Goal: Information Seeking & Learning: Learn about a topic

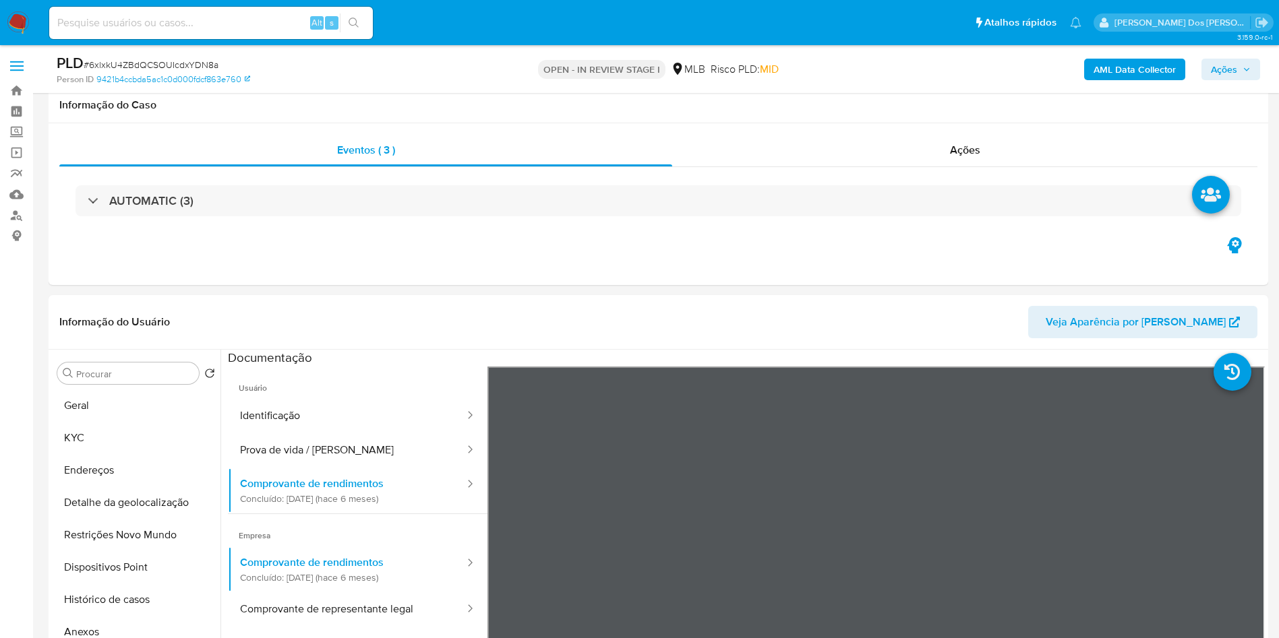
select select "100"
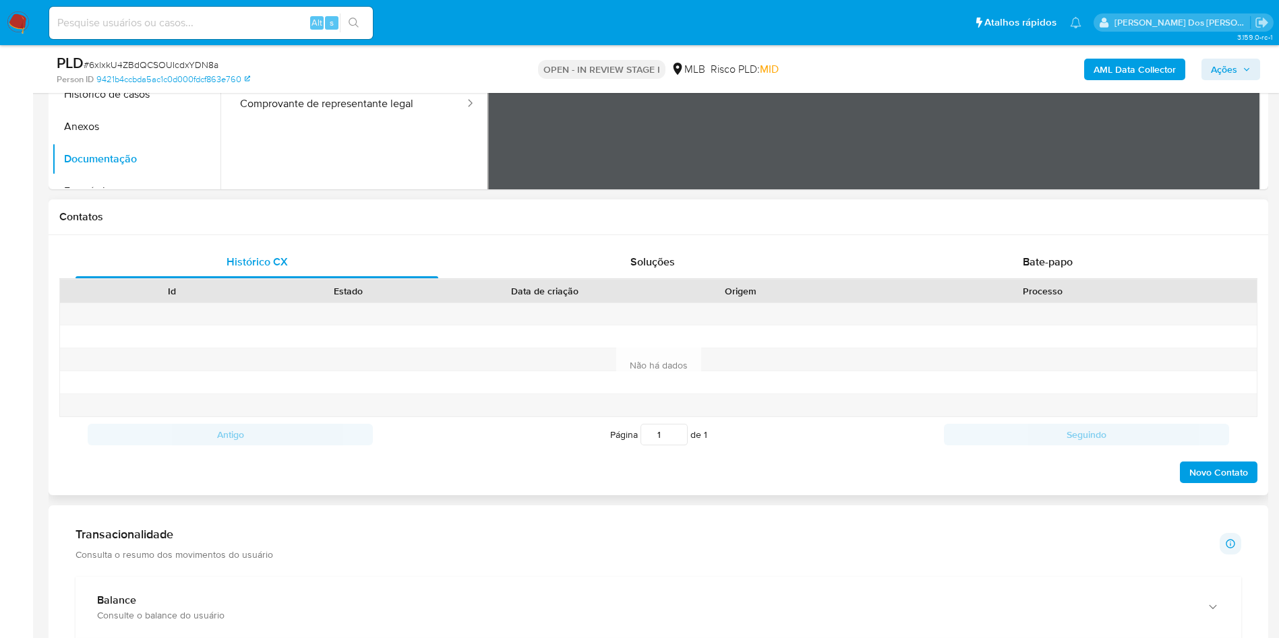
scroll to position [202, 0]
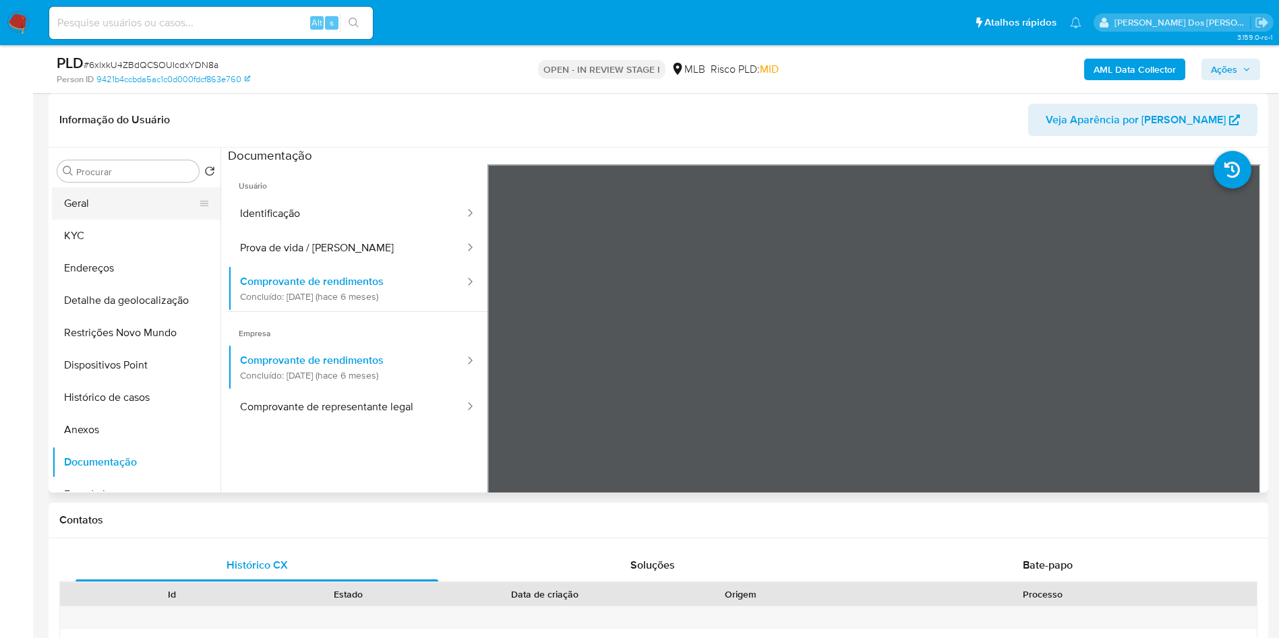
click at [140, 220] on button "Geral" at bounding box center [131, 203] width 158 height 32
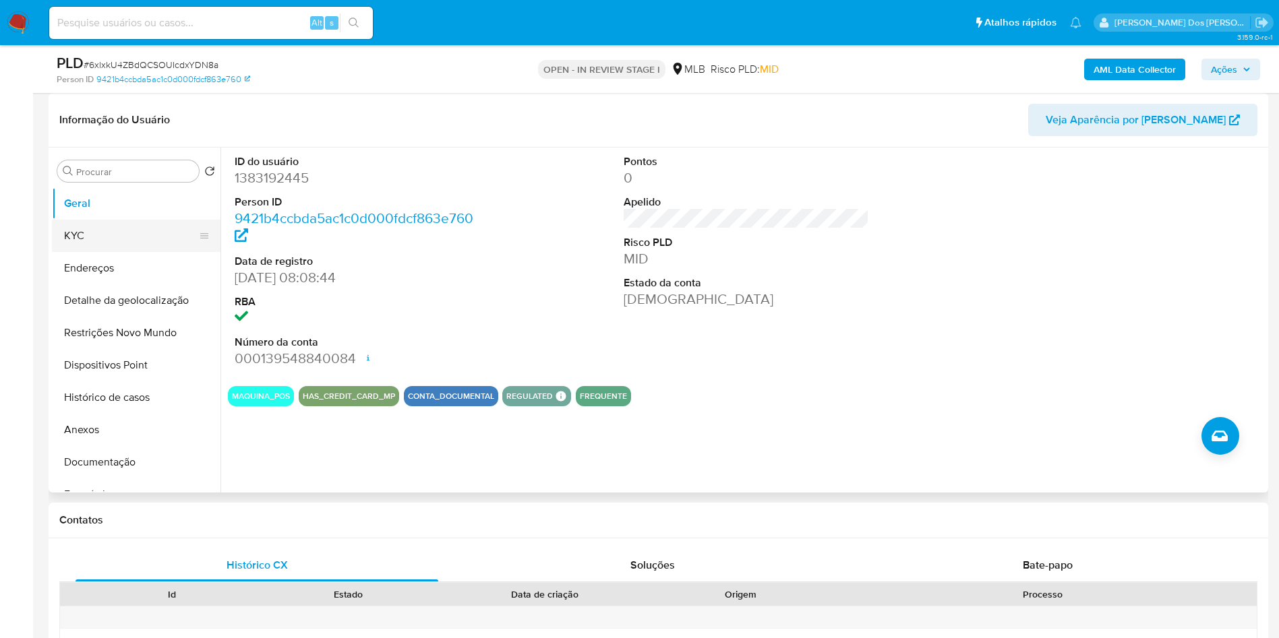
click at [137, 252] on button "KYC" at bounding box center [131, 236] width 158 height 32
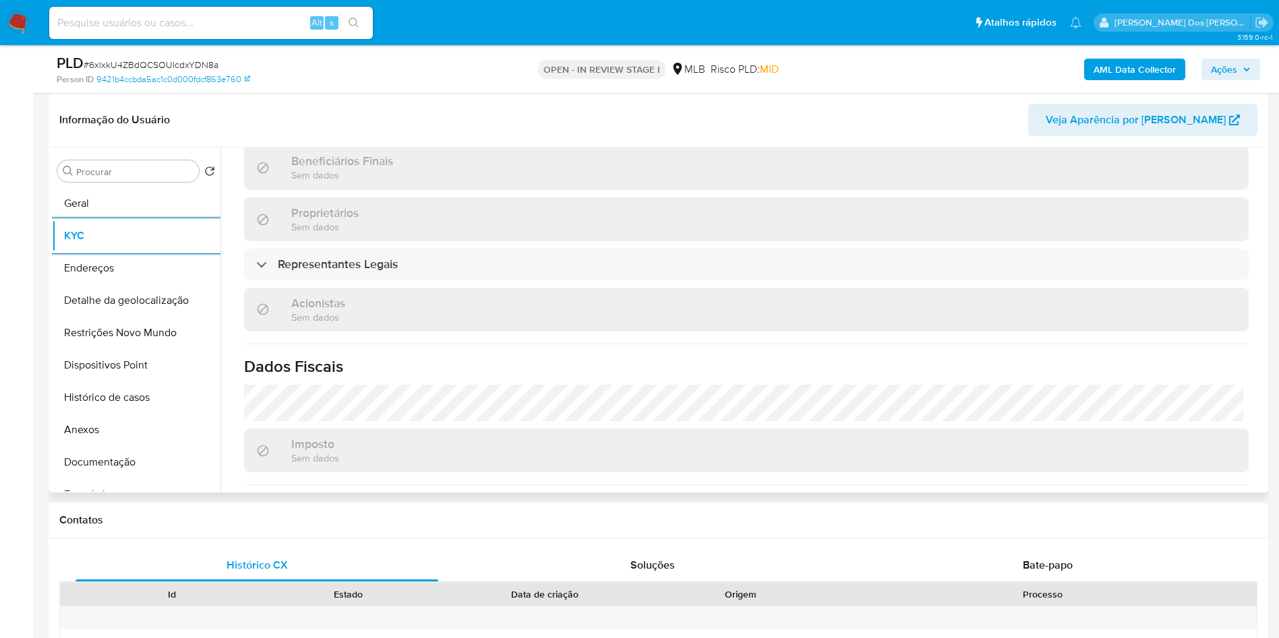
scroll to position [737, 0]
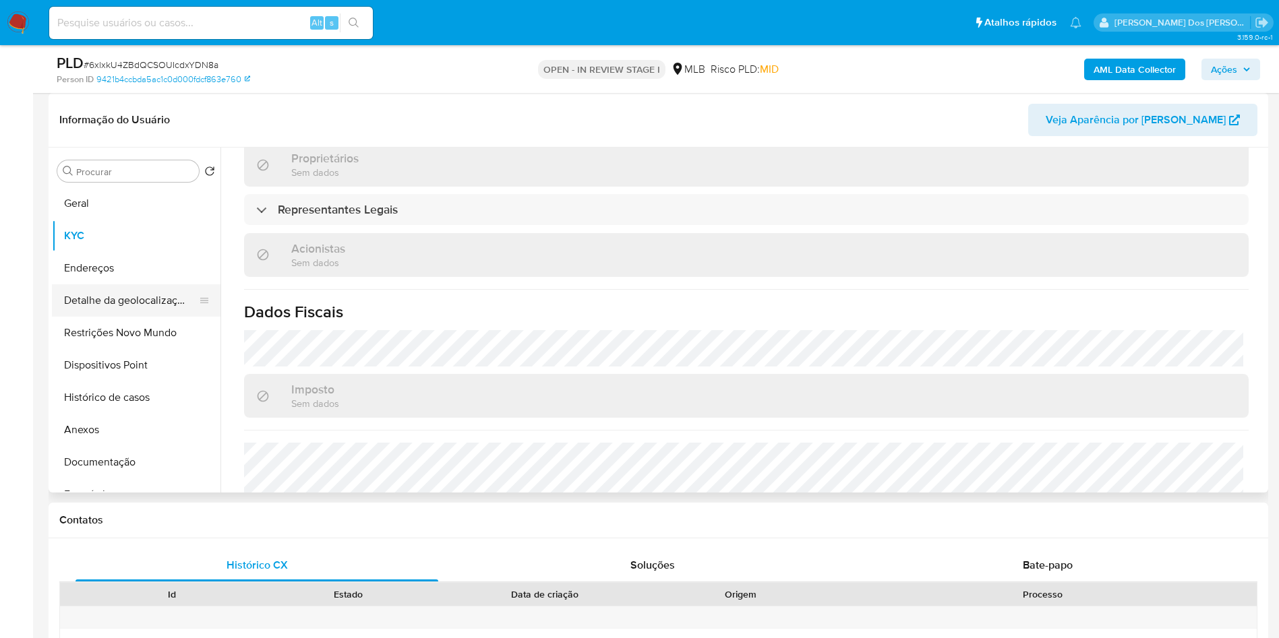
click at [142, 317] on button "Detalhe da geolocalização" at bounding box center [131, 300] width 158 height 32
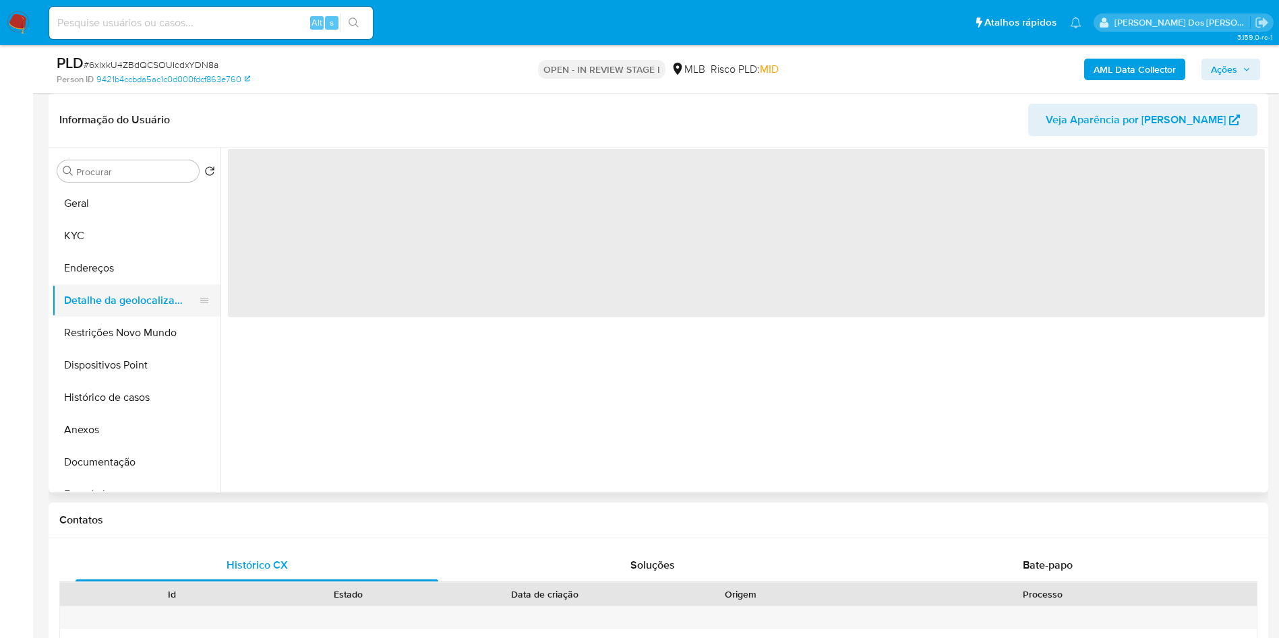
scroll to position [0, 0]
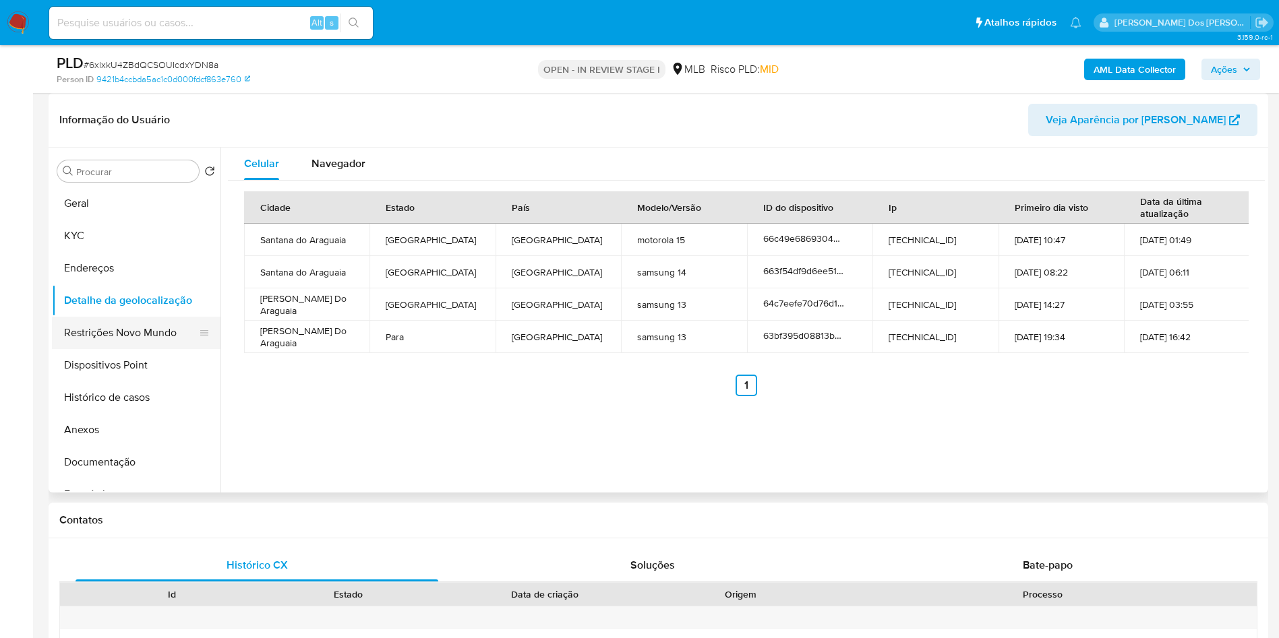
click at [67, 349] on button "Restrições Novo Mundo" at bounding box center [131, 333] width 158 height 32
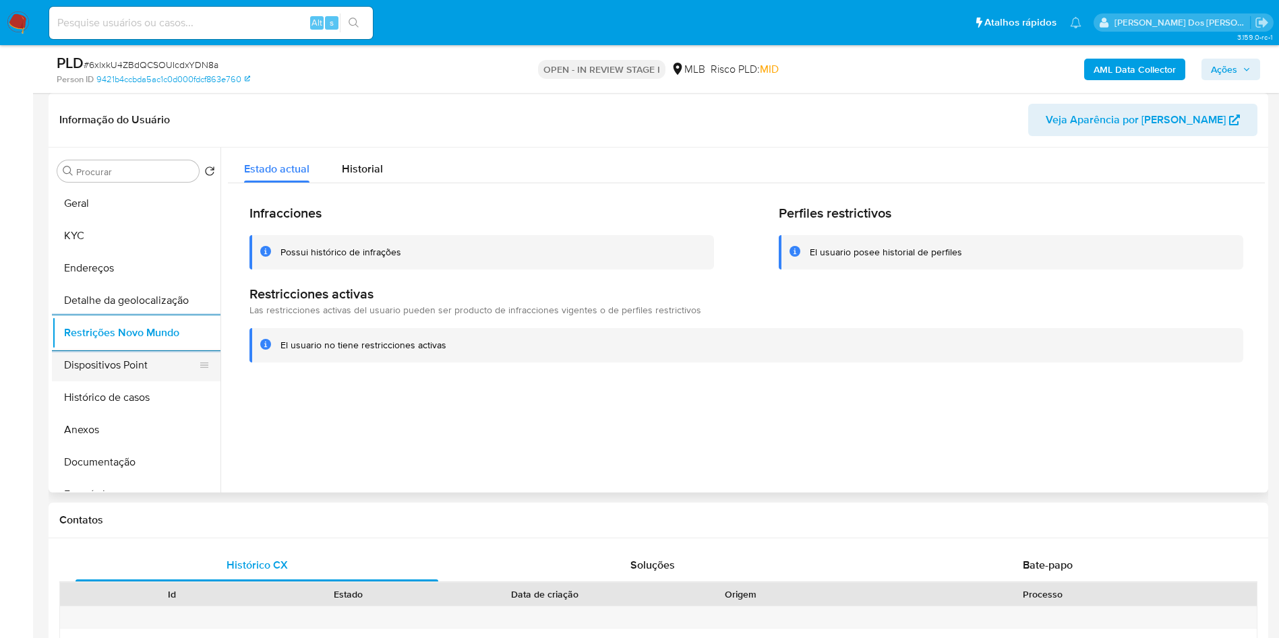
click at [97, 382] on button "Dispositivos Point" at bounding box center [131, 365] width 158 height 32
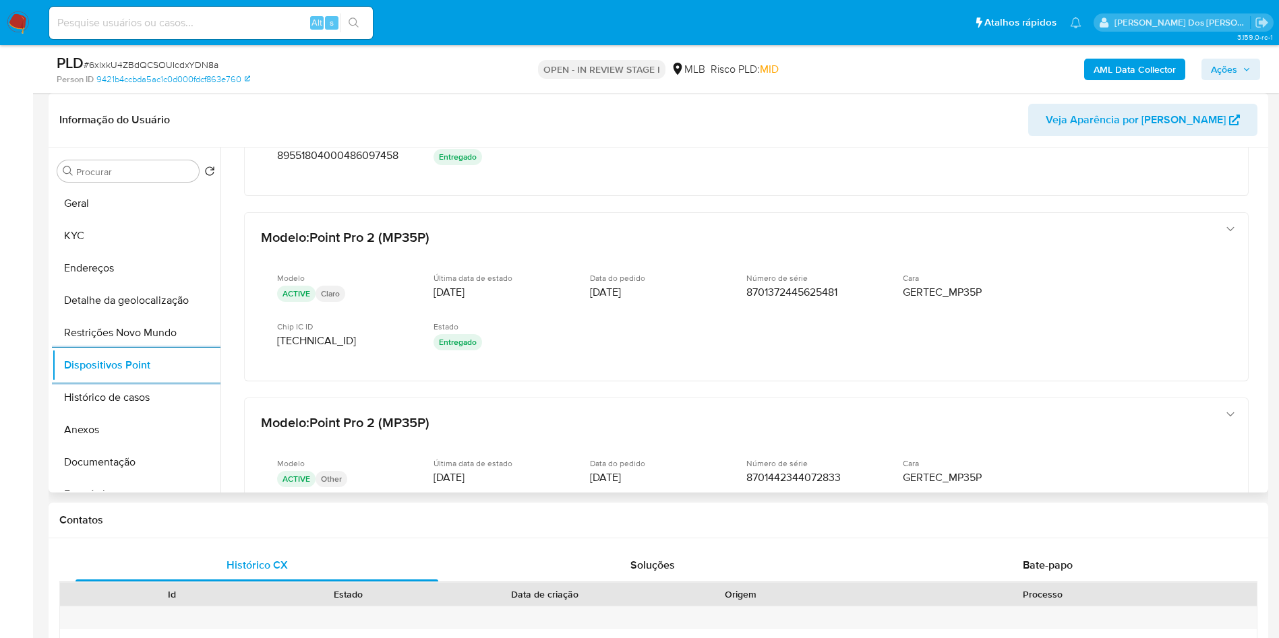
scroll to position [664, 0]
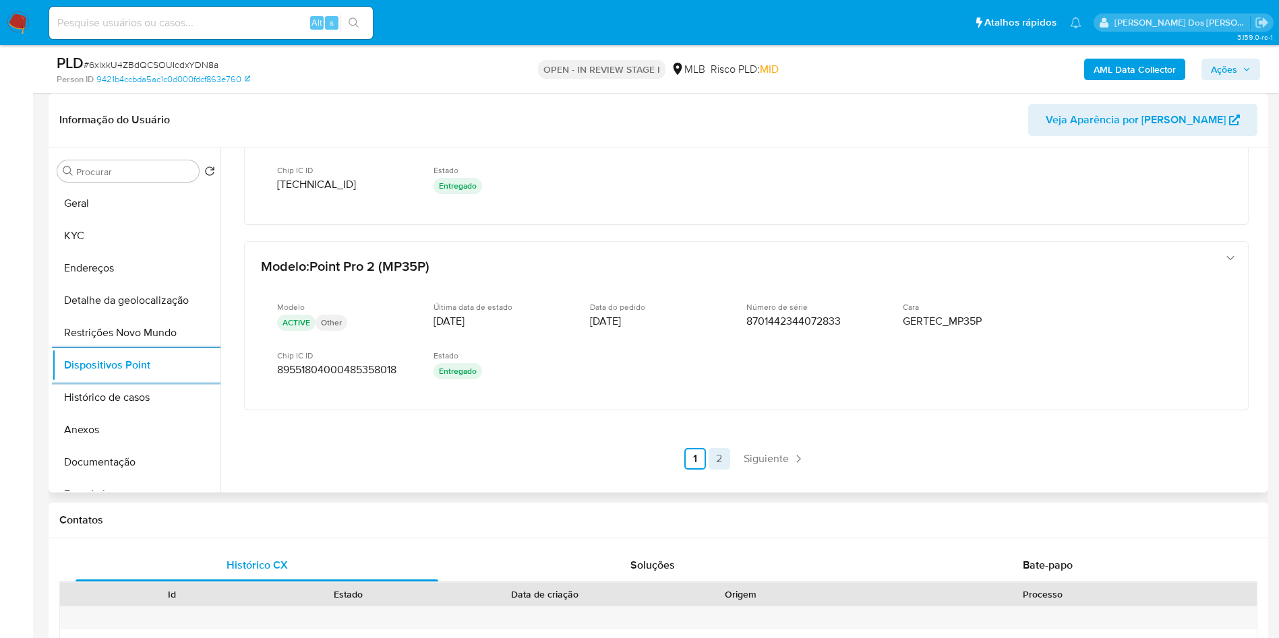
click at [721, 470] on link "2" at bounding box center [719, 459] width 22 height 22
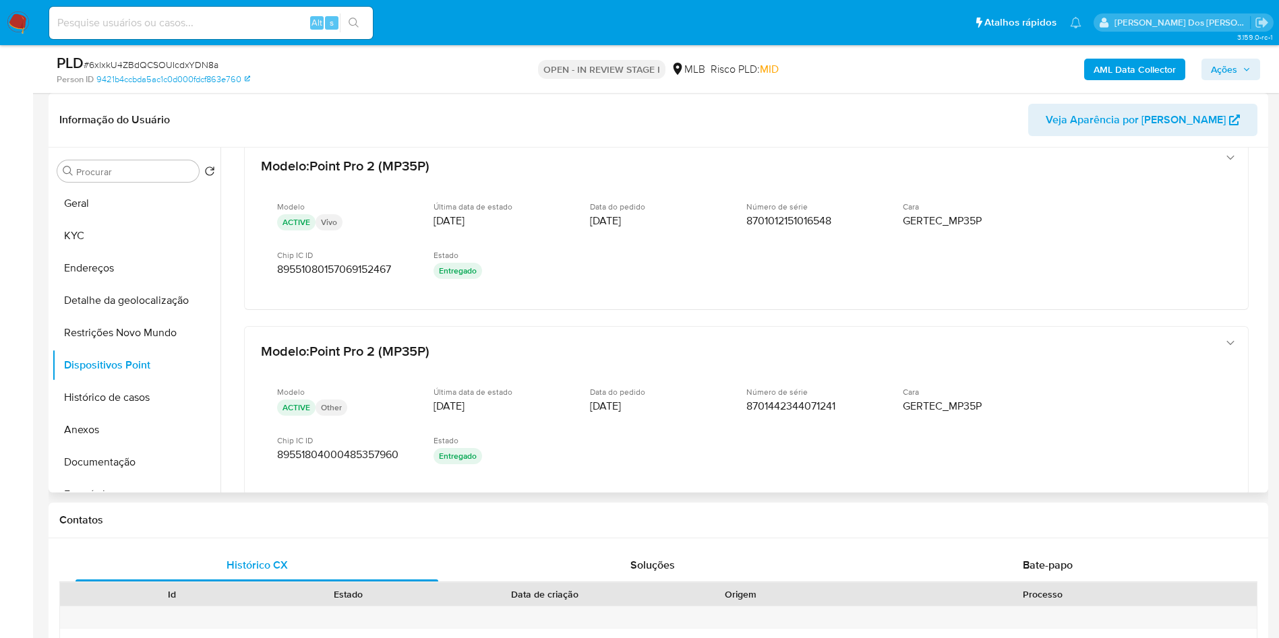
scroll to position [24, 0]
click at [99, 252] on button "KYC" at bounding box center [131, 236] width 158 height 32
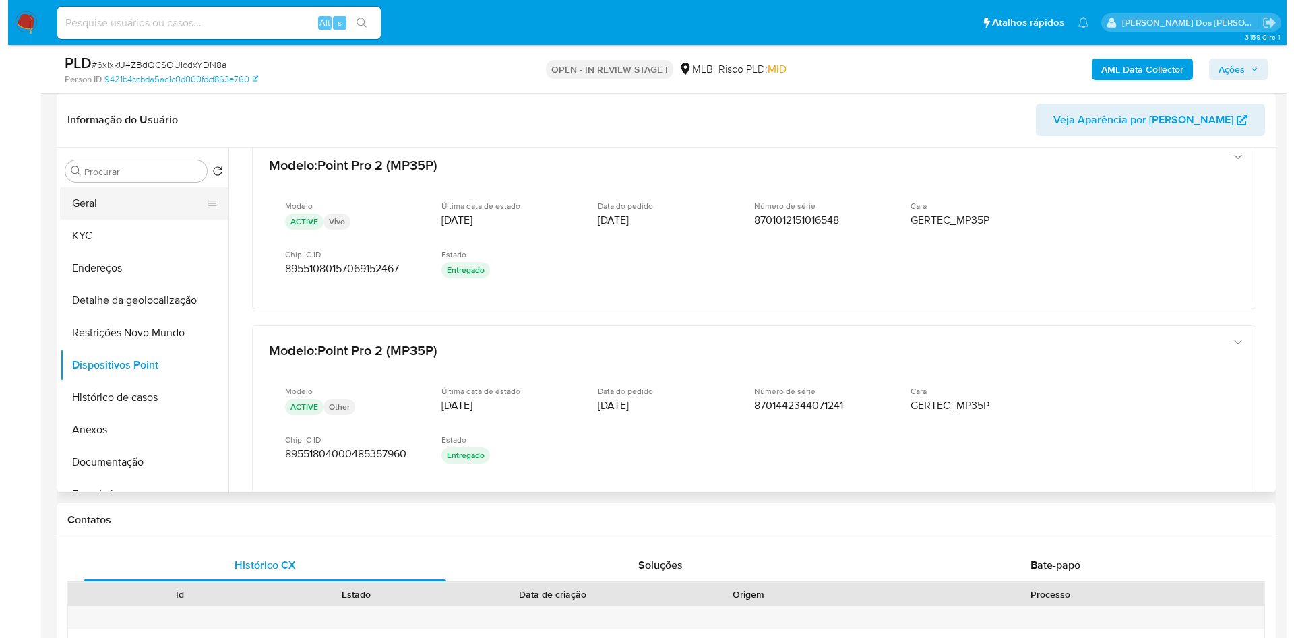
scroll to position [0, 0]
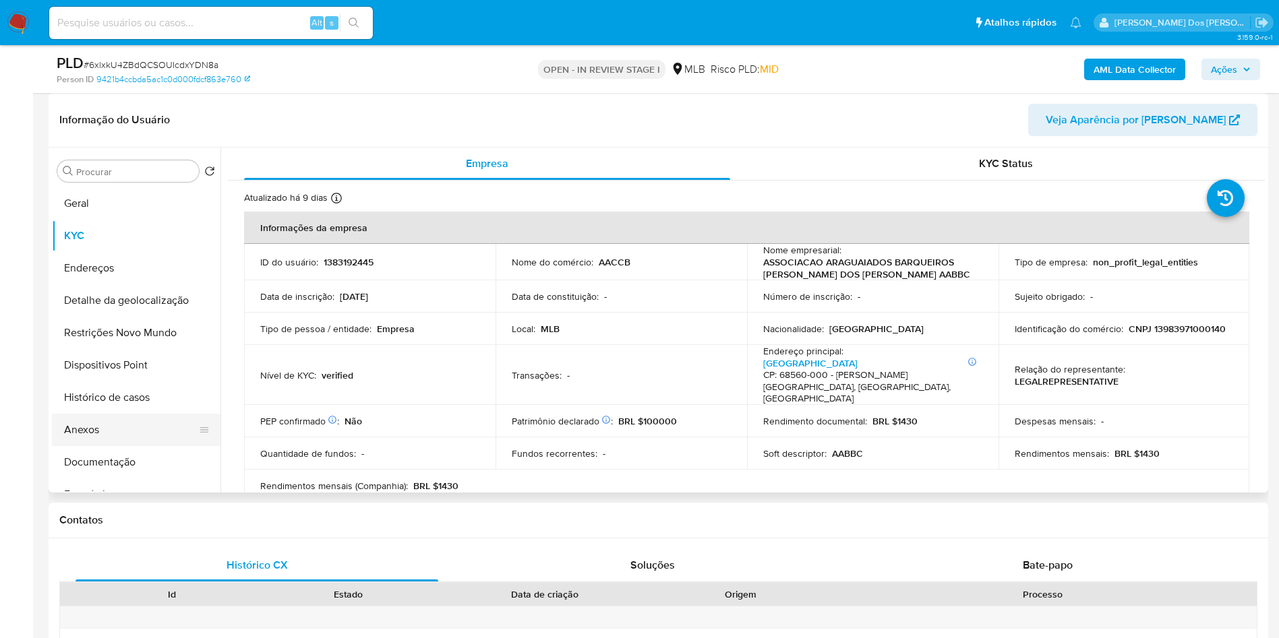
click at [129, 446] on button "Anexos" at bounding box center [131, 430] width 158 height 32
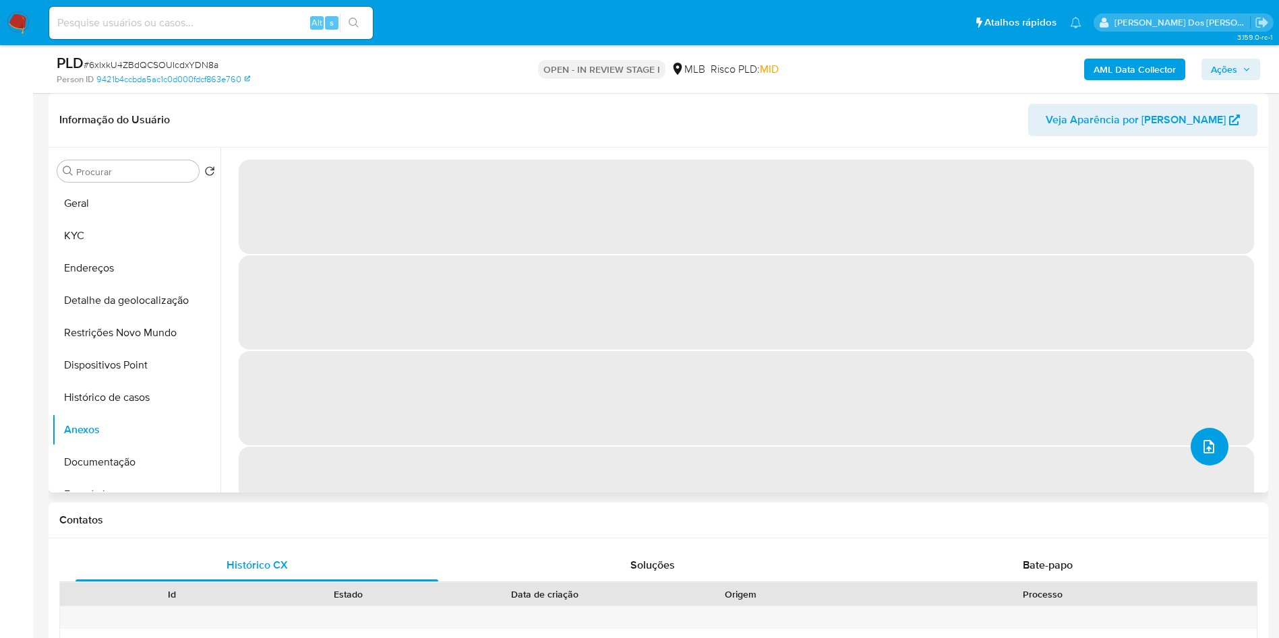
click at [1212, 466] on button "upload-file" at bounding box center [1209, 447] width 38 height 38
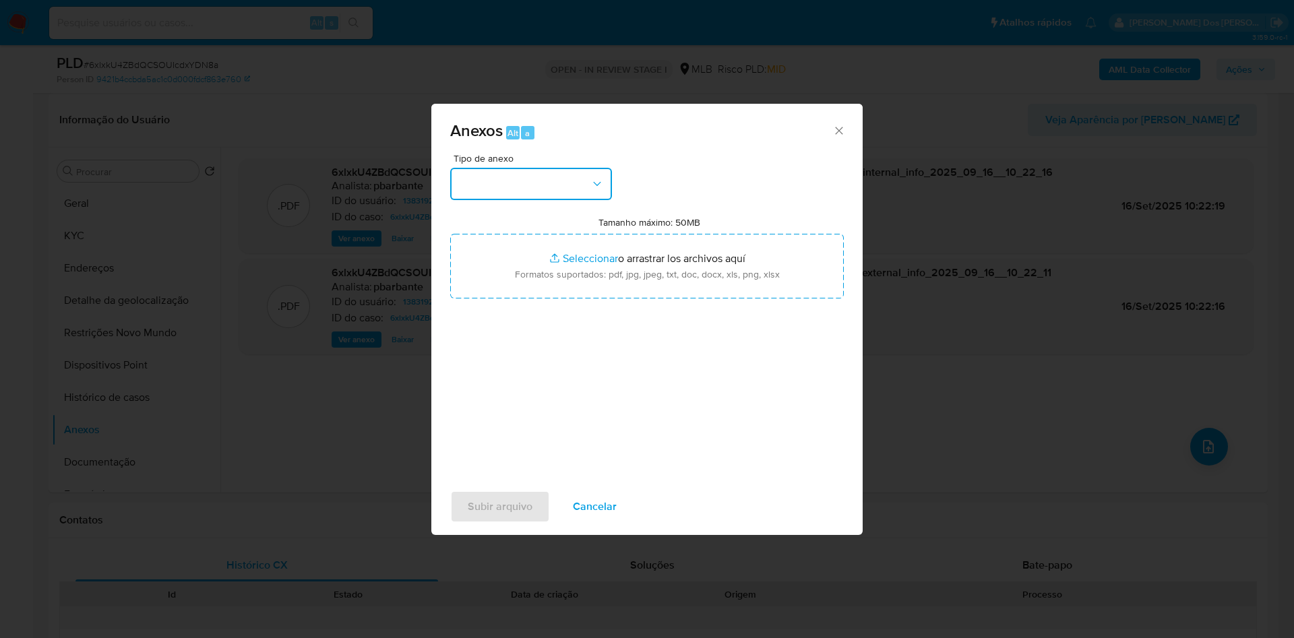
click at [513, 168] on button "button" at bounding box center [531, 184] width 162 height 32
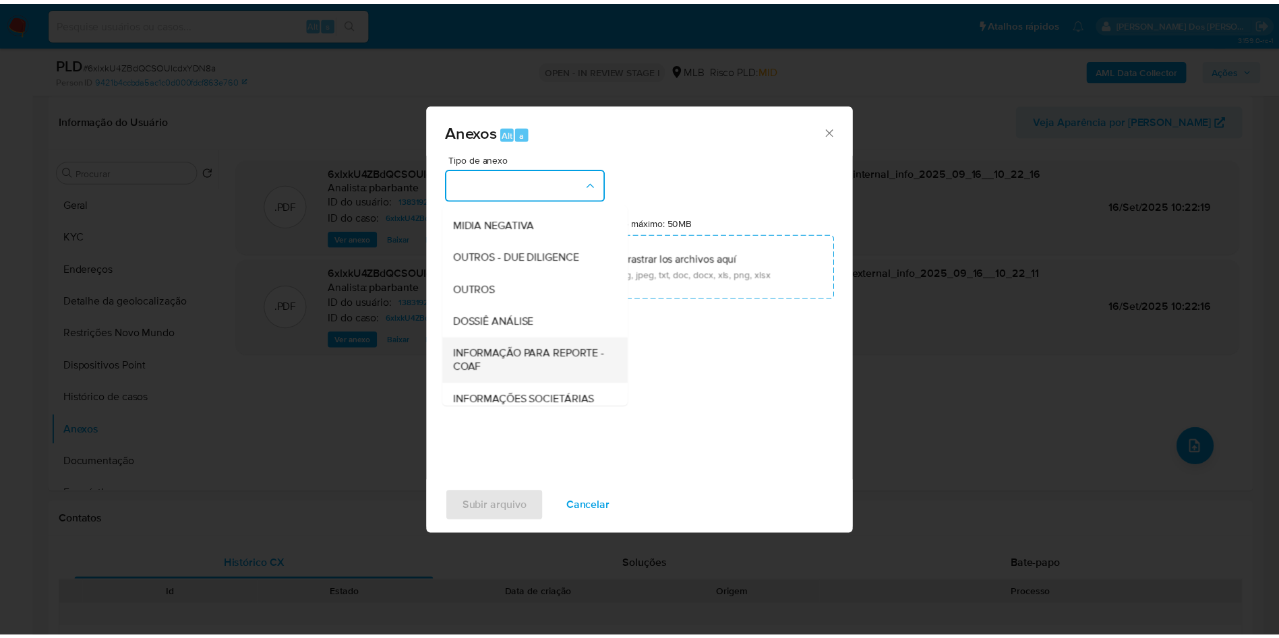
scroll to position [181, 0]
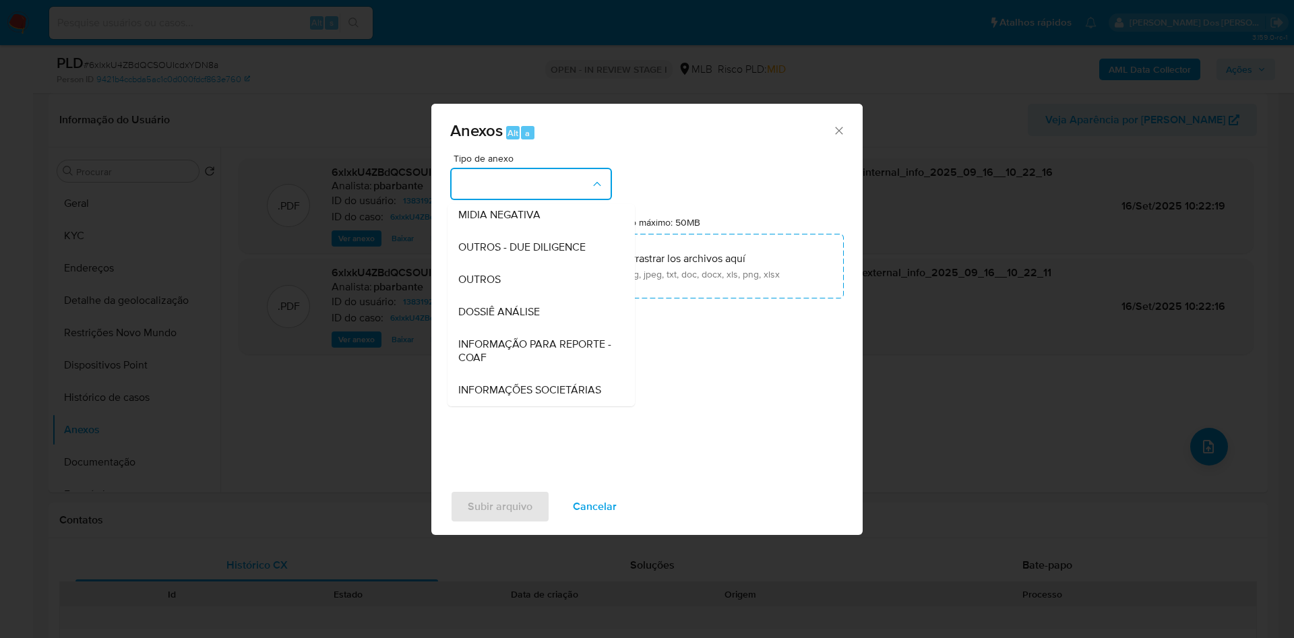
drag, startPoint x: 518, startPoint y: 312, endPoint x: 563, endPoint y: 274, distance: 58.3
click at [517, 338] on span "INFORMAÇÃO PARA REPORTE - COAF" at bounding box center [537, 351] width 158 height 27
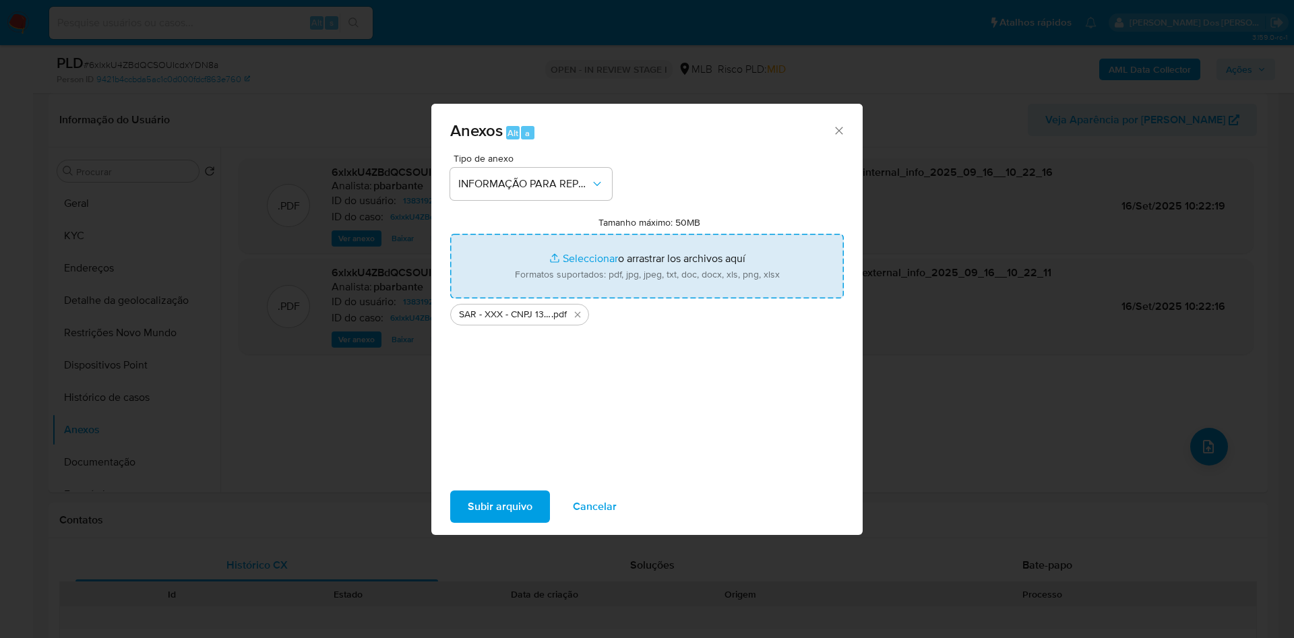
type input "C:\fakepath\Mulan 1383192445_2025_09_15_07_27_56.xlsx"
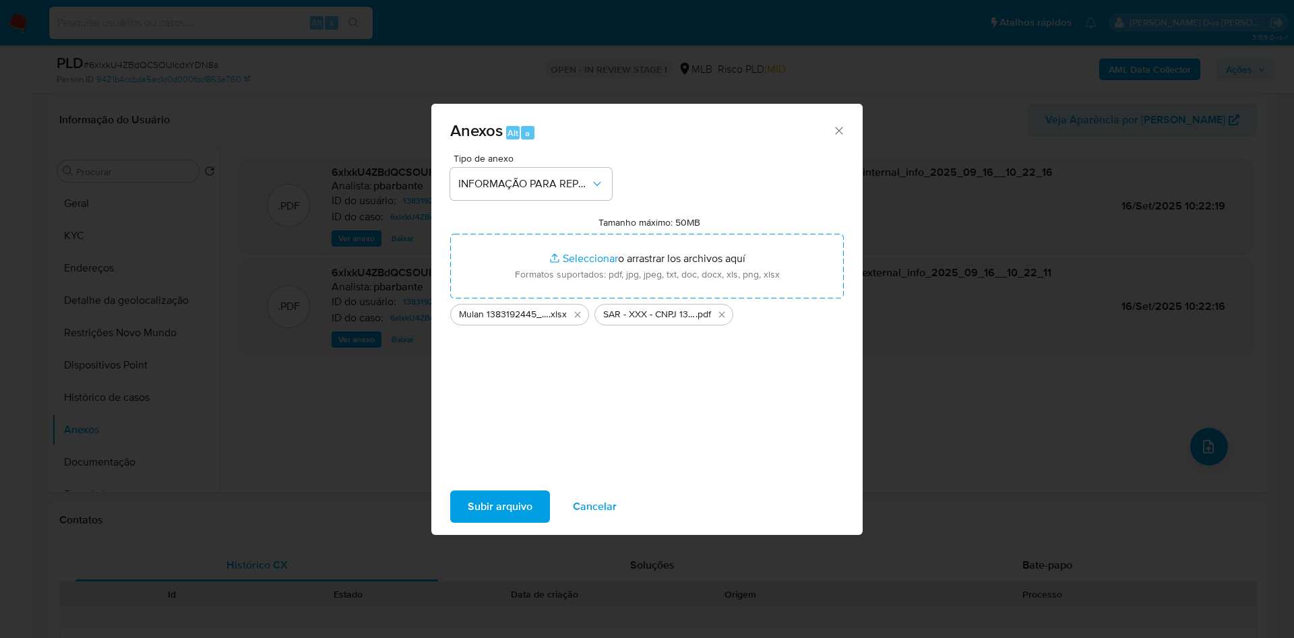
click at [500, 504] on span "Subir arquivo" at bounding box center [500, 507] width 65 height 30
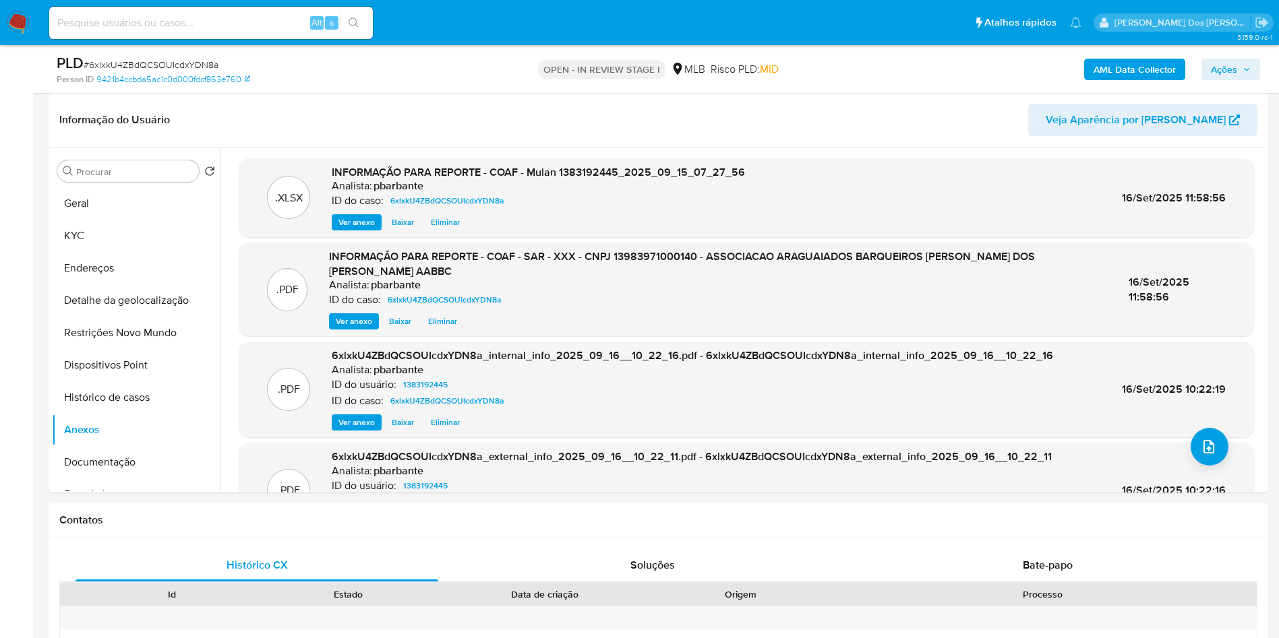
click at [1233, 71] on span "Ações" at bounding box center [1224, 70] width 26 height 22
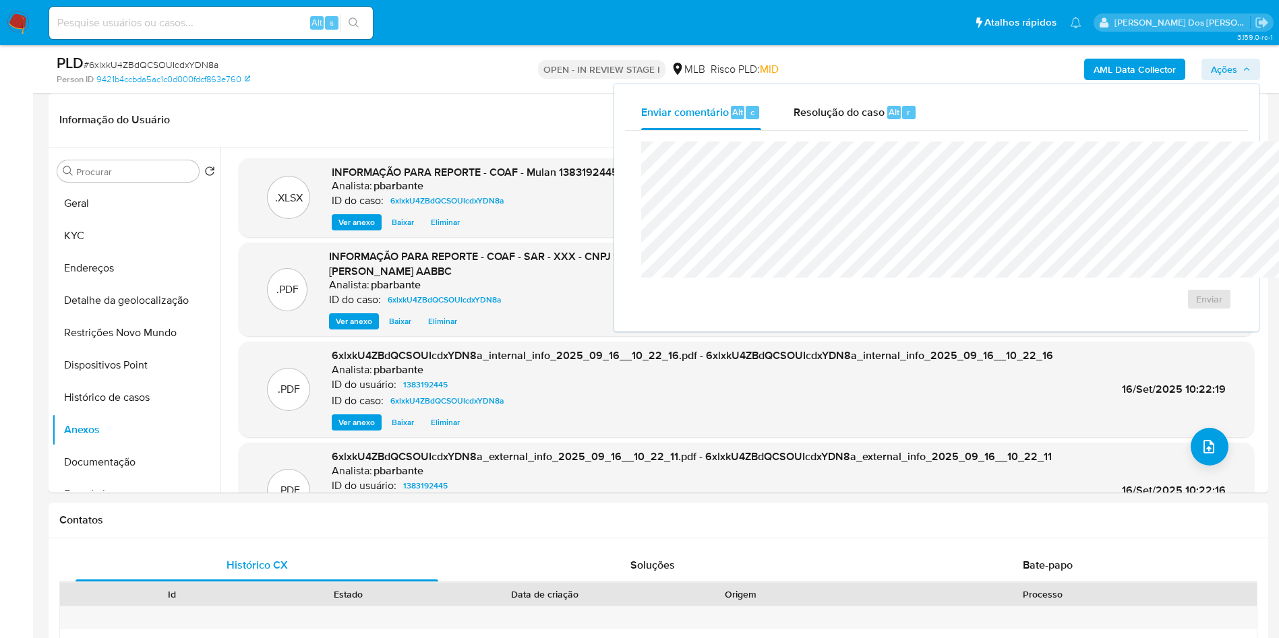
click at [775, 134] on div "Enviar" at bounding box center [936, 226] width 623 height 190
click at [793, 115] on span "Resolução do caso" at bounding box center [838, 112] width 91 height 16
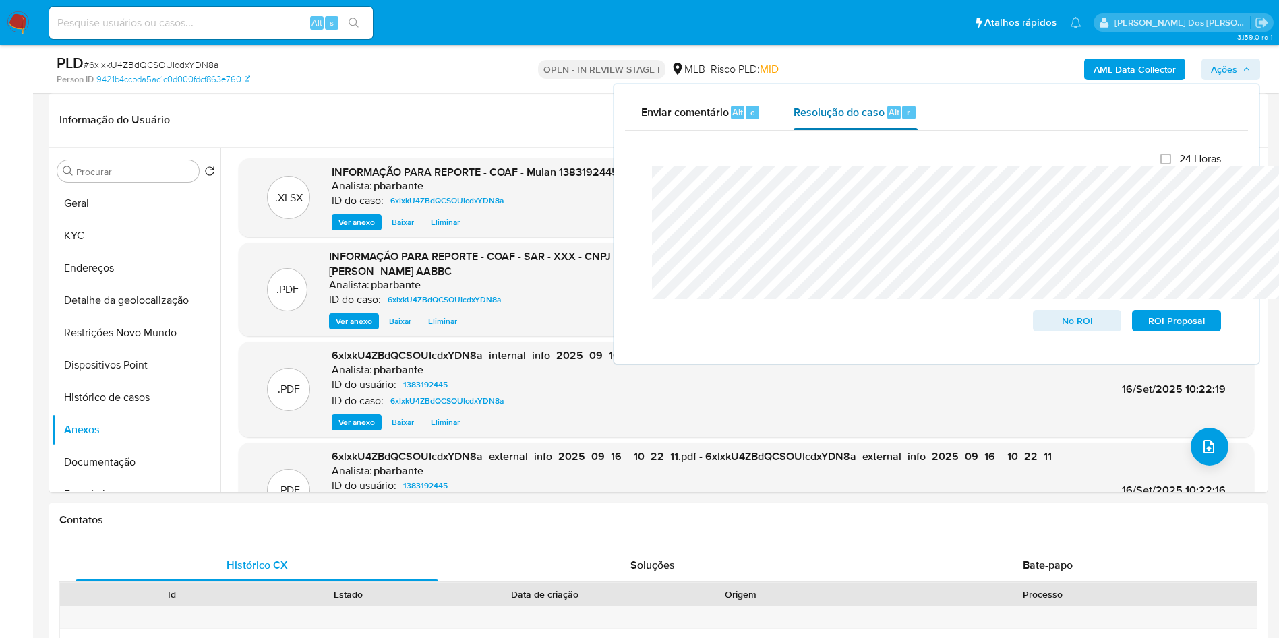
scroll to position [0, 0]
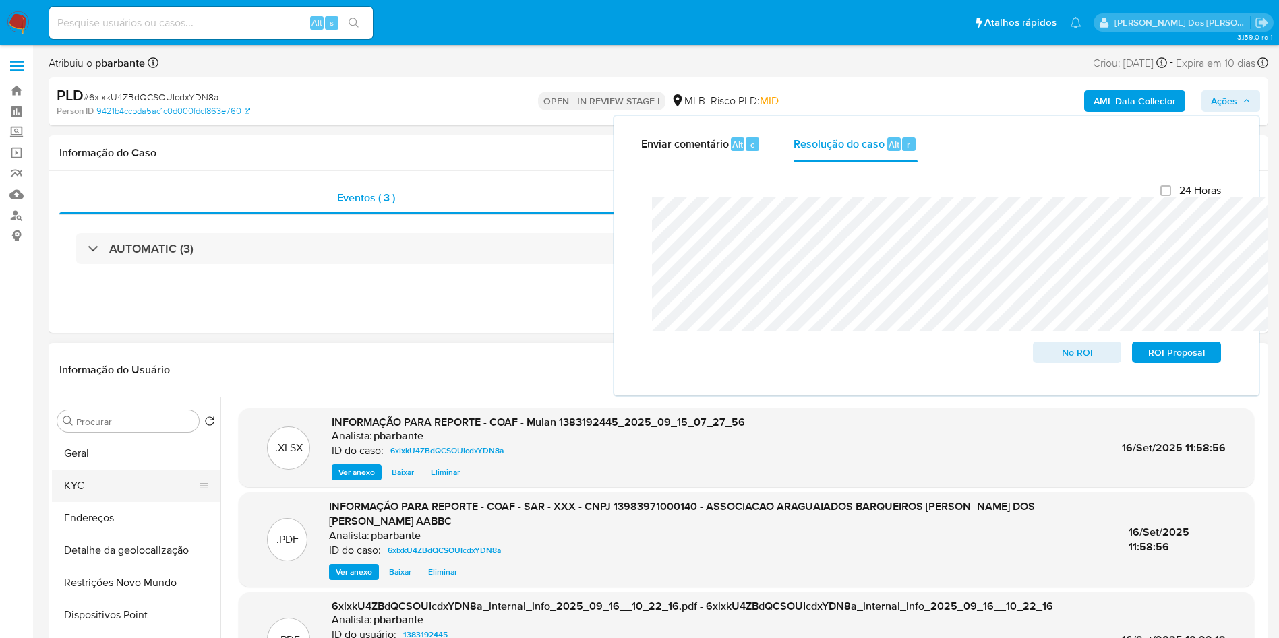
click at [146, 502] on button "KYC" at bounding box center [131, 486] width 158 height 32
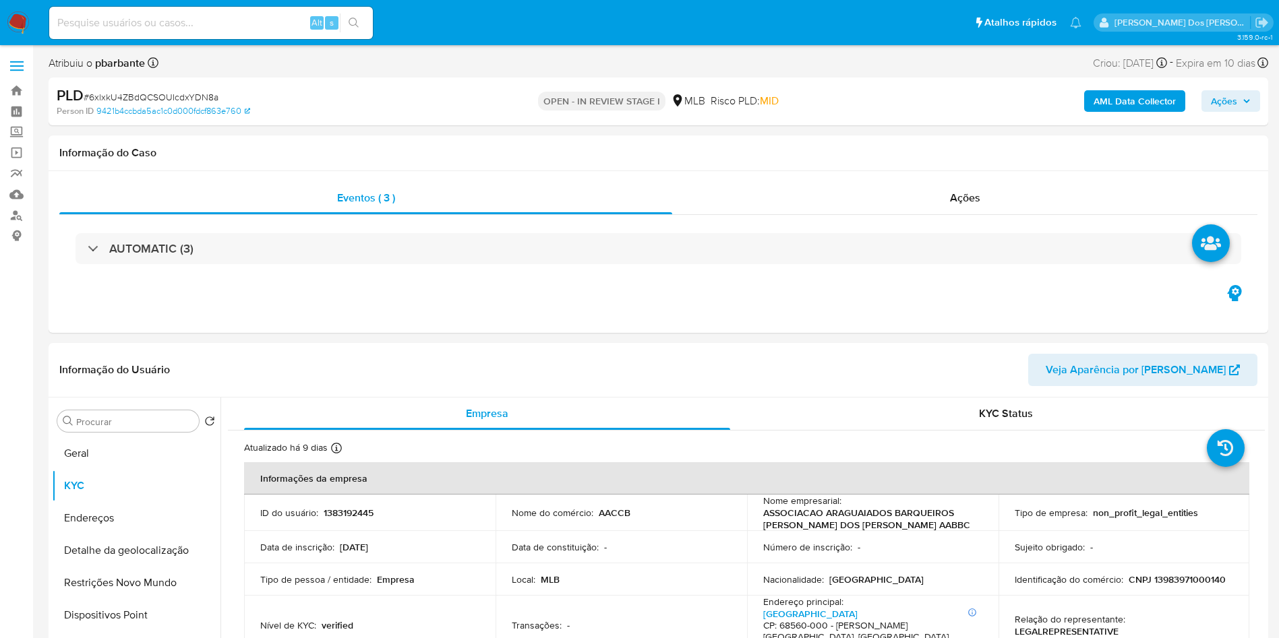
click at [1217, 104] on span "Ações" at bounding box center [1224, 101] width 26 height 22
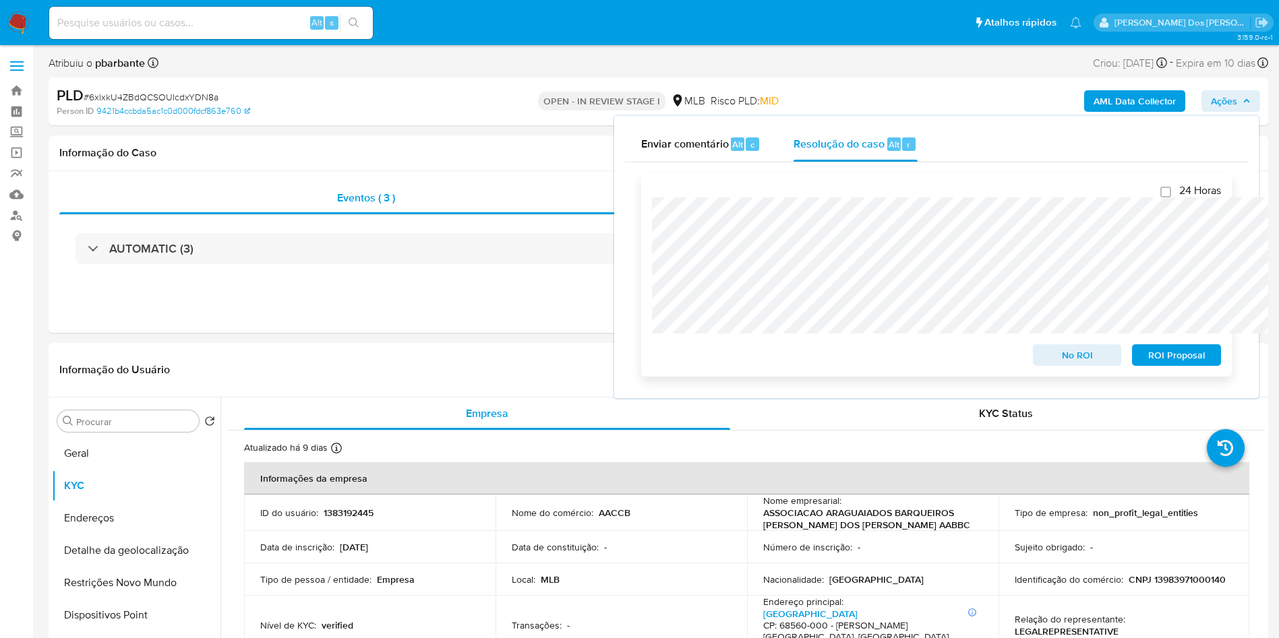
click at [1158, 365] on span "ROI Proposal" at bounding box center [1176, 355] width 70 height 19
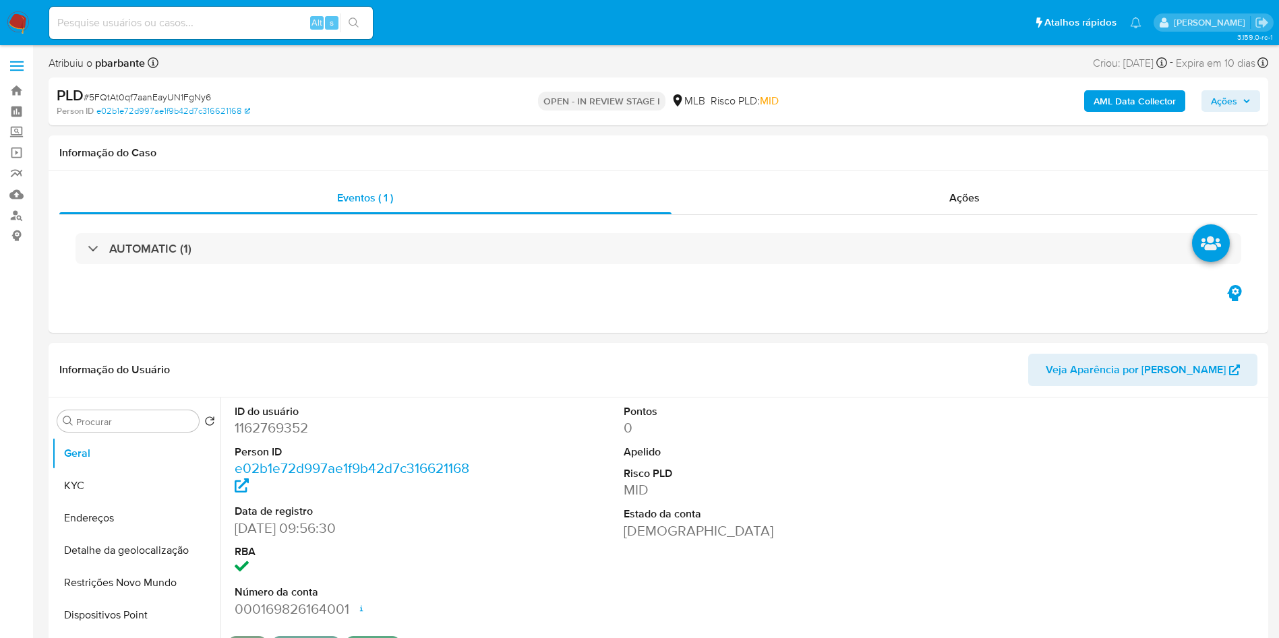
select select "10"
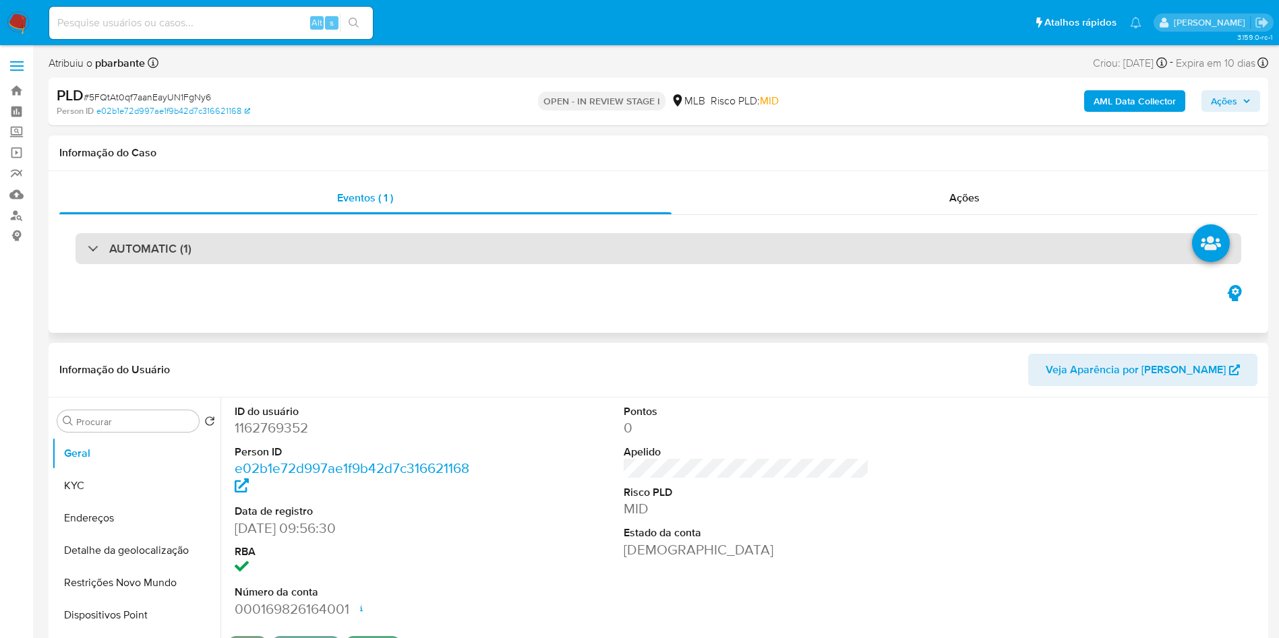
click at [632, 255] on div "AUTOMATIC (1)" at bounding box center [658, 248] width 1166 height 31
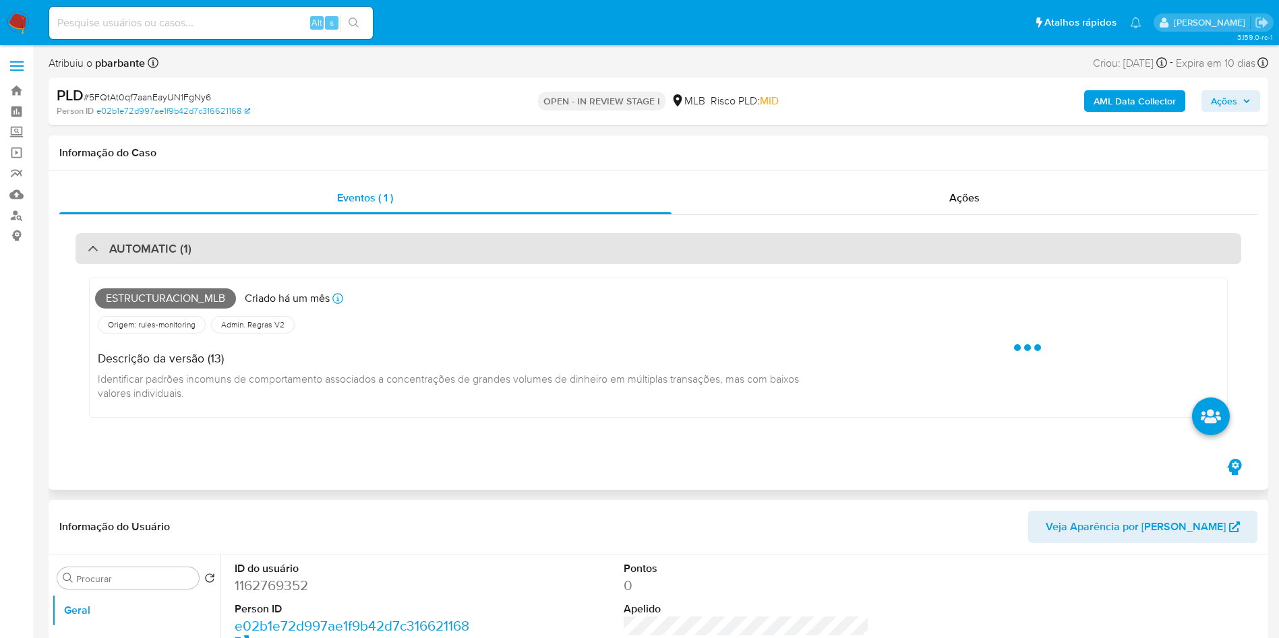
click at [632, 255] on div "AUTOMATIC (1)" at bounding box center [658, 248] width 1166 height 31
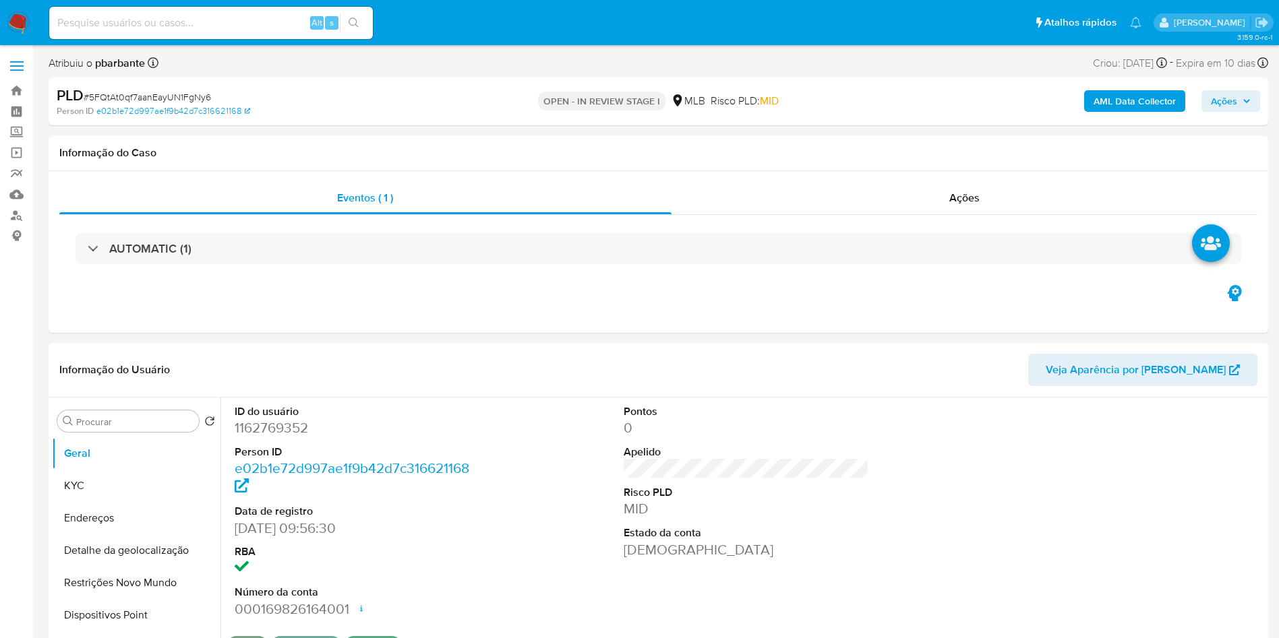
click at [306, 437] on dd "1162769352" at bounding box center [358, 428] width 246 height 19
click at [299, 437] on dd "1162769352" at bounding box center [358, 428] width 246 height 19
copy dd "1162769352"
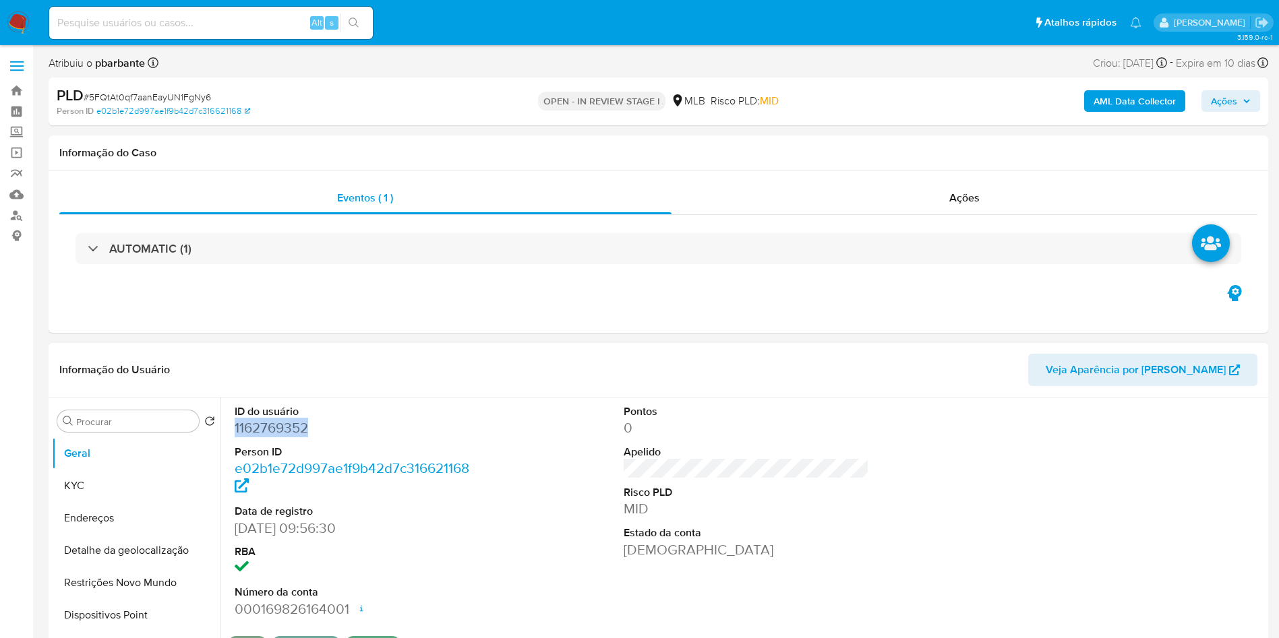
drag, startPoint x: 104, startPoint y: 511, endPoint x: 291, endPoint y: 399, distance: 217.7
click at [102, 502] on button "KYC" at bounding box center [136, 486] width 169 height 32
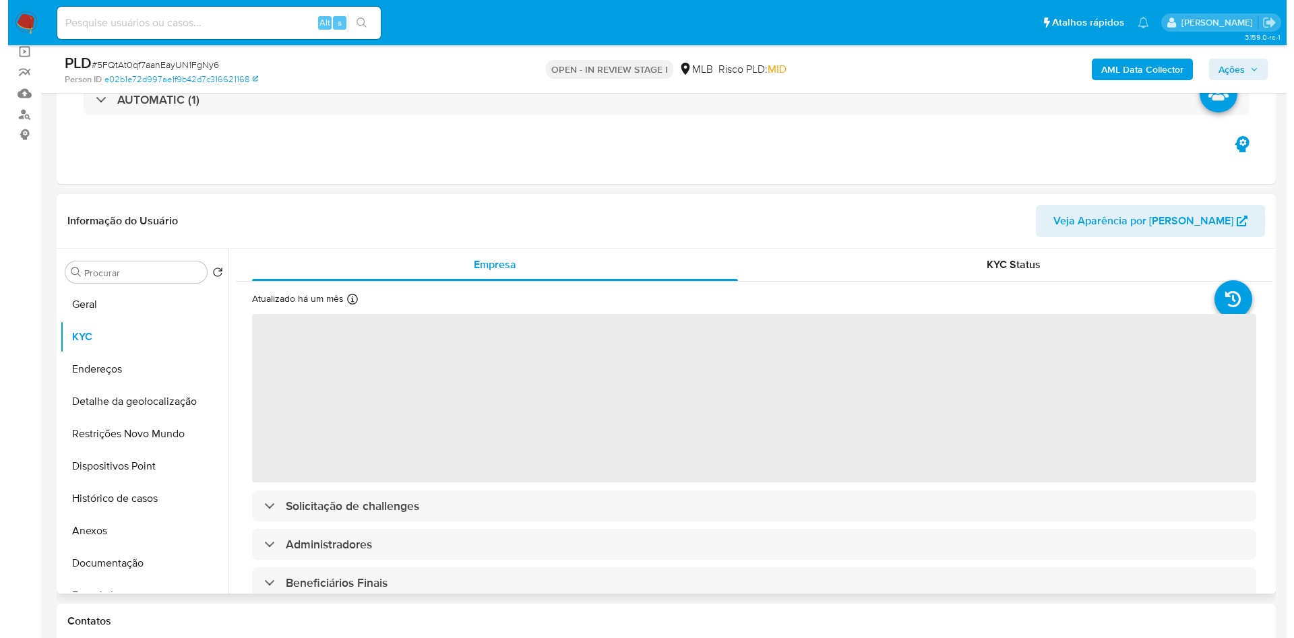
scroll to position [202, 0]
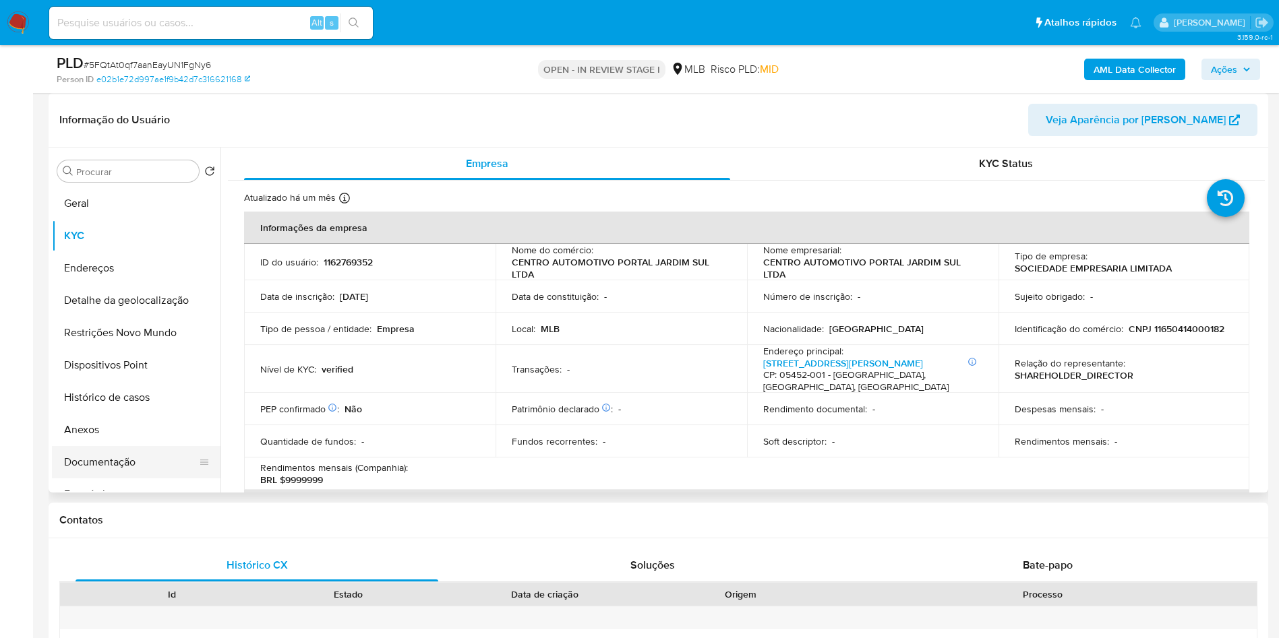
click at [137, 479] on button "Documentação" at bounding box center [131, 462] width 158 height 32
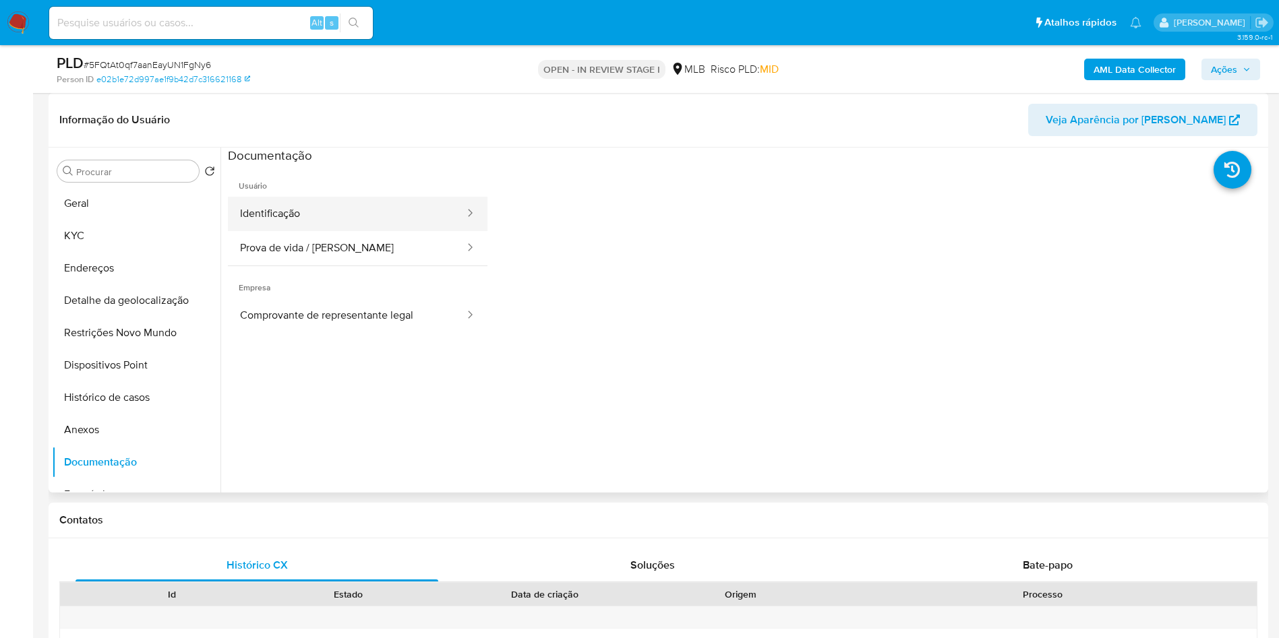
click at [326, 231] on button "Identificação" at bounding box center [347, 214] width 238 height 34
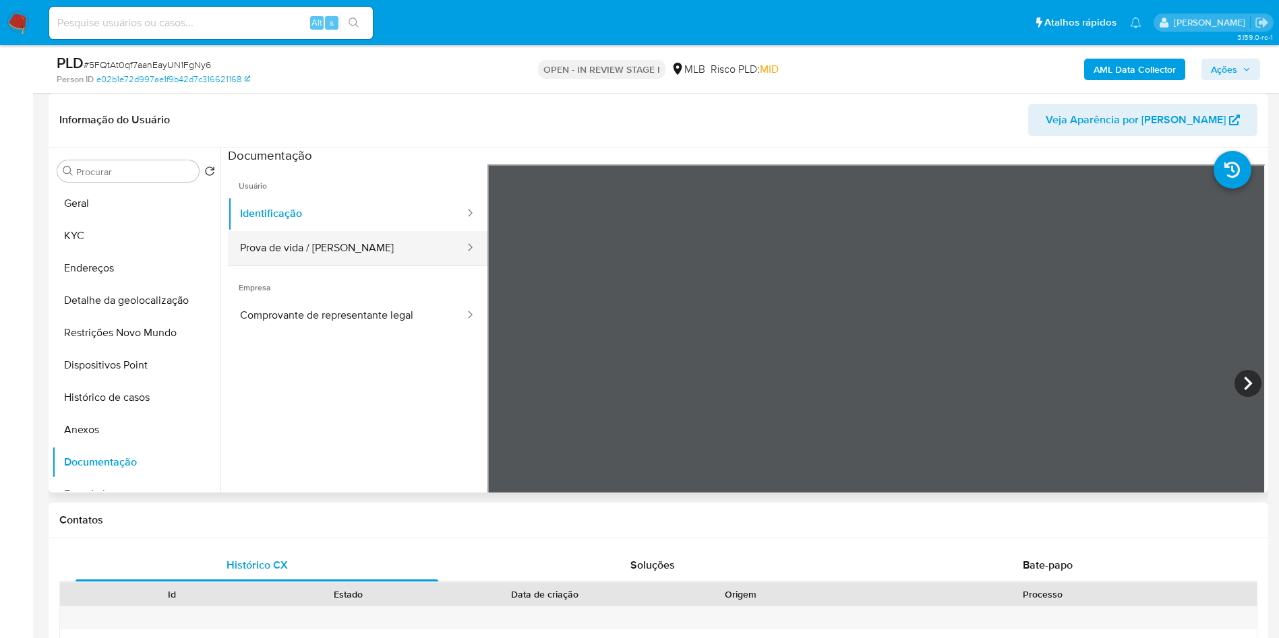
click at [349, 265] on button "Prova de vida / Selfie" at bounding box center [347, 248] width 238 height 34
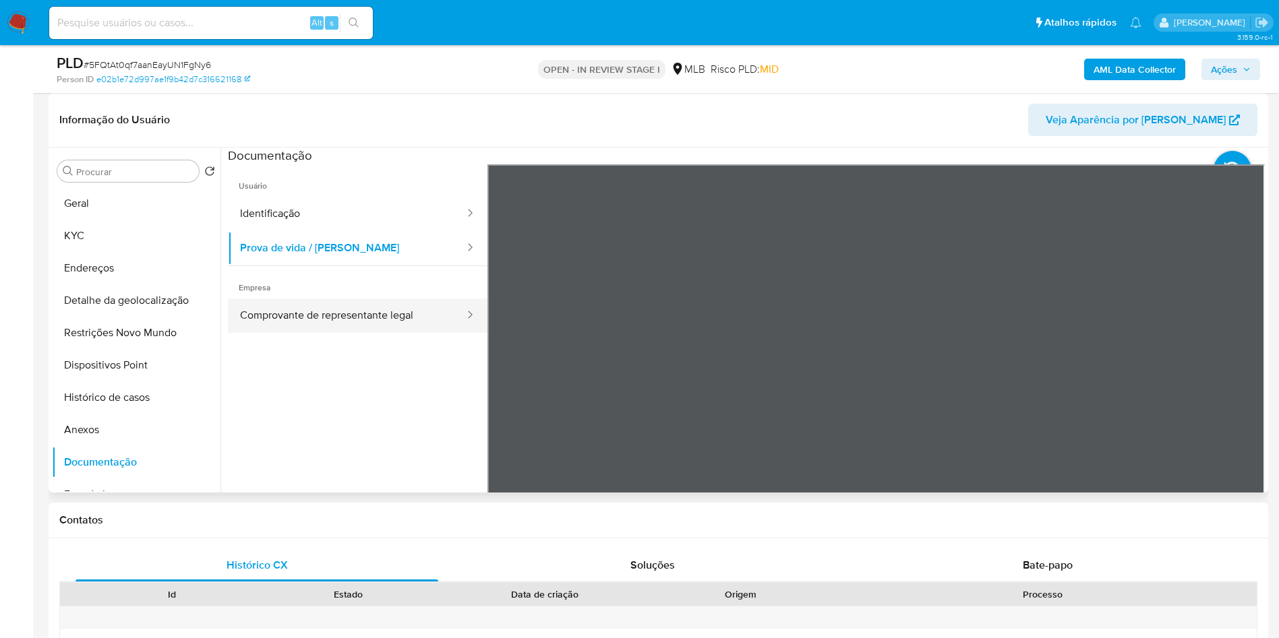
click at [353, 333] on button "Comprovante de representante legal" at bounding box center [347, 316] width 238 height 34
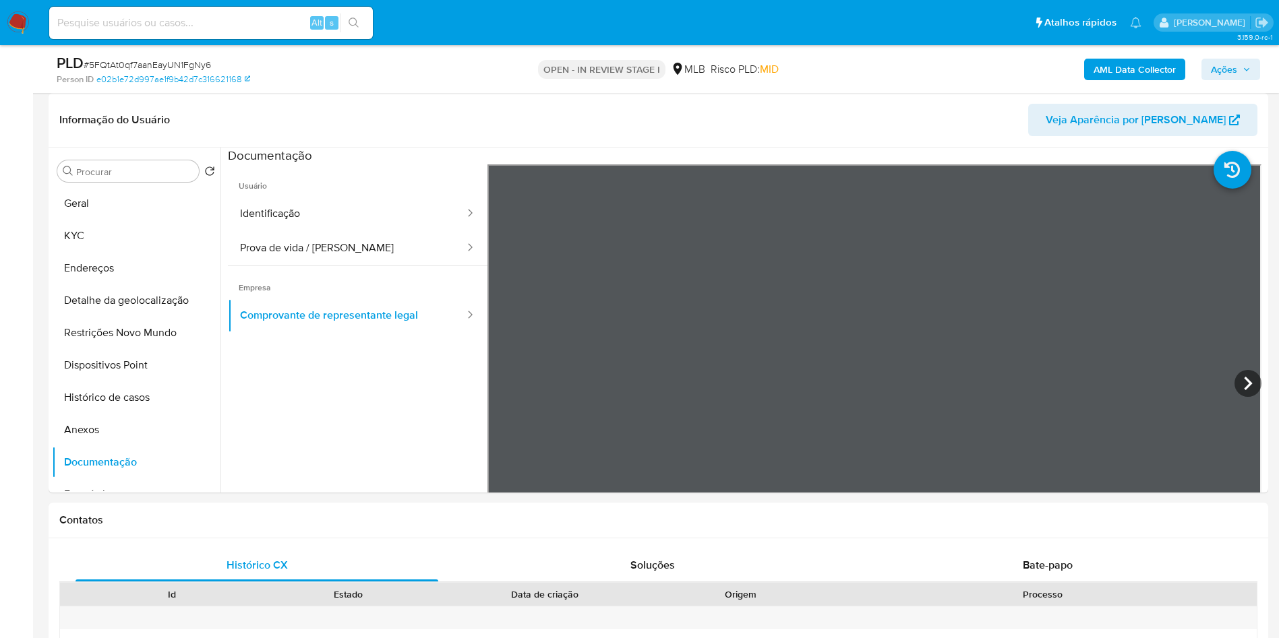
click at [1144, 80] on div "AML Data Collector Ações" at bounding box center [1061, 69] width 398 height 32
click at [1142, 65] on b "AML Data Collector" at bounding box center [1134, 70] width 82 height 22
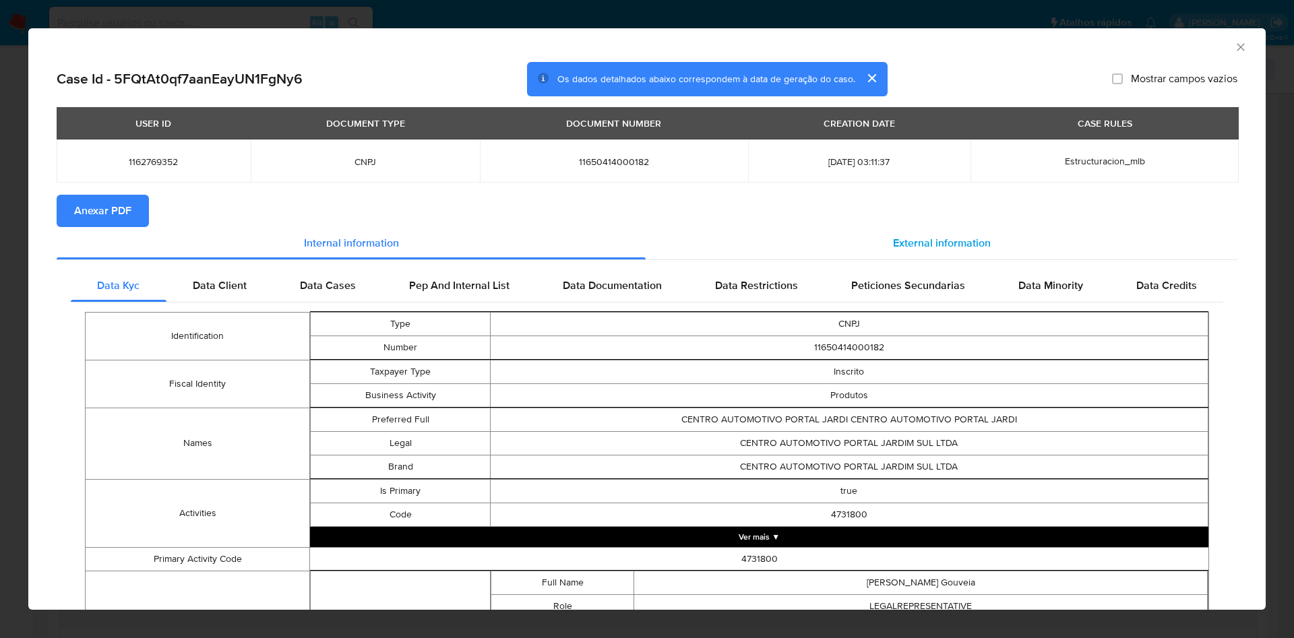
click at [911, 249] on span "External information" at bounding box center [942, 243] width 98 height 16
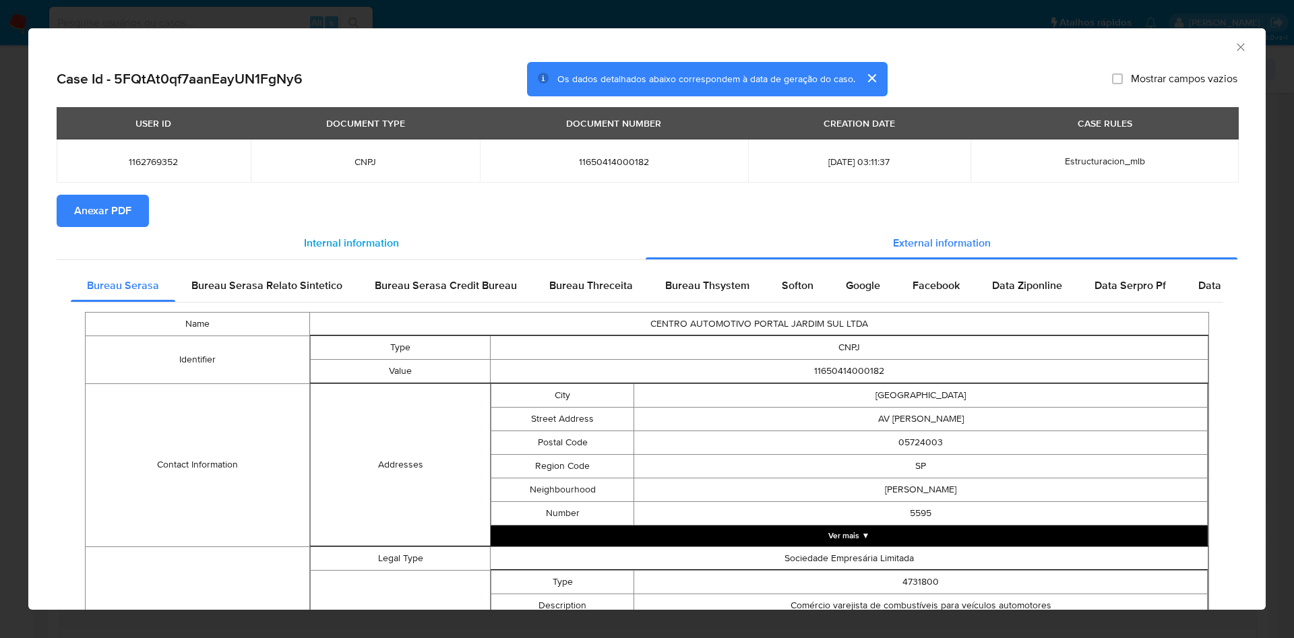
click at [139, 232] on div "Internal information" at bounding box center [351, 243] width 589 height 32
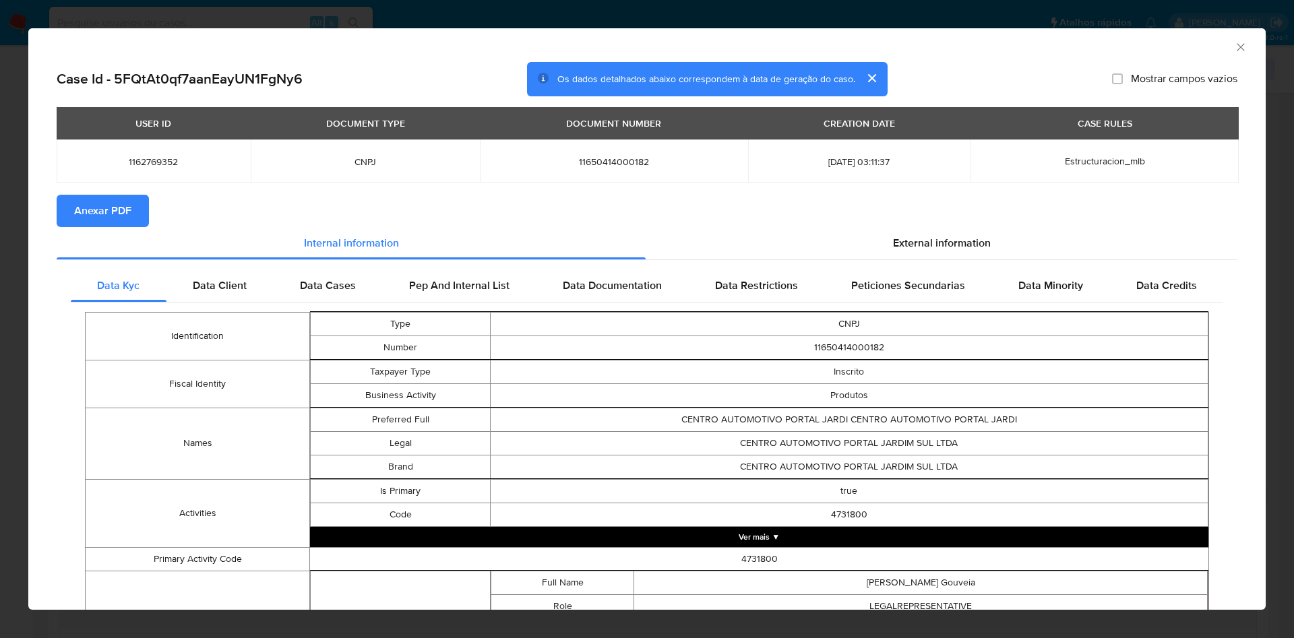
click at [899, 226] on section "Anexar PDF" at bounding box center [647, 211] width 1181 height 32
click at [859, 246] on div "External information" at bounding box center [942, 243] width 592 height 32
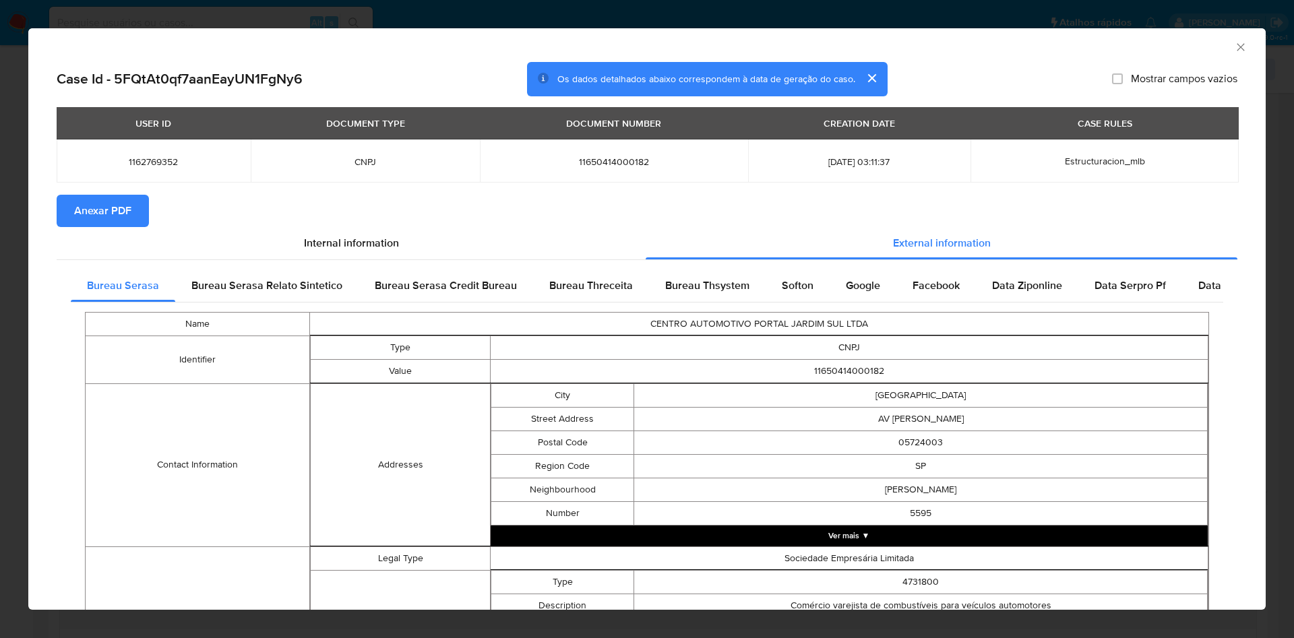
click at [108, 207] on span "Anexar PDF" at bounding box center [102, 211] width 57 height 30
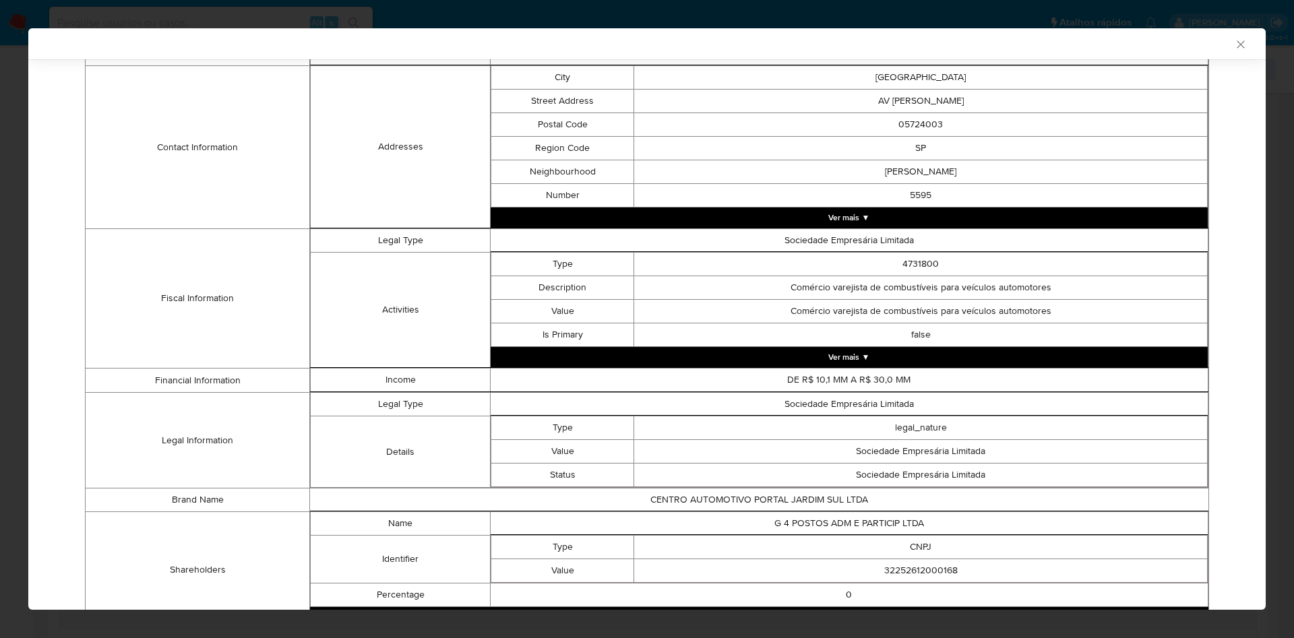
scroll to position [411, 0]
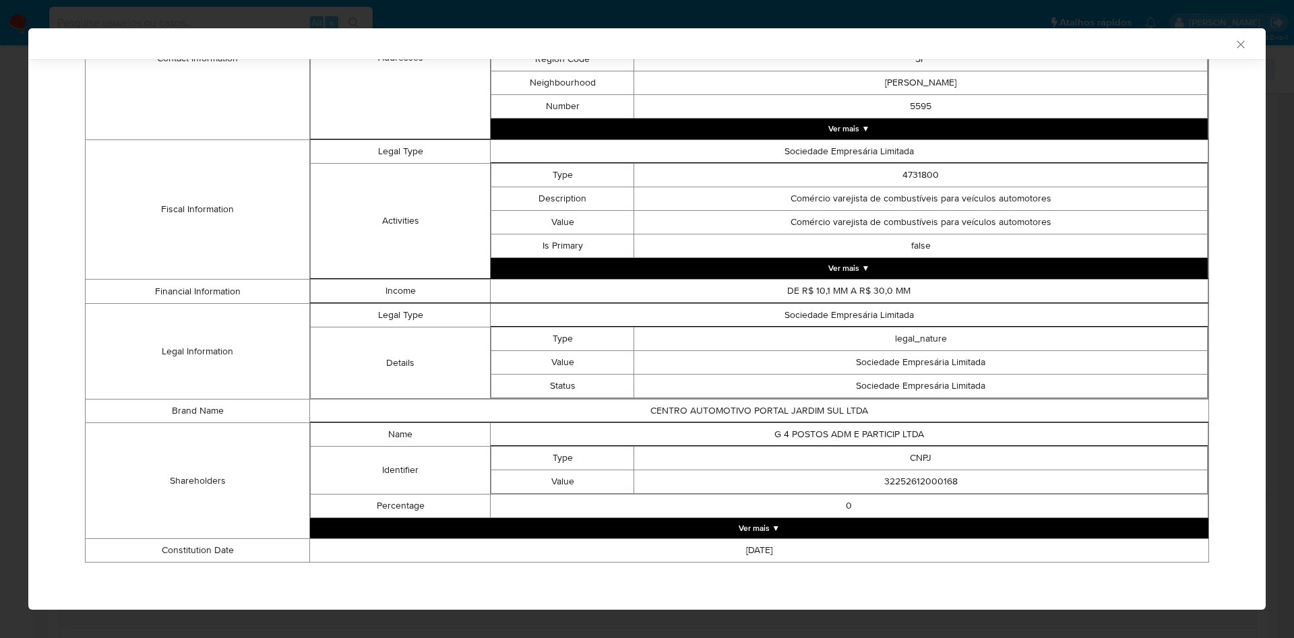
click at [862, 519] on button "Ver mais ▼" at bounding box center [759, 528] width 899 height 20
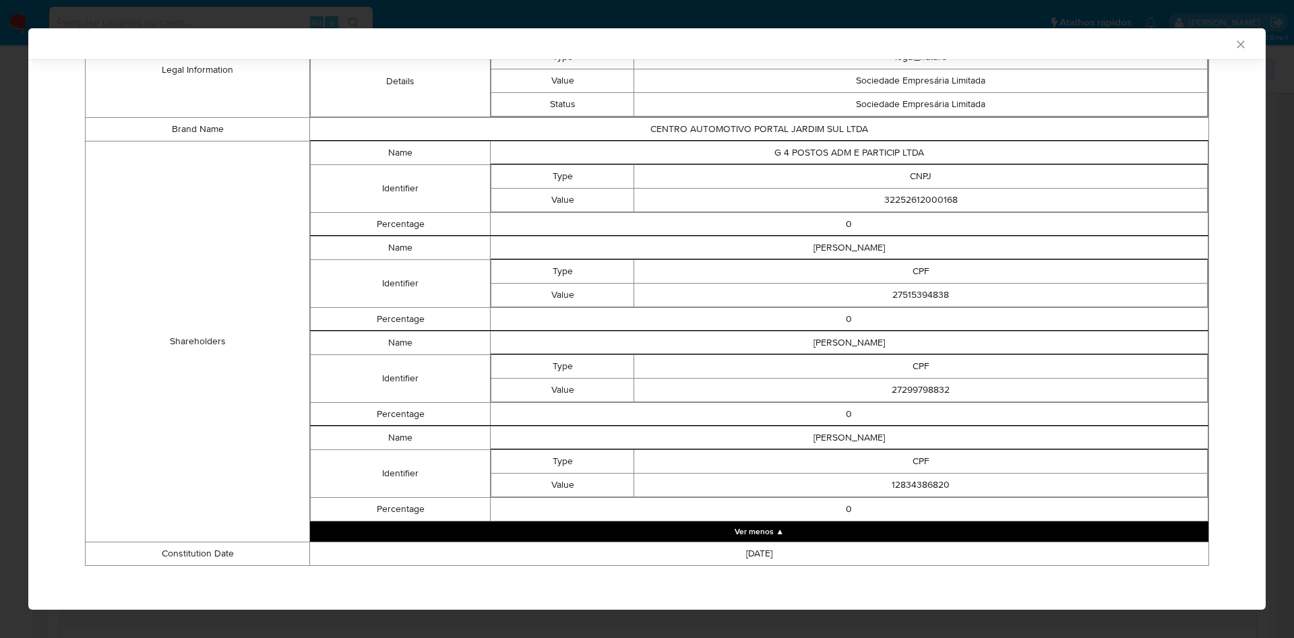
scroll to position [696, 0]
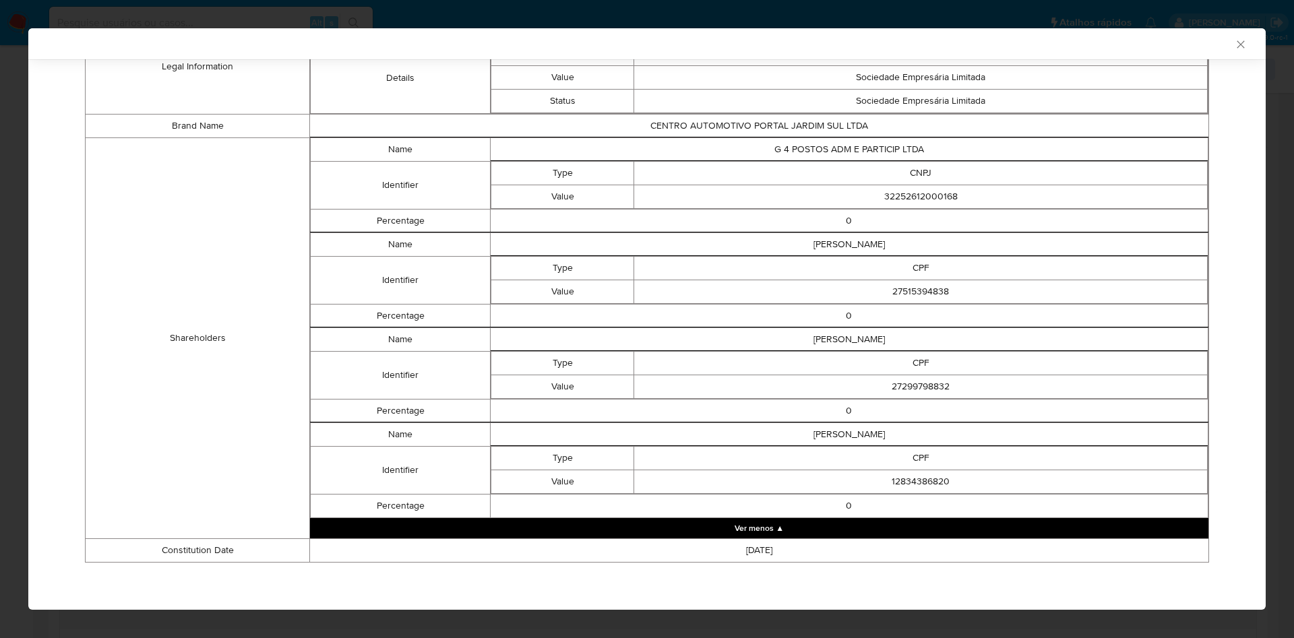
click at [923, 196] on td "32252612000168" at bounding box center [921, 197] width 574 height 24
copy td "32252612000168"
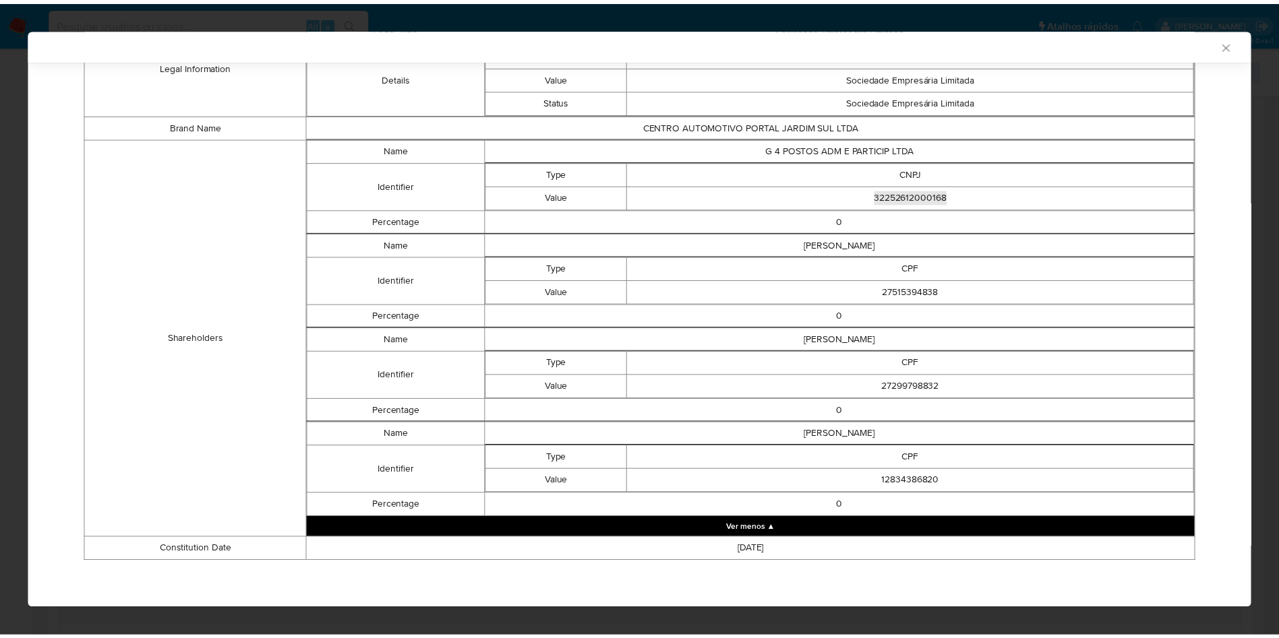
scroll to position [693, 0]
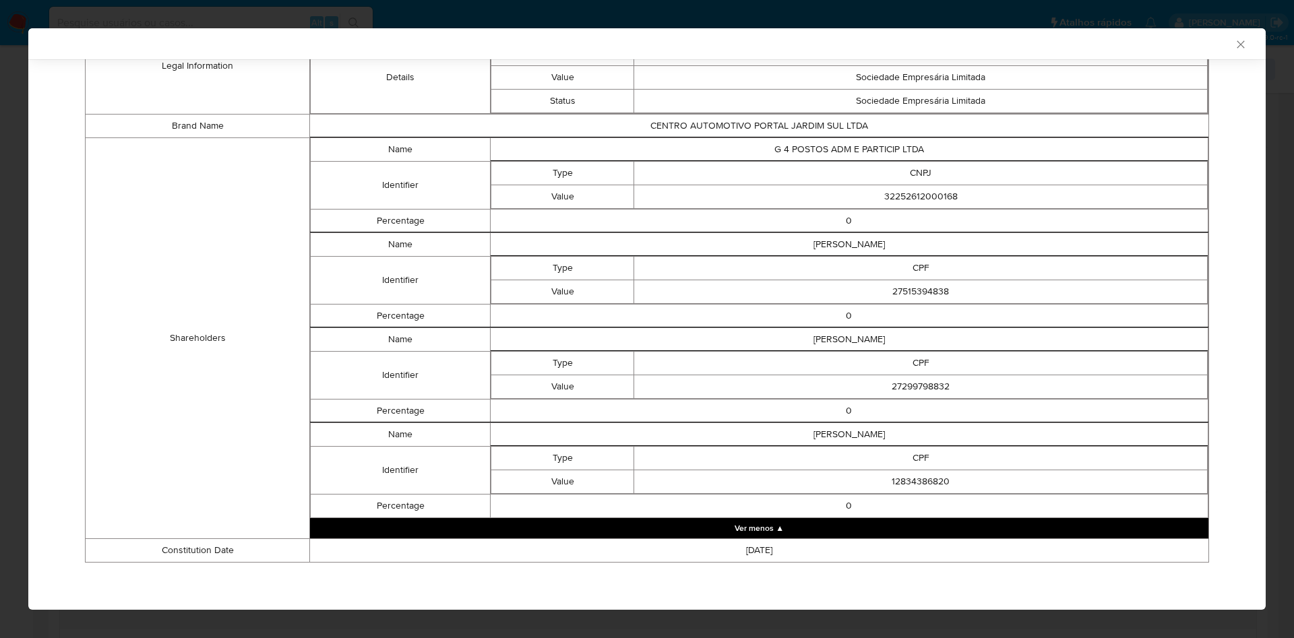
click at [893, 281] on td "27515394838" at bounding box center [921, 292] width 574 height 24
copy td "27515394838"
click at [908, 384] on td "27299798832" at bounding box center [921, 387] width 574 height 24
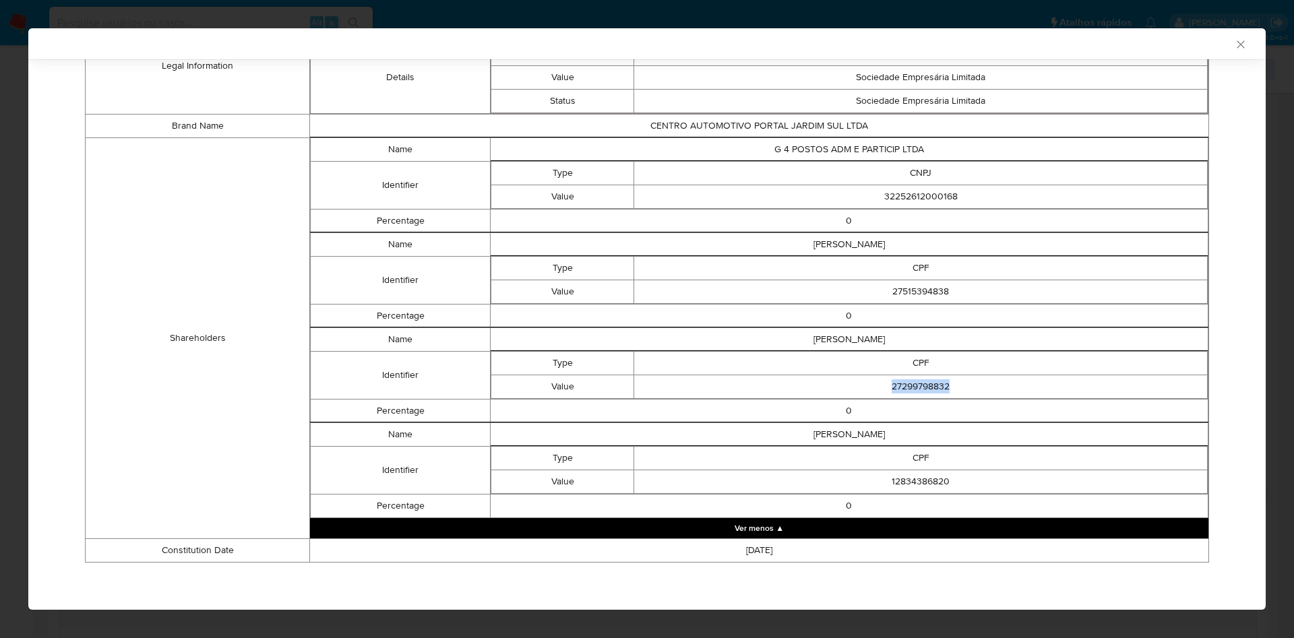
copy td "27299798832"
click at [914, 479] on td "12834386820" at bounding box center [921, 482] width 574 height 24
click at [917, 479] on td "12834386820" at bounding box center [921, 482] width 574 height 24
copy td "12834386820"
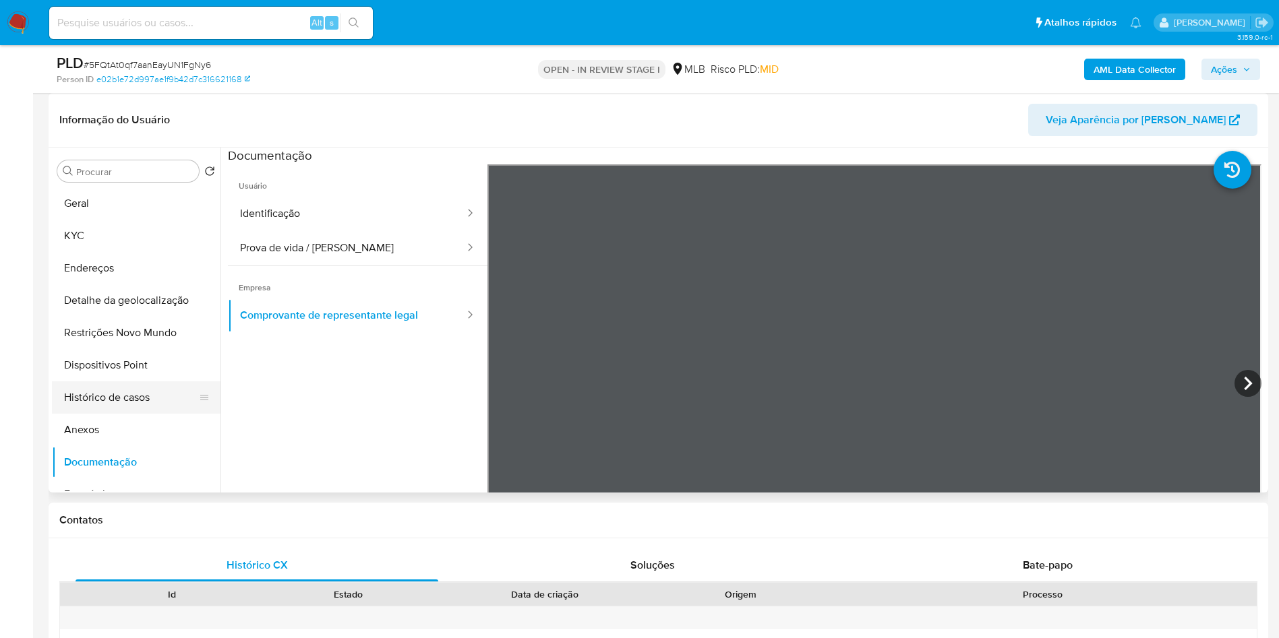
click at [143, 414] on button "Histórico de casos" at bounding box center [131, 398] width 158 height 32
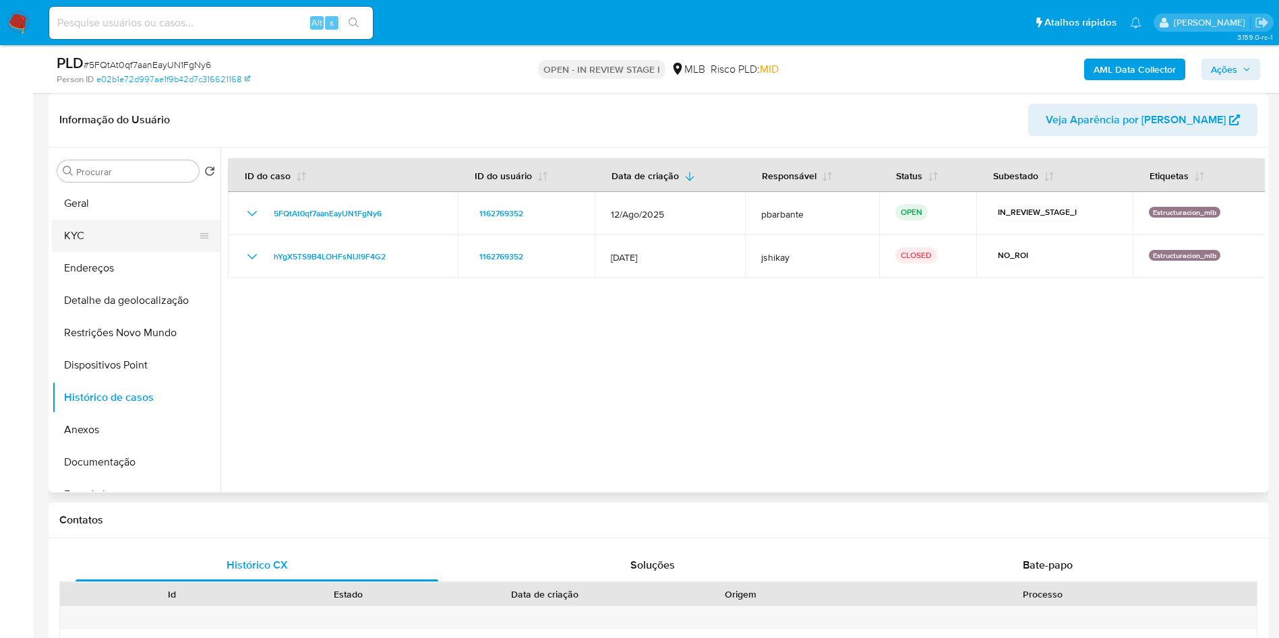
click at [113, 252] on button "KYC" at bounding box center [131, 236] width 158 height 32
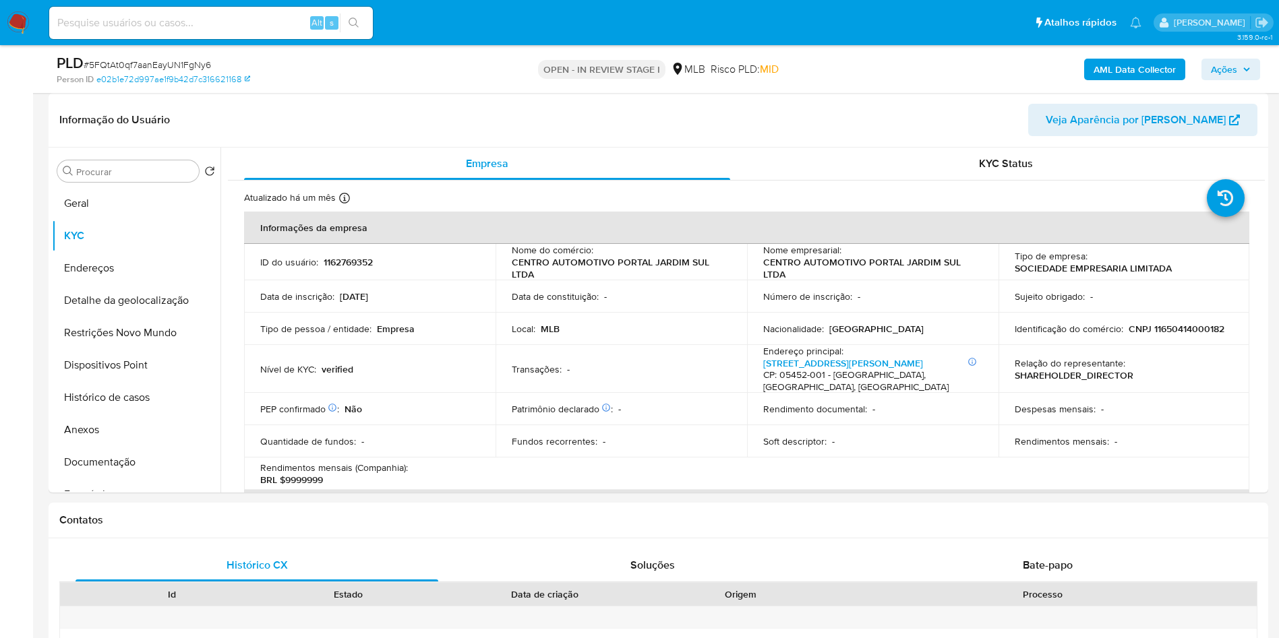
scroll to position [708, 0]
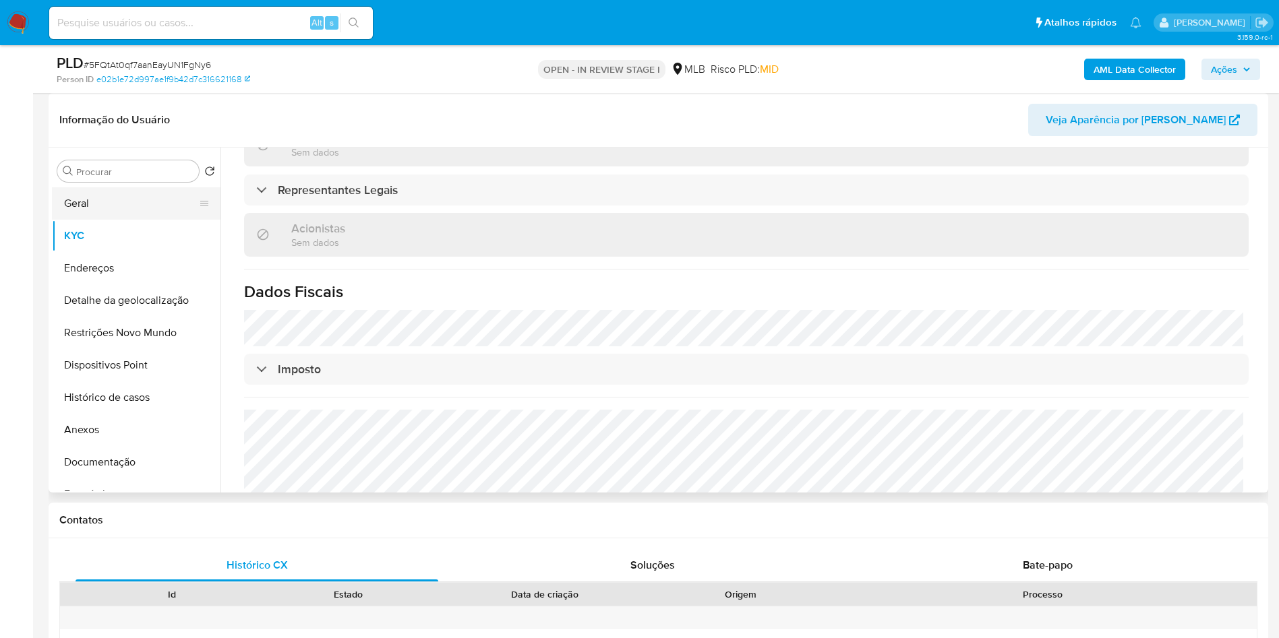
click at [127, 220] on button "Geral" at bounding box center [131, 203] width 158 height 32
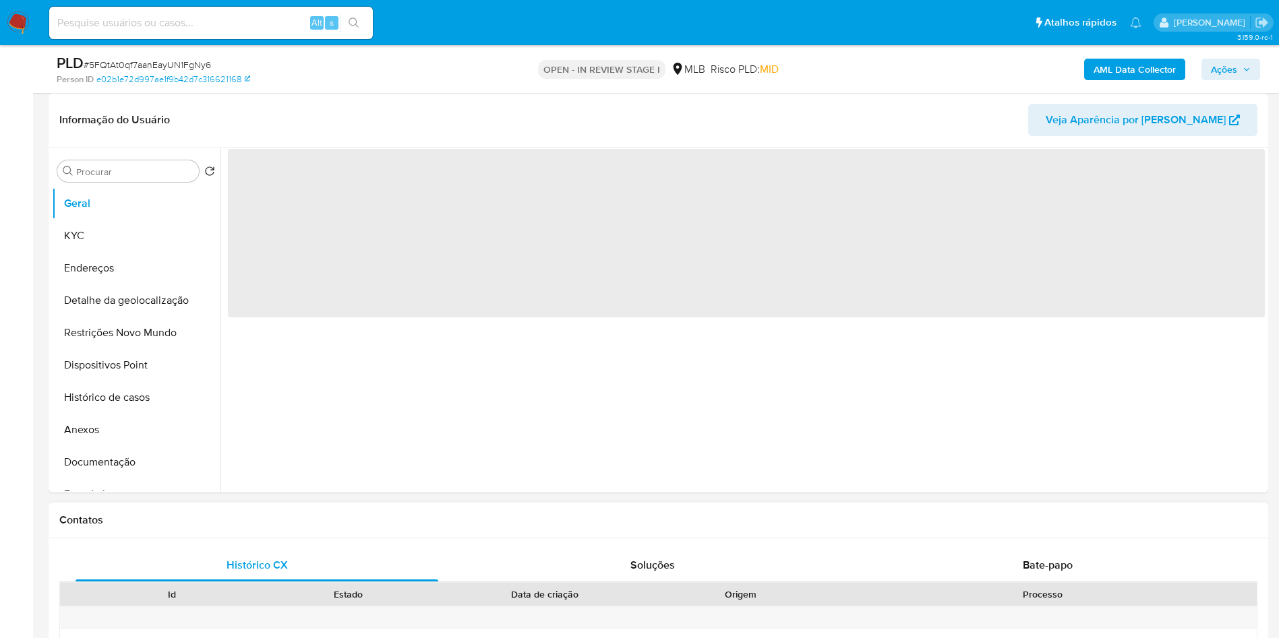
scroll to position [0, 0]
click at [638, 523] on div "Contatos" at bounding box center [658, 521] width 1219 height 36
click at [630, 479] on div "‌" at bounding box center [742, 320] width 1044 height 345
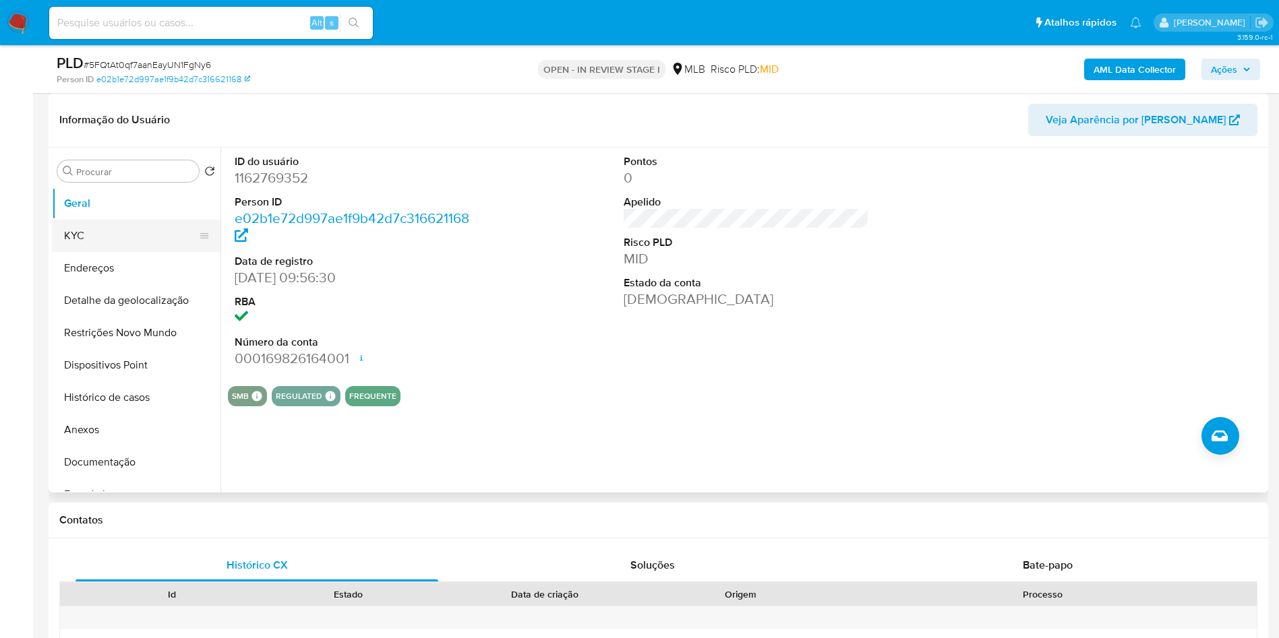
click at [103, 252] on button "KYC" at bounding box center [131, 236] width 158 height 32
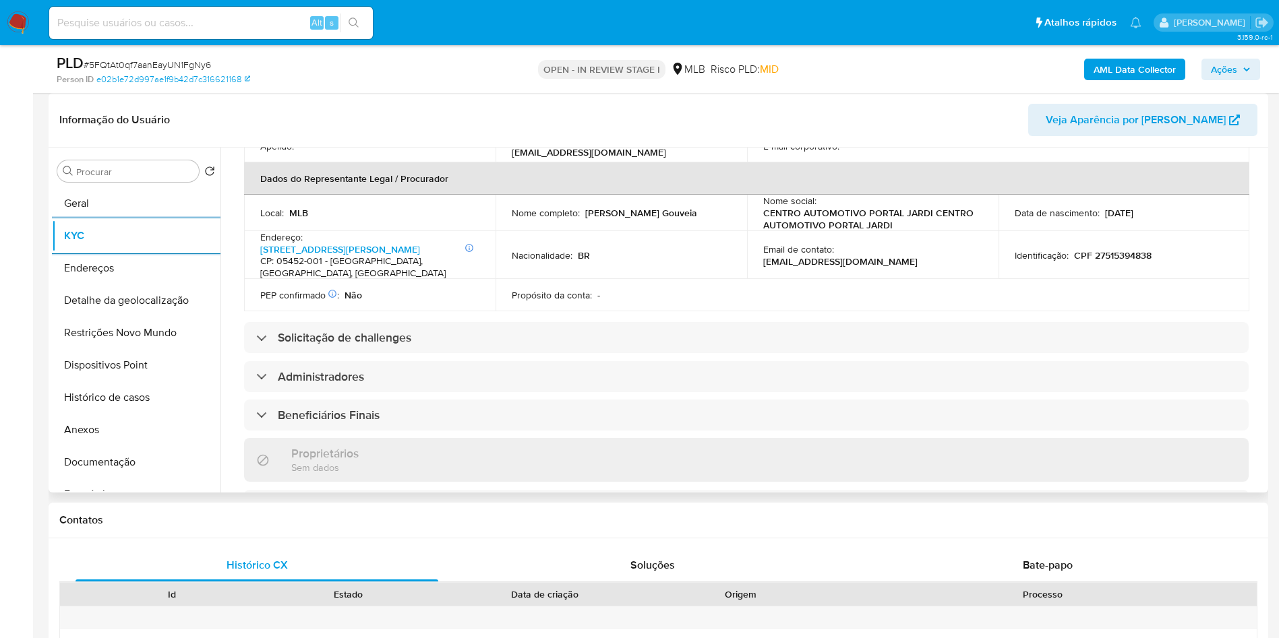
scroll to position [760, 0]
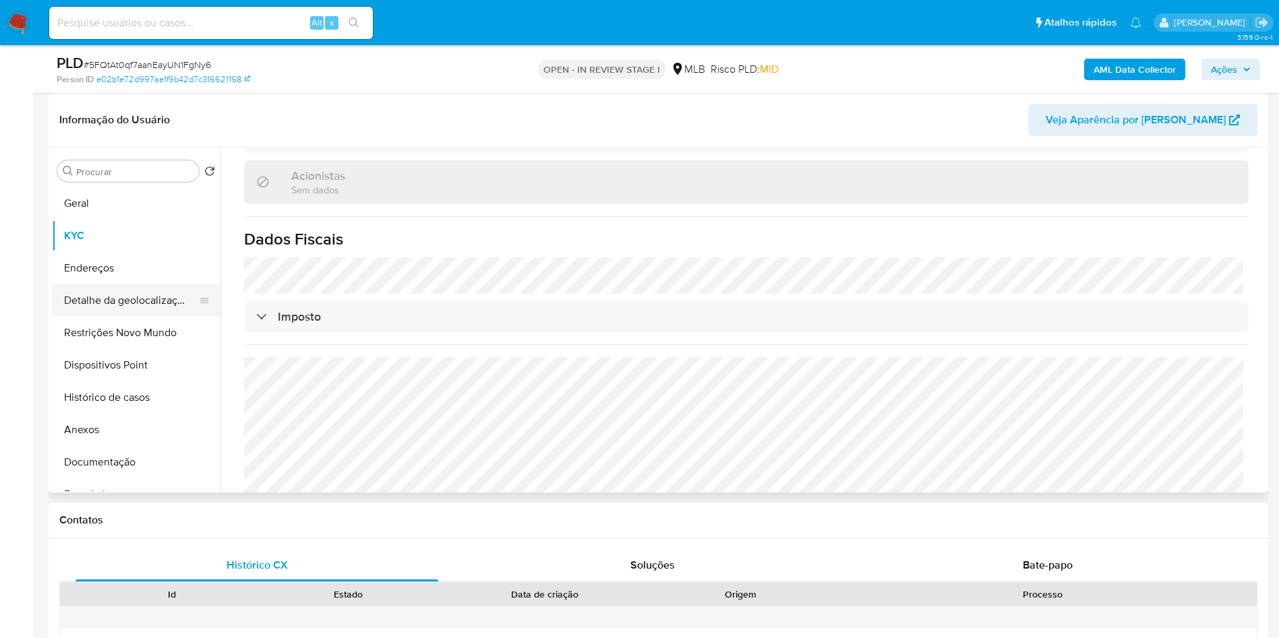
click at [123, 317] on button "Detalhe da geolocalização" at bounding box center [131, 300] width 158 height 32
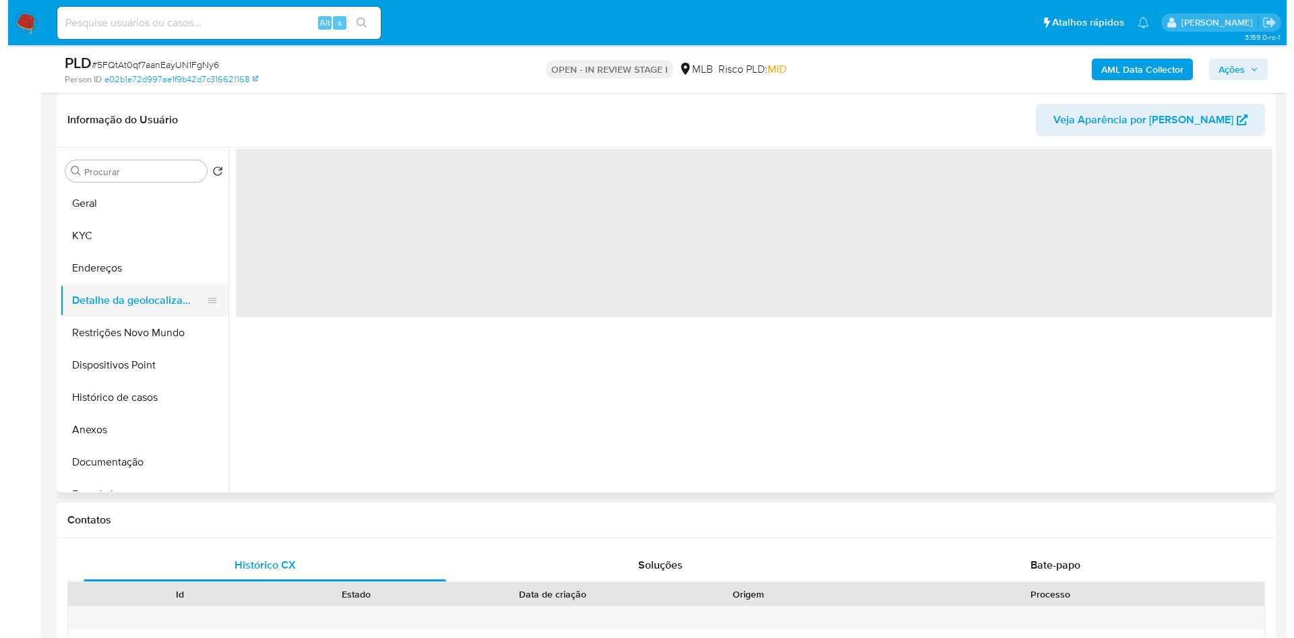
scroll to position [0, 0]
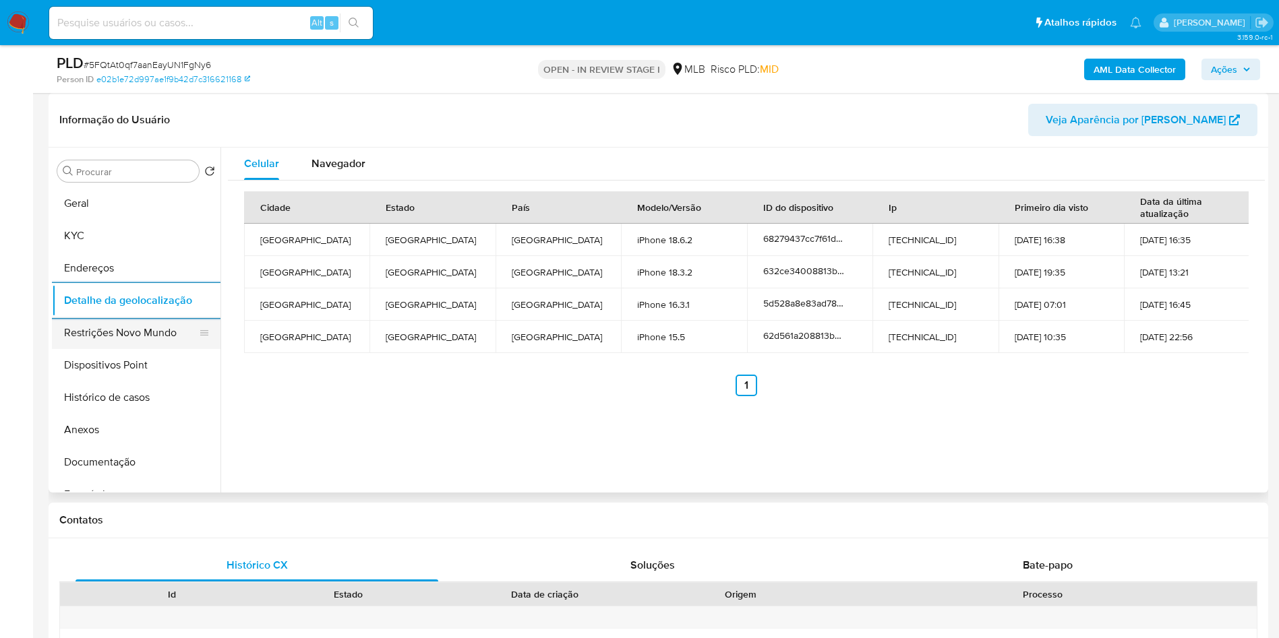
click at [144, 349] on button "Restrições Novo Mundo" at bounding box center [131, 333] width 158 height 32
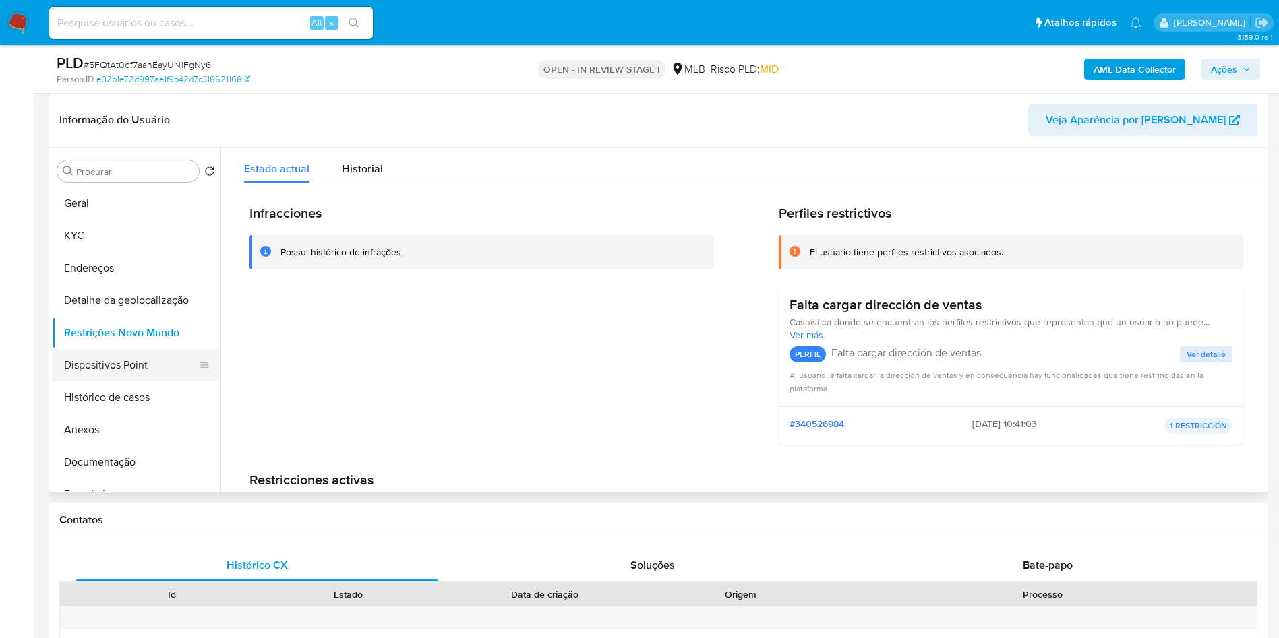
click at [154, 382] on button "Dispositivos Point" at bounding box center [131, 365] width 158 height 32
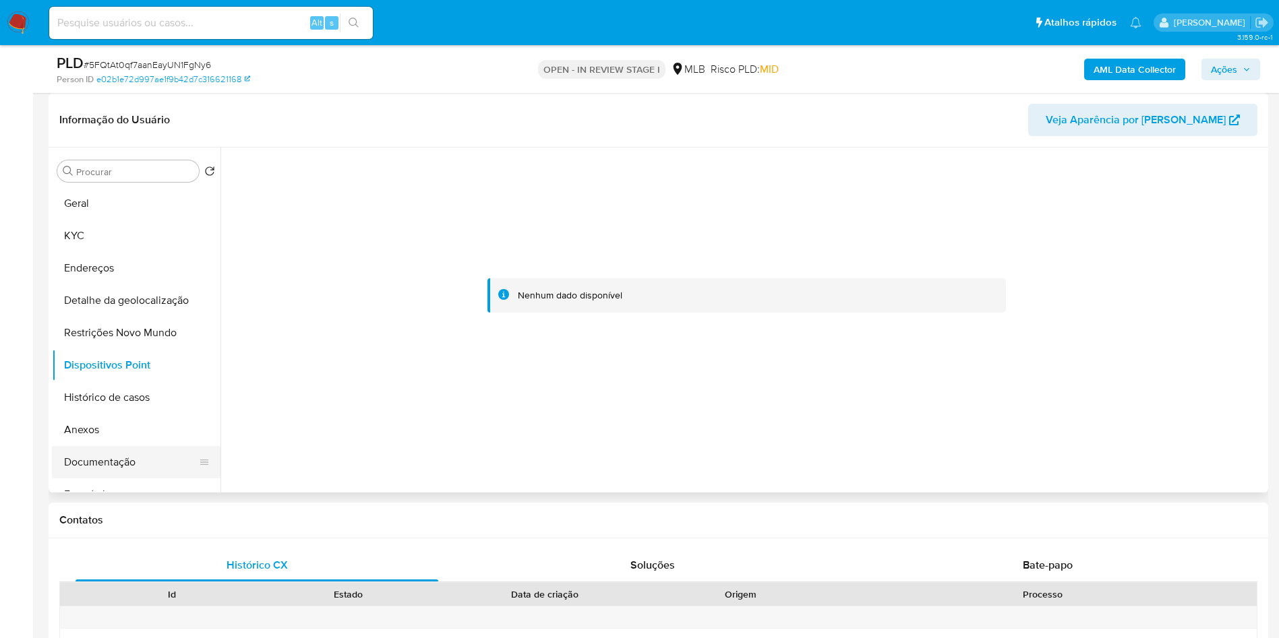
click at [121, 479] on button "Documentação" at bounding box center [131, 462] width 158 height 32
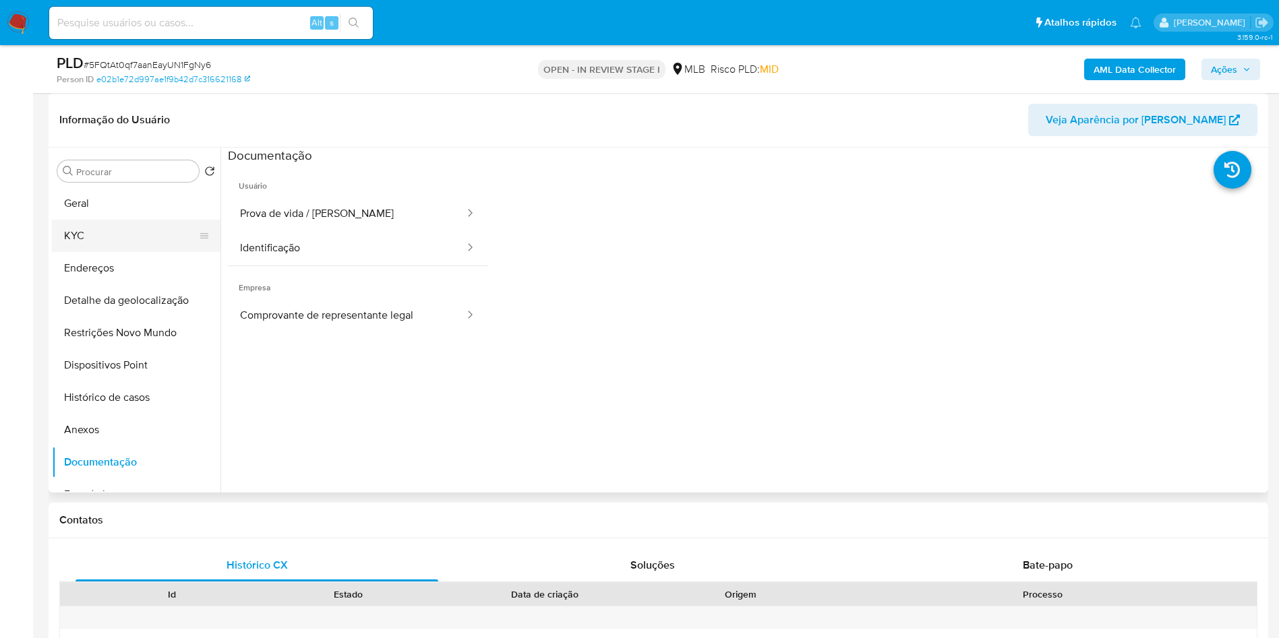
click at [101, 247] on button "KYC" at bounding box center [131, 236] width 158 height 32
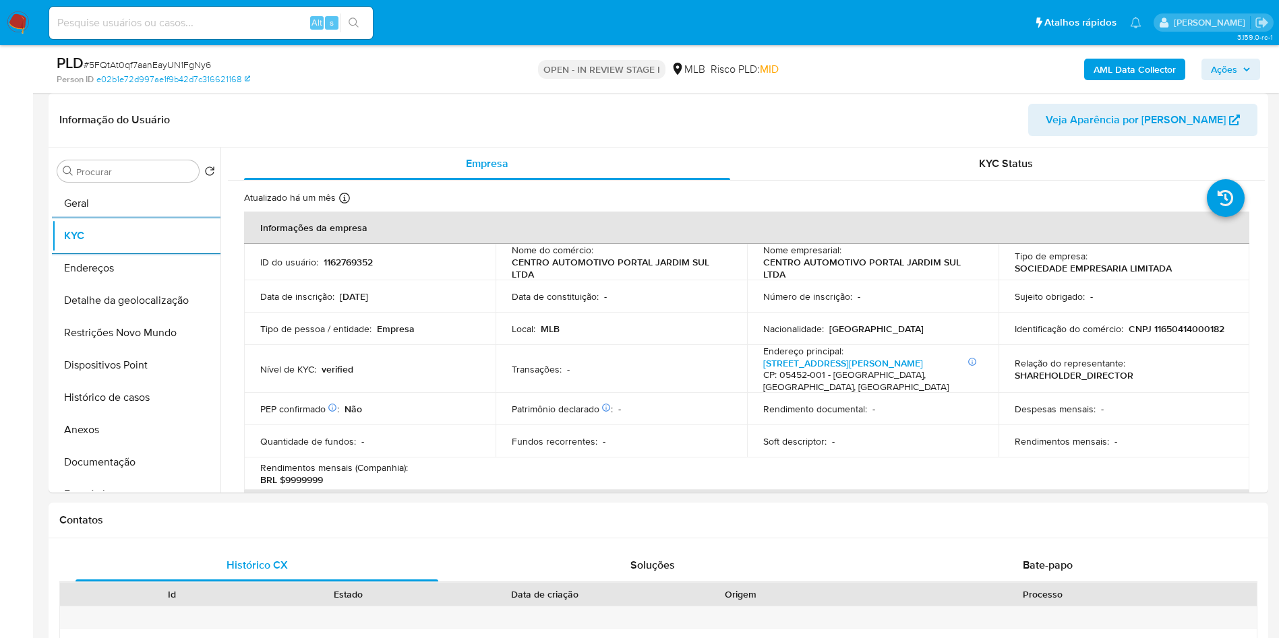
click at [1244, 56] on div "AML Data Collector Ações" at bounding box center [1061, 69] width 398 height 32
click at [1236, 71] on span "Ações" at bounding box center [1224, 70] width 26 height 22
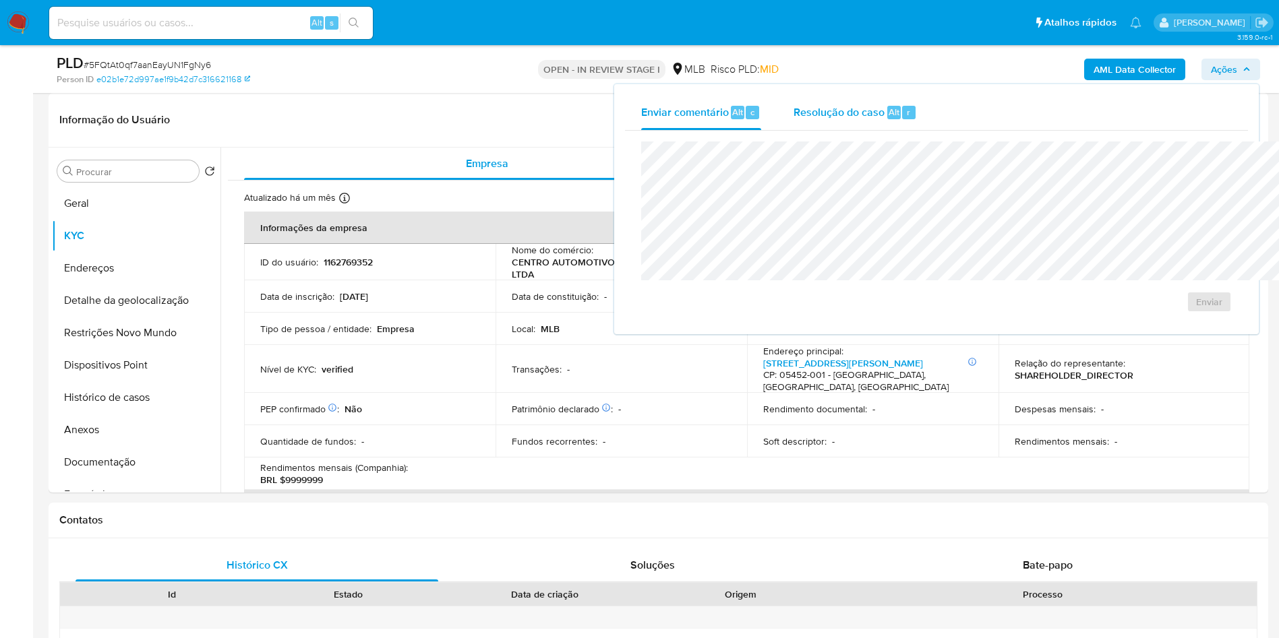
click at [766, 95] on div "Enviar comentário Alt c Resolução do caso Alt r Enviar" at bounding box center [936, 209] width 644 height 250
click at [793, 119] on span "Resolução do caso" at bounding box center [838, 112] width 91 height 16
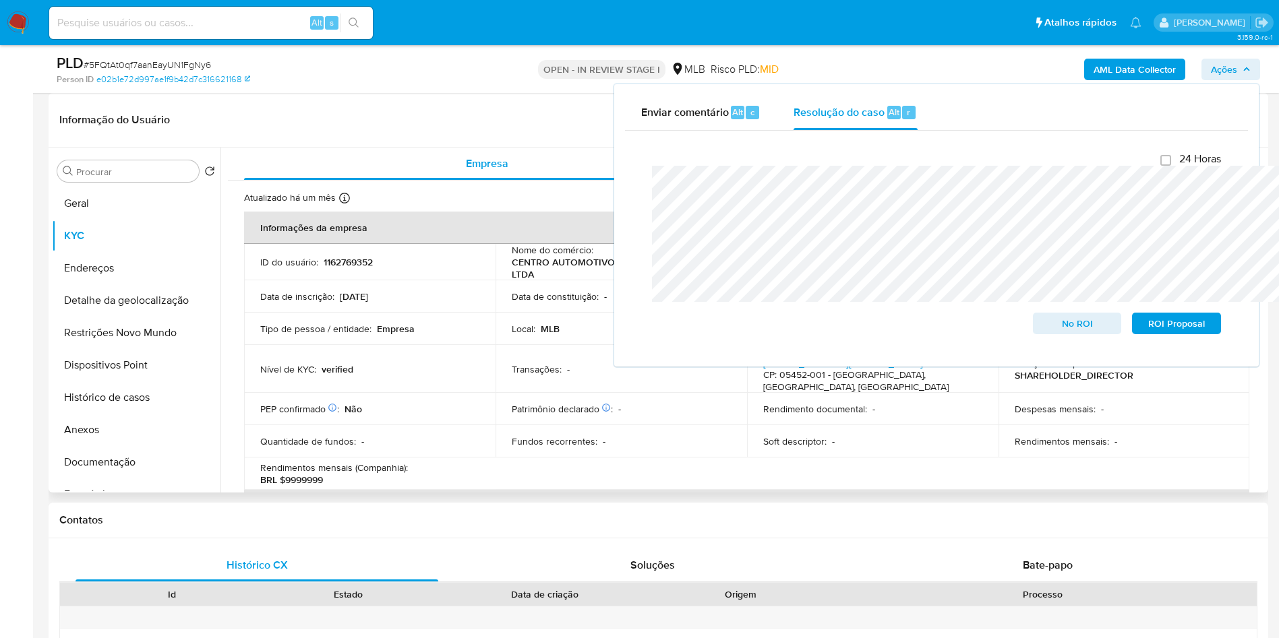
click at [140, 446] on button "Anexos" at bounding box center [136, 430] width 169 height 32
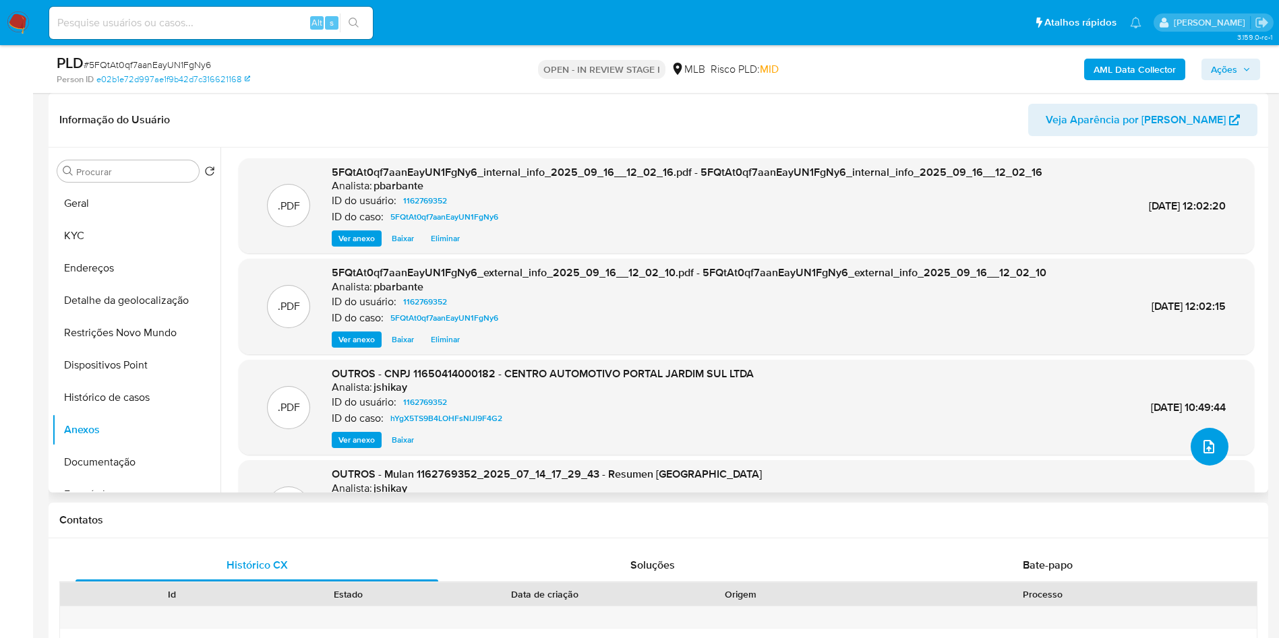
click at [1216, 466] on button "upload-file" at bounding box center [1209, 447] width 38 height 38
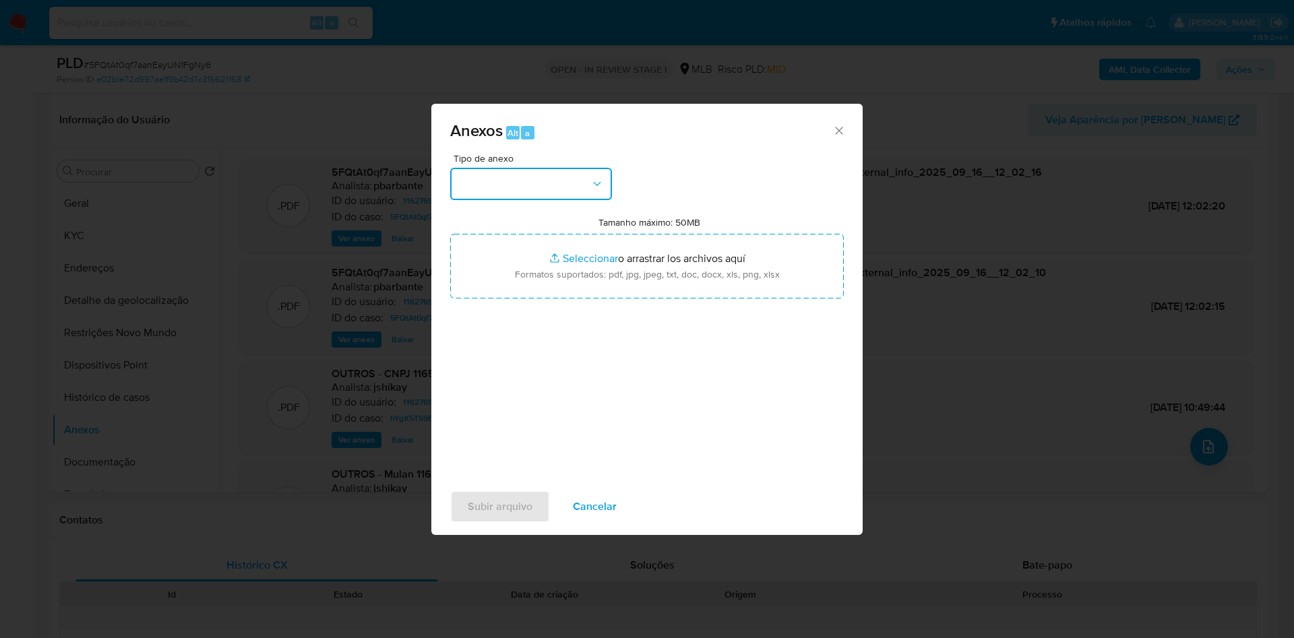
click at [568, 168] on button "button" at bounding box center [531, 184] width 162 height 32
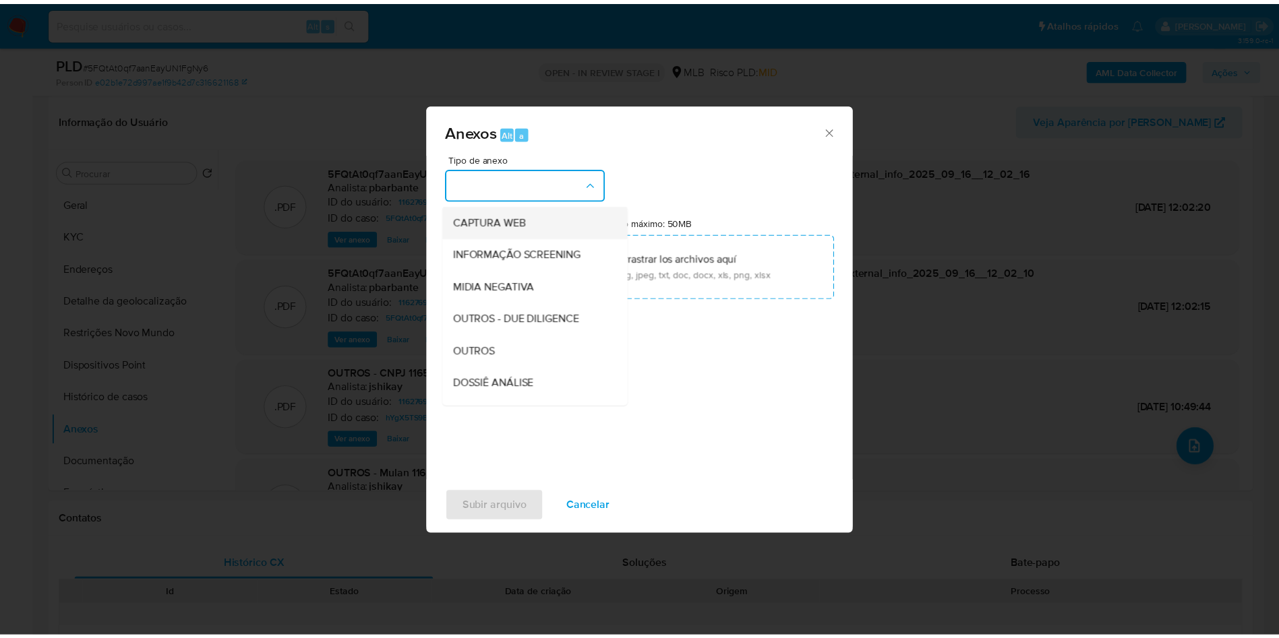
scroll to position [181, 0]
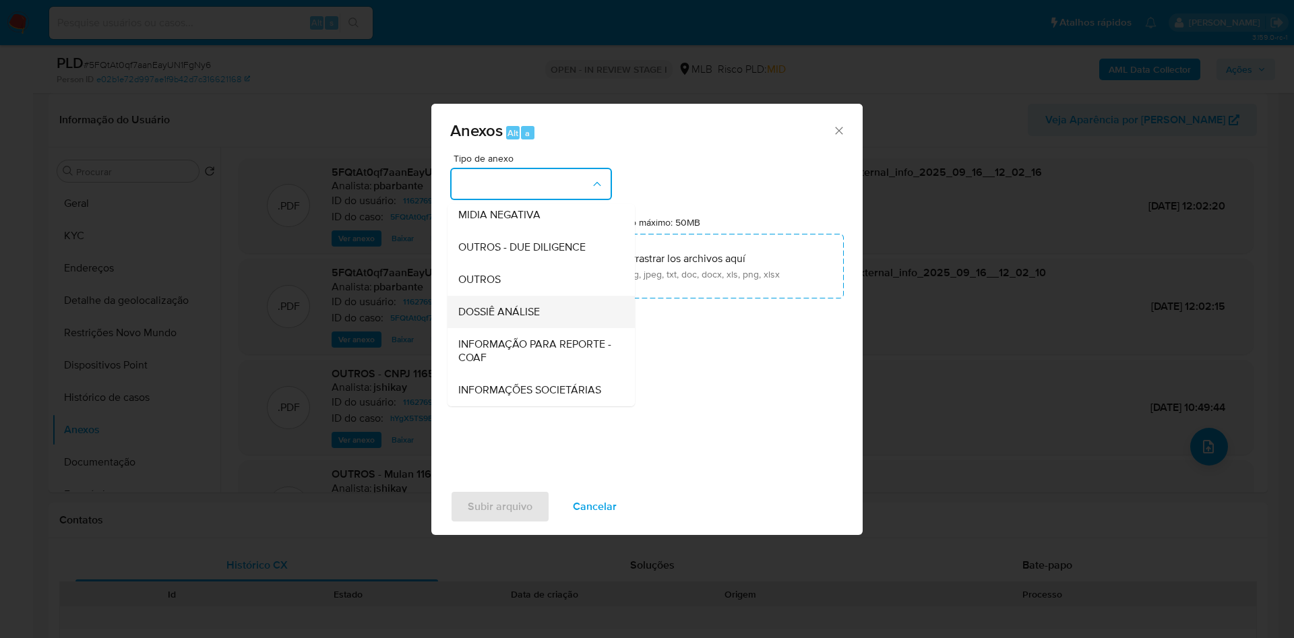
click at [499, 305] on span "DOSSIÊ ANÁLISE" at bounding box center [499, 311] width 82 height 13
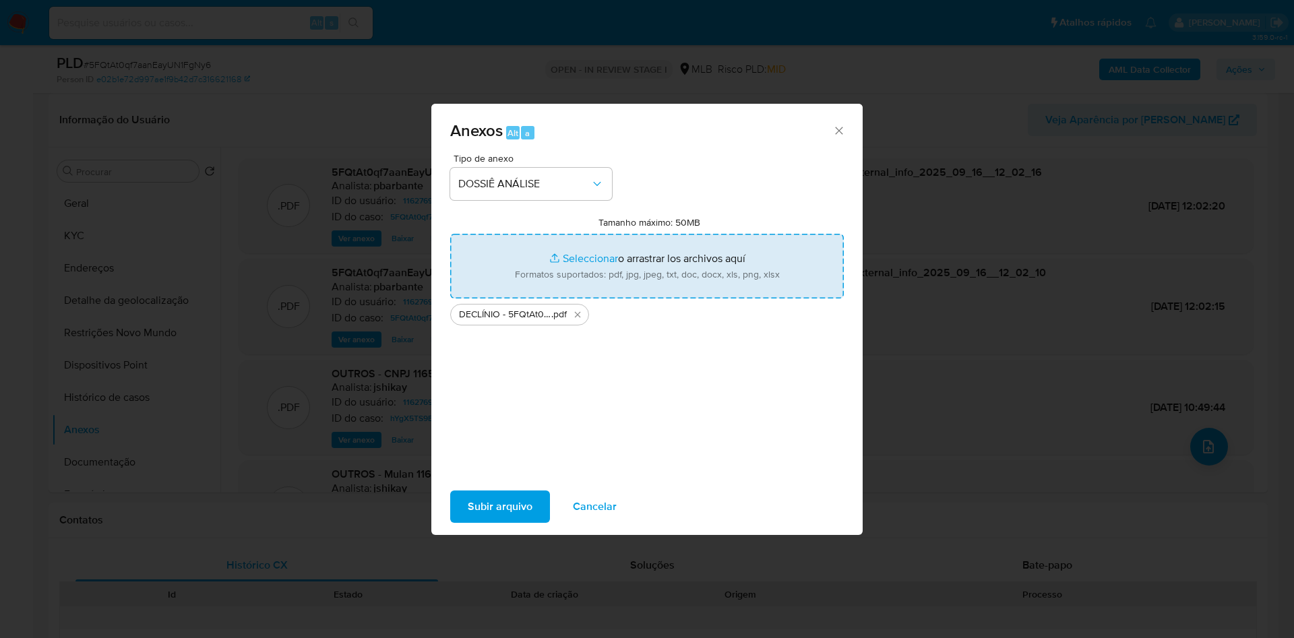
type input "C:\fakepath\Mulan 1162769352_2025_09_15_07_37_54.xlsx"
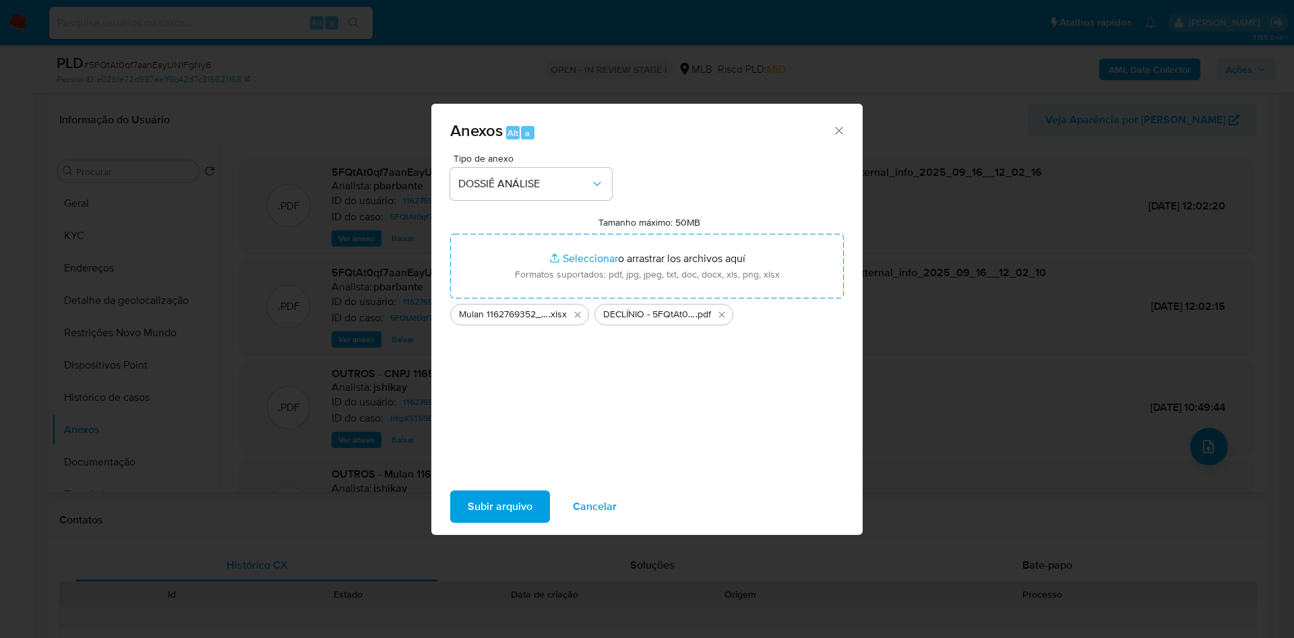
click at [468, 509] on span "Subir arquivo" at bounding box center [500, 507] width 65 height 30
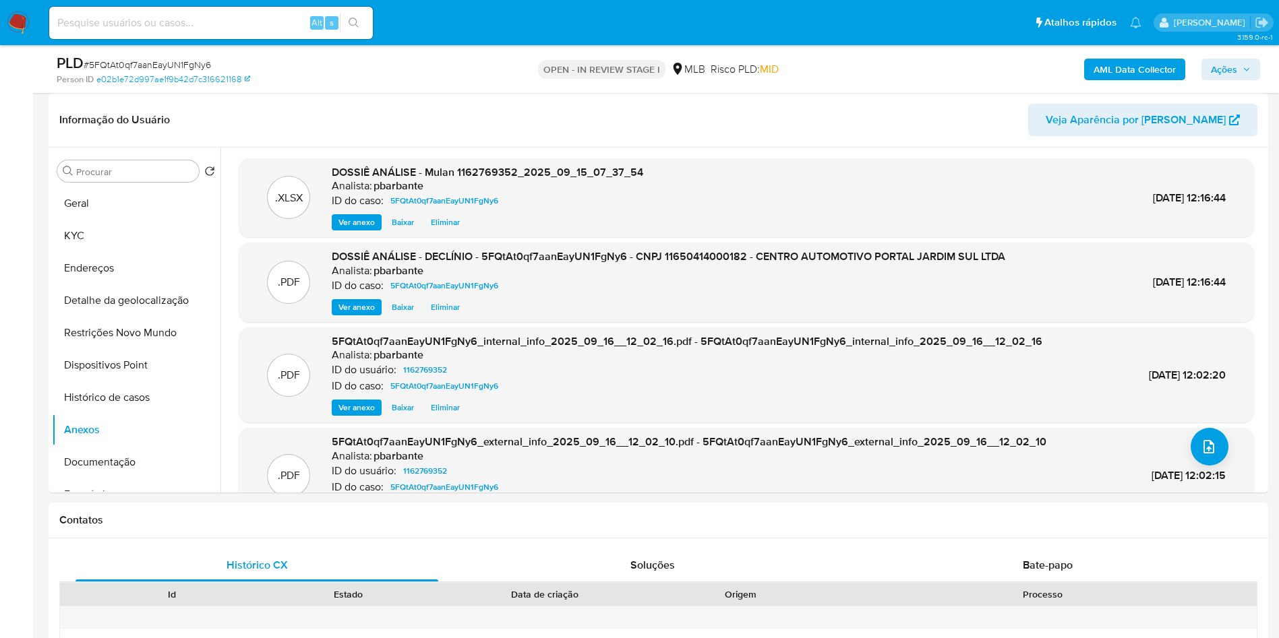
click at [1226, 75] on span "Ações" at bounding box center [1224, 70] width 26 height 22
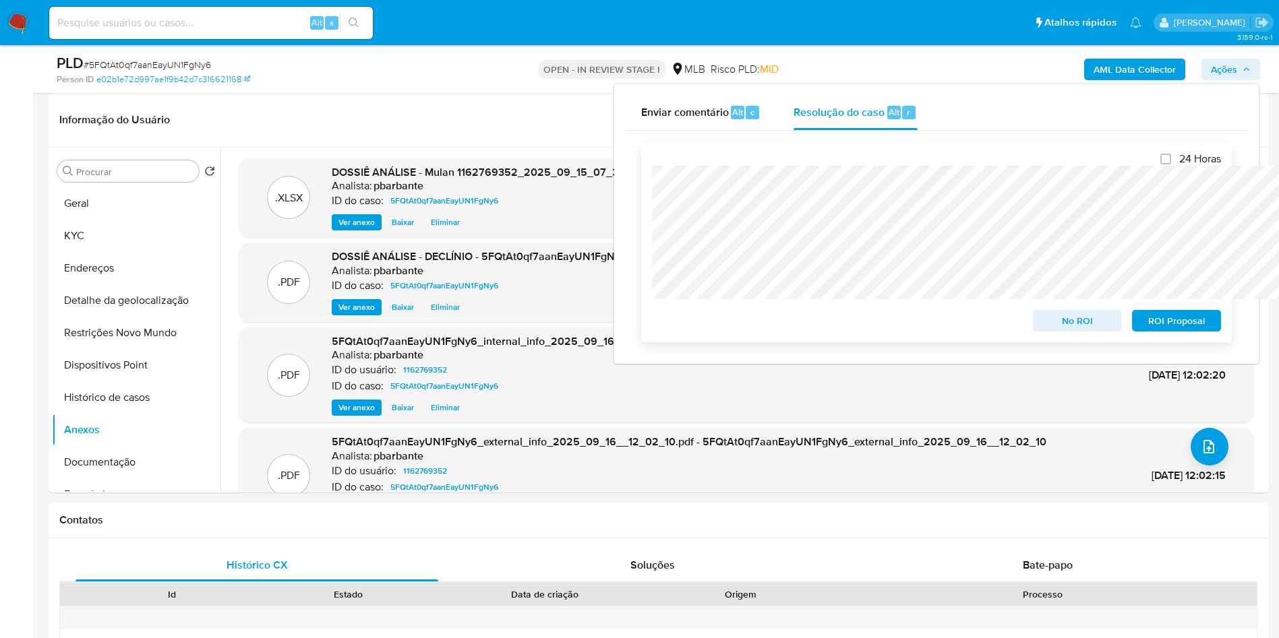
click at [1070, 320] on span "No ROI" at bounding box center [1077, 320] width 70 height 19
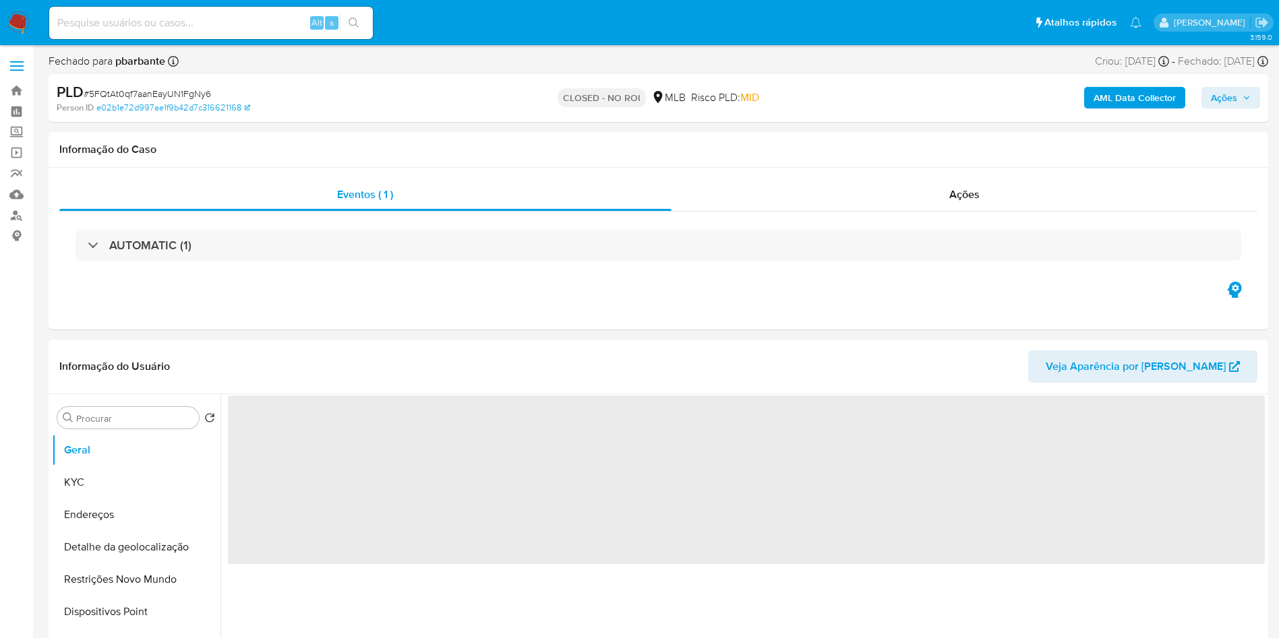
select select "10"
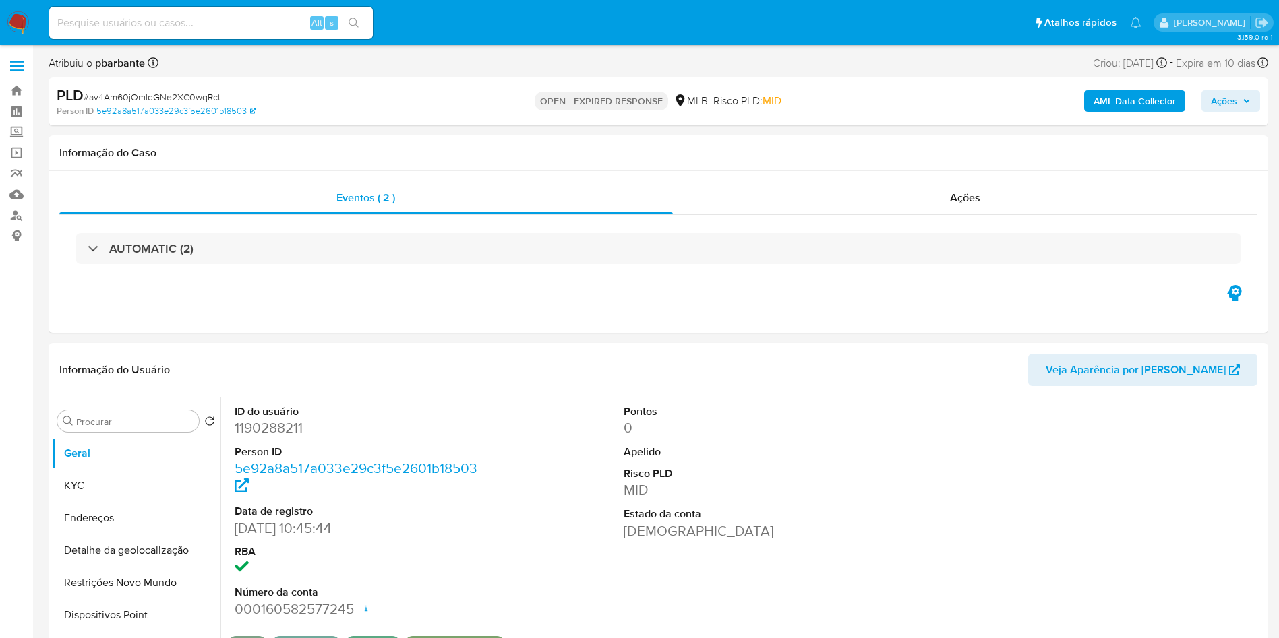
select select "10"
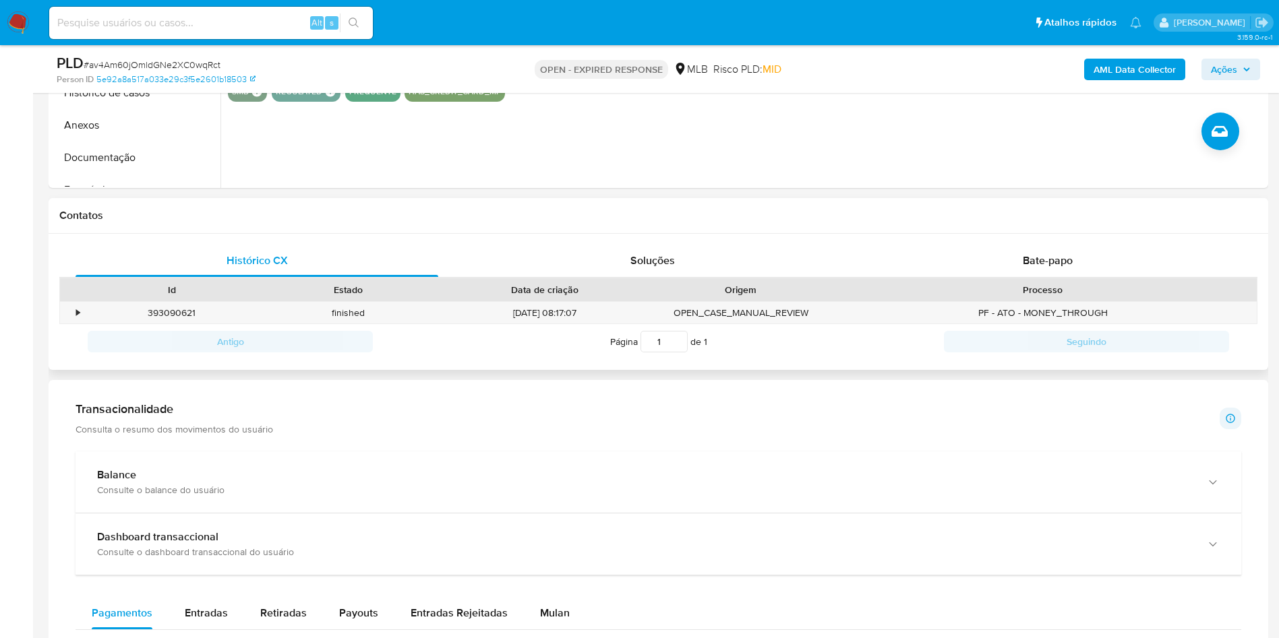
scroll to position [506, 0]
click at [1026, 270] on span "Bate-papo" at bounding box center [1048, 262] width 50 height 16
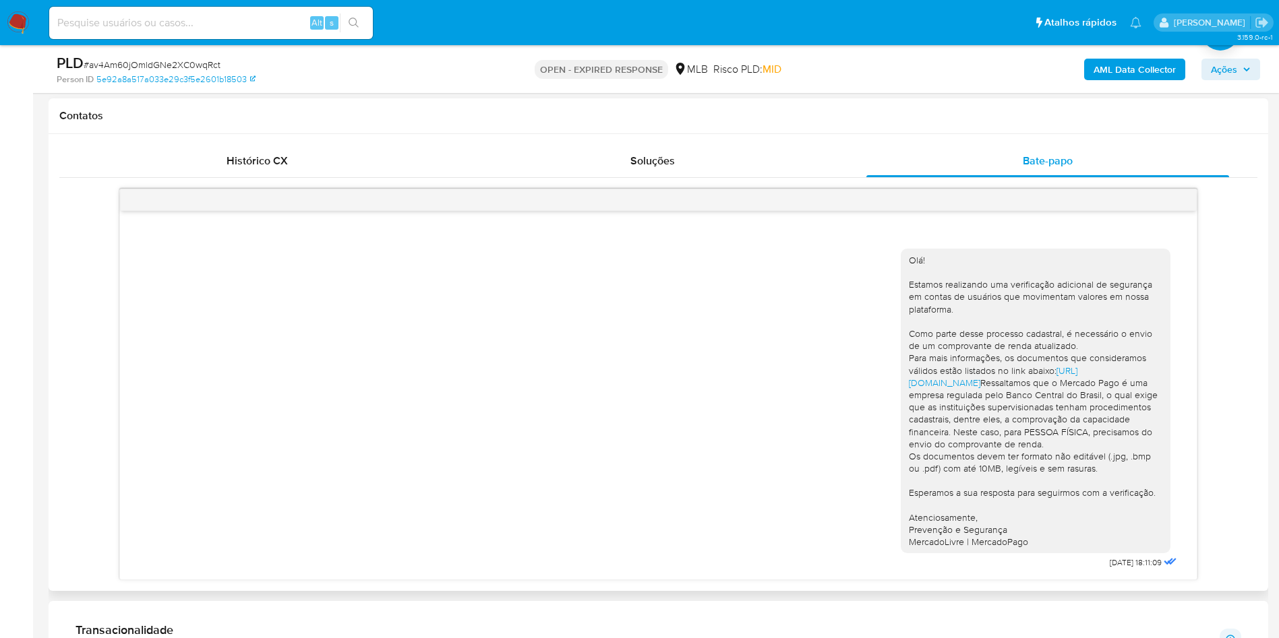
scroll to position [101, 0]
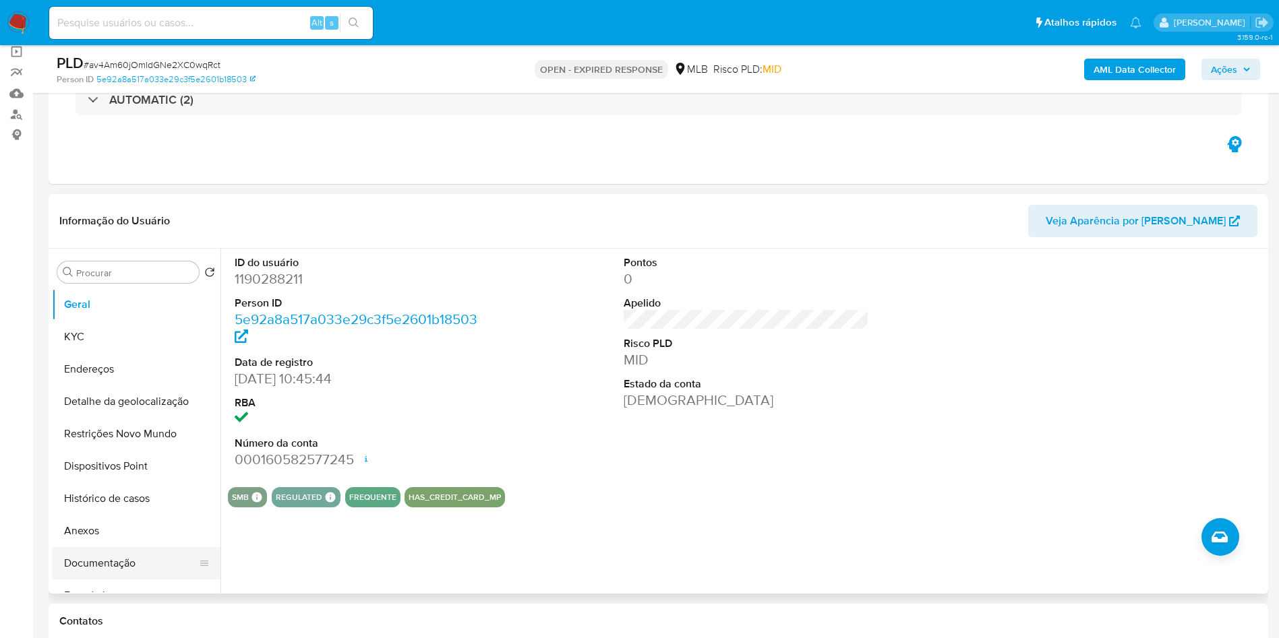
click at [141, 570] on button "Documentação" at bounding box center [131, 563] width 158 height 32
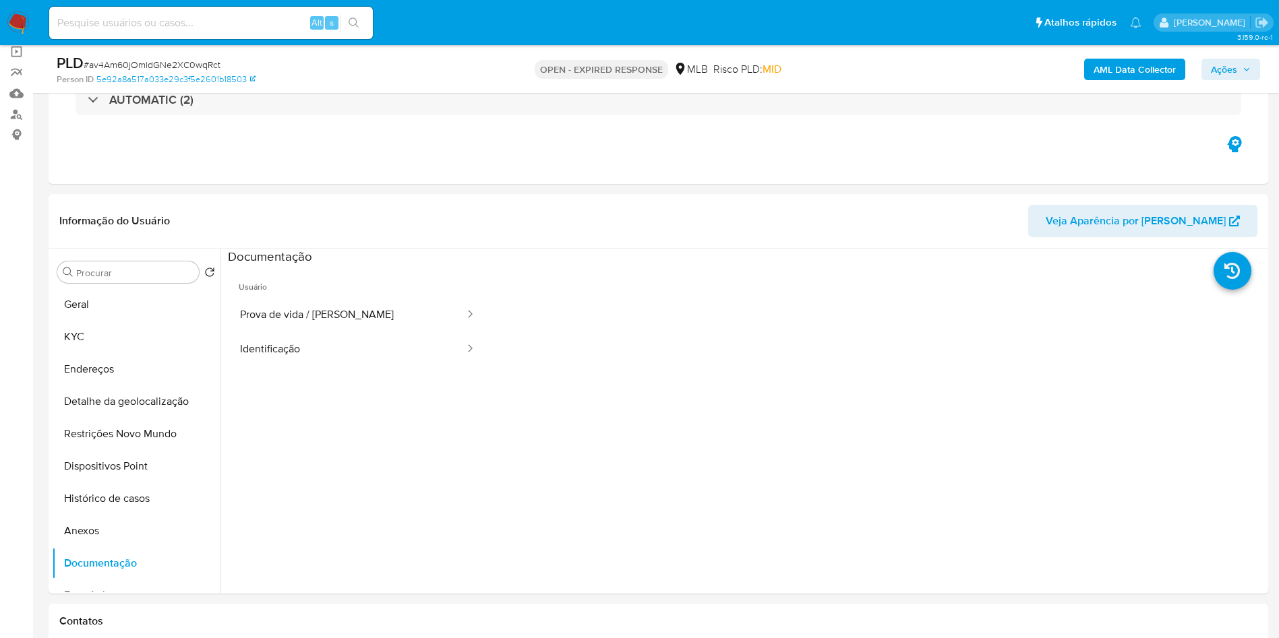
click at [320, 325] on button "Prova de vida / Selfie" at bounding box center [347, 315] width 238 height 34
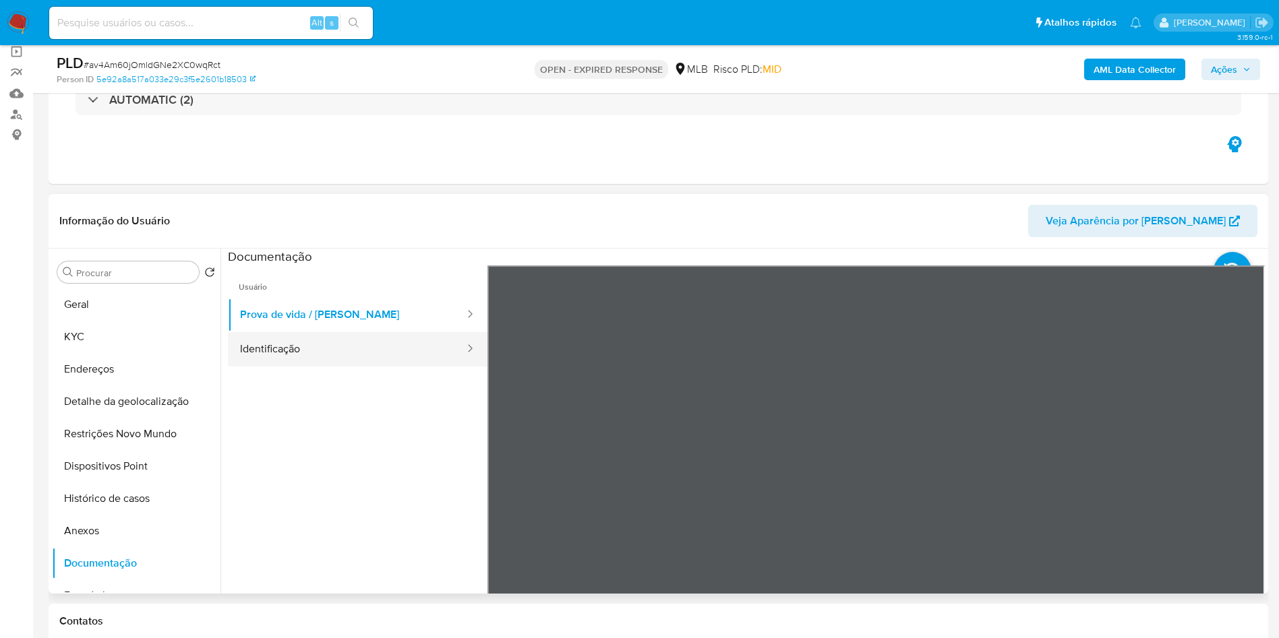
click at [316, 358] on button "Identificação" at bounding box center [347, 349] width 238 height 34
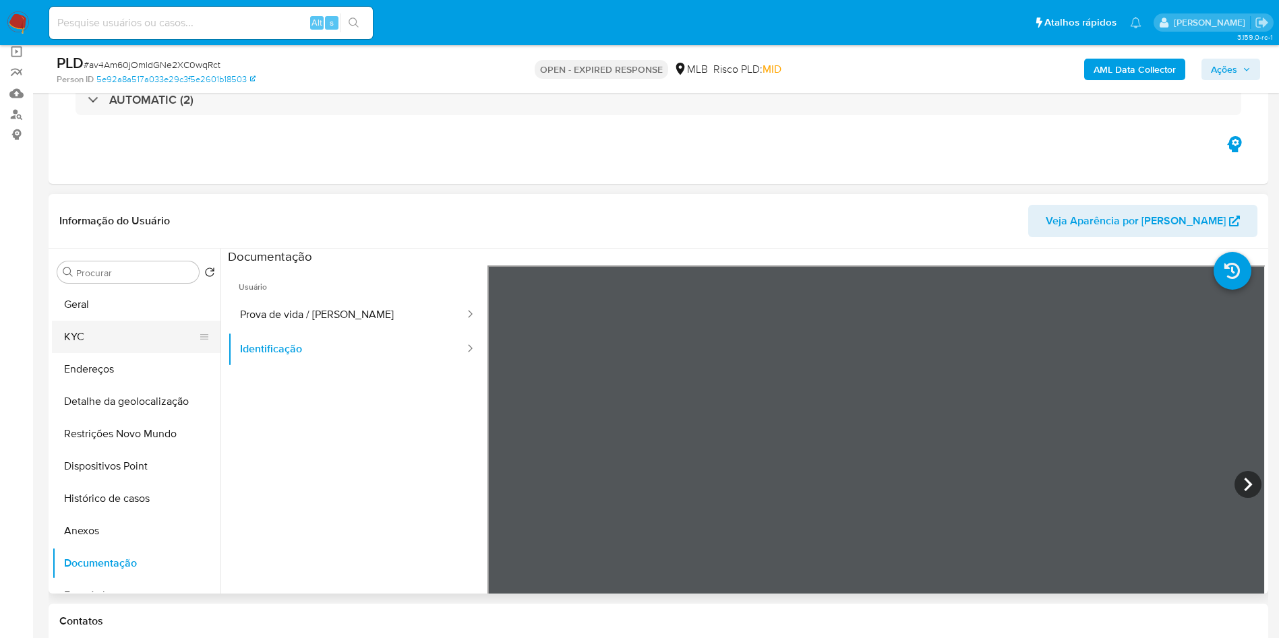
click at [102, 348] on button "KYC" at bounding box center [131, 337] width 158 height 32
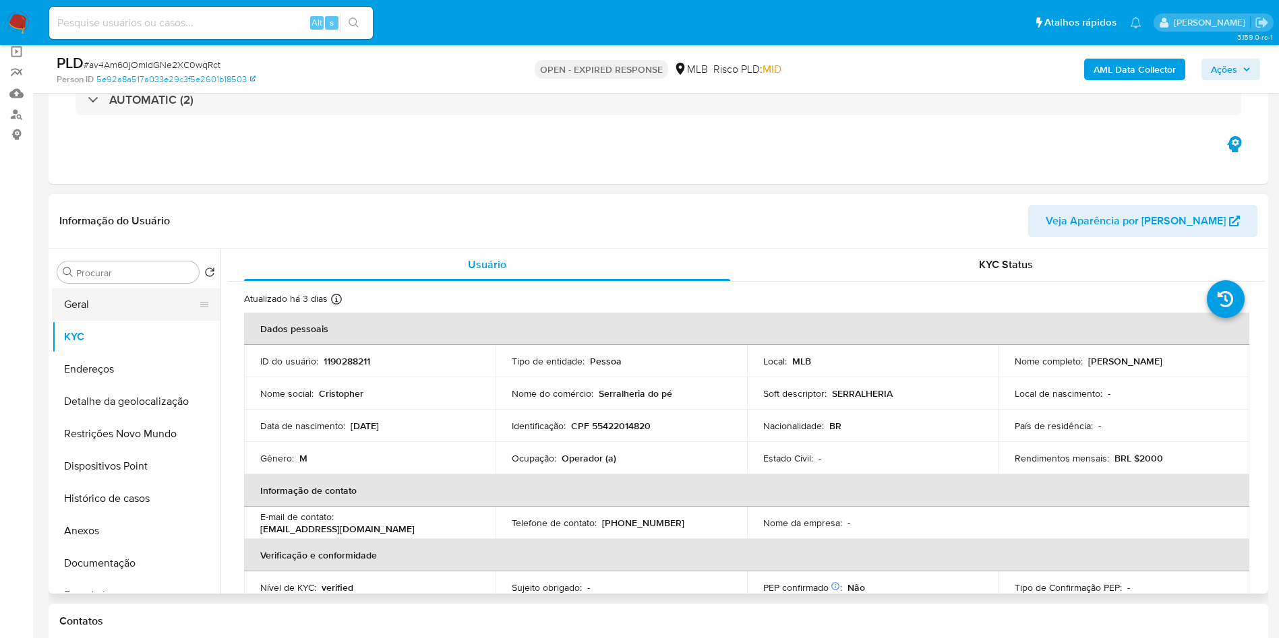
click at [142, 321] on button "Geral" at bounding box center [131, 305] width 158 height 32
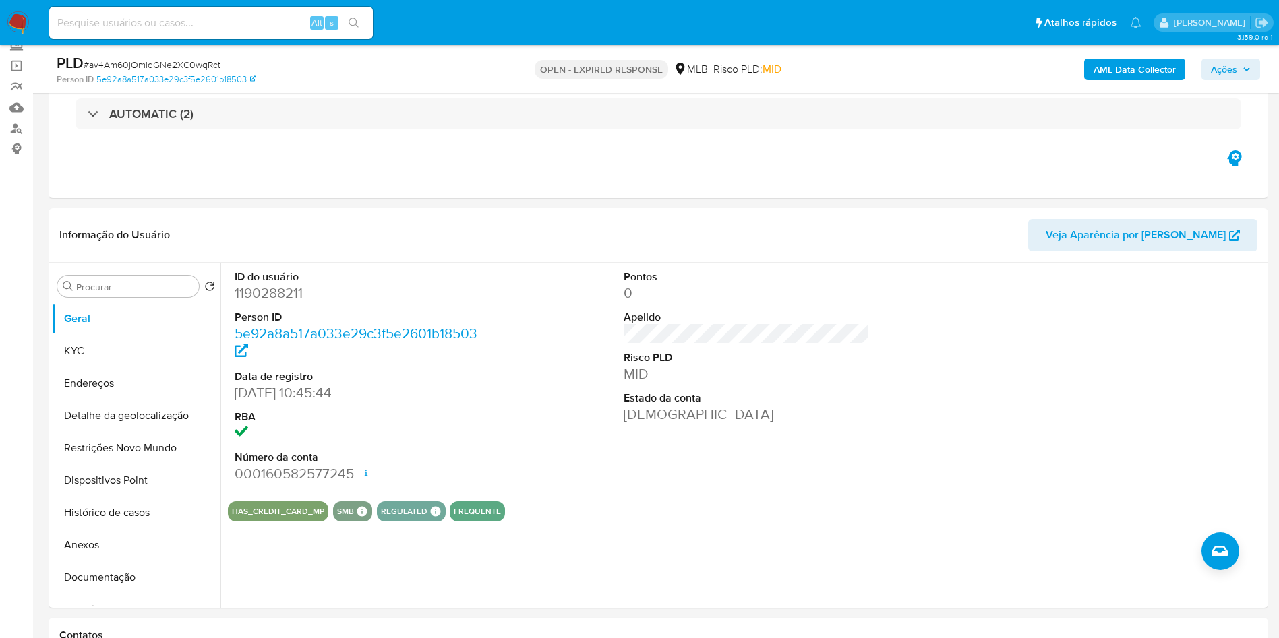
scroll to position [0, 0]
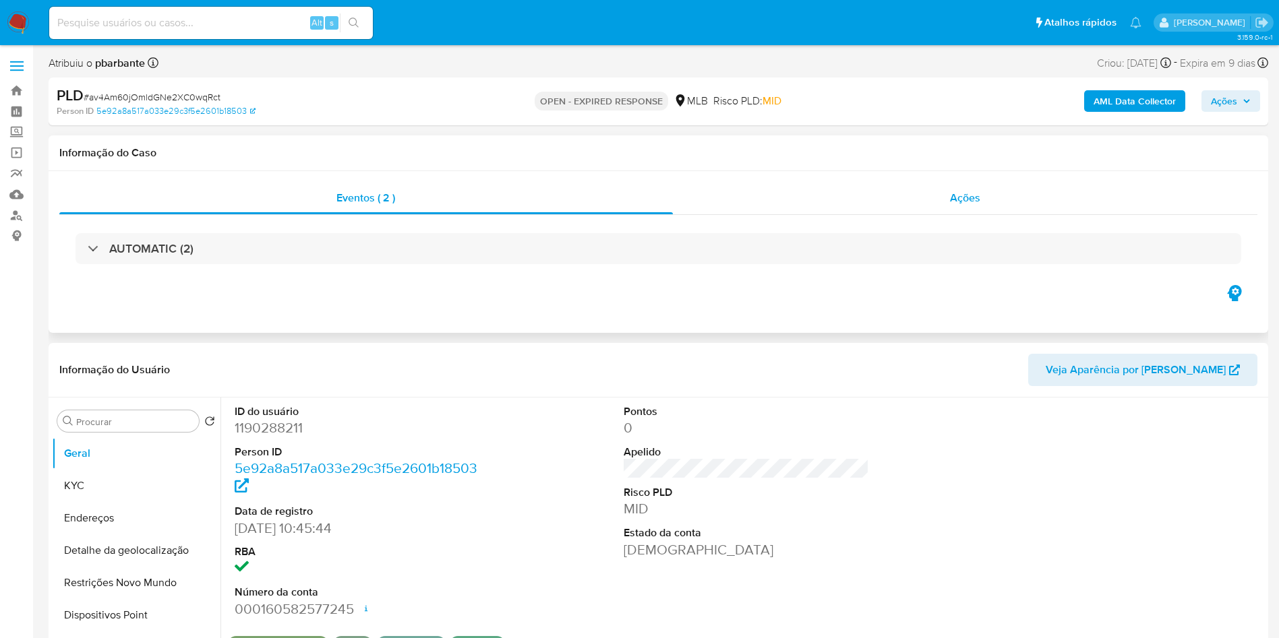
click at [949, 204] on div "Ações" at bounding box center [965, 198] width 585 height 32
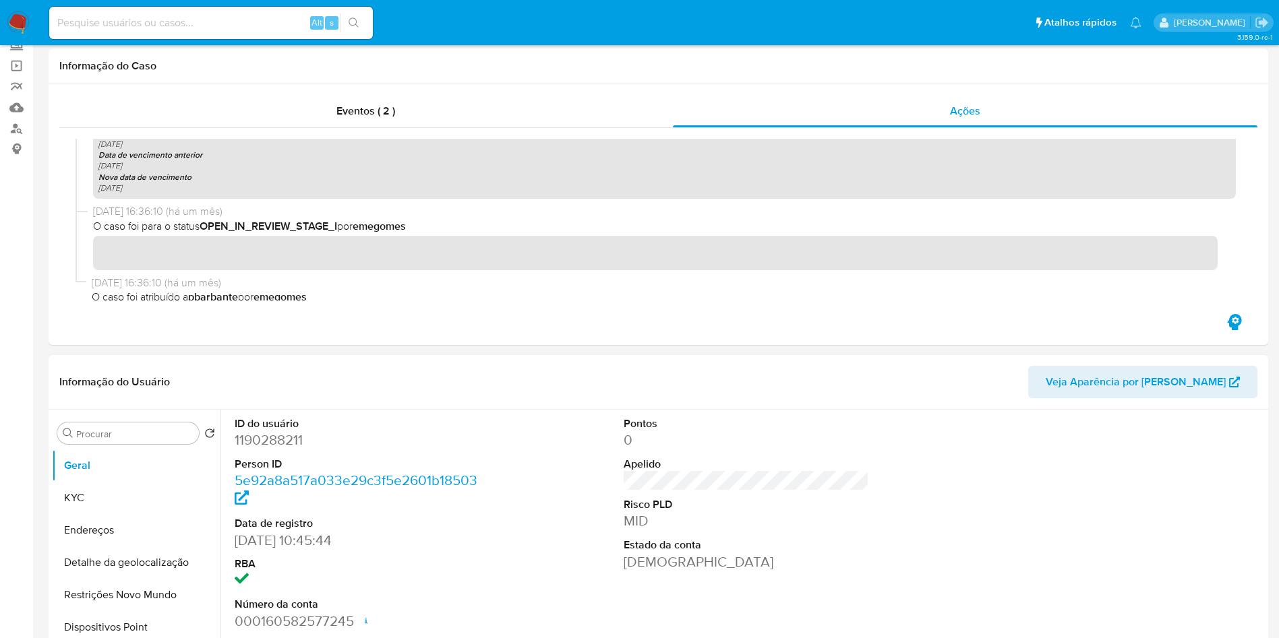
scroll to position [202, 0]
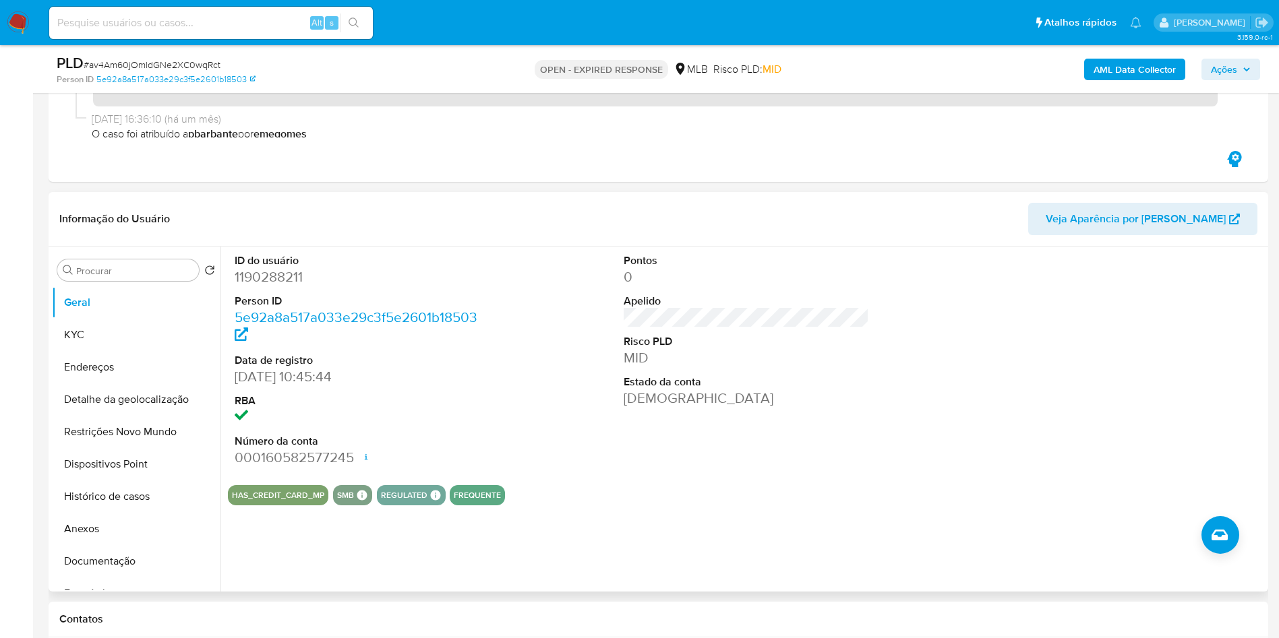
click at [258, 286] on dd "1190288211" at bounding box center [358, 277] width 246 height 19
copy dd "1190288211"
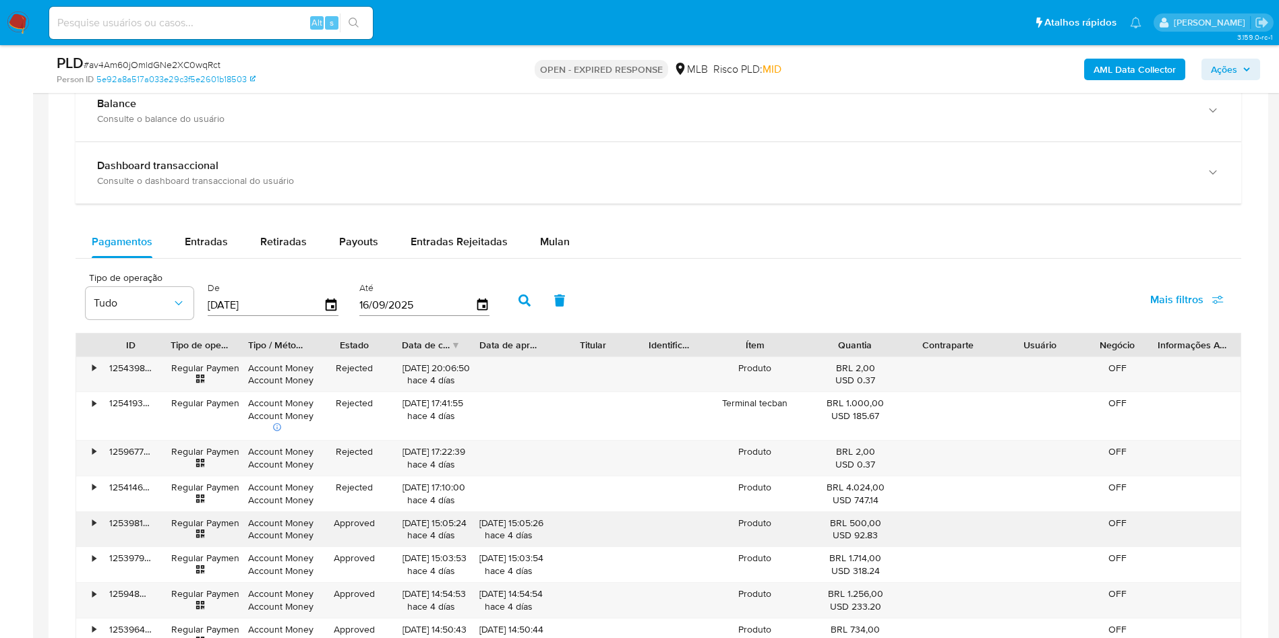
scroll to position [1416, 0]
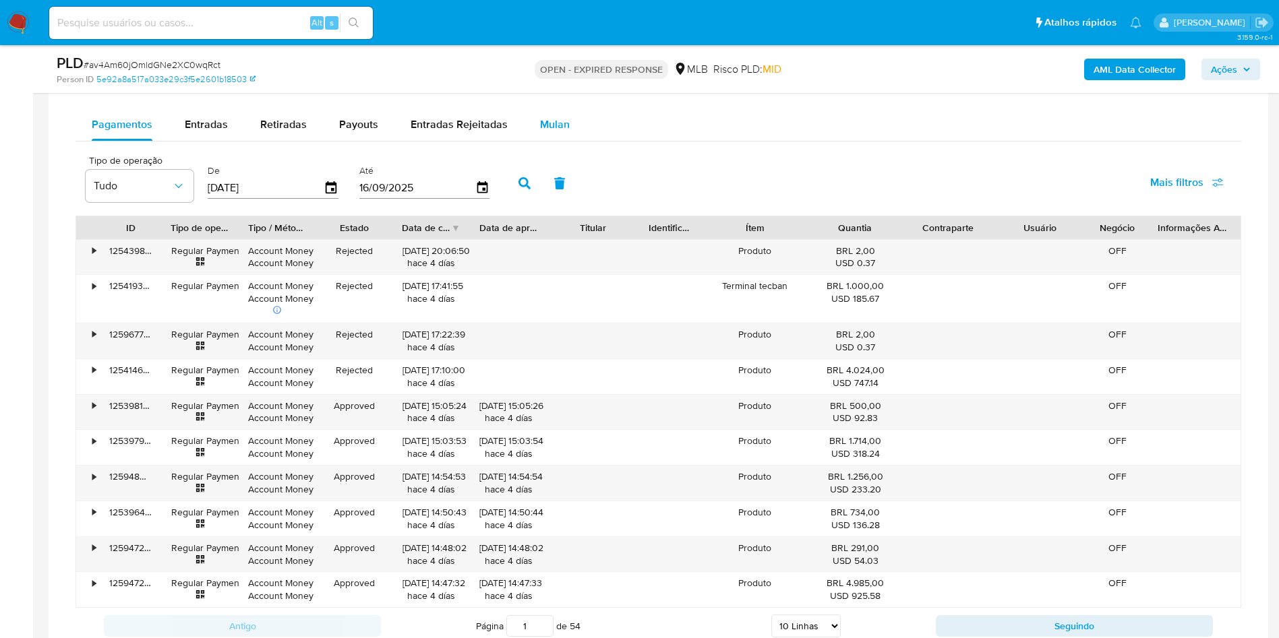
click at [577, 141] on button "Mulan" at bounding box center [555, 125] width 62 height 32
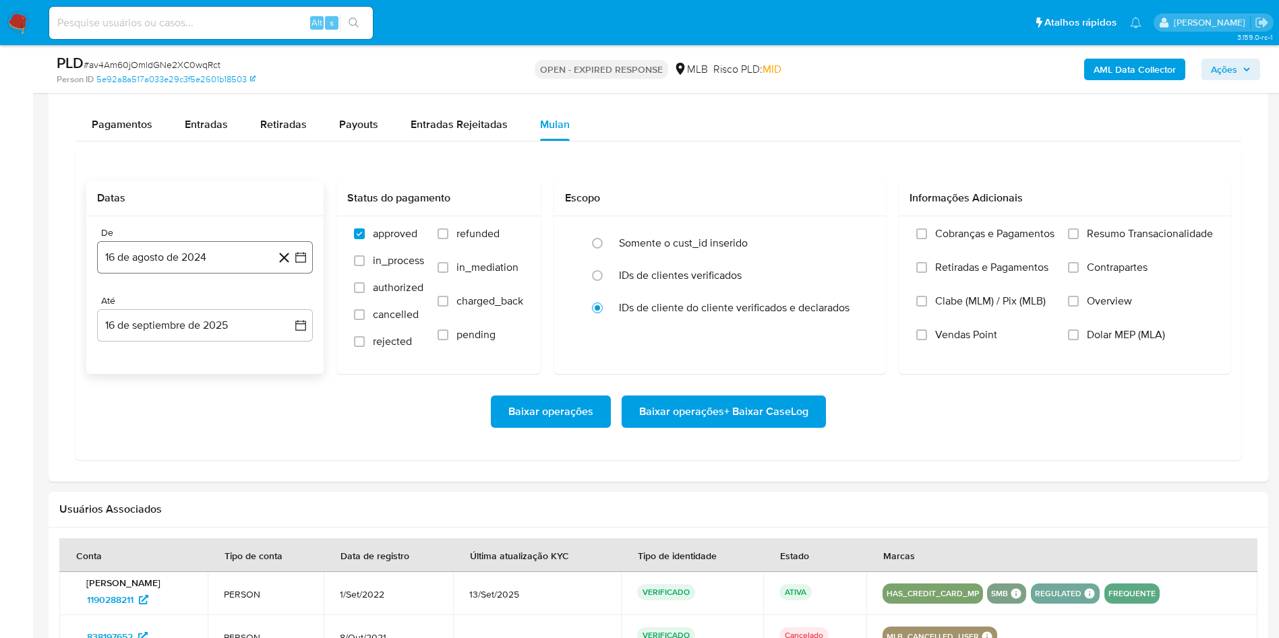
click at [302, 274] on button "16 de agosto de 2024" at bounding box center [205, 257] width 216 height 32
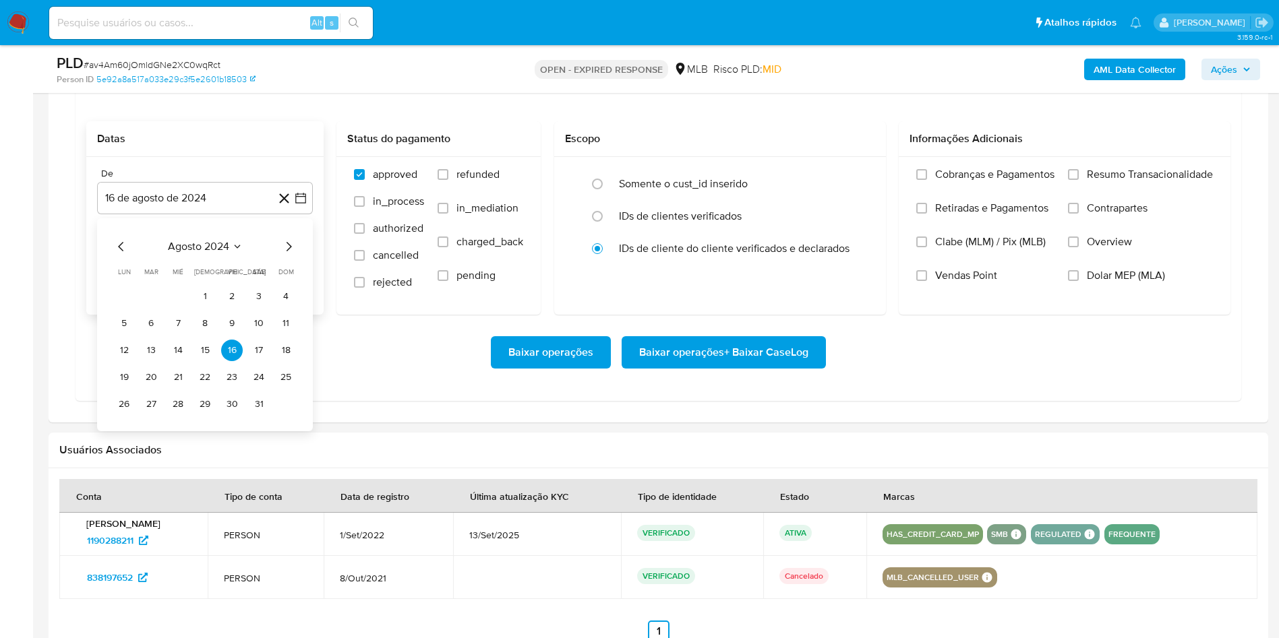
scroll to position [1517, 0]
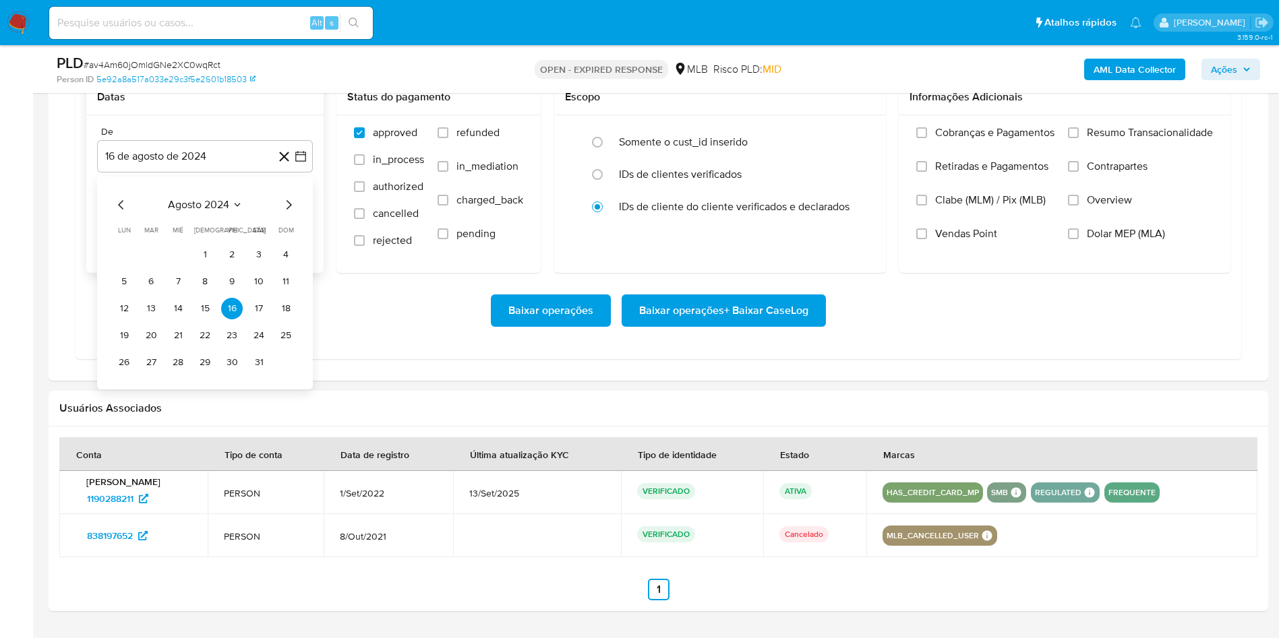
click at [287, 209] on icon "Mes siguiente" at bounding box center [288, 204] width 5 height 9
click at [287, 213] on icon "Mes siguiente" at bounding box center [288, 205] width 16 height 16
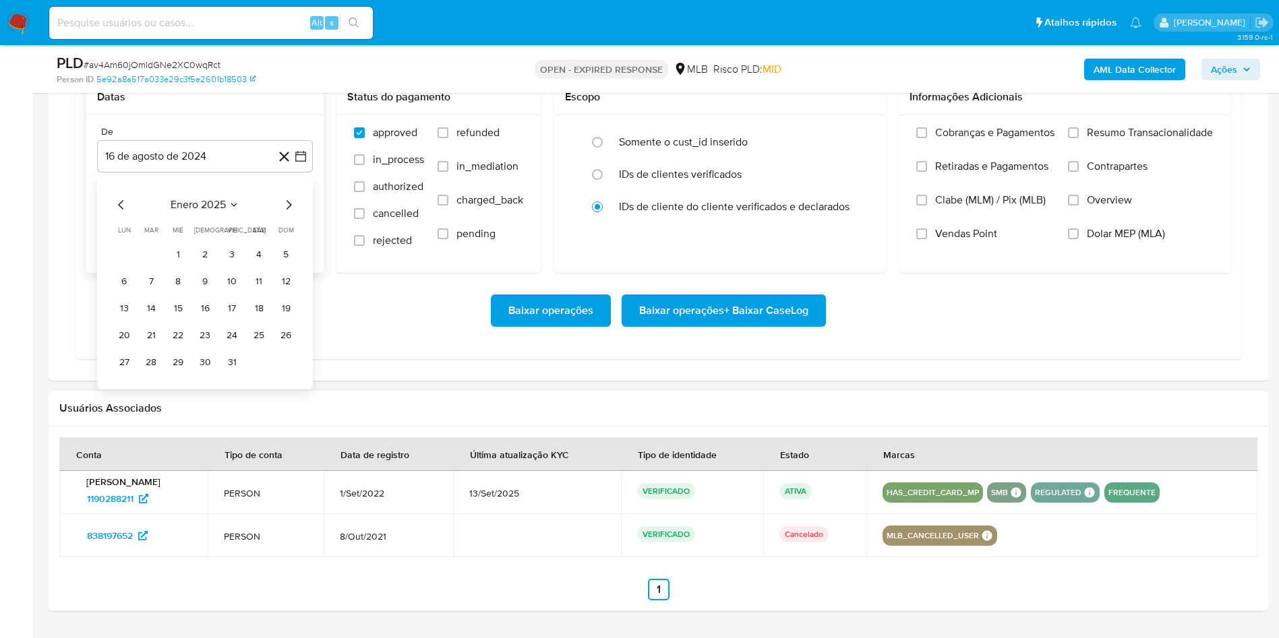
click at [287, 213] on icon "Mes siguiente" at bounding box center [288, 205] width 16 height 16
click at [289, 213] on icon "Mes siguiente" at bounding box center [288, 205] width 16 height 16
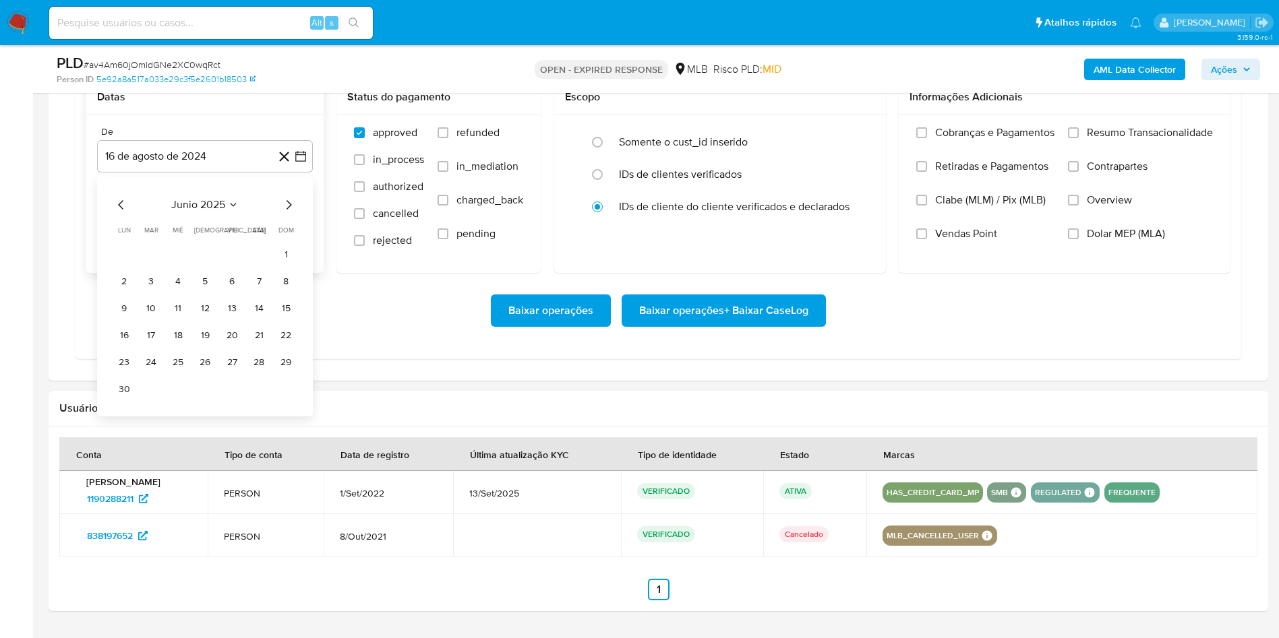
click at [289, 209] on icon "Mes siguiente" at bounding box center [288, 204] width 5 height 9
click at [148, 266] on button "1" at bounding box center [151, 255] width 22 height 22
click at [1082, 154] on label "Resumo Transacionalidade" at bounding box center [1140, 143] width 145 height 34
click at [1079, 138] on input "Resumo Transacionalidade" at bounding box center [1073, 132] width 11 height 11
click at [721, 326] on span "Baixar operações + Baixar CaseLog" at bounding box center [723, 311] width 169 height 30
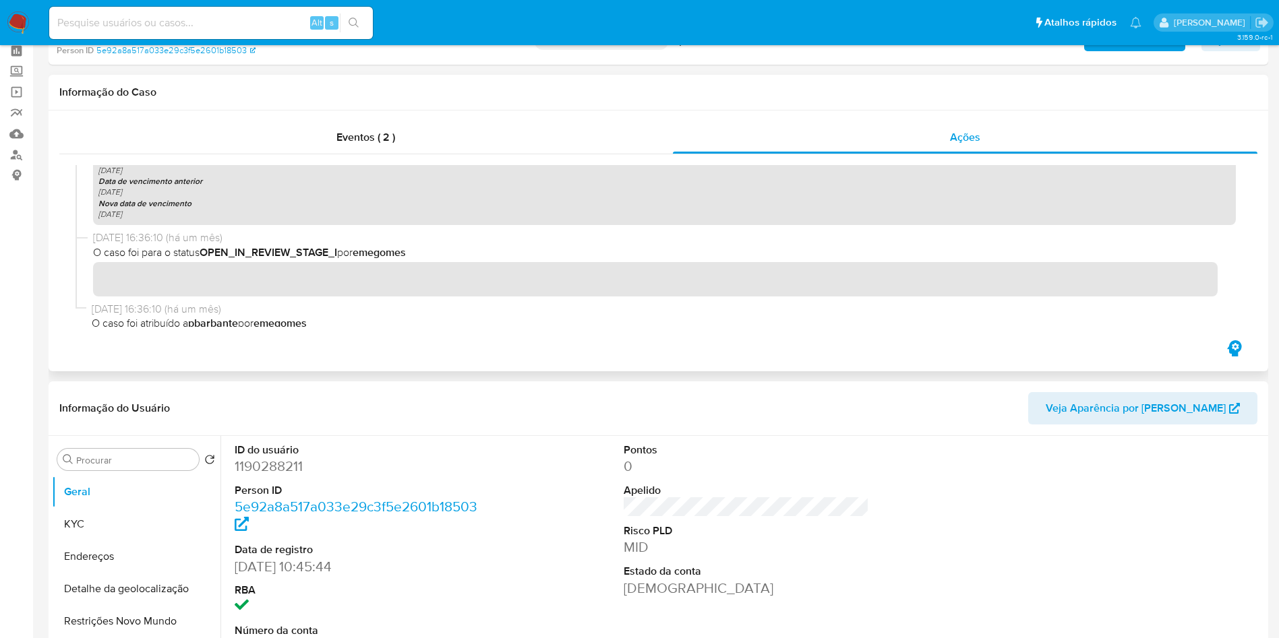
scroll to position [0, 0]
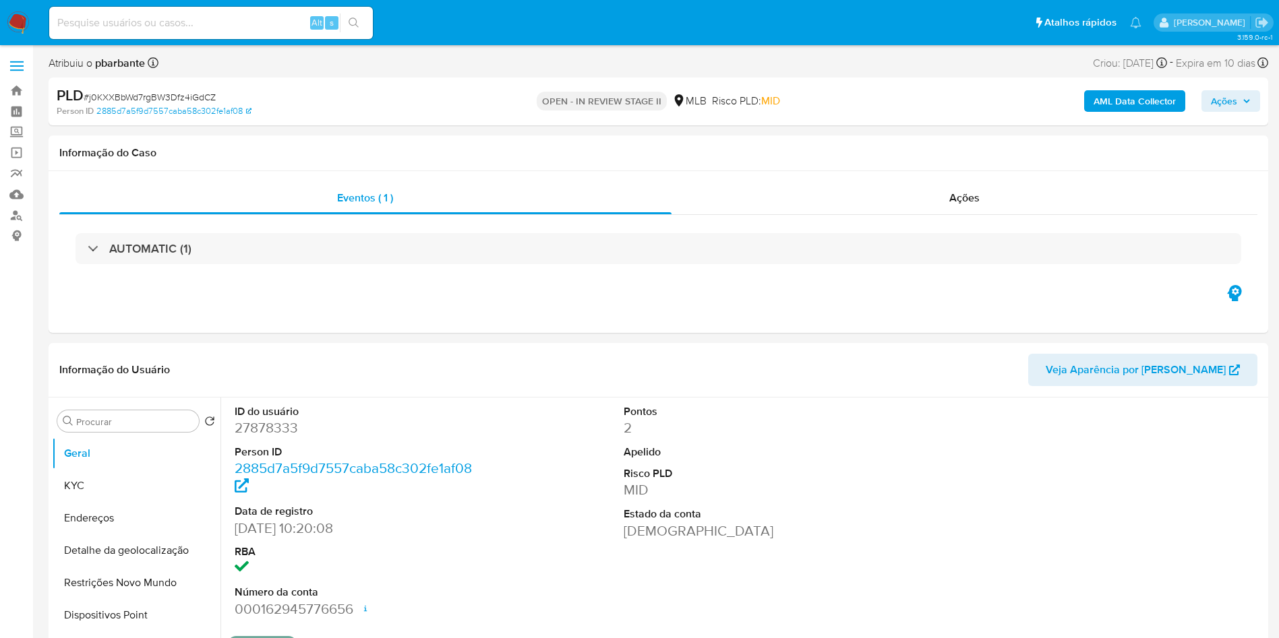
select select "10"
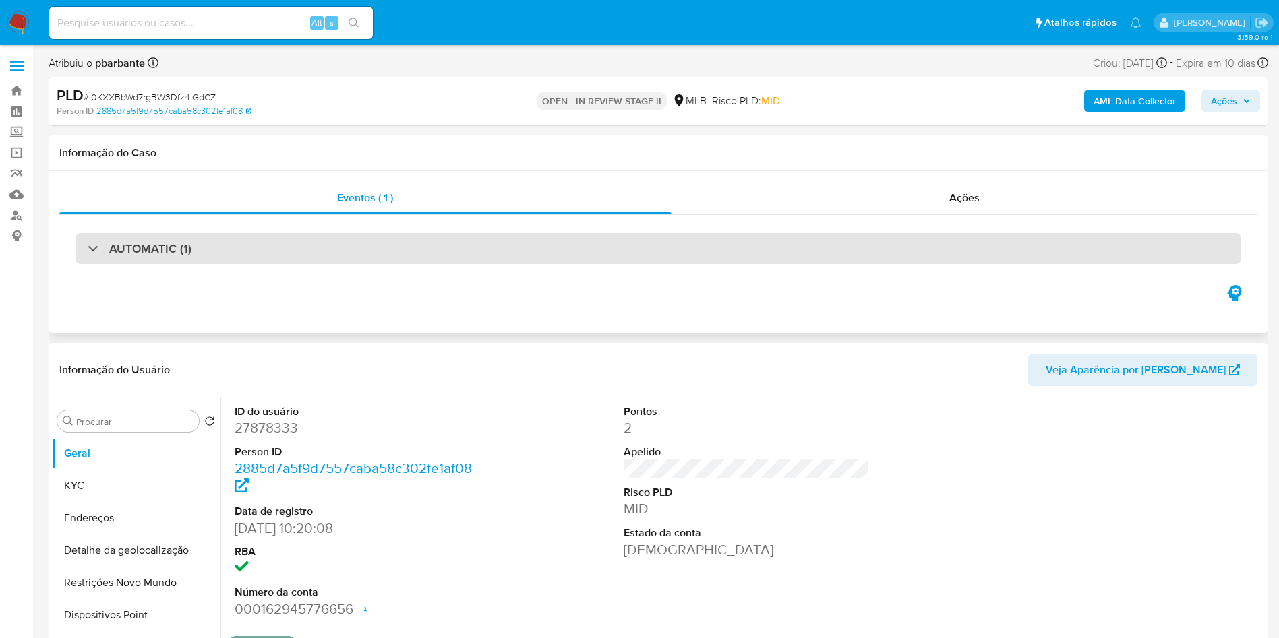
click at [541, 235] on div "AUTOMATIC (1)" at bounding box center [658, 248] width 1166 height 31
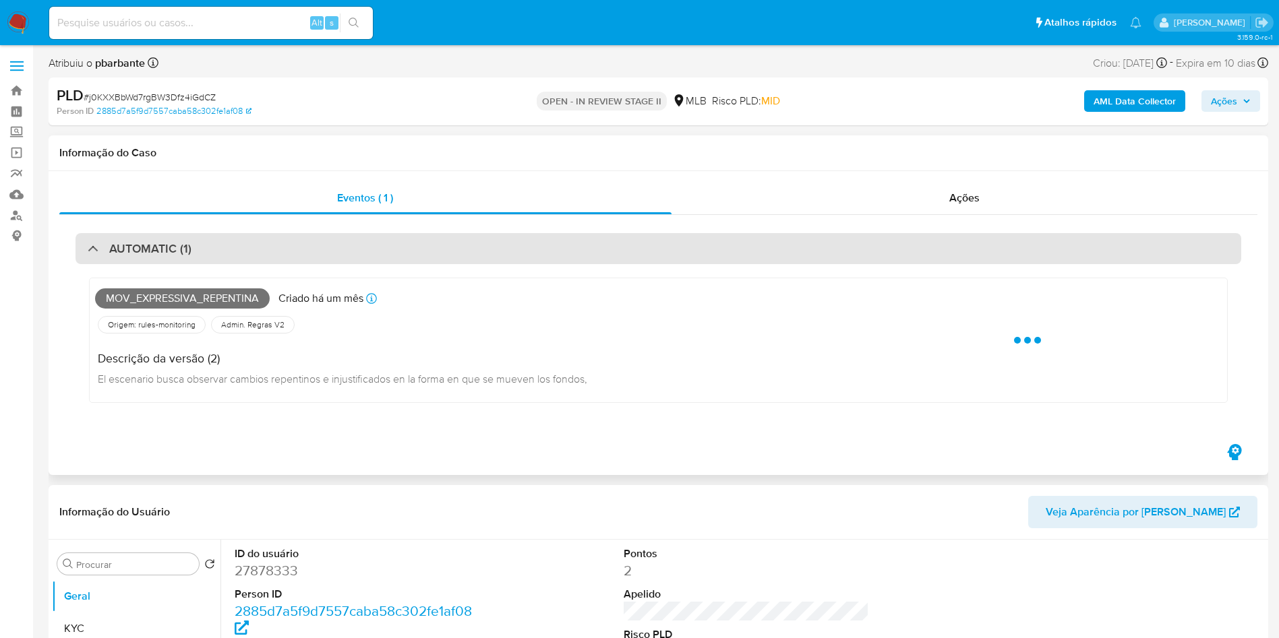
click at [543, 235] on div "AUTOMATIC (1)" at bounding box center [658, 248] width 1166 height 31
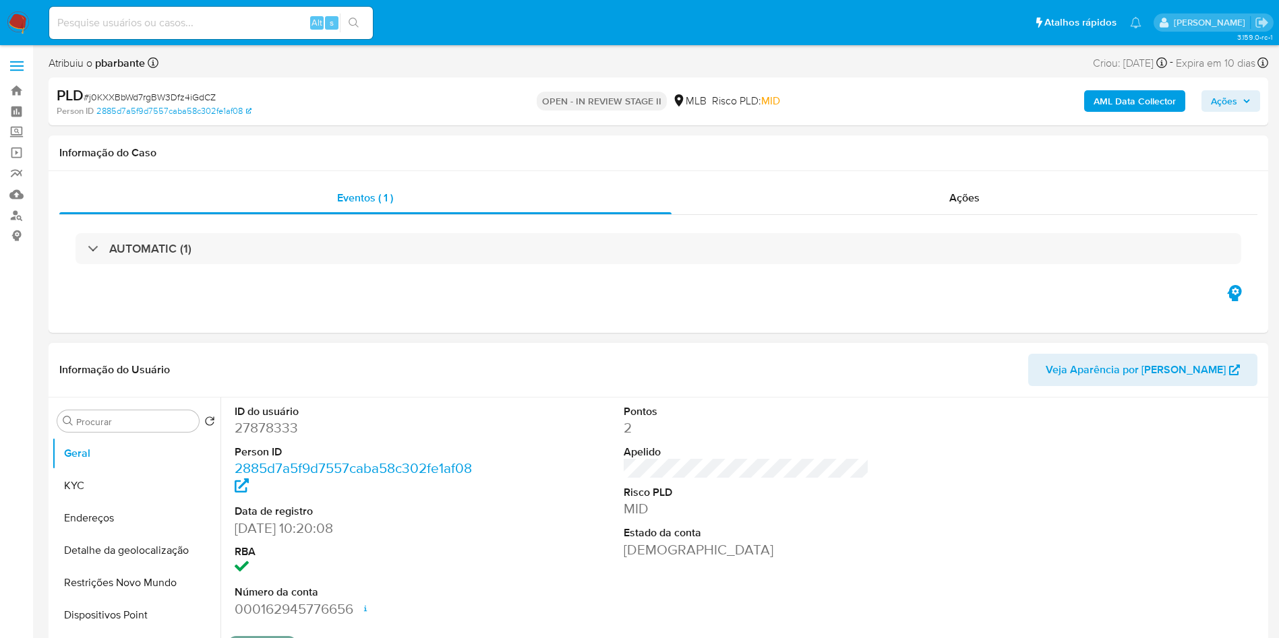
click at [262, 437] on dd "27878333" at bounding box center [358, 428] width 246 height 19
copy dd "27878333"
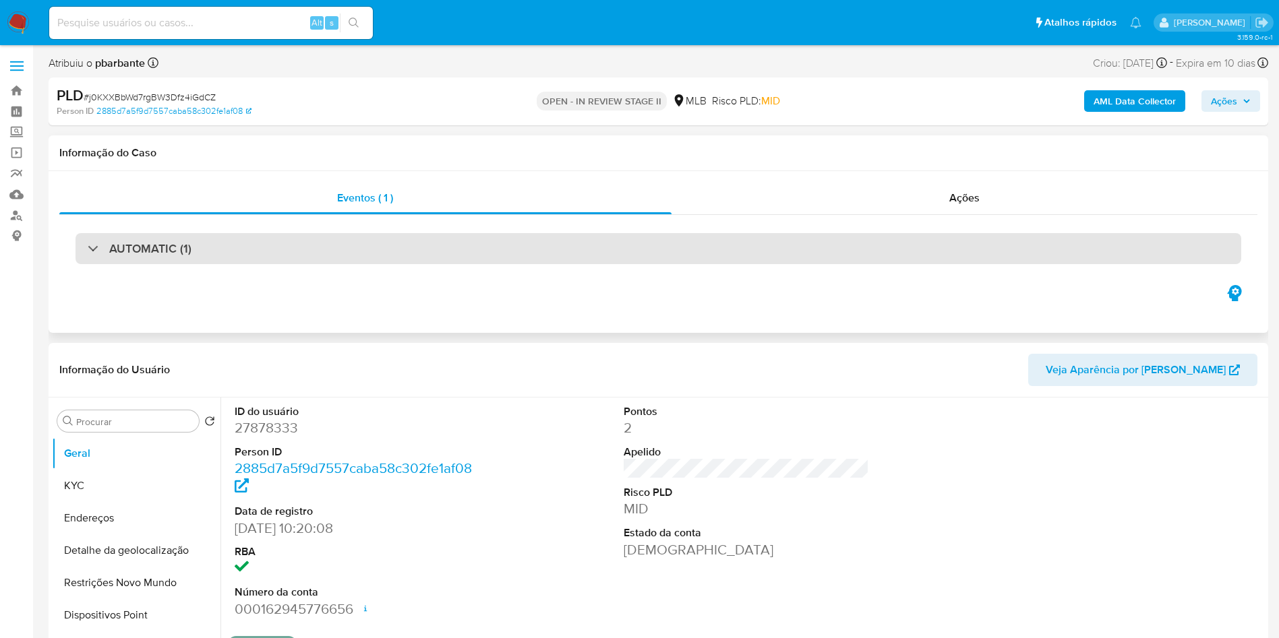
click at [770, 245] on div "AUTOMATIC (1)" at bounding box center [658, 248] width 1166 height 31
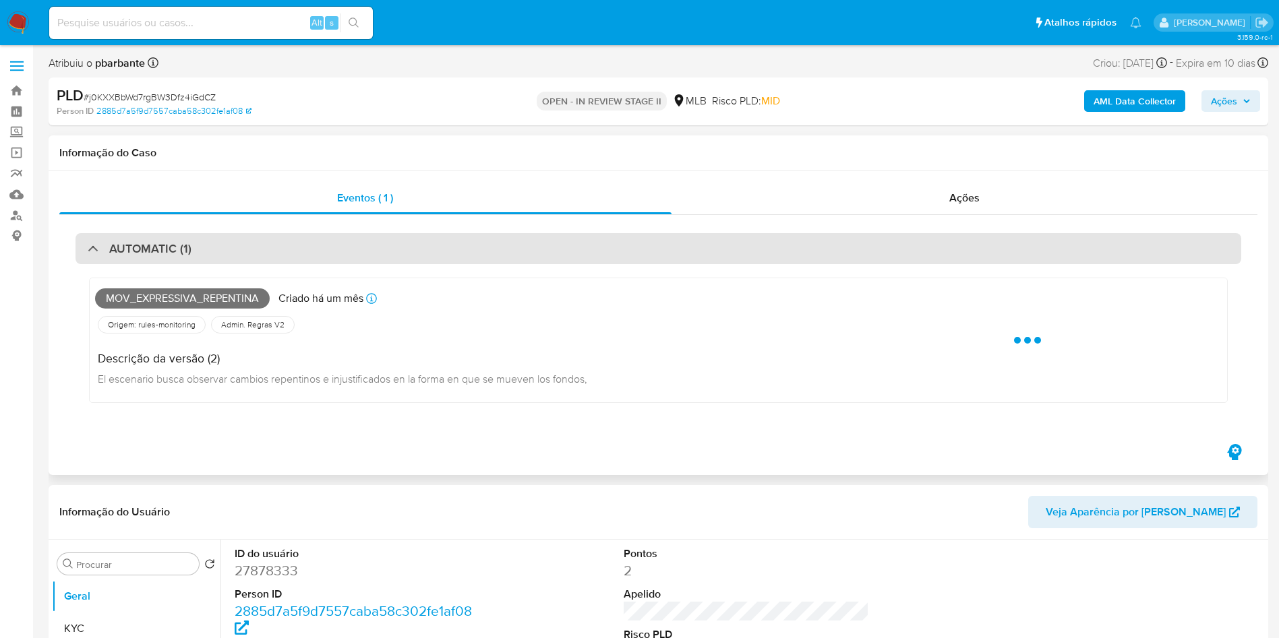
click at [770, 245] on div "AUTOMATIC (1)" at bounding box center [658, 248] width 1166 height 31
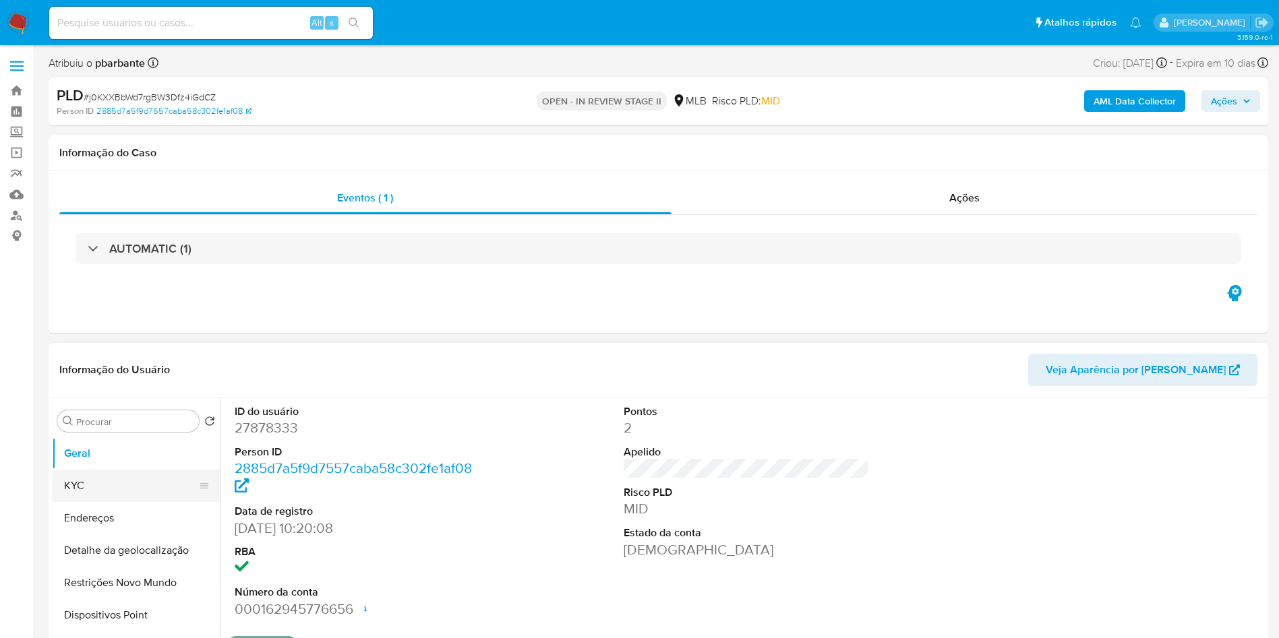
click at [73, 502] on button "KYC" at bounding box center [131, 486] width 158 height 32
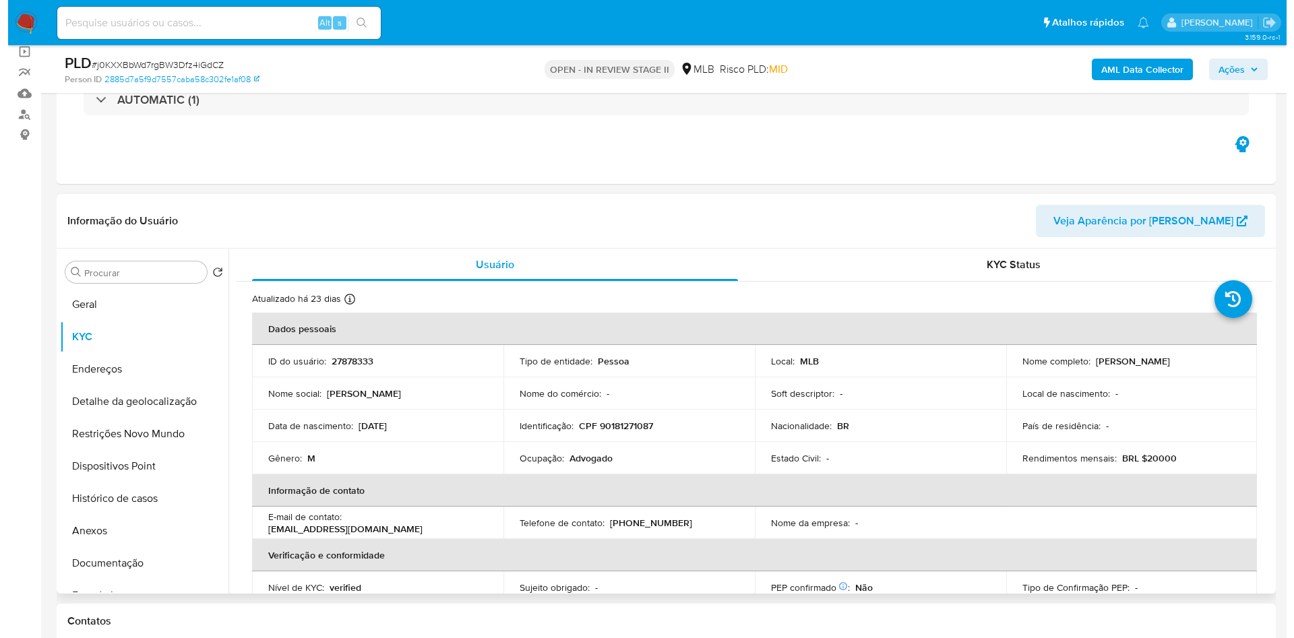
scroll to position [202, 0]
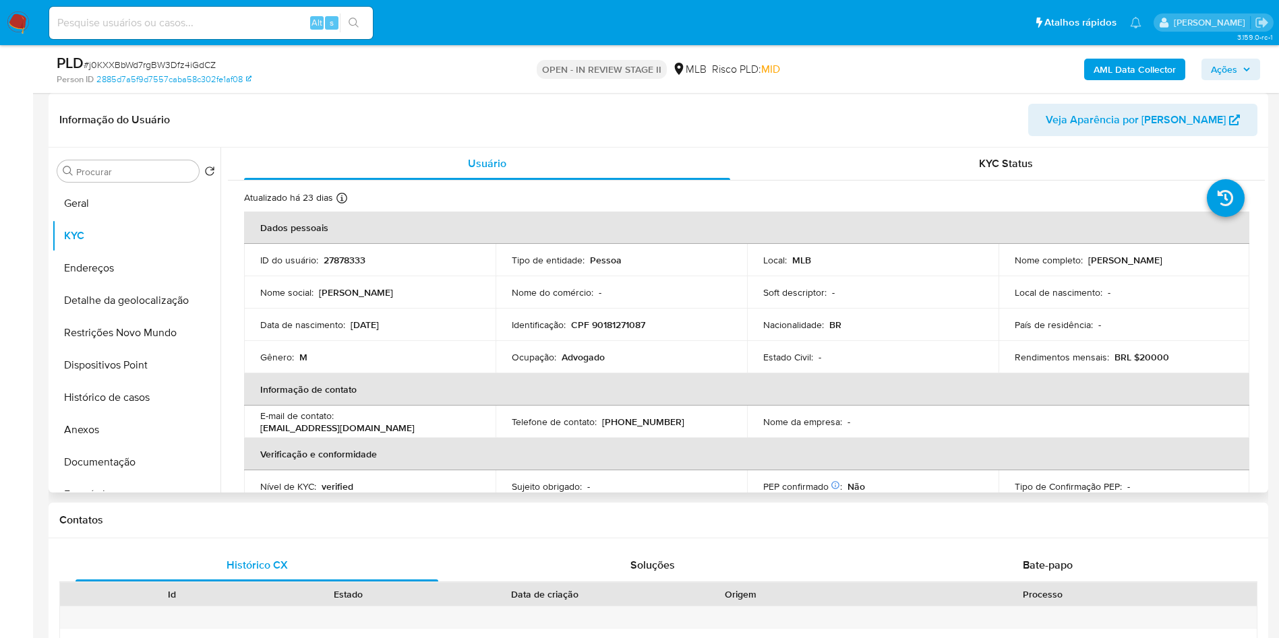
click at [586, 363] on p "Advogado" at bounding box center [583, 357] width 43 height 12
copy p "Advogado"
click at [167, 479] on button "Documentação" at bounding box center [131, 462] width 158 height 32
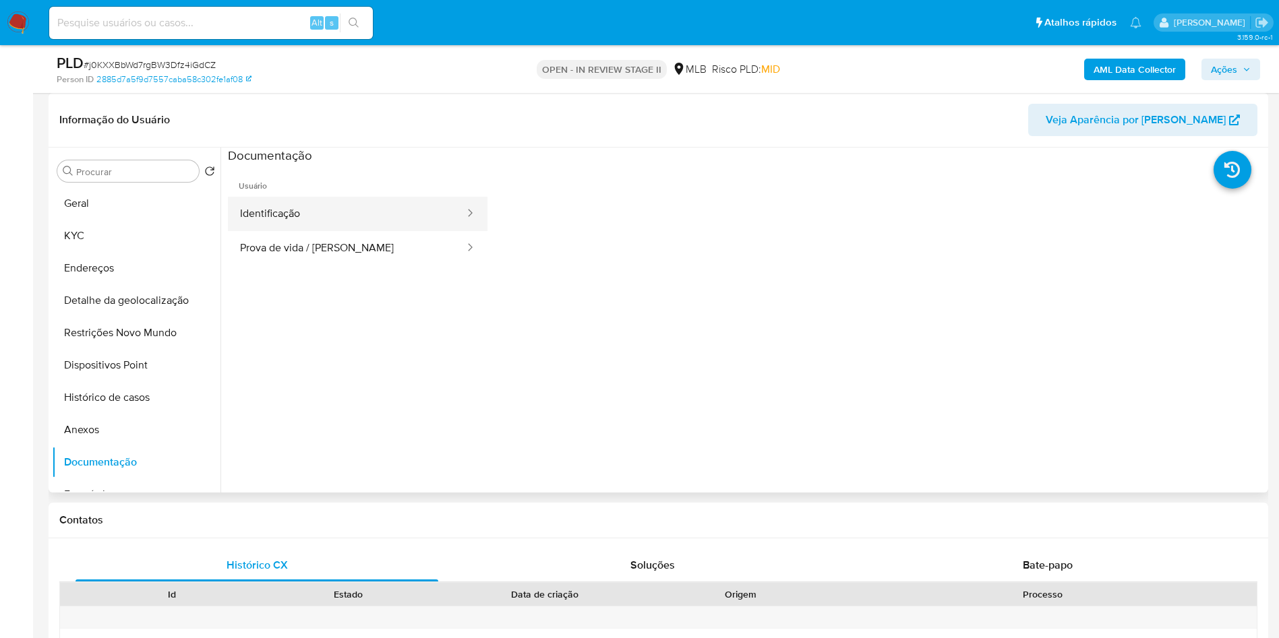
click at [325, 231] on button "Identificação" at bounding box center [347, 214] width 238 height 34
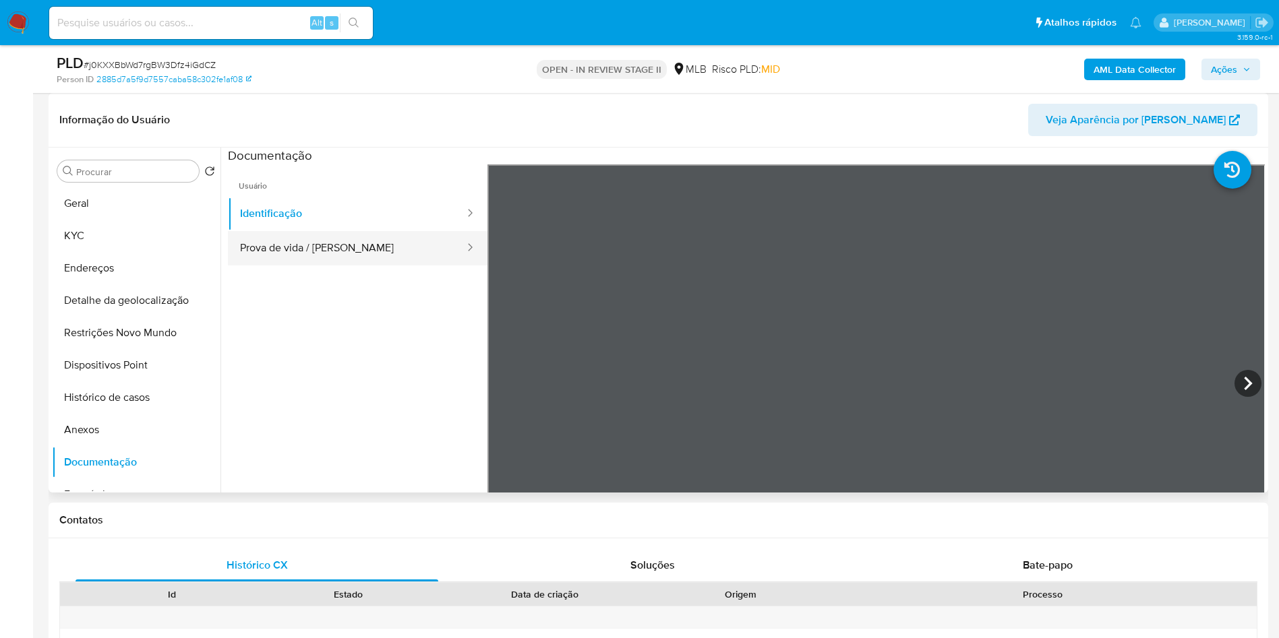
click at [377, 258] on button "Prova de vida / [PERSON_NAME]" at bounding box center [347, 248] width 238 height 34
click at [1103, 67] on b "AML Data Collector" at bounding box center [1134, 70] width 82 height 22
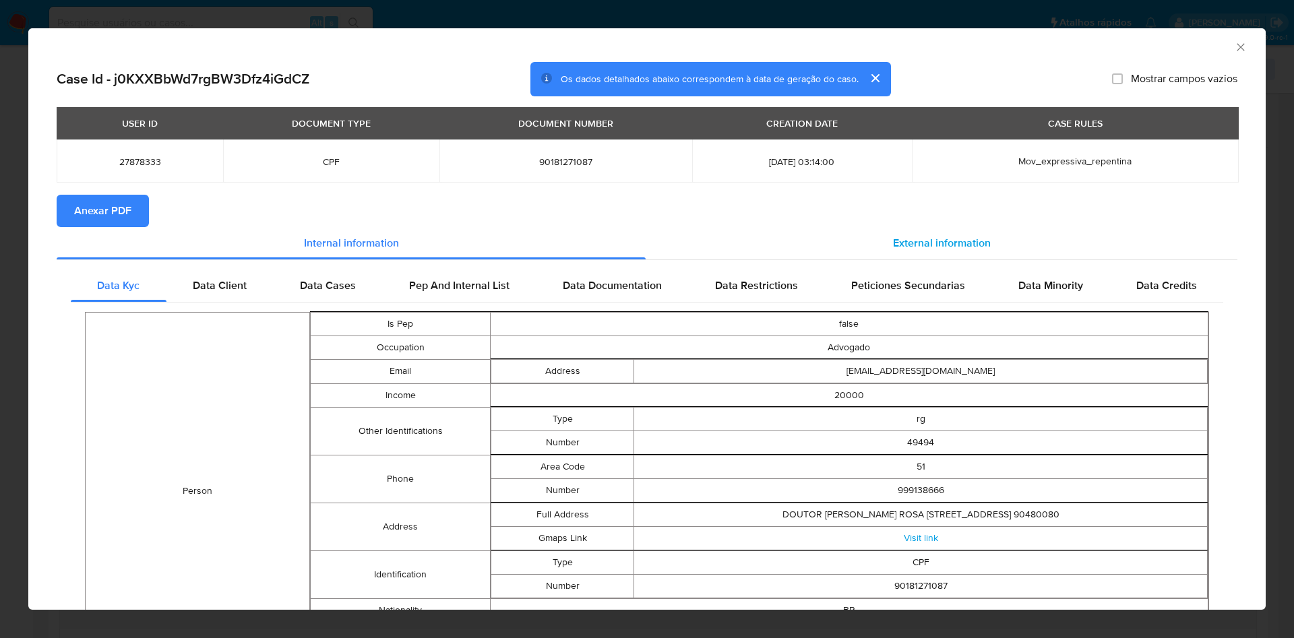
click at [936, 239] on span "External information" at bounding box center [942, 243] width 98 height 16
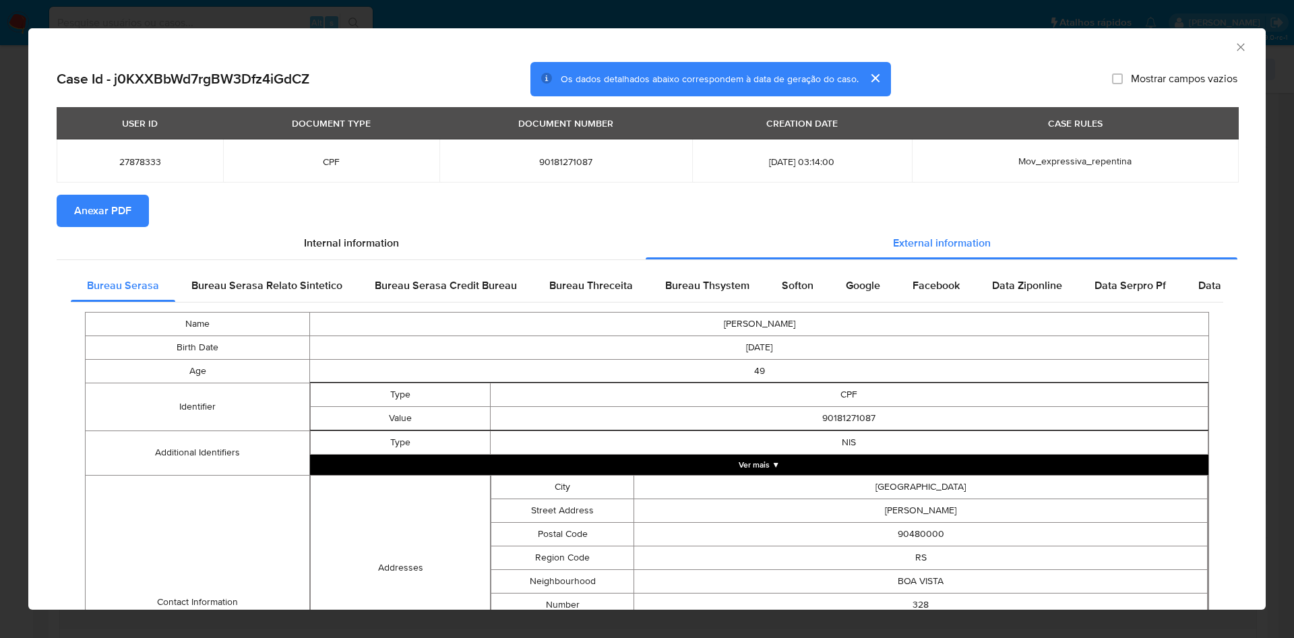
click at [115, 215] on span "Anexar PDF" at bounding box center [102, 211] width 57 height 30
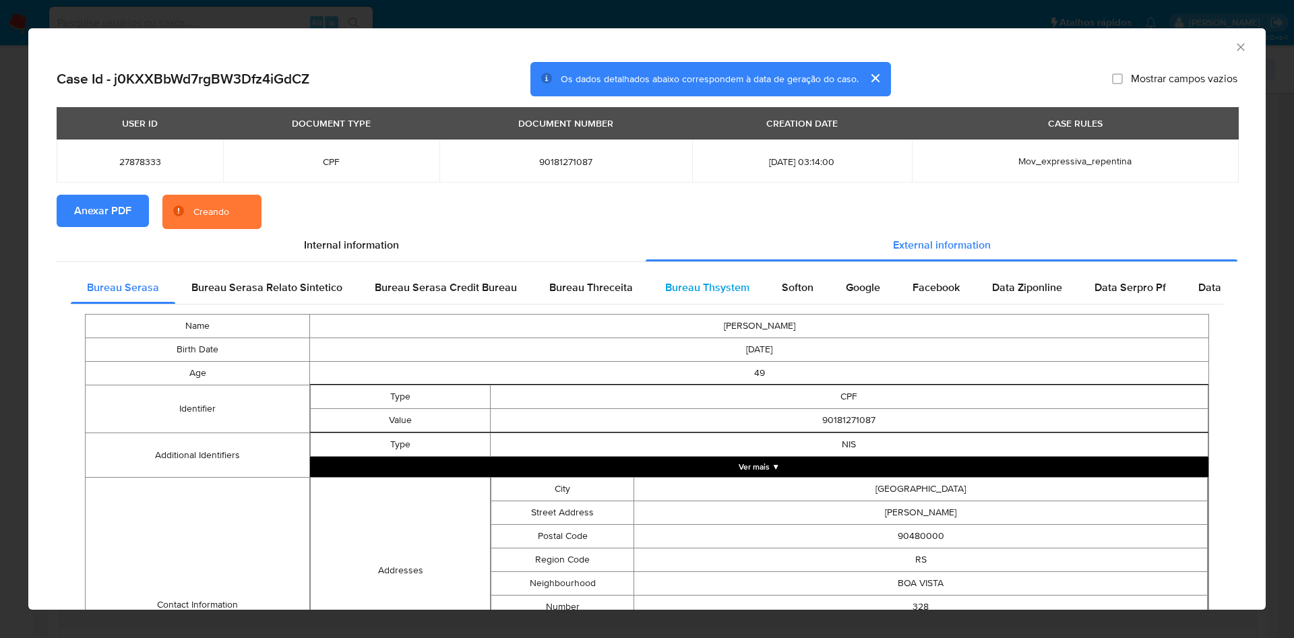
click at [705, 290] on span "Bureau Thsystem" at bounding box center [707, 288] width 84 height 16
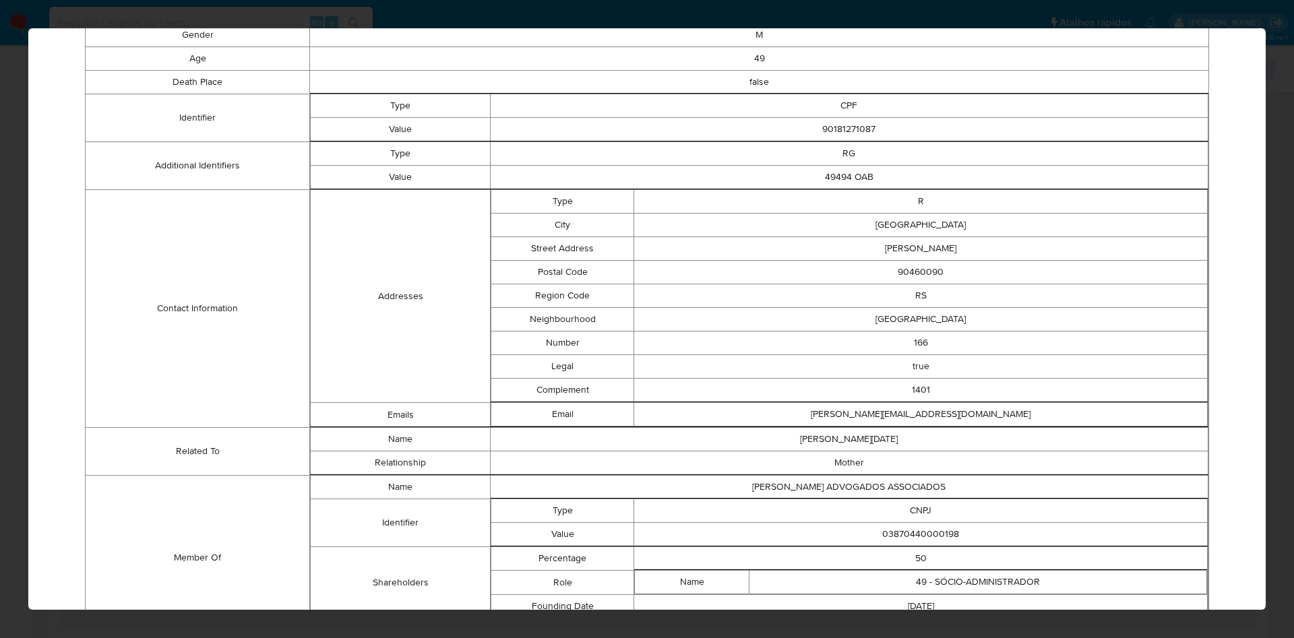
scroll to position [417, 0]
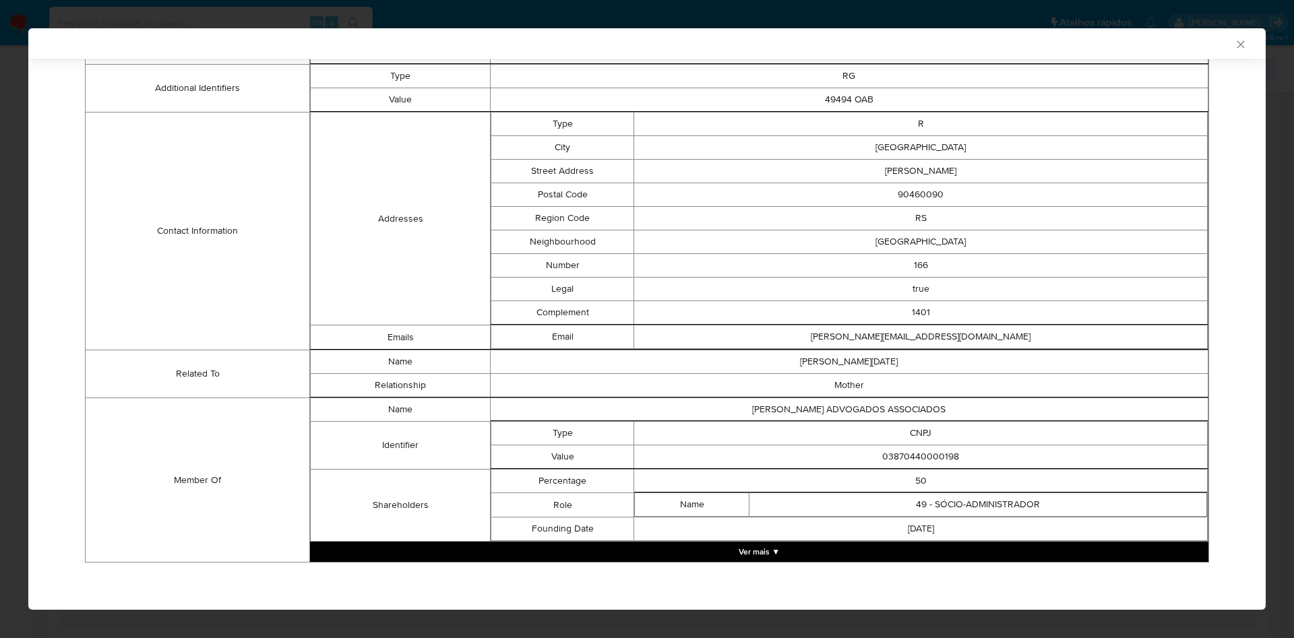
click at [921, 545] on button "Ver mais ▼" at bounding box center [759, 552] width 899 height 20
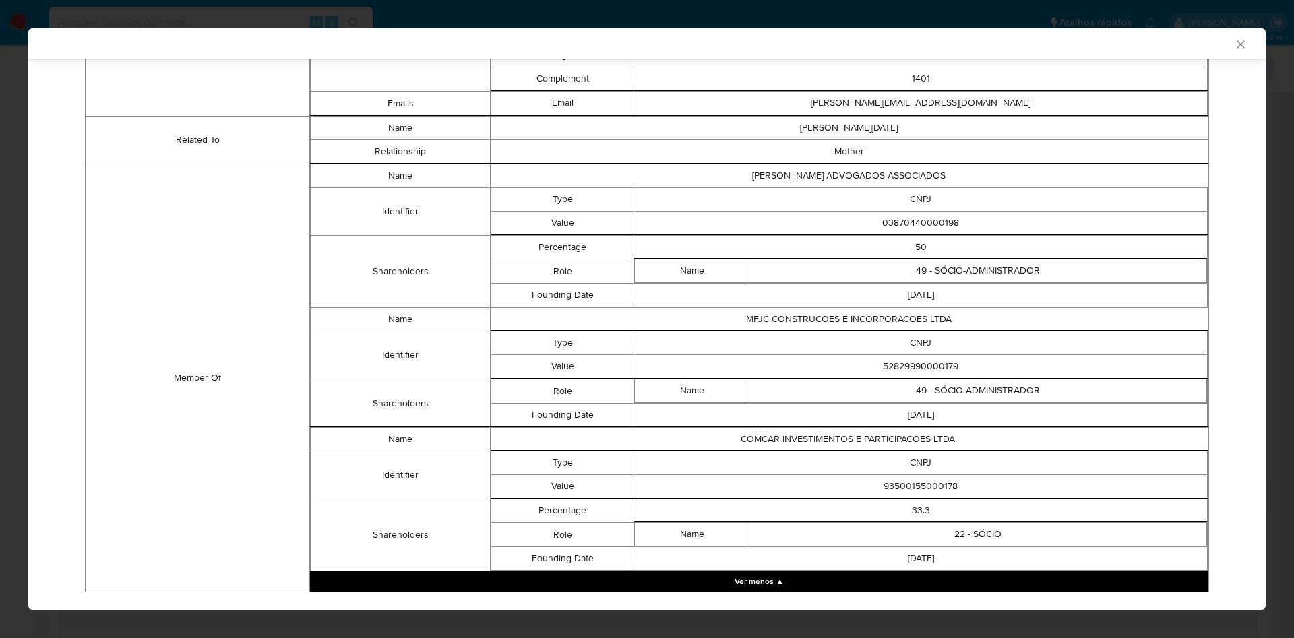
scroll to position [681, 0]
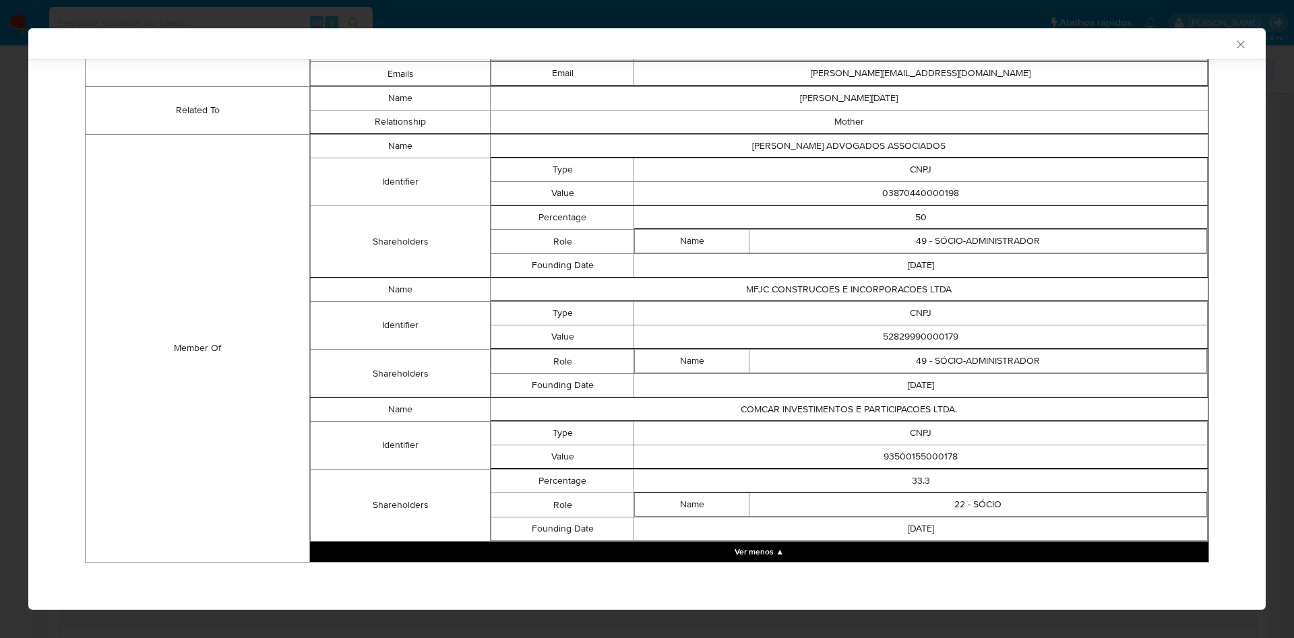
click at [916, 191] on td "03870440000198" at bounding box center [921, 194] width 574 height 24
copy td "03870440000198"
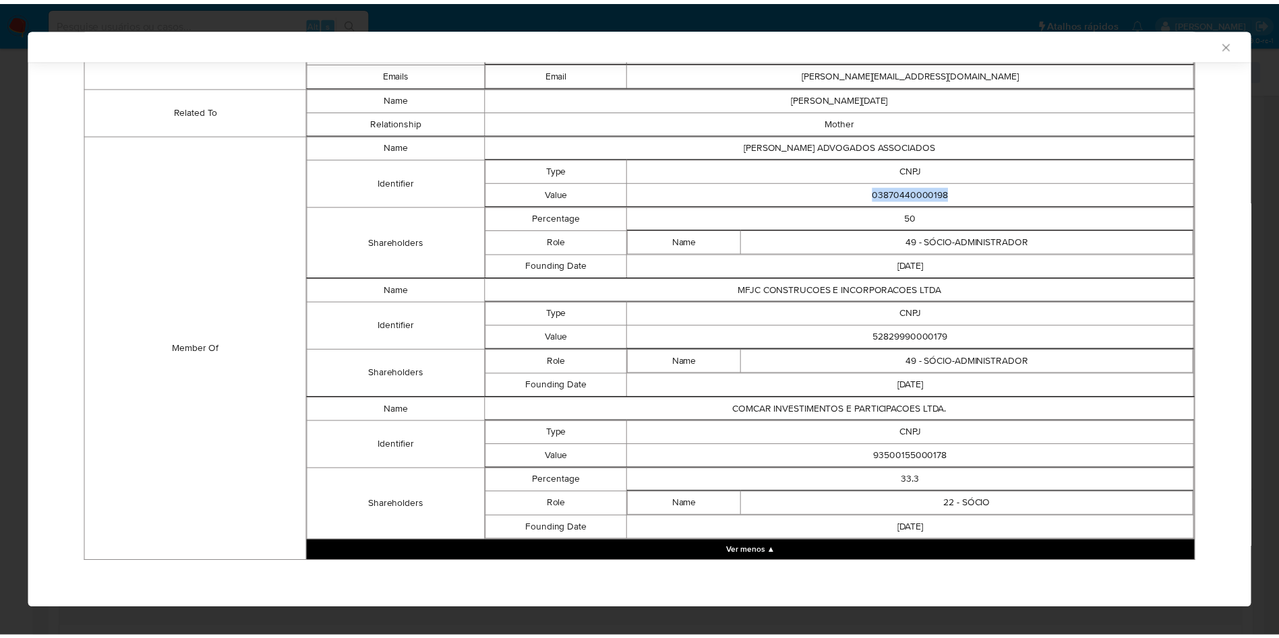
scroll to position [678, 0]
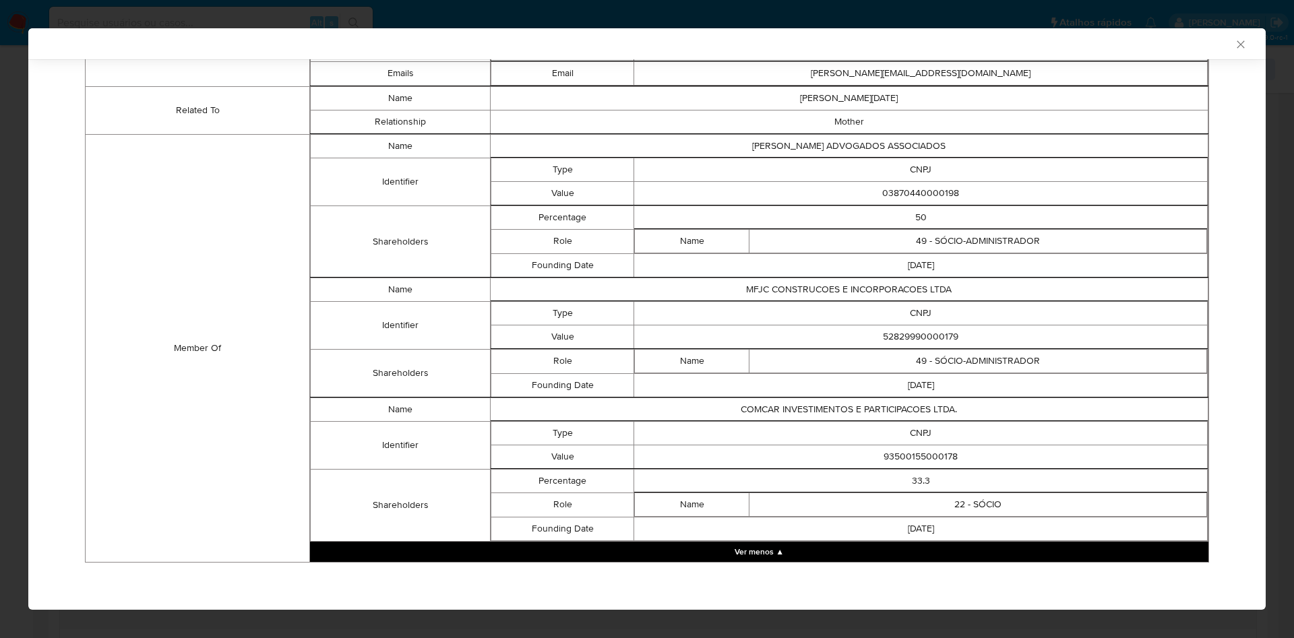
click at [912, 338] on td "52829990000179" at bounding box center [921, 337] width 574 height 24
copy td "52829990000179"
click at [938, 455] on td "93500155000178" at bounding box center [921, 457] width 574 height 24
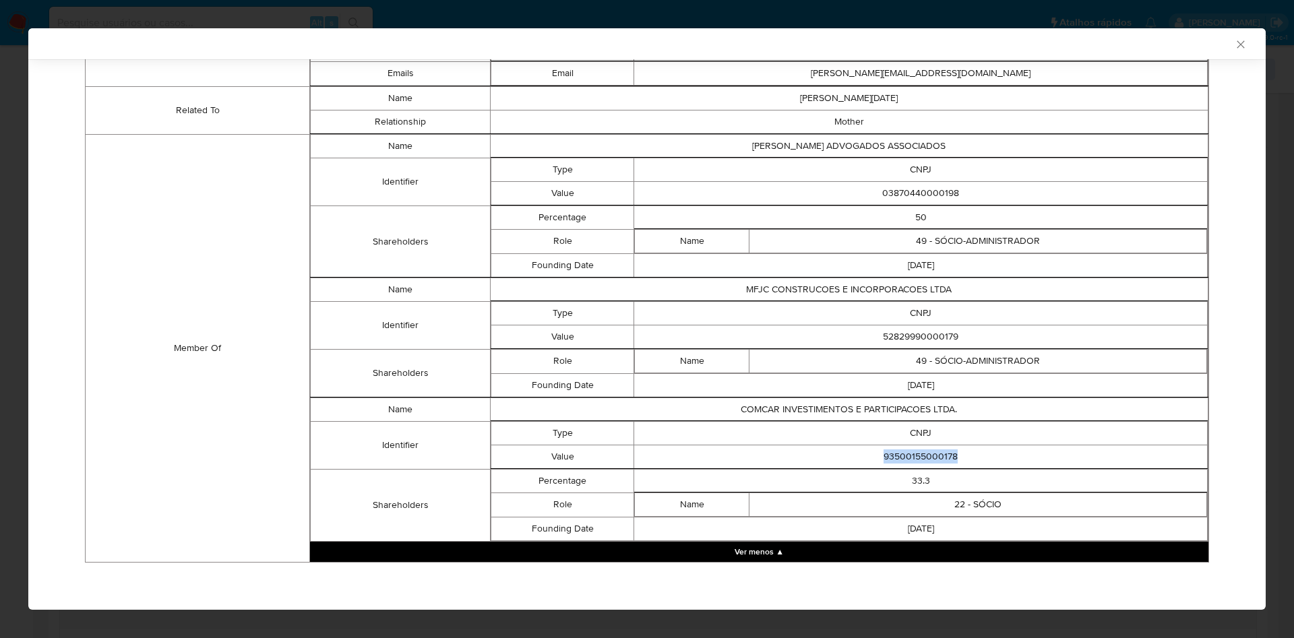
copy td "93500155000178"
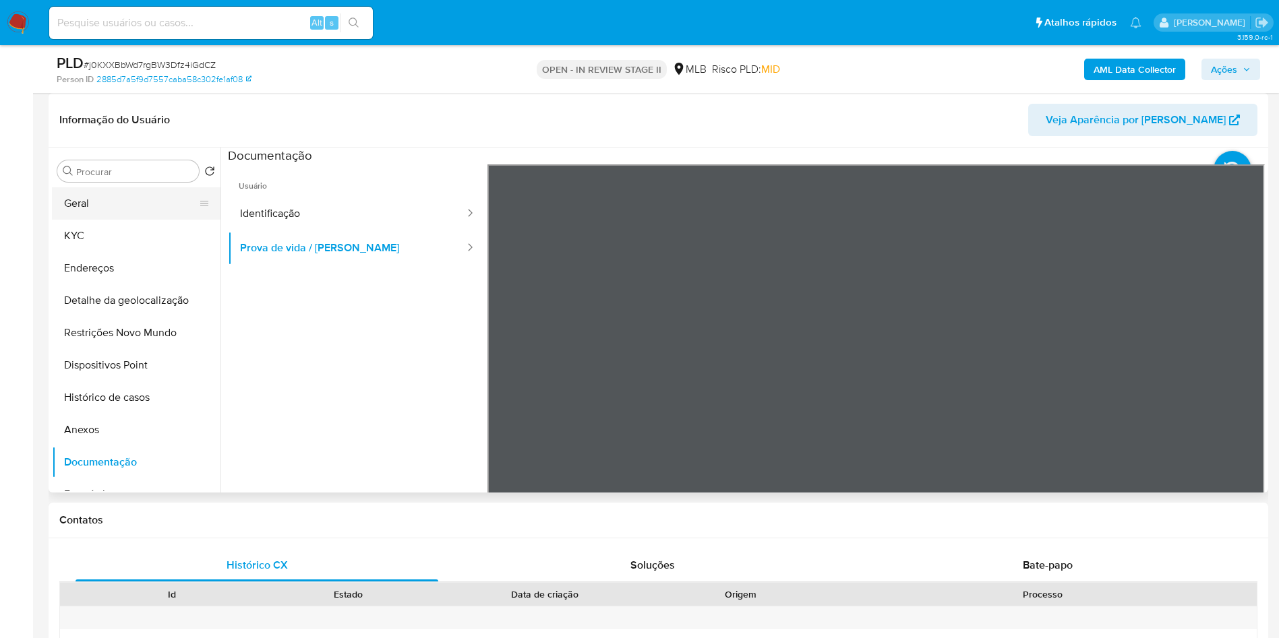
click at [94, 220] on button "Geral" at bounding box center [131, 203] width 158 height 32
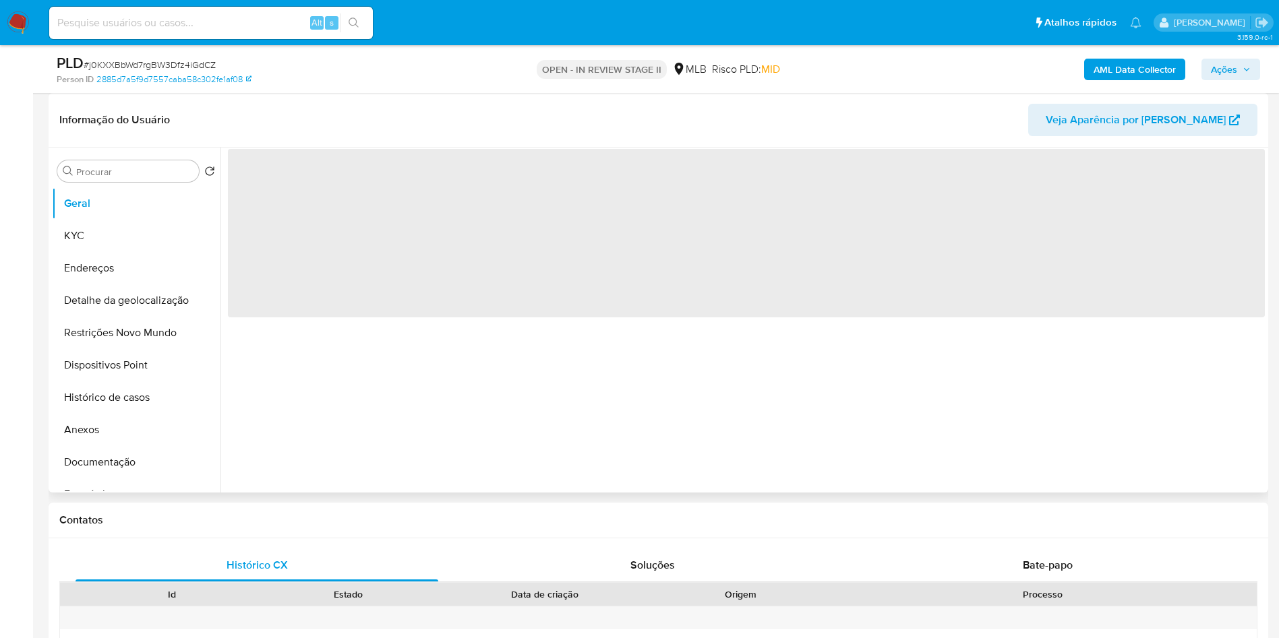
click at [628, 456] on div "‌" at bounding box center [742, 320] width 1044 height 345
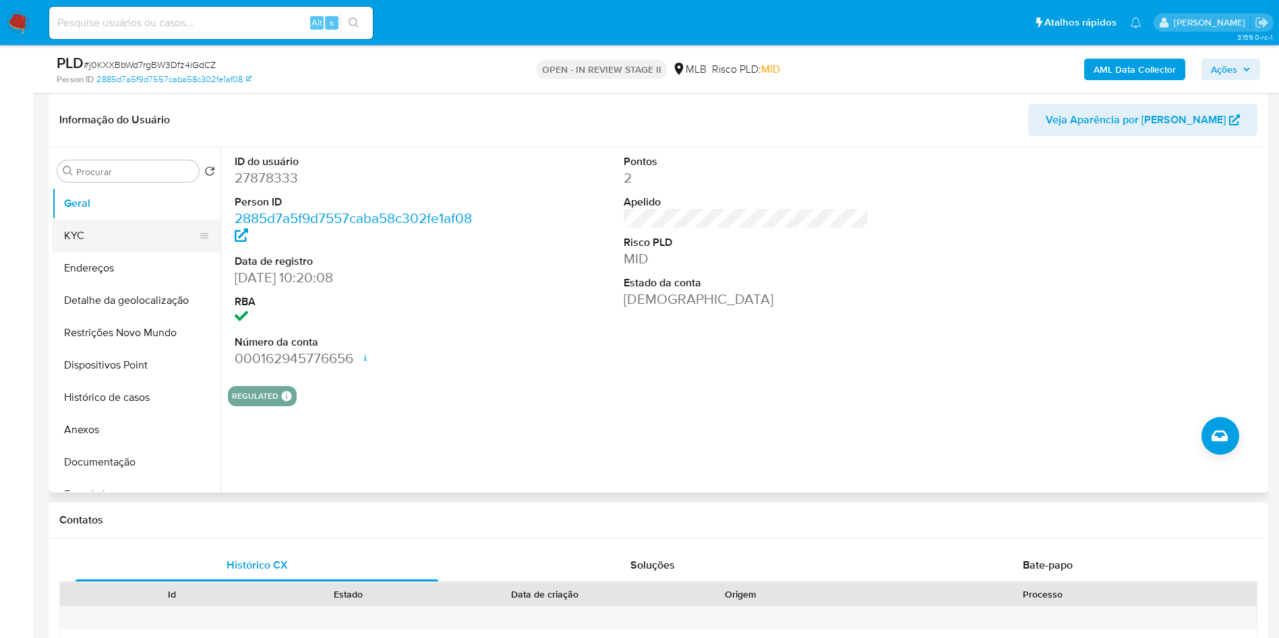
click at [110, 252] on button "KYC" at bounding box center [131, 236] width 158 height 32
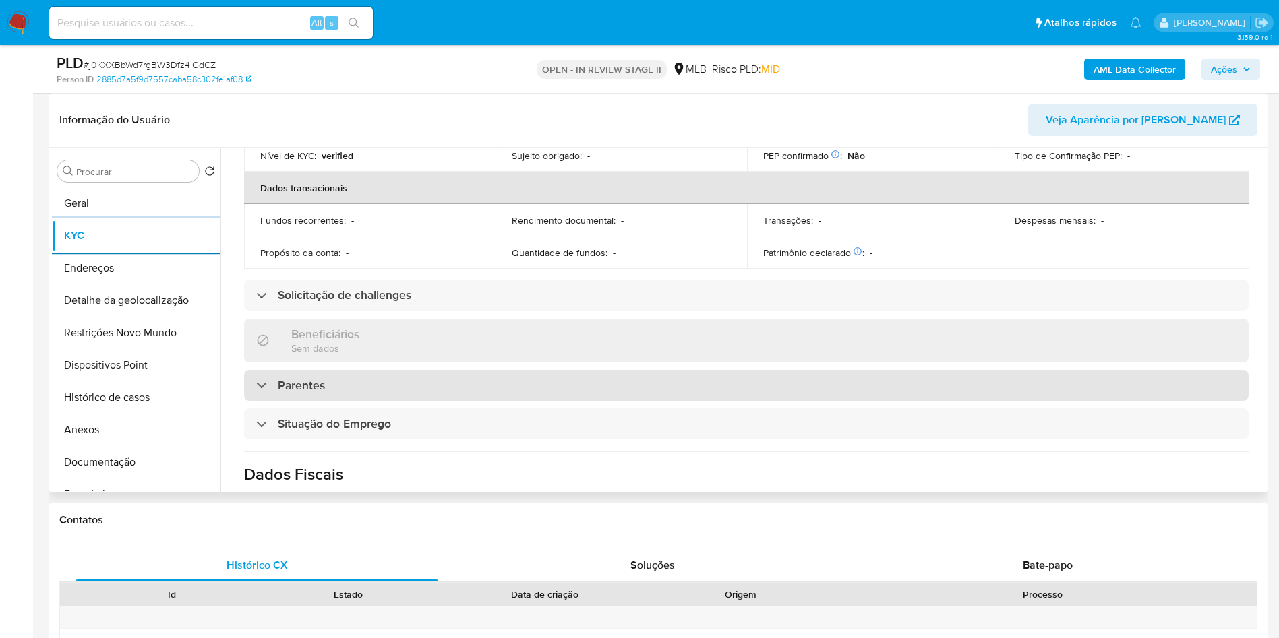
scroll to position [562, 0]
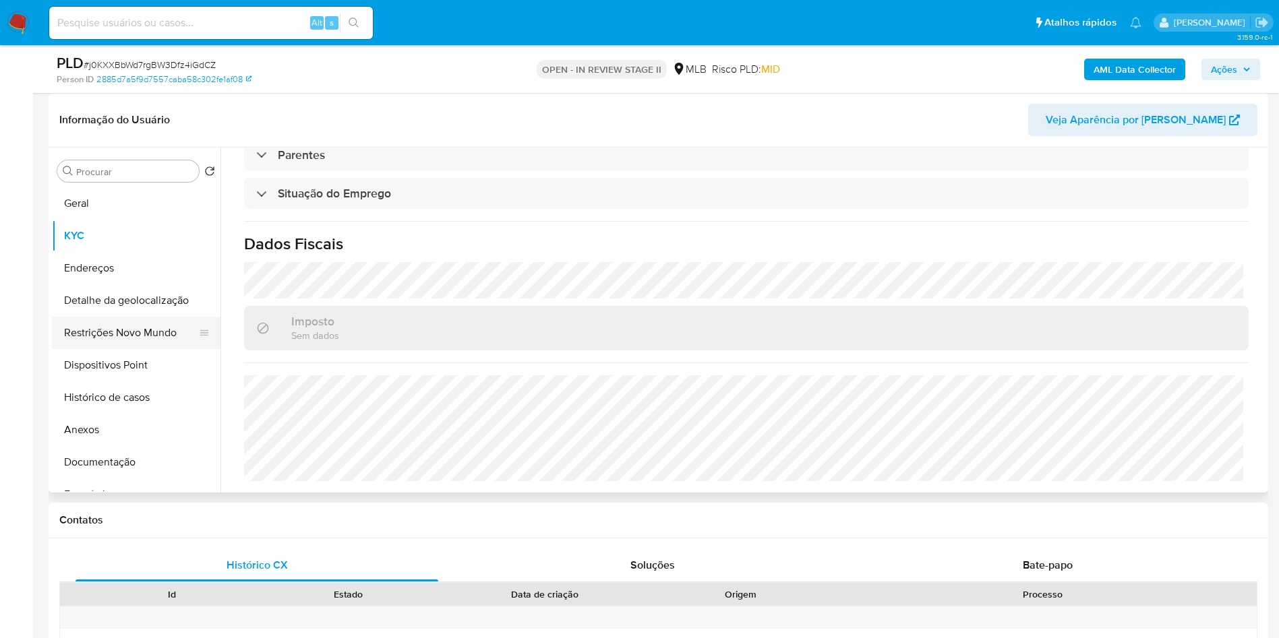
click at [146, 349] on button "Restrições Novo Mundo" at bounding box center [131, 333] width 158 height 32
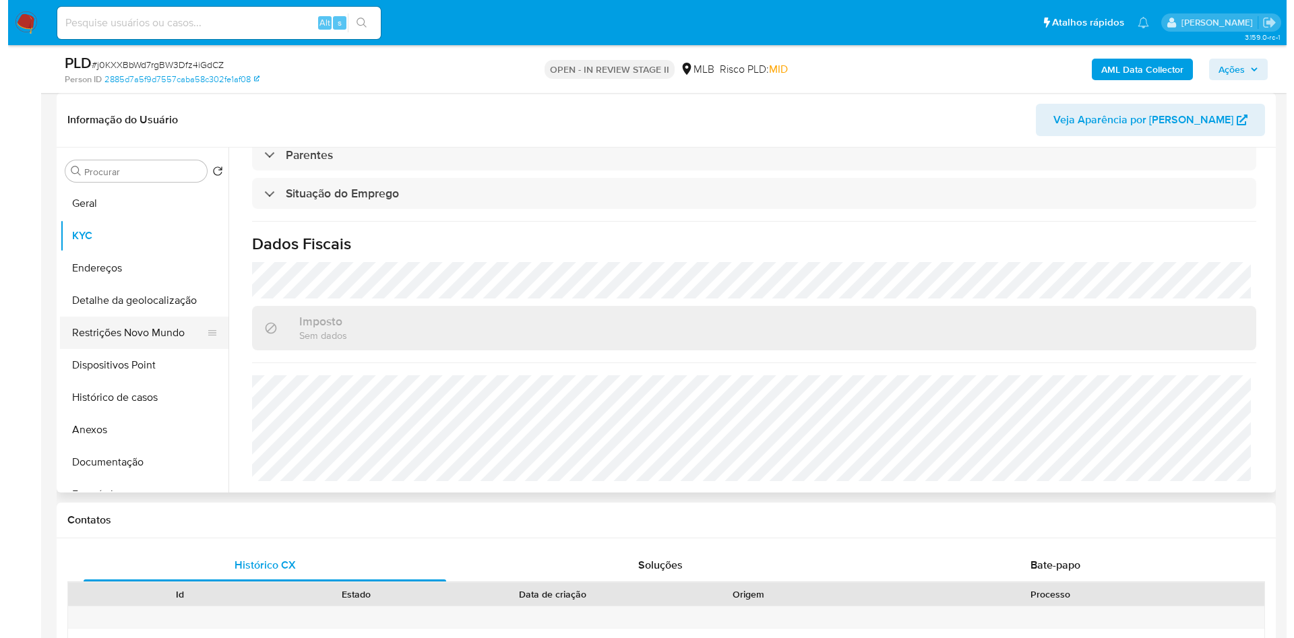
scroll to position [0, 0]
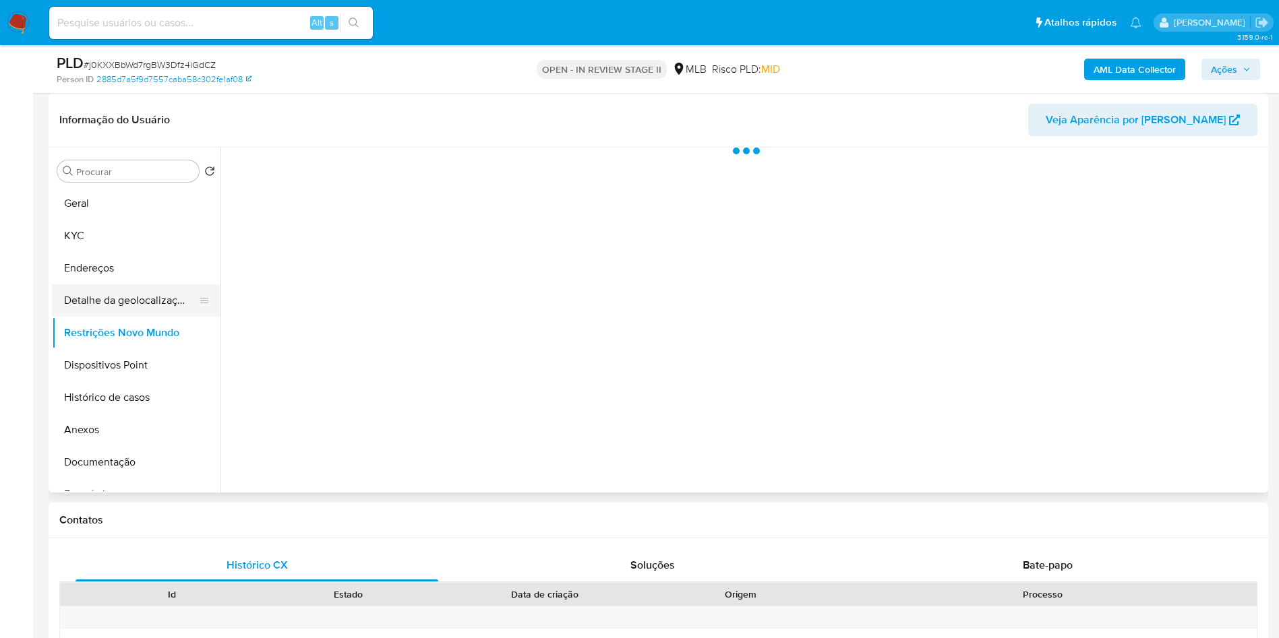
click at [144, 315] on button "Detalhe da geolocalização" at bounding box center [131, 300] width 158 height 32
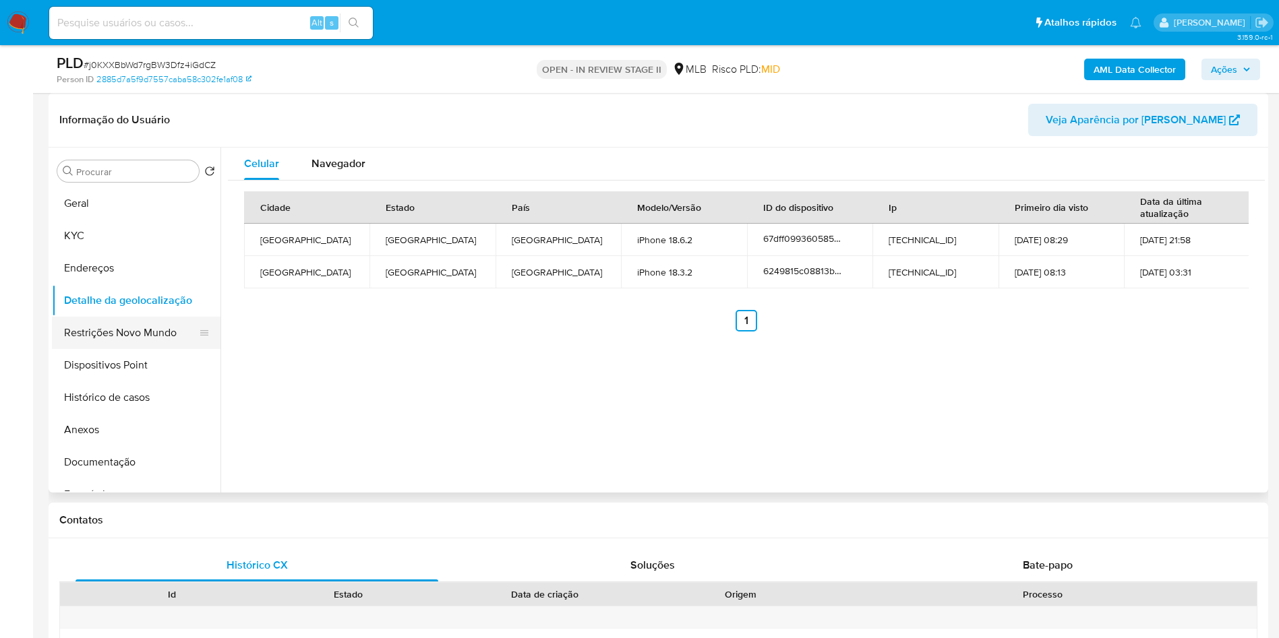
click at [146, 349] on button "Restrições Novo Mundo" at bounding box center [131, 333] width 158 height 32
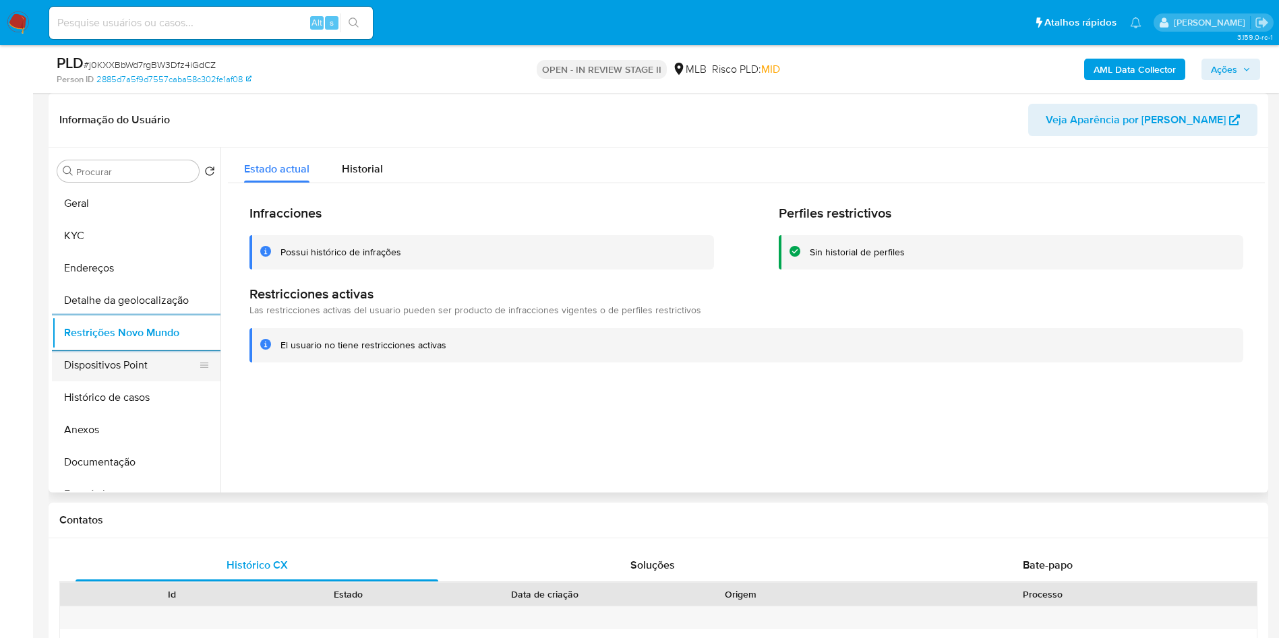
click at [98, 382] on button "Dispositivos Point" at bounding box center [131, 365] width 158 height 32
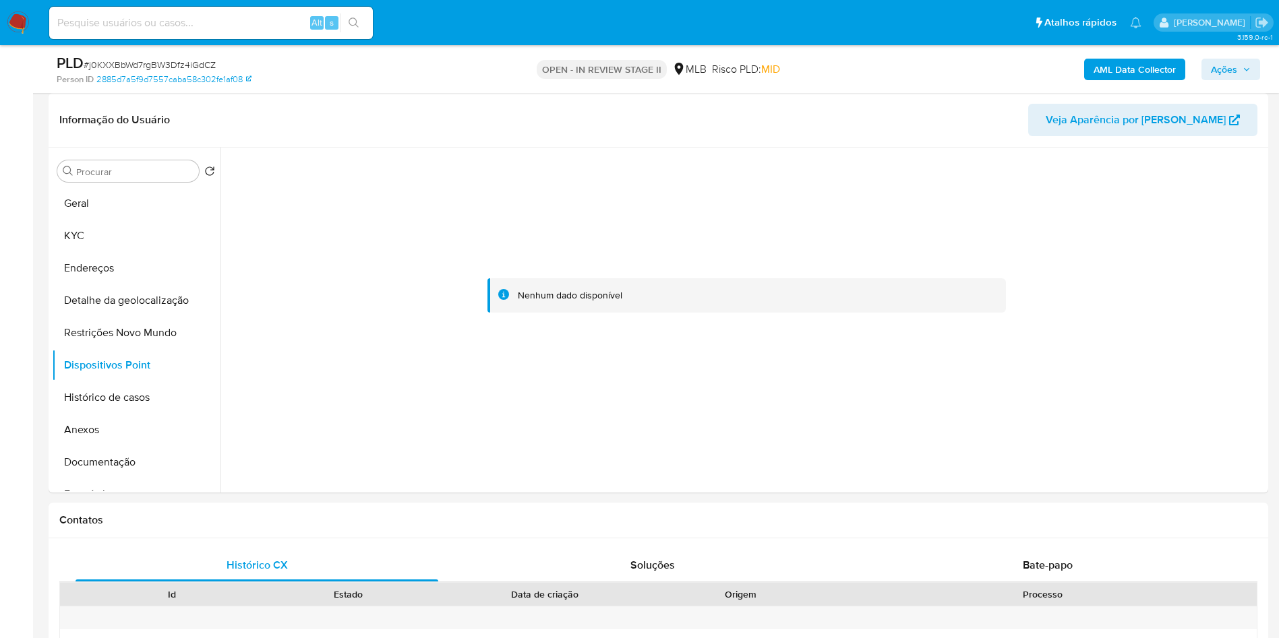
click at [1228, 84] on div "AML Data Collector Ações" at bounding box center [1061, 69] width 398 height 32
click at [1228, 69] on span "Ações" at bounding box center [1224, 70] width 26 height 22
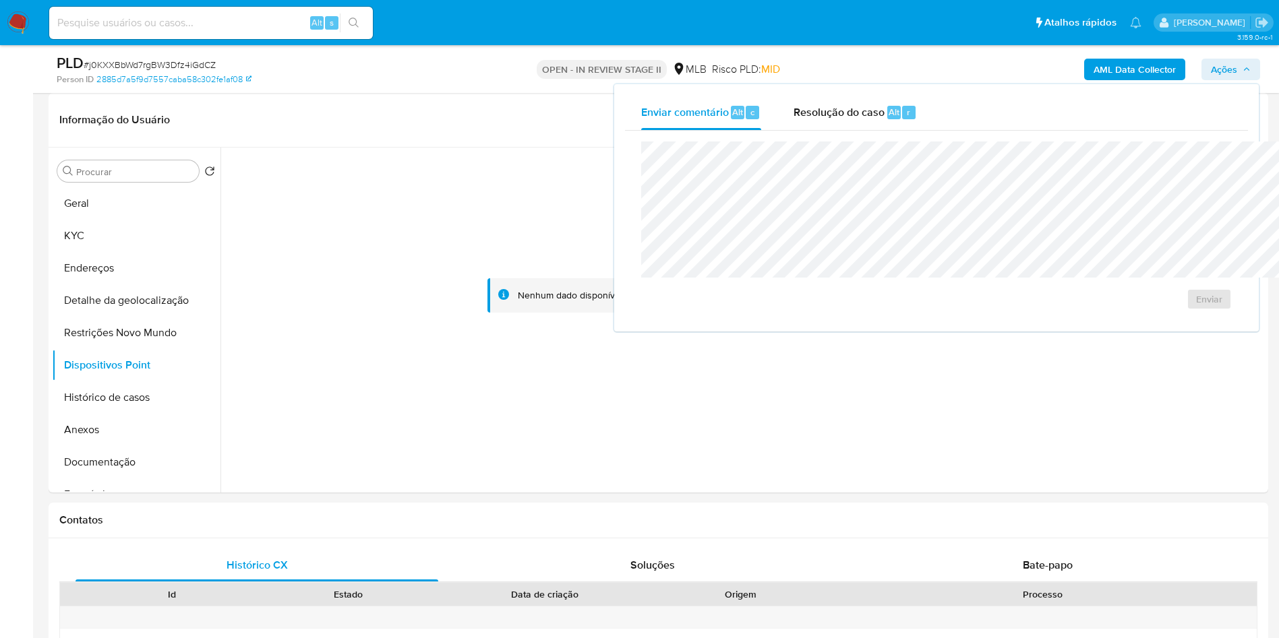
click at [754, 131] on div "Enviar" at bounding box center [936, 226] width 623 height 190
click at [793, 115] on span "Resolução do caso" at bounding box center [838, 112] width 91 height 16
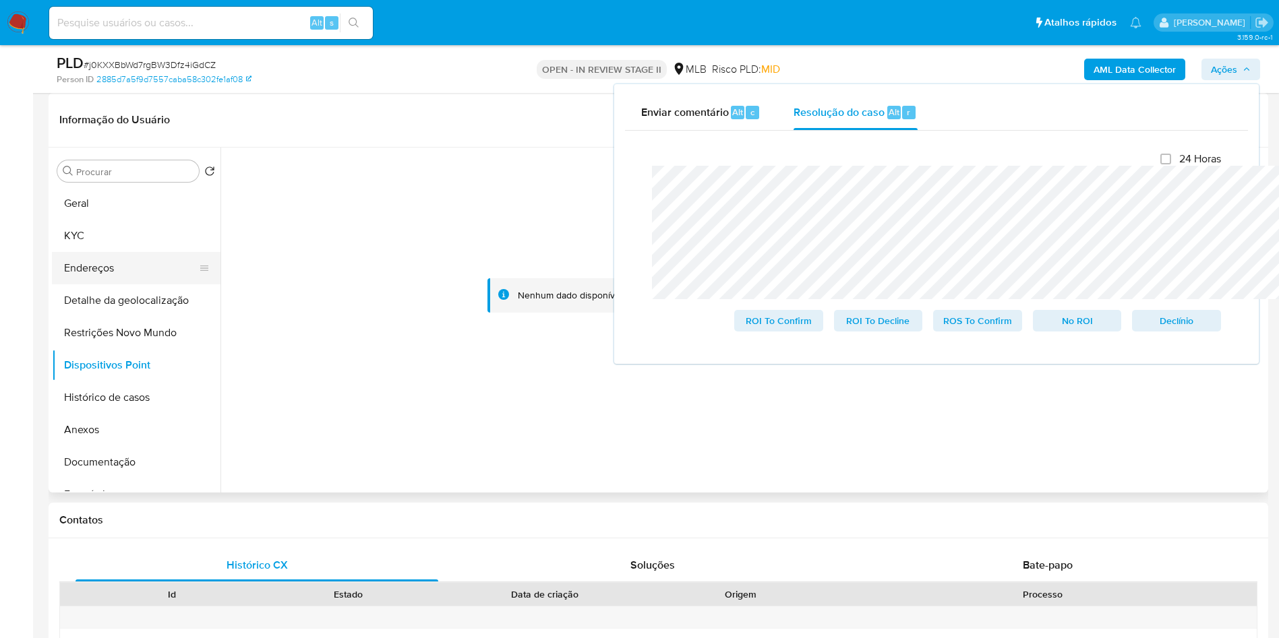
drag, startPoint x: 80, startPoint y: 258, endPoint x: 82, endPoint y: 304, distance: 46.5
click at [80, 252] on button "KYC" at bounding box center [136, 236] width 169 height 32
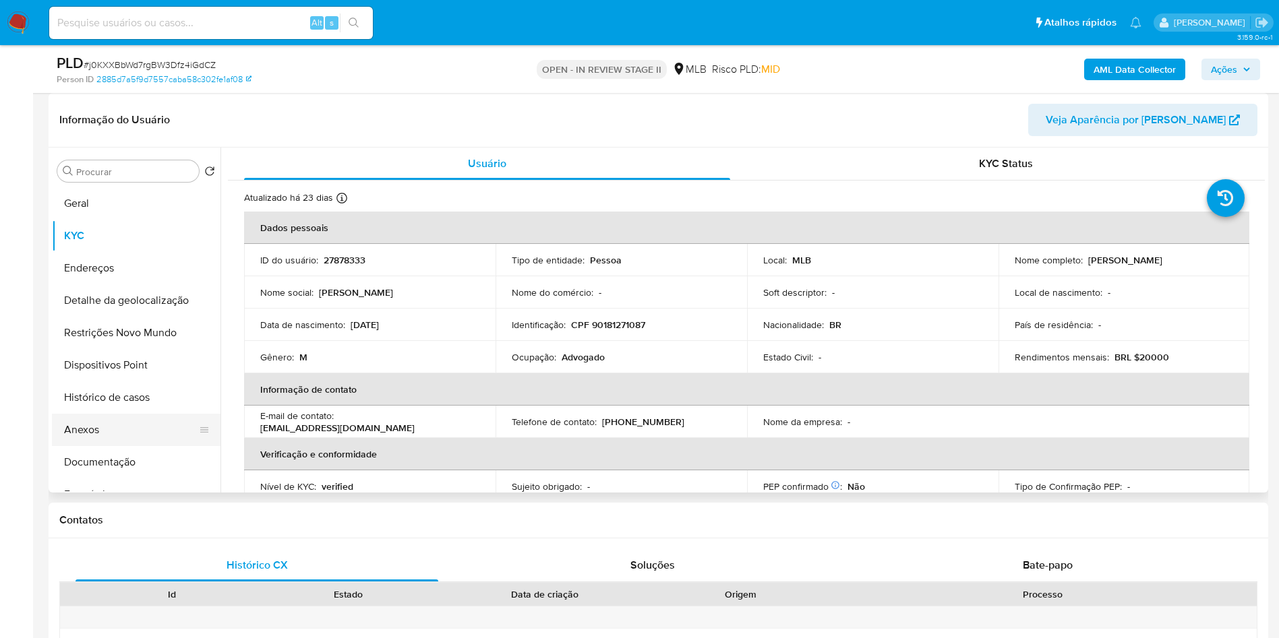
click at [117, 446] on button "Anexos" at bounding box center [131, 430] width 158 height 32
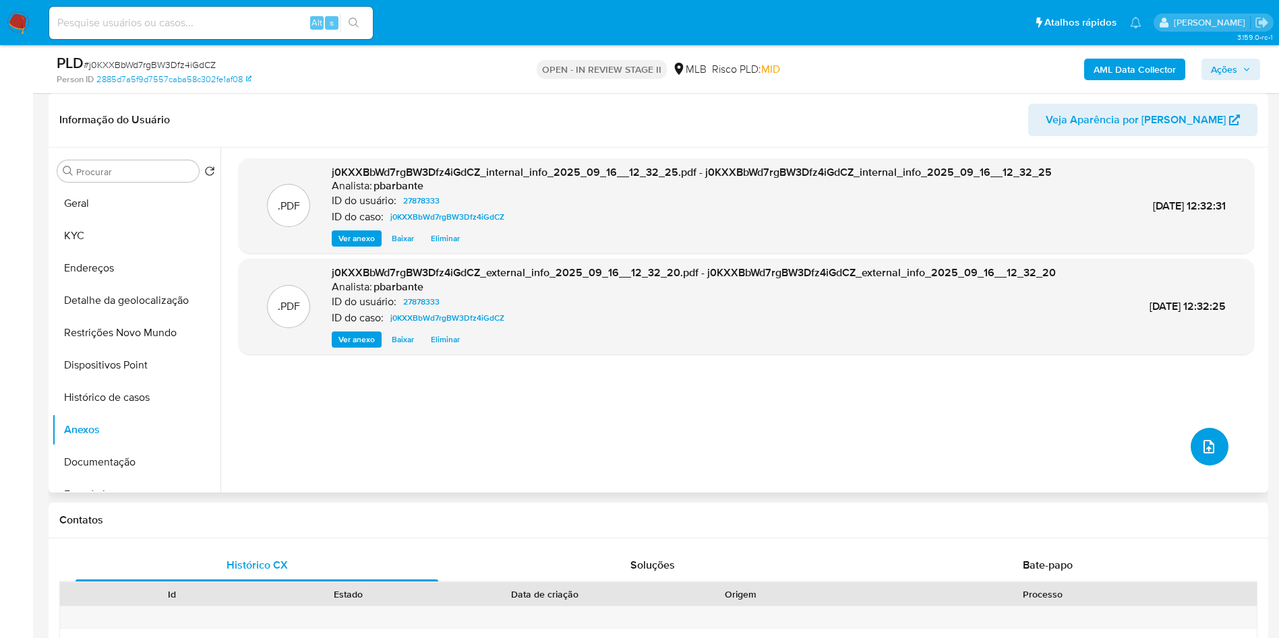
click at [1207, 466] on button "upload-file" at bounding box center [1209, 447] width 38 height 38
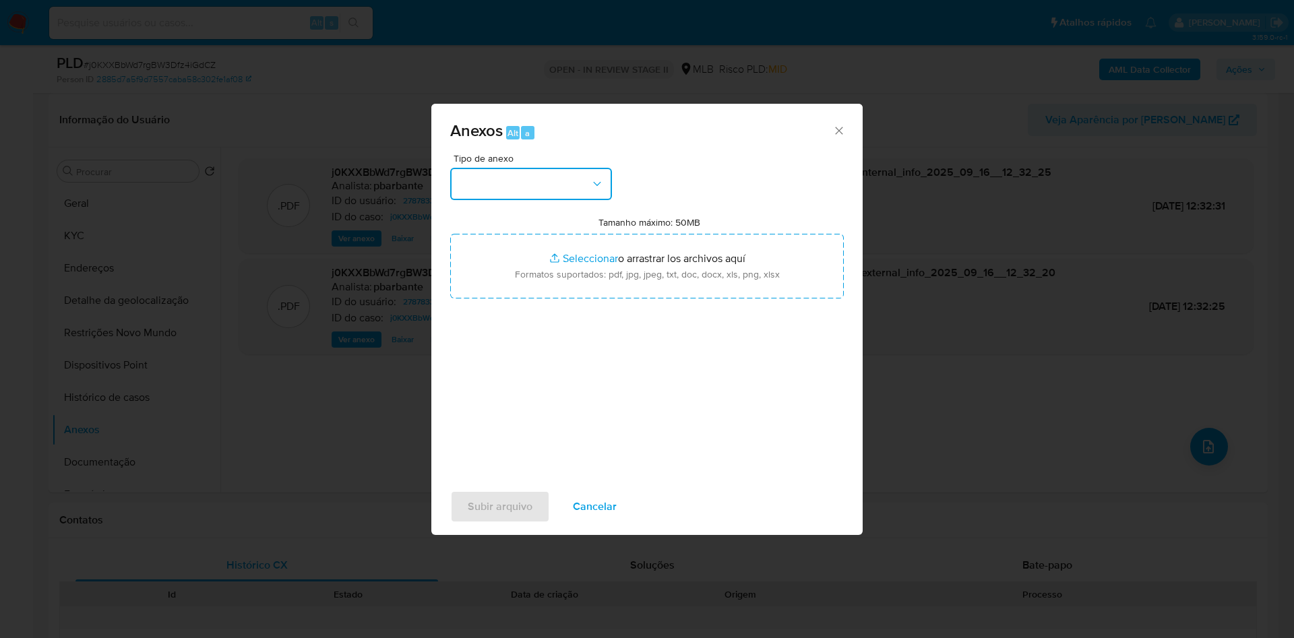
click at [538, 168] on button "button" at bounding box center [531, 184] width 162 height 32
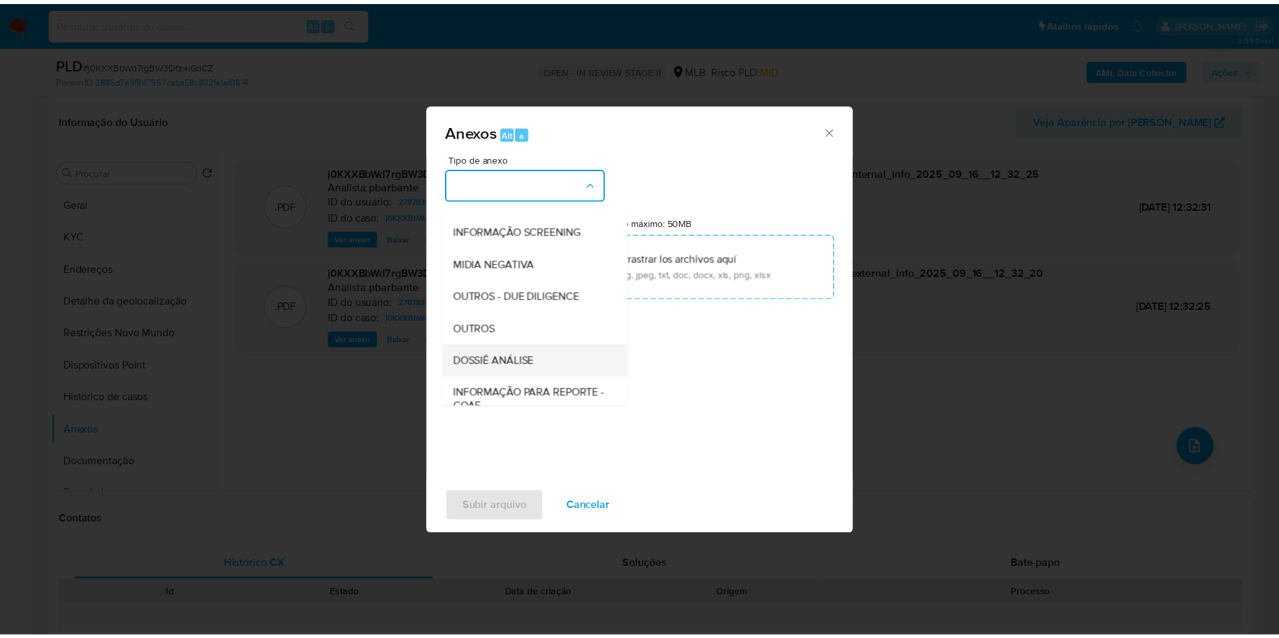
scroll to position [181, 0]
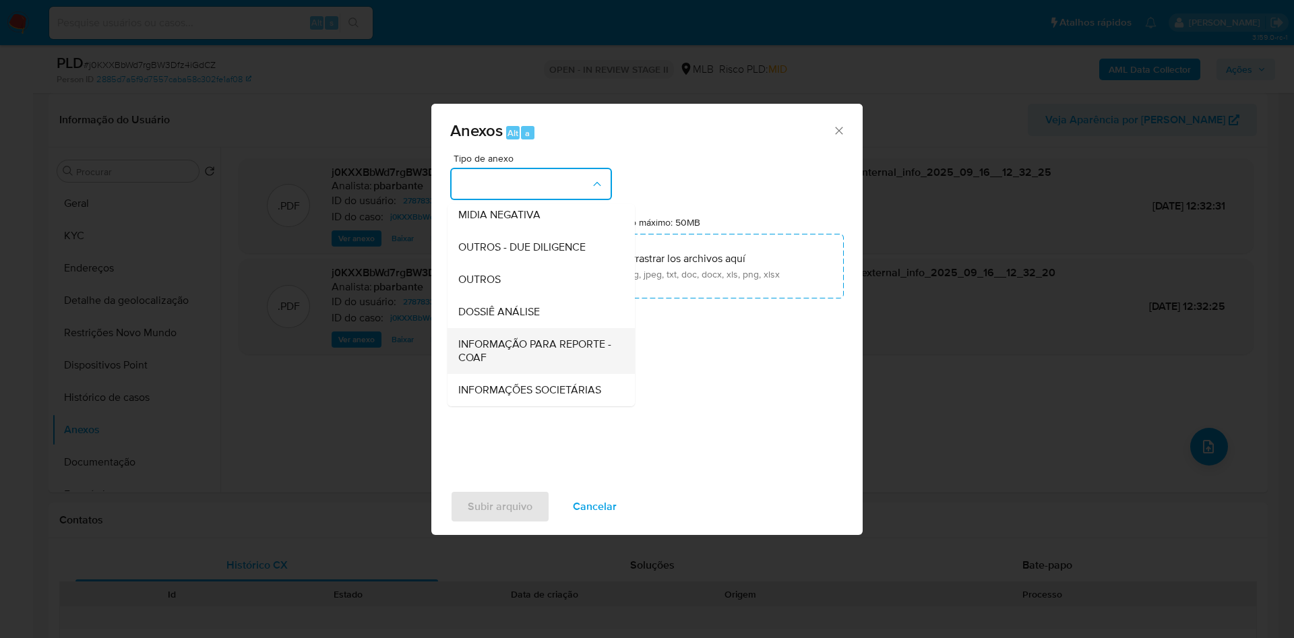
click at [519, 338] on span "INFORMAÇÃO PARA REPORTE - COAF" at bounding box center [537, 351] width 158 height 27
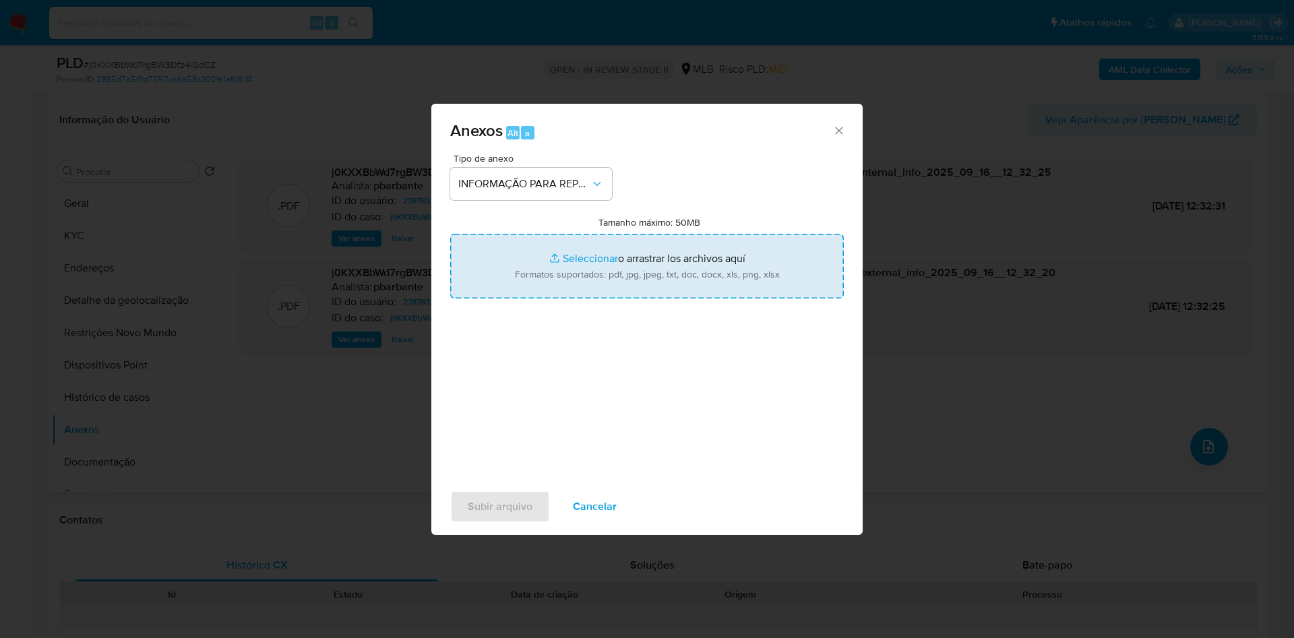
type input "C:\fakepath\SAR - XXX - CPF 90181271087 - JOAO CLAUDIO MEDEIROS FERNANDES.pdf"
type input "C:\fakepath\Mulan 27878333_2025_09_15_07_52_22.xlsx"
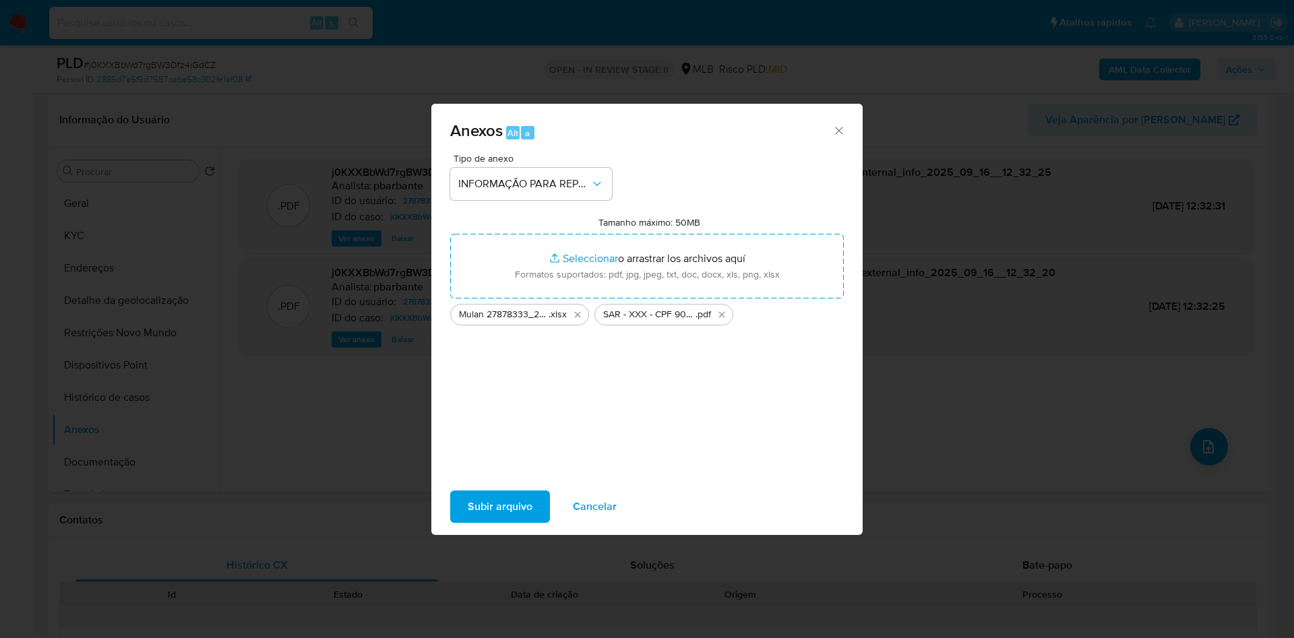
click at [468, 516] on span "Subir arquivo" at bounding box center [500, 507] width 65 height 30
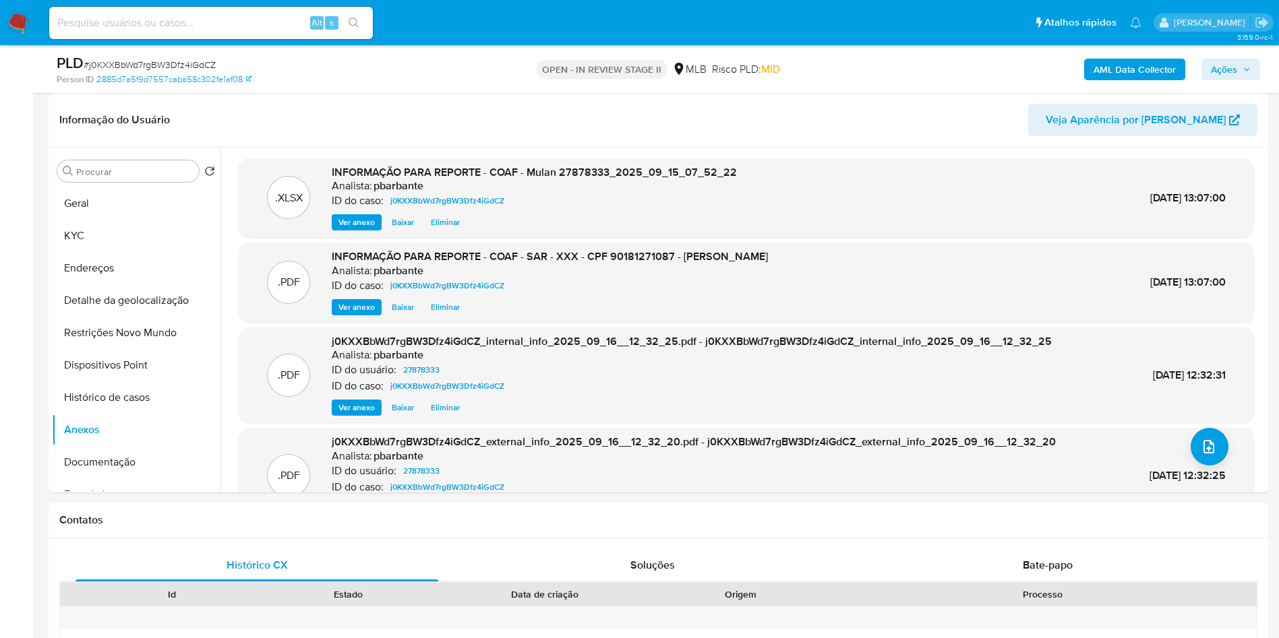
click at [1223, 67] on span "Ações" at bounding box center [1224, 70] width 26 height 22
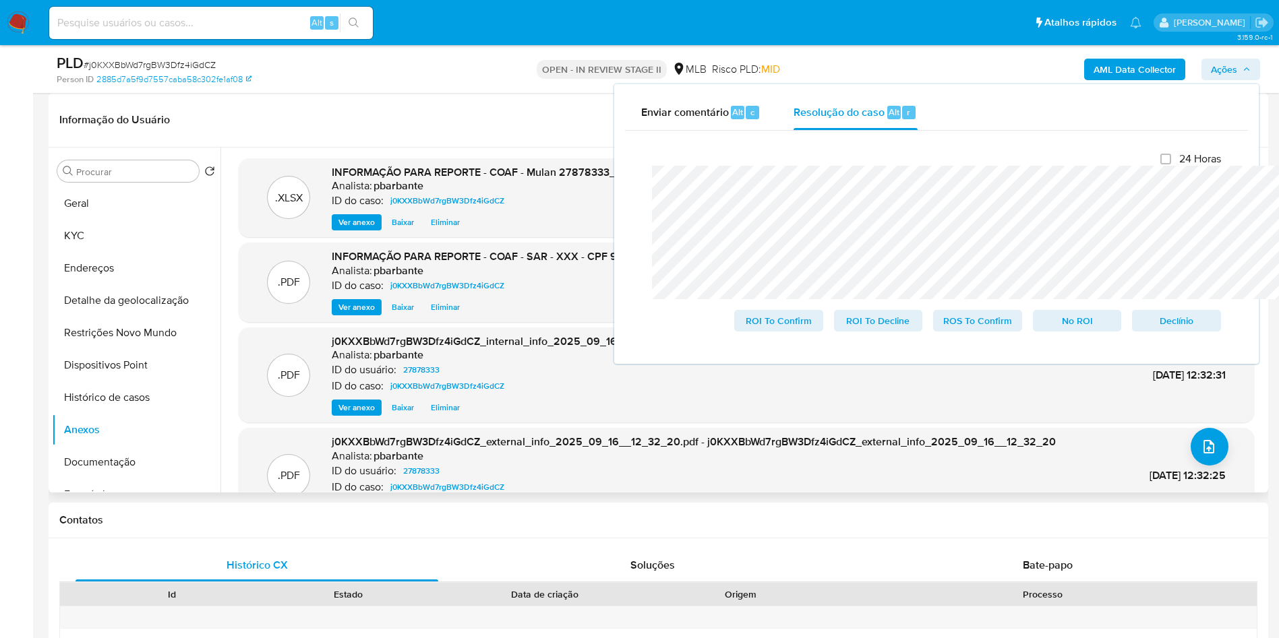
click at [306, 136] on header "Informação do Usuário Veja Aparência por Pessoa" at bounding box center [658, 120] width 1198 height 32
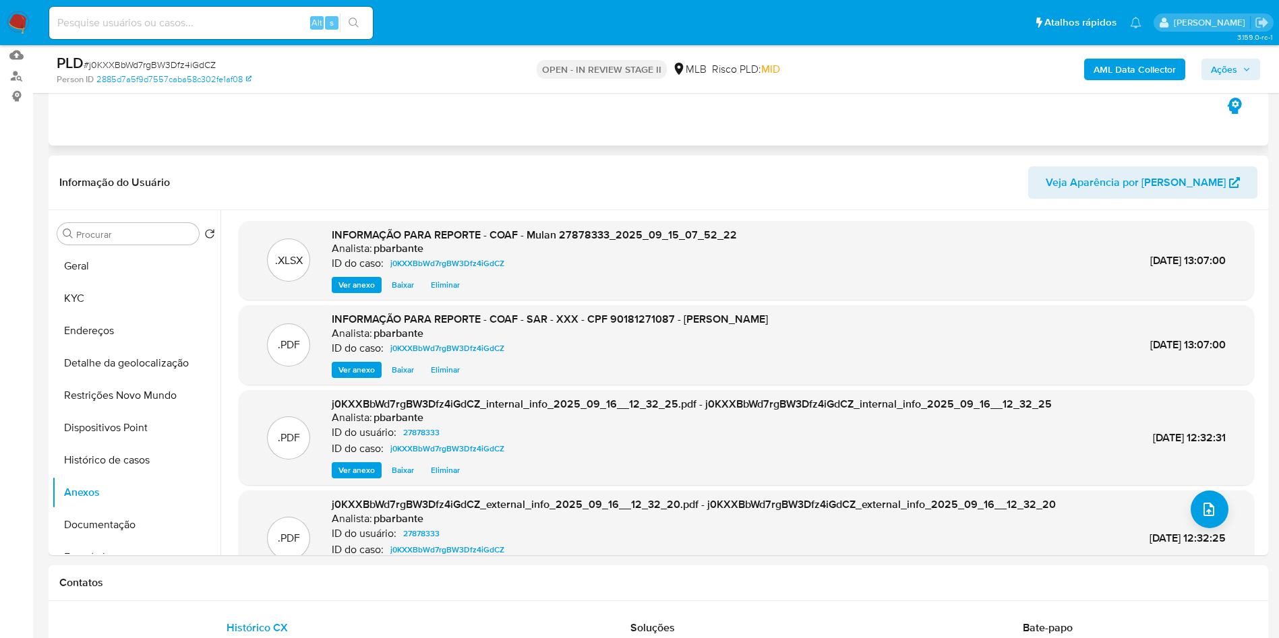
scroll to position [0, 0]
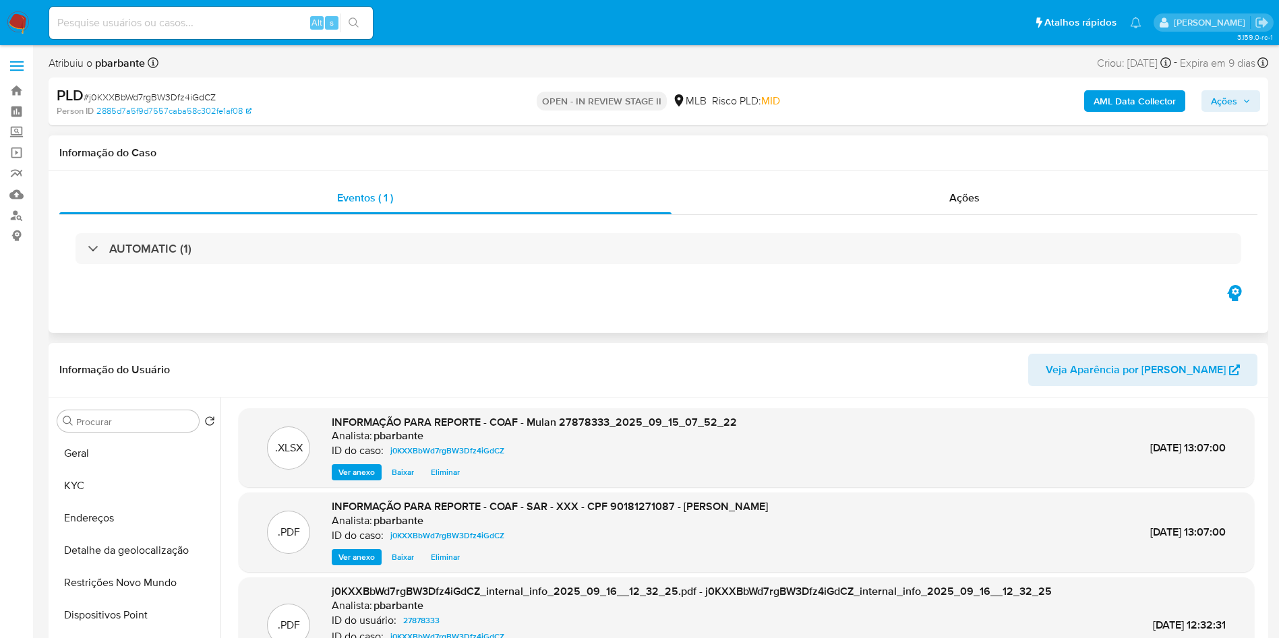
click at [1037, 177] on div "Eventos ( 1 ) Ações AUTOMATIC (1)" at bounding box center [658, 252] width 1219 height 162
click at [1017, 204] on div "Ações" at bounding box center [964, 198] width 586 height 32
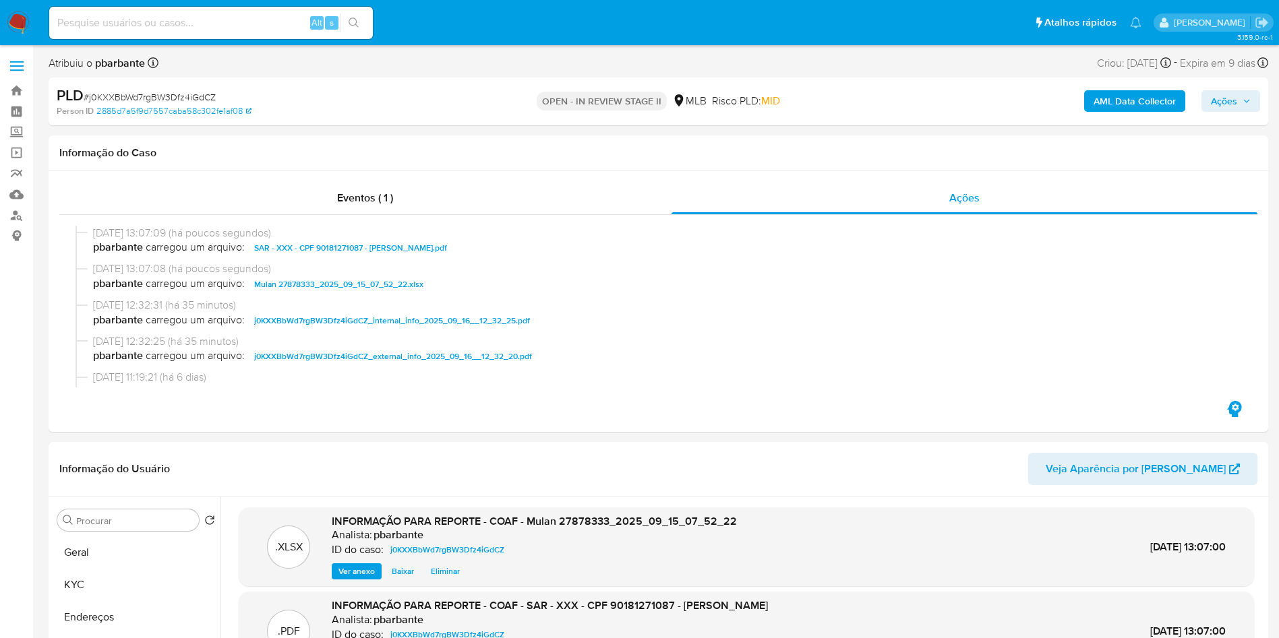
click at [1228, 99] on span "Ações" at bounding box center [1224, 101] width 26 height 22
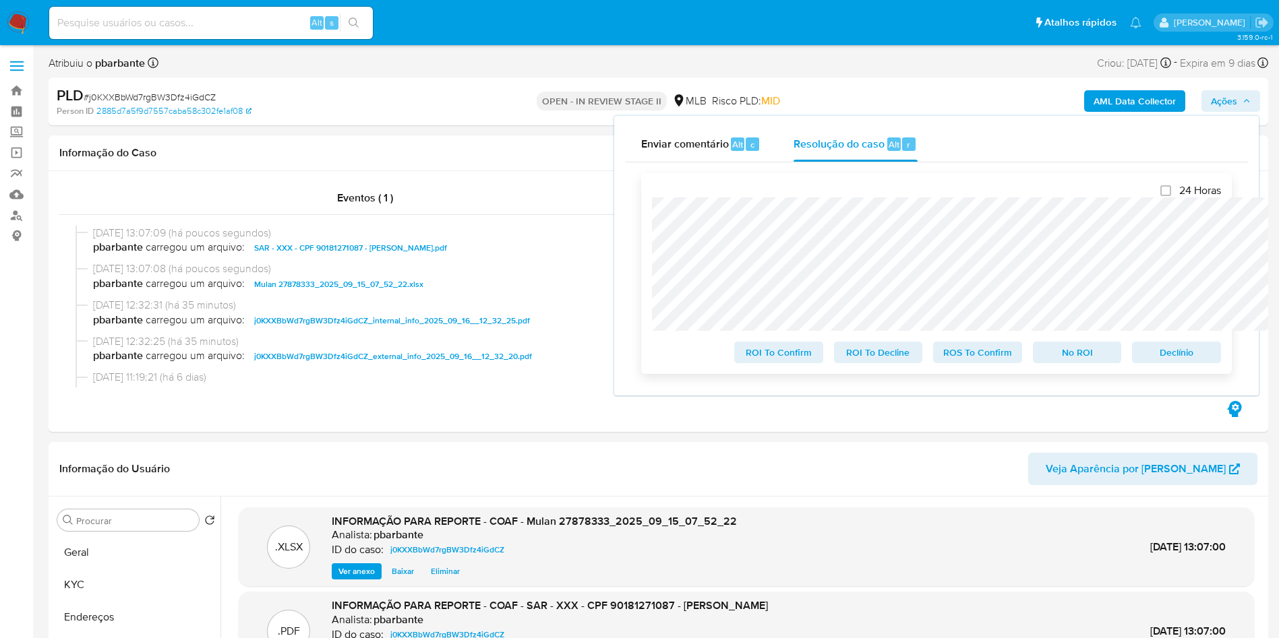
click at [1003, 357] on span "ROS To Confirm" at bounding box center [977, 352] width 70 height 19
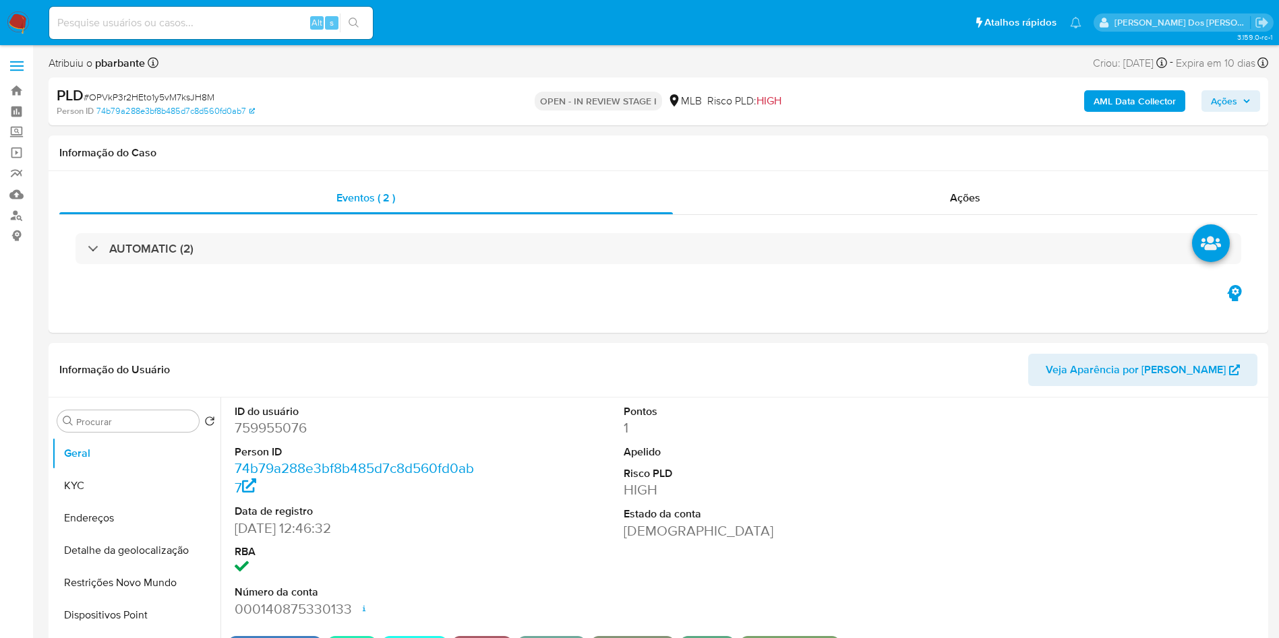
select select "10"
click at [276, 437] on dd "759955076" at bounding box center [358, 428] width 246 height 19
copy dd "759955076"
click at [957, 231] on div "AUTOMATIC (2)" at bounding box center [658, 248] width 1198 height 67
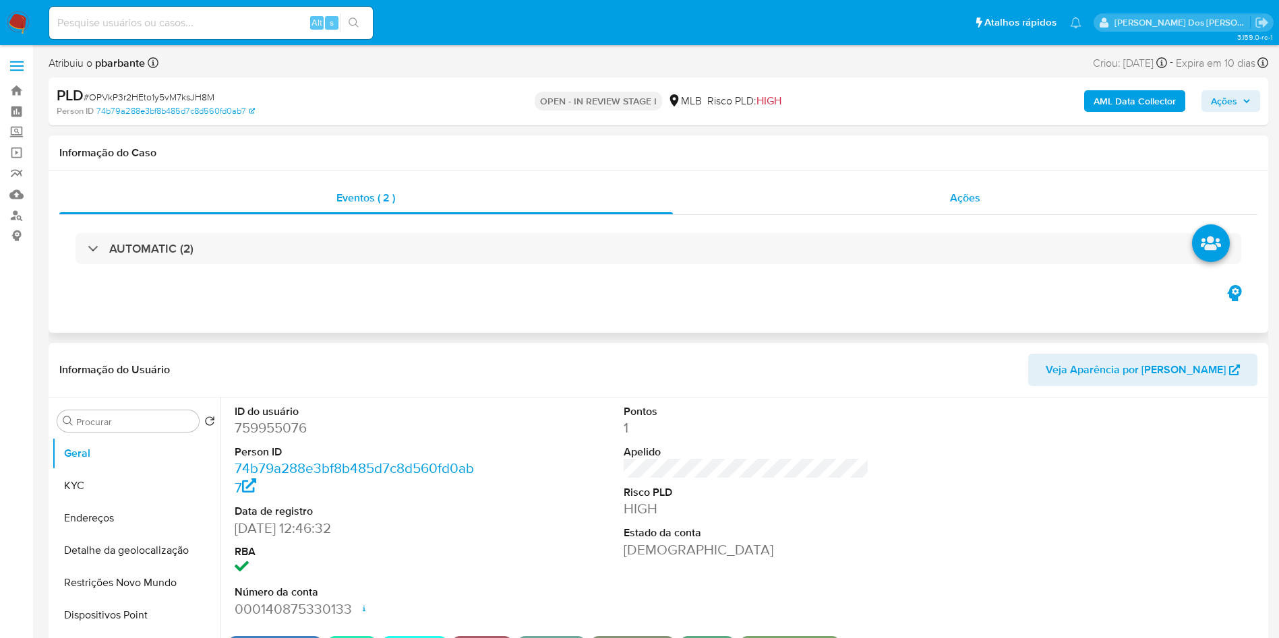
click at [969, 199] on span "Ações" at bounding box center [965, 198] width 30 height 16
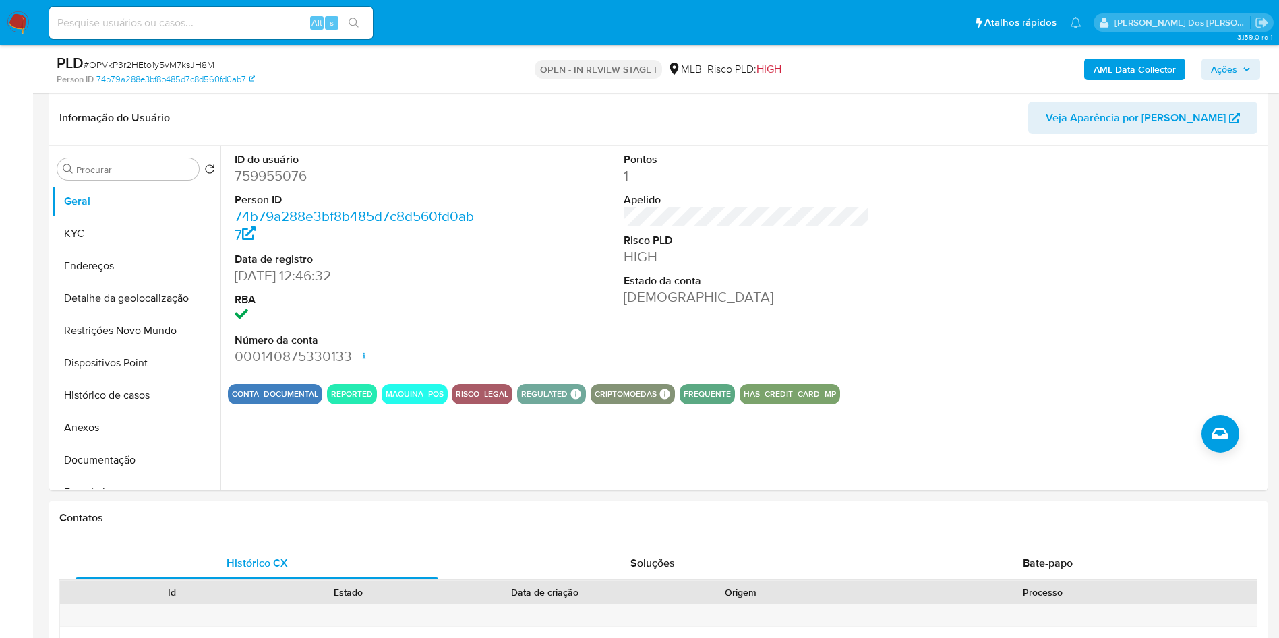
scroll to position [202, 0]
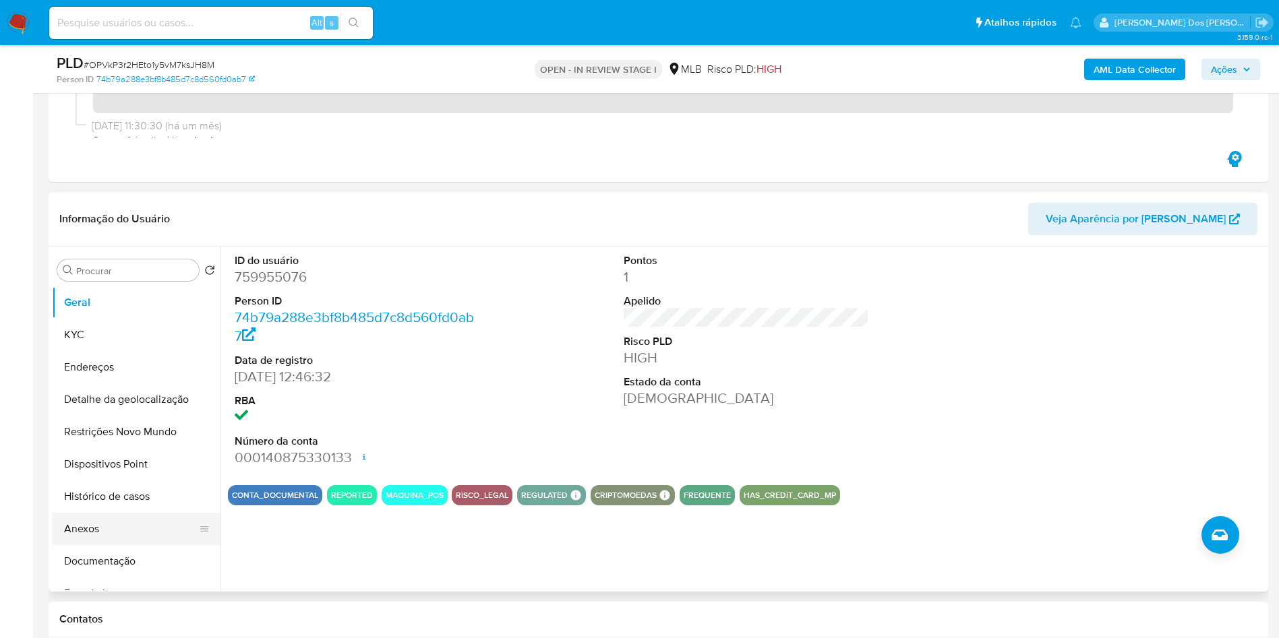
click at [126, 545] on button "Anexos" at bounding box center [131, 529] width 158 height 32
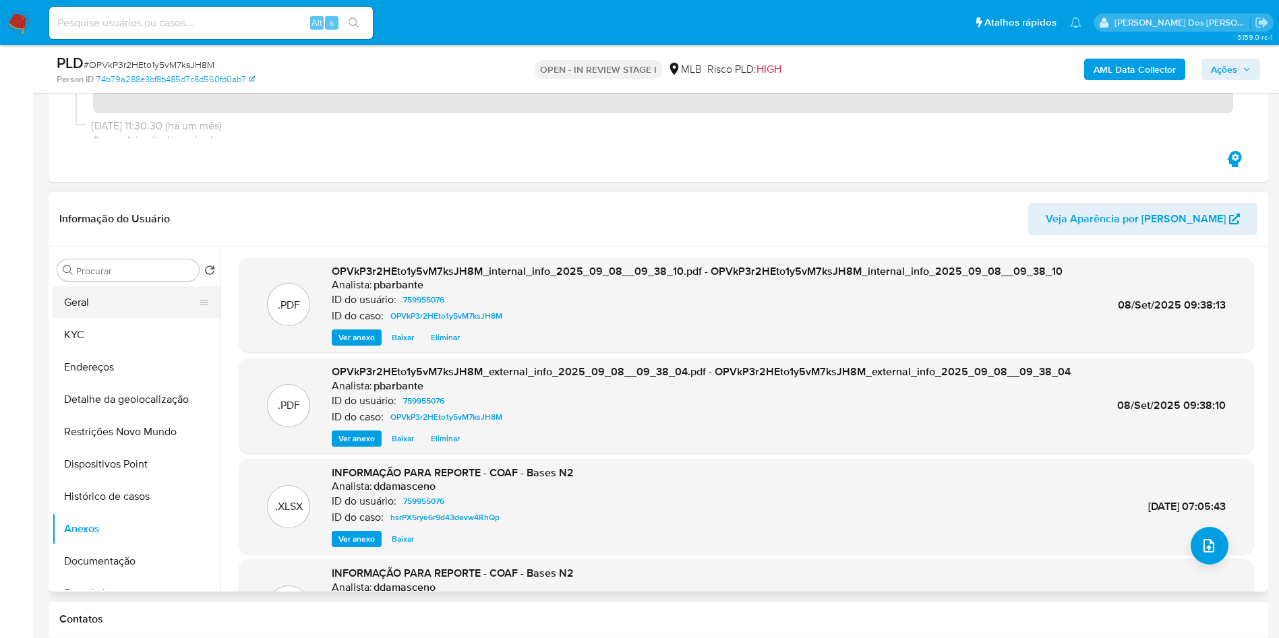
click at [118, 319] on button "Geral" at bounding box center [131, 302] width 158 height 32
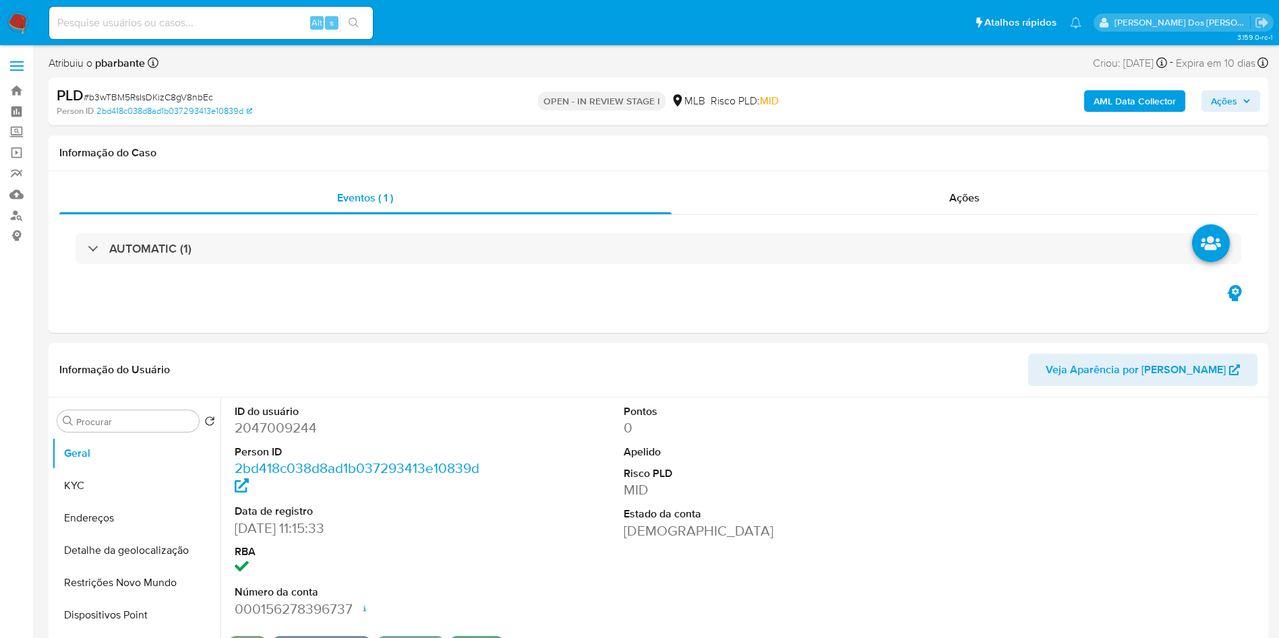
select select "10"
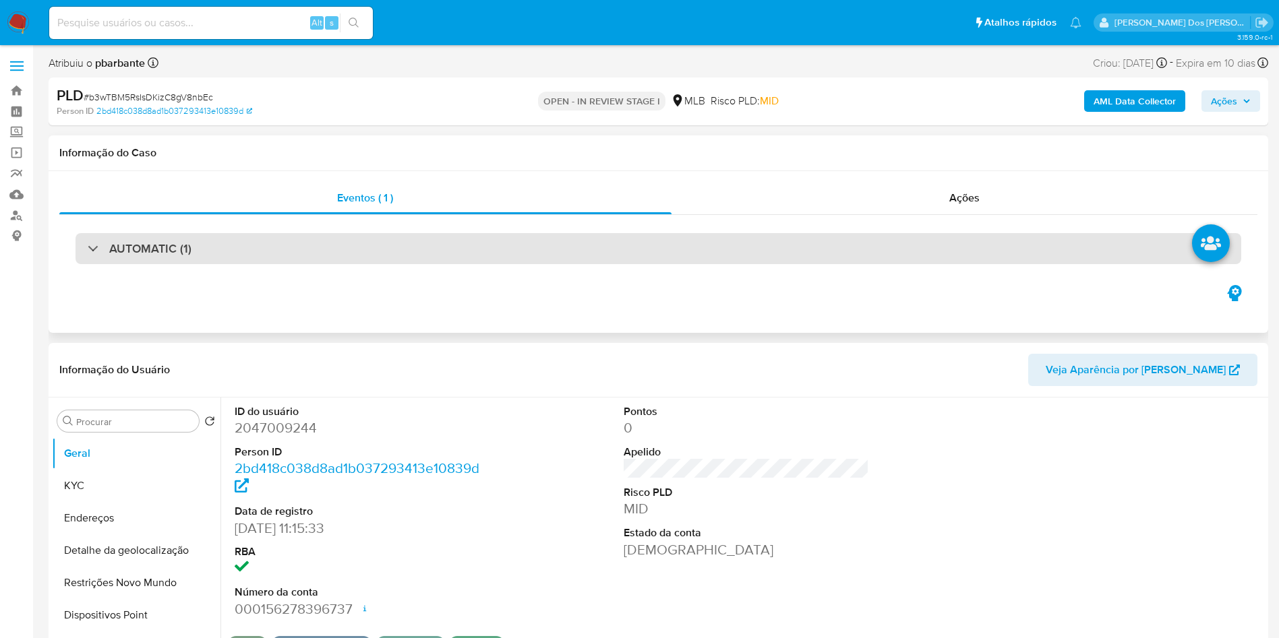
click at [469, 245] on div "AUTOMATIC (1)" at bounding box center [658, 248] width 1166 height 31
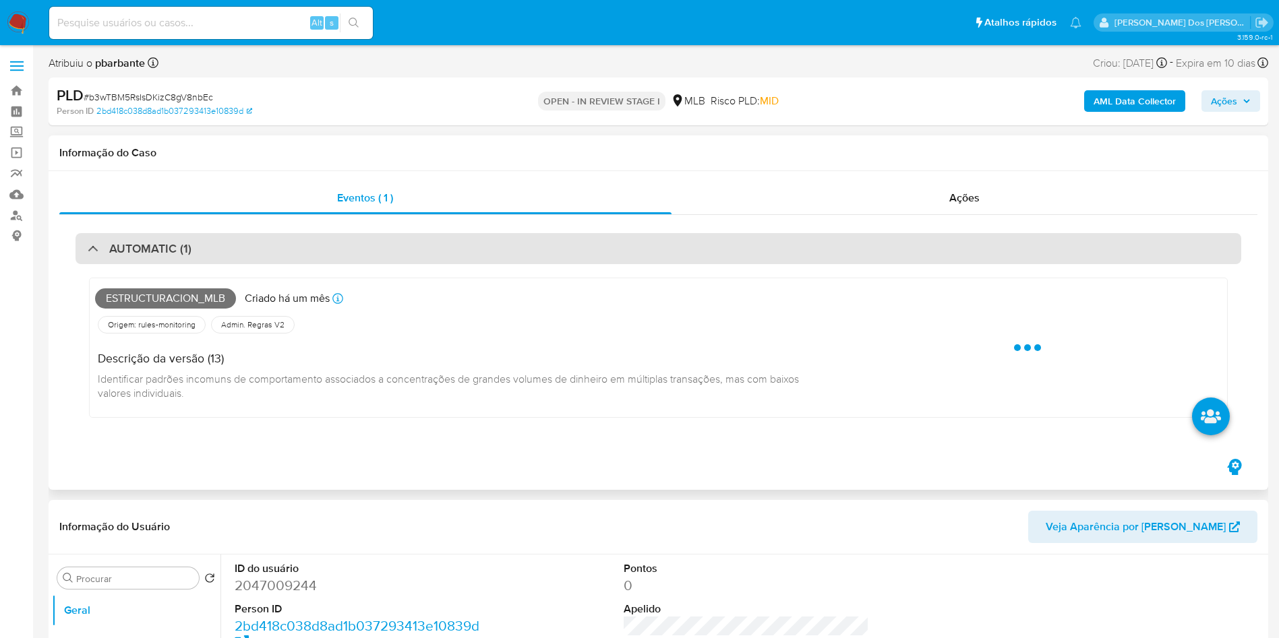
click at [471, 245] on div "AUTOMATIC (1)" at bounding box center [658, 248] width 1166 height 31
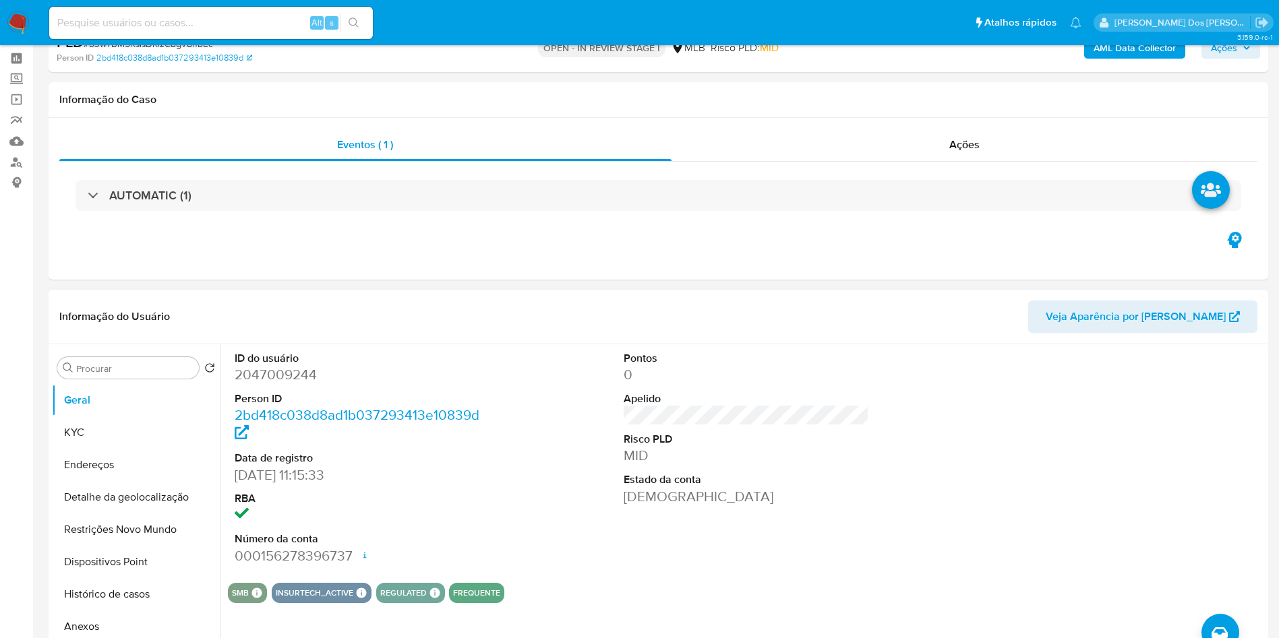
scroll to position [202, 0]
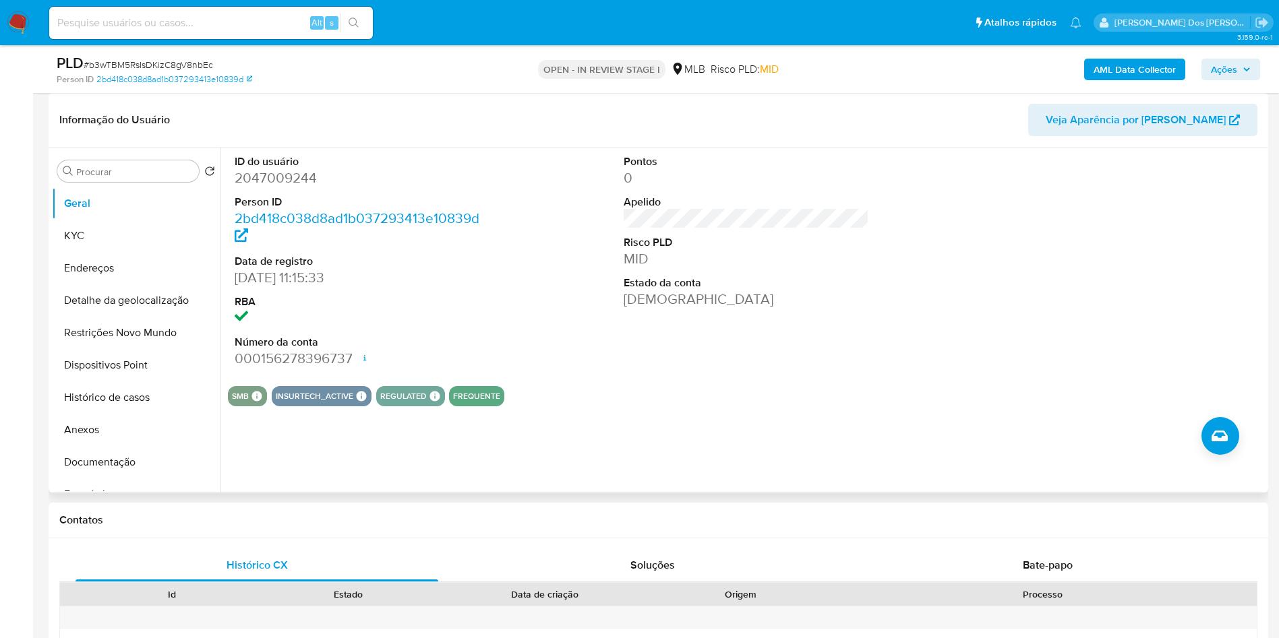
click at [260, 187] on dd "2047009244" at bounding box center [358, 178] width 246 height 19
copy dd "2047009244"
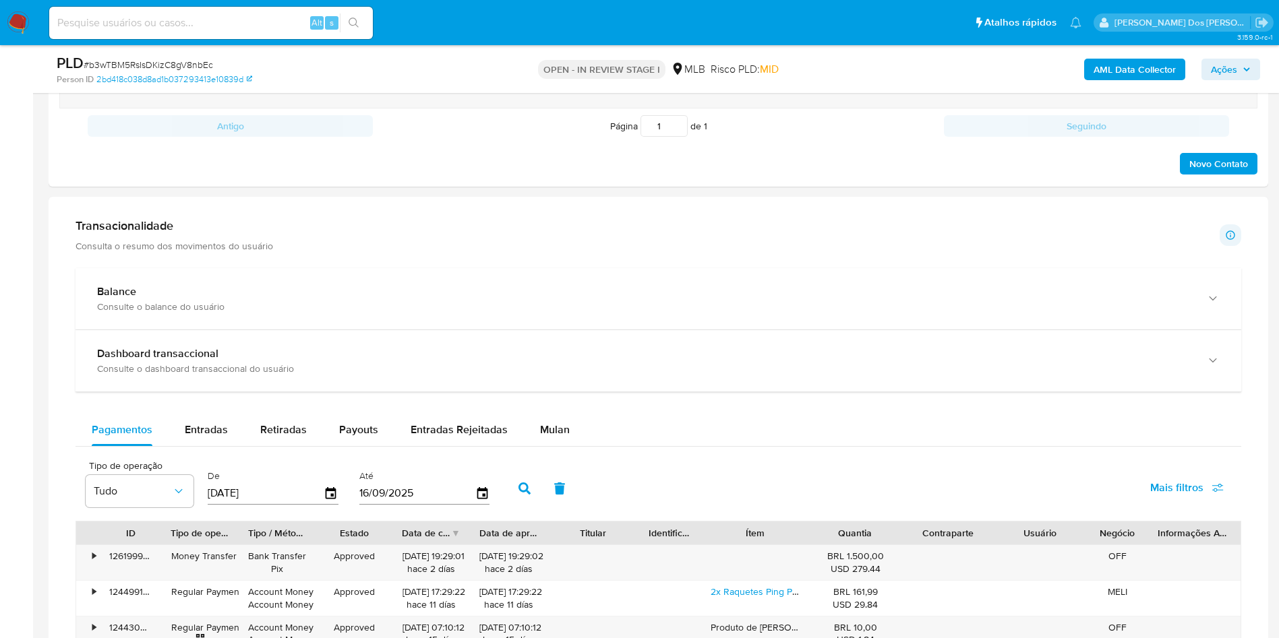
scroll to position [910, 0]
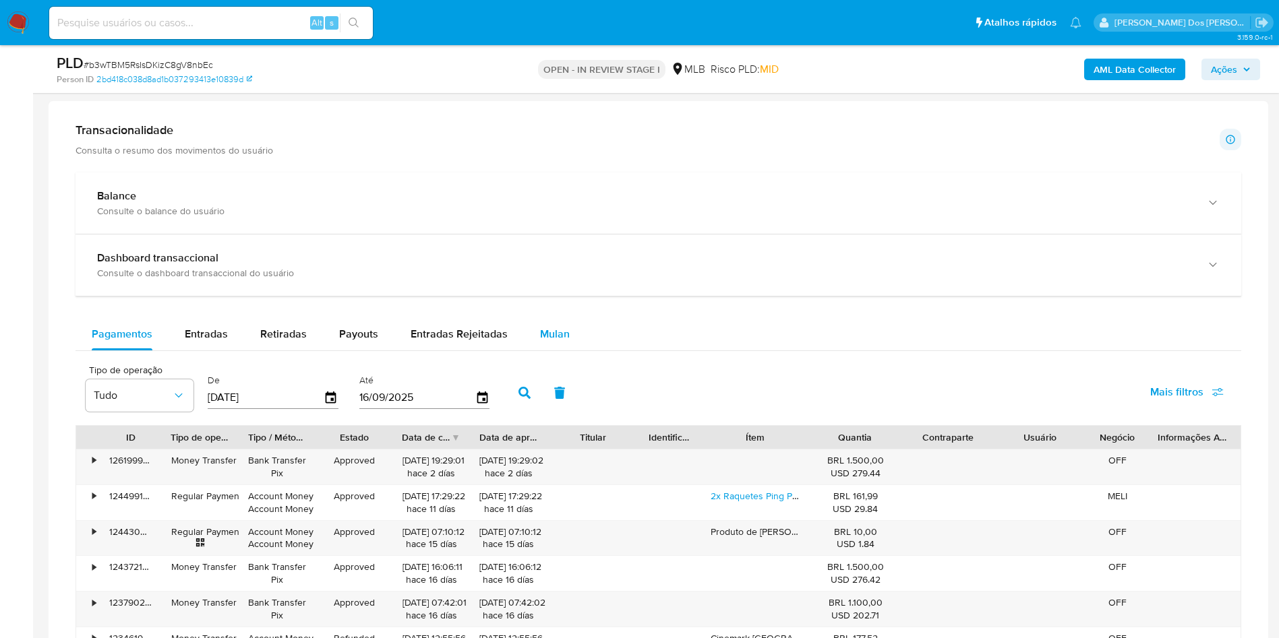
click at [568, 351] on button "Mulan" at bounding box center [555, 334] width 62 height 32
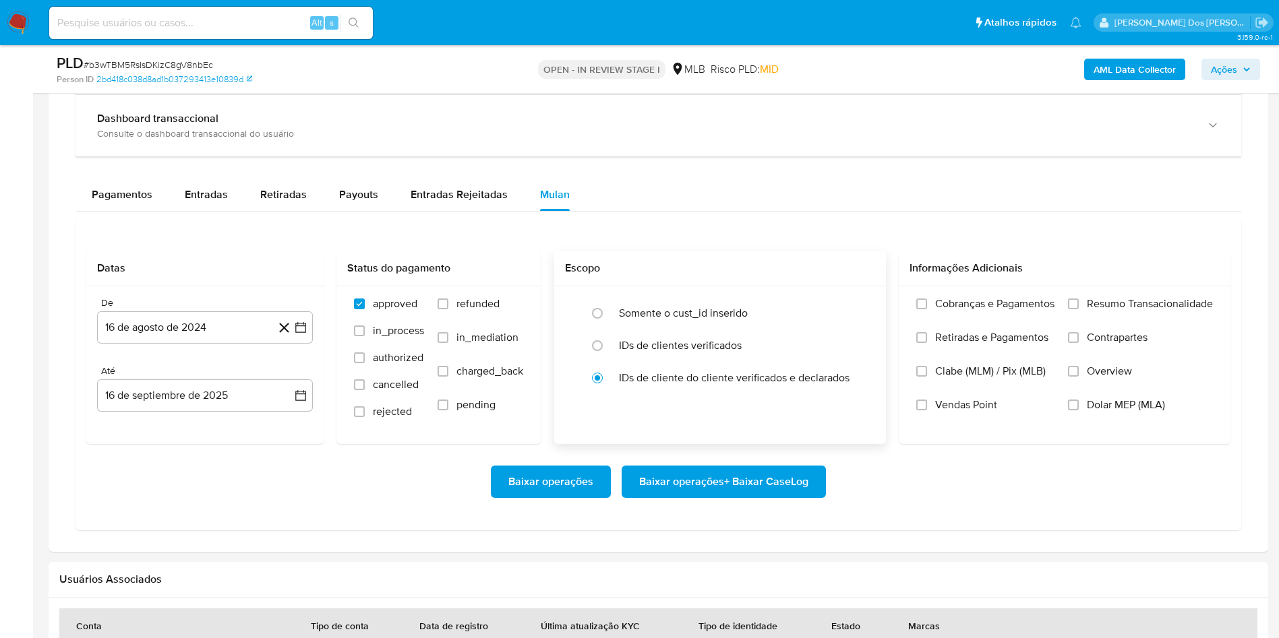
scroll to position [1213, 0]
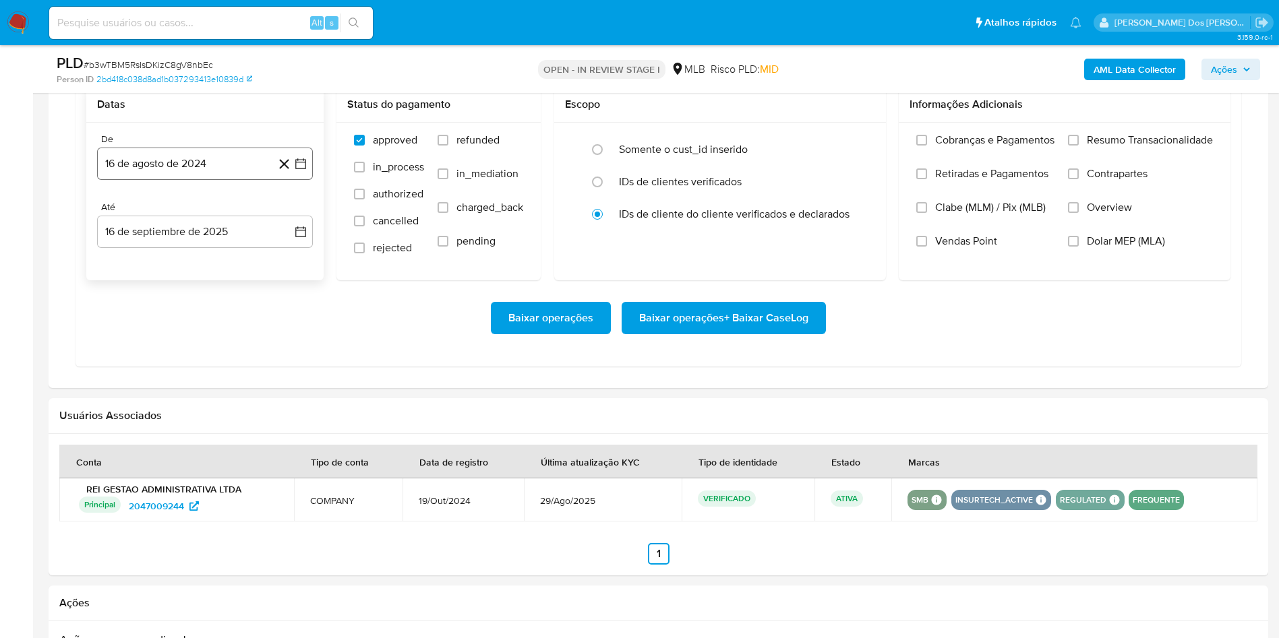
click at [305, 180] on button "16 de agosto de 2024" at bounding box center [205, 164] width 216 height 32
click at [293, 220] on icon "Mes siguiente" at bounding box center [288, 212] width 16 height 16
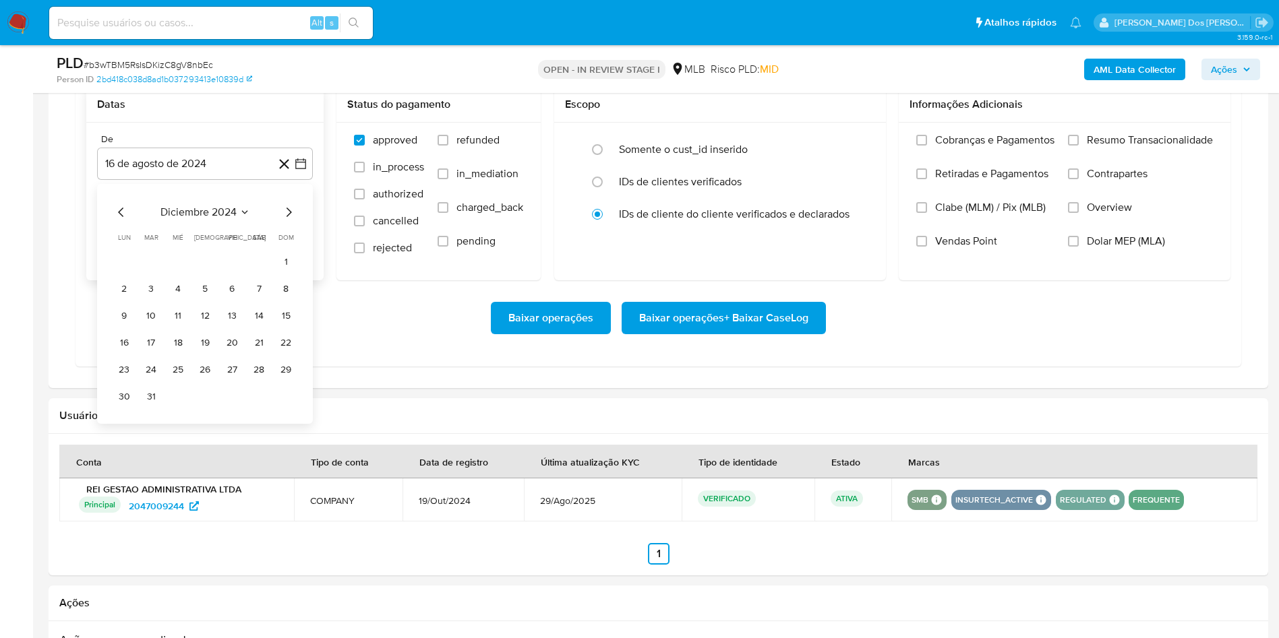
click at [293, 220] on icon "Mes siguiente" at bounding box center [288, 212] width 16 height 16
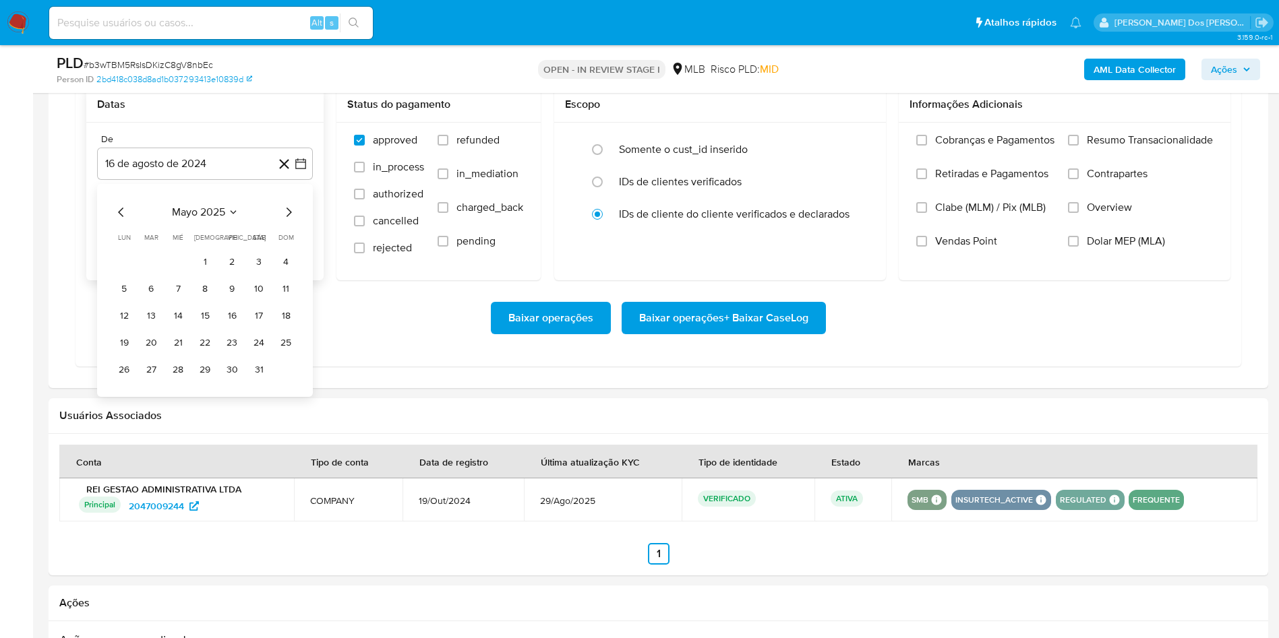
click at [293, 220] on icon "Mes siguiente" at bounding box center [288, 212] width 16 height 16
drag, startPoint x: 157, startPoint y: 280, endPoint x: 169, endPoint y: 280, distance: 12.1
click at [155, 273] on button "1" at bounding box center [151, 262] width 22 height 22
click at [1132, 147] on span "Resumo Transacionalidade" at bounding box center [1150, 139] width 126 height 13
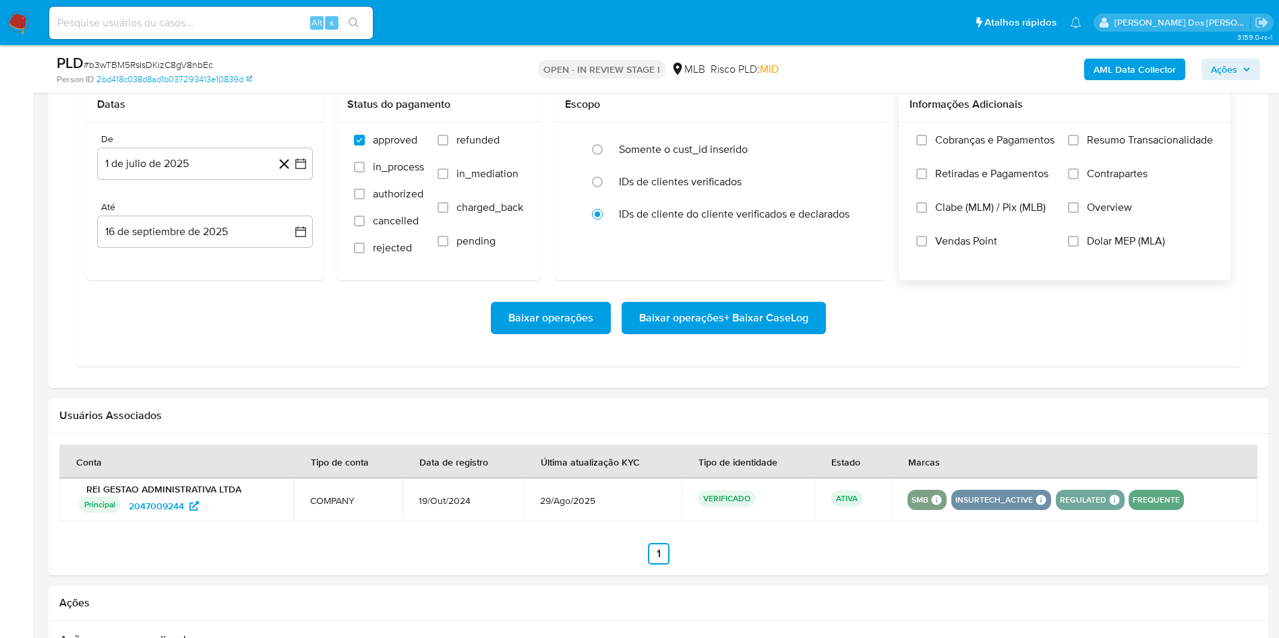
click at [1079, 146] on input "Resumo Transacionalidade" at bounding box center [1073, 140] width 11 height 11
click at [744, 333] on span "Baixar operações + Baixar CaseLog" at bounding box center [723, 318] width 169 height 30
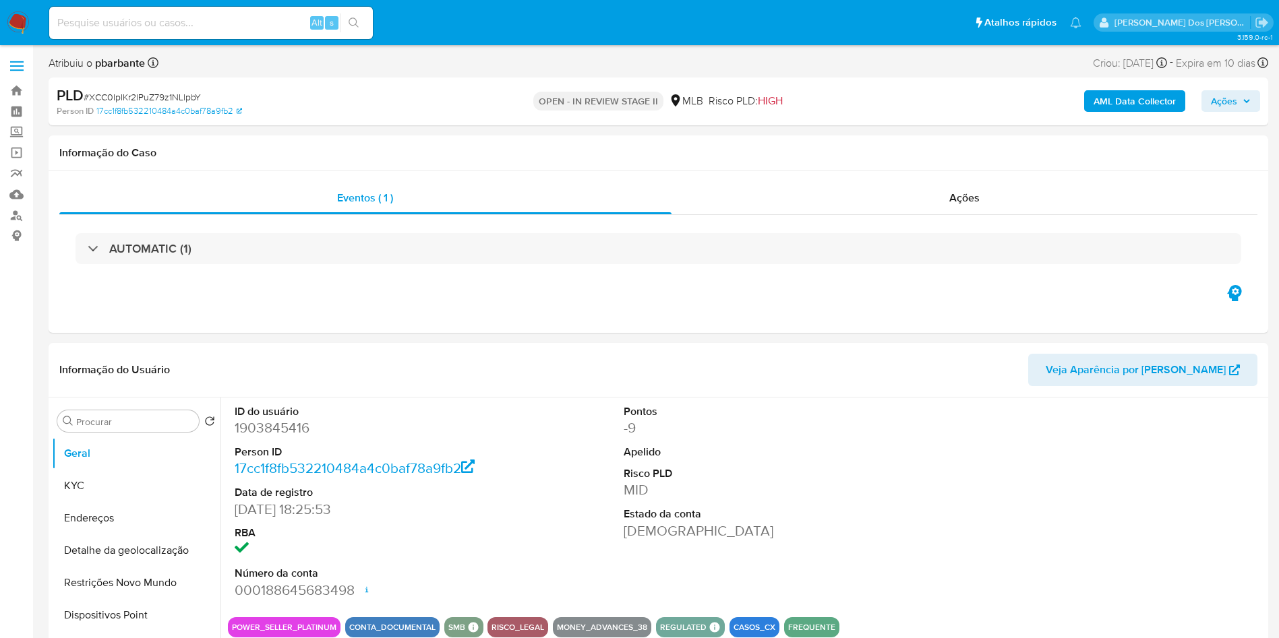
select select "10"
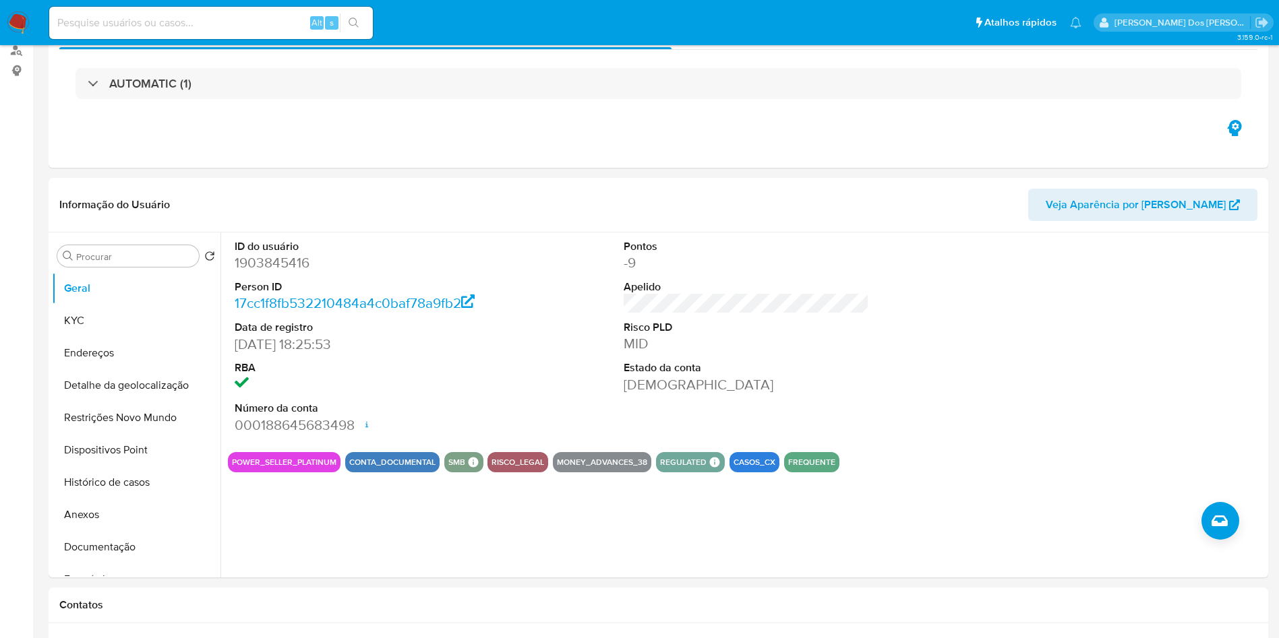
scroll to position [202, 0]
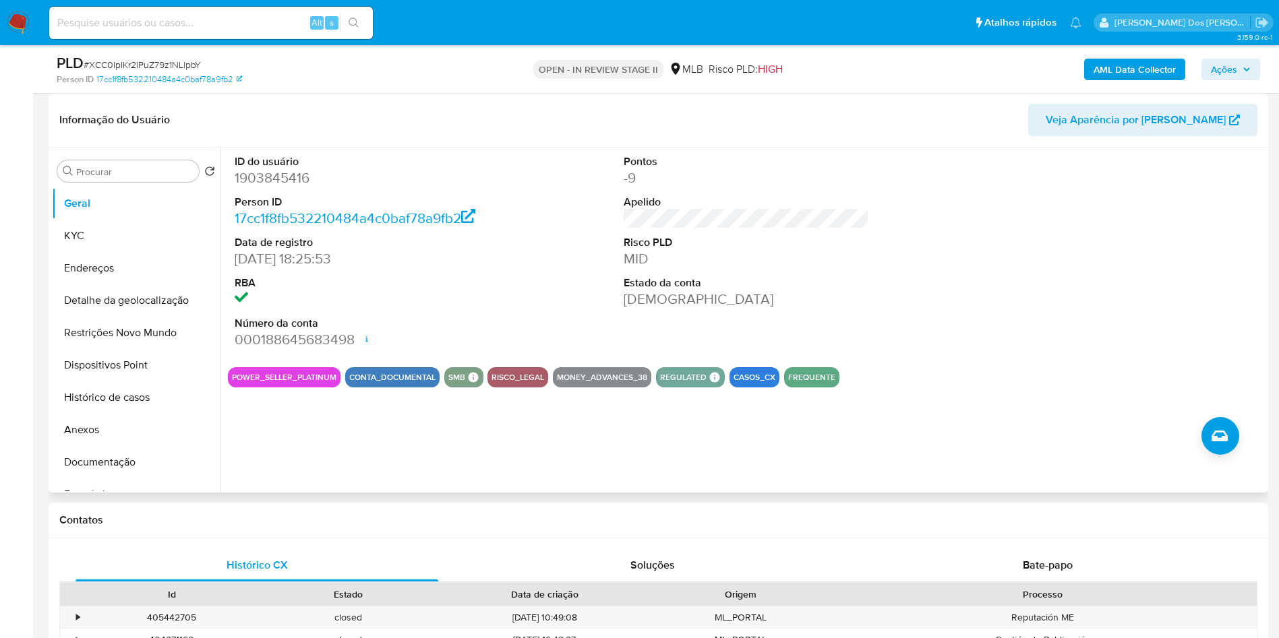
click at [272, 187] on dd "1903845416" at bounding box center [358, 178] width 246 height 19
copy dd "1903845416"
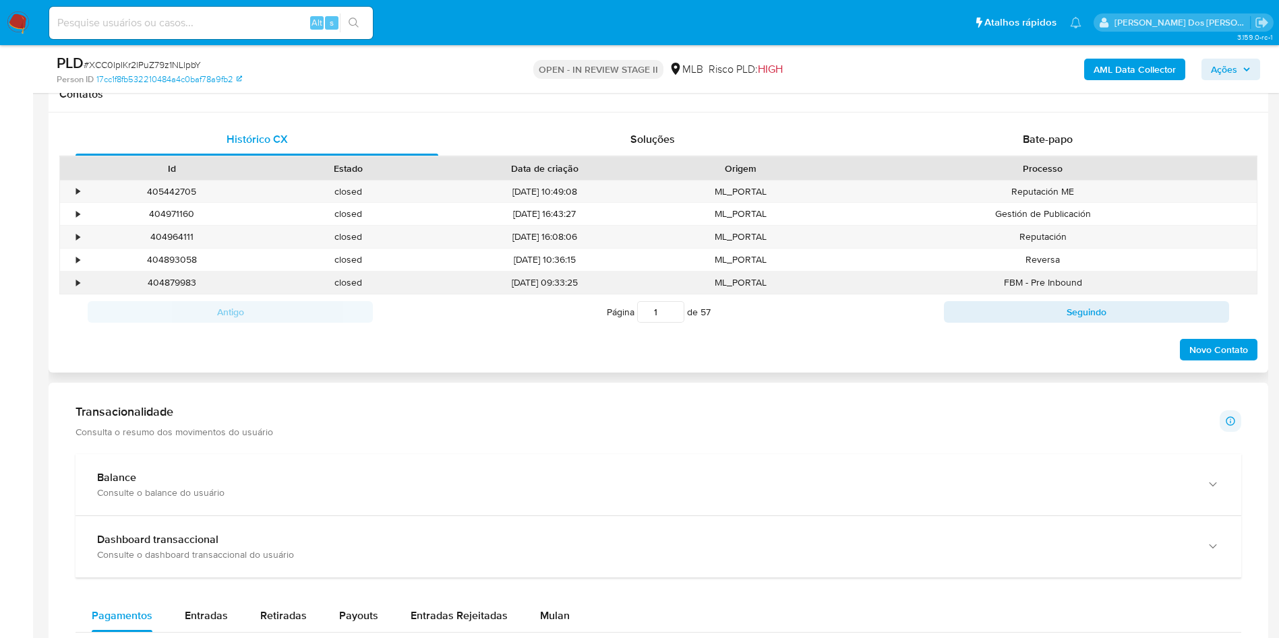
scroll to position [809, 0]
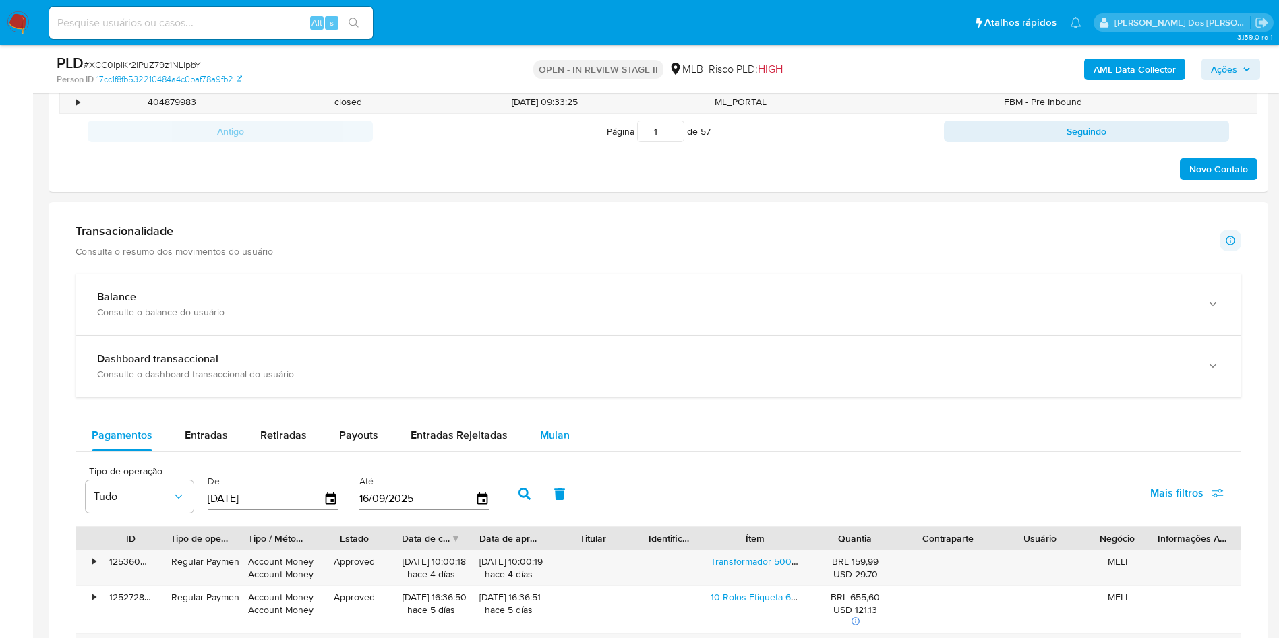
click at [554, 443] on span "Mulan" at bounding box center [555, 435] width 30 height 16
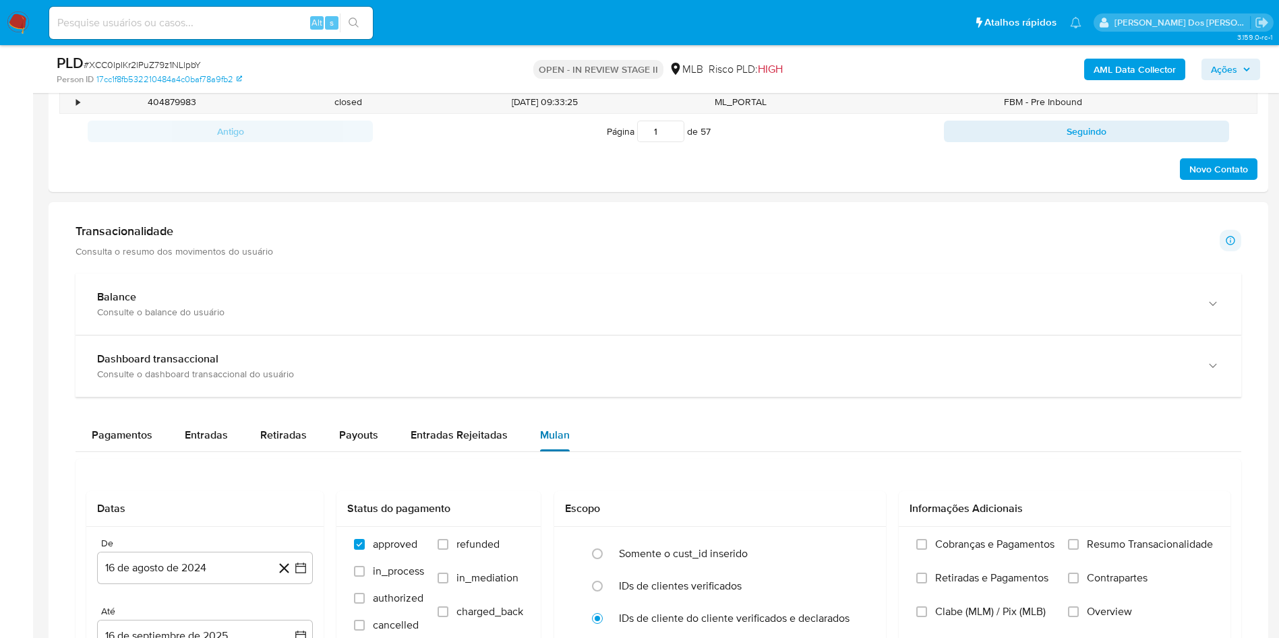
scroll to position [1011, 0]
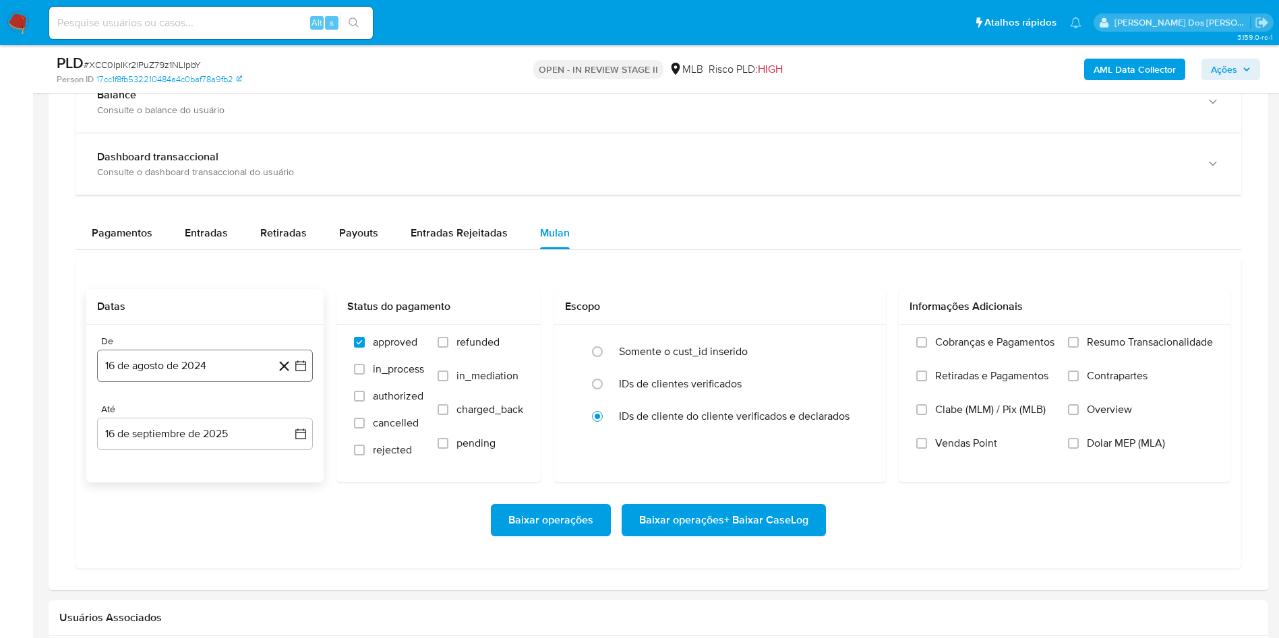
click at [305, 382] on button "16 de agosto de 2024" at bounding box center [205, 366] width 216 height 32
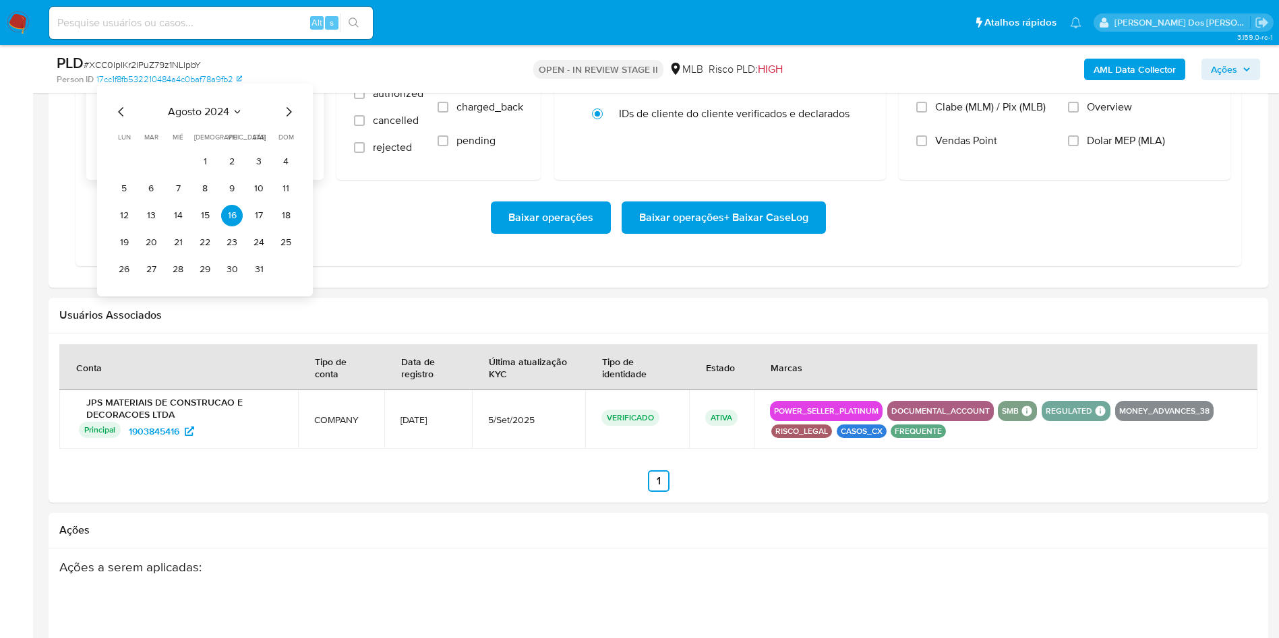
scroll to position [1314, 0]
click at [289, 119] on icon "Mes siguiente" at bounding box center [288, 111] width 16 height 16
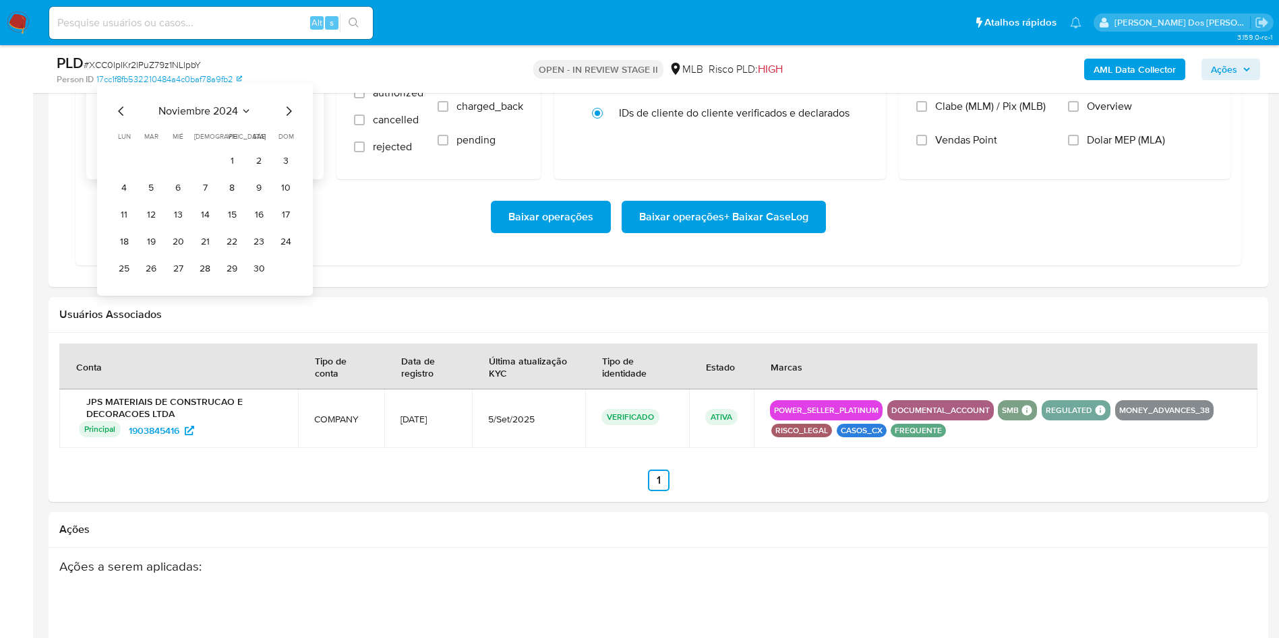
click at [289, 119] on icon "Mes siguiente" at bounding box center [288, 111] width 16 height 16
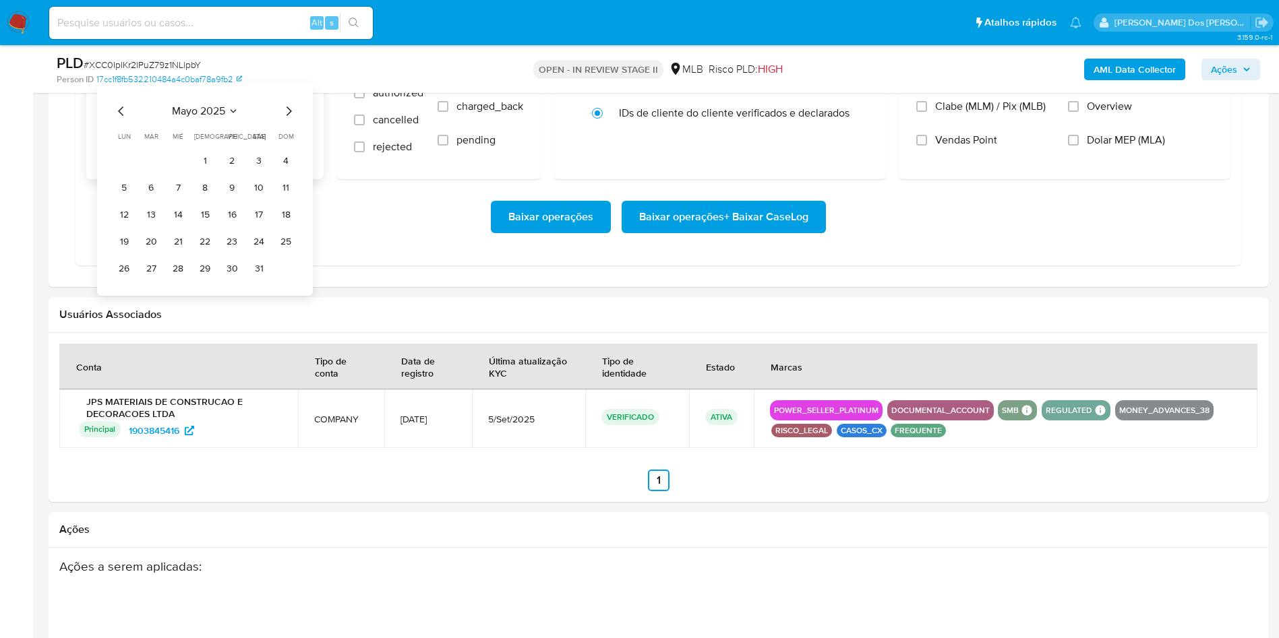
click at [289, 119] on icon "Mes siguiente" at bounding box center [288, 111] width 16 height 16
click at [157, 172] on button "1" at bounding box center [151, 161] width 22 height 22
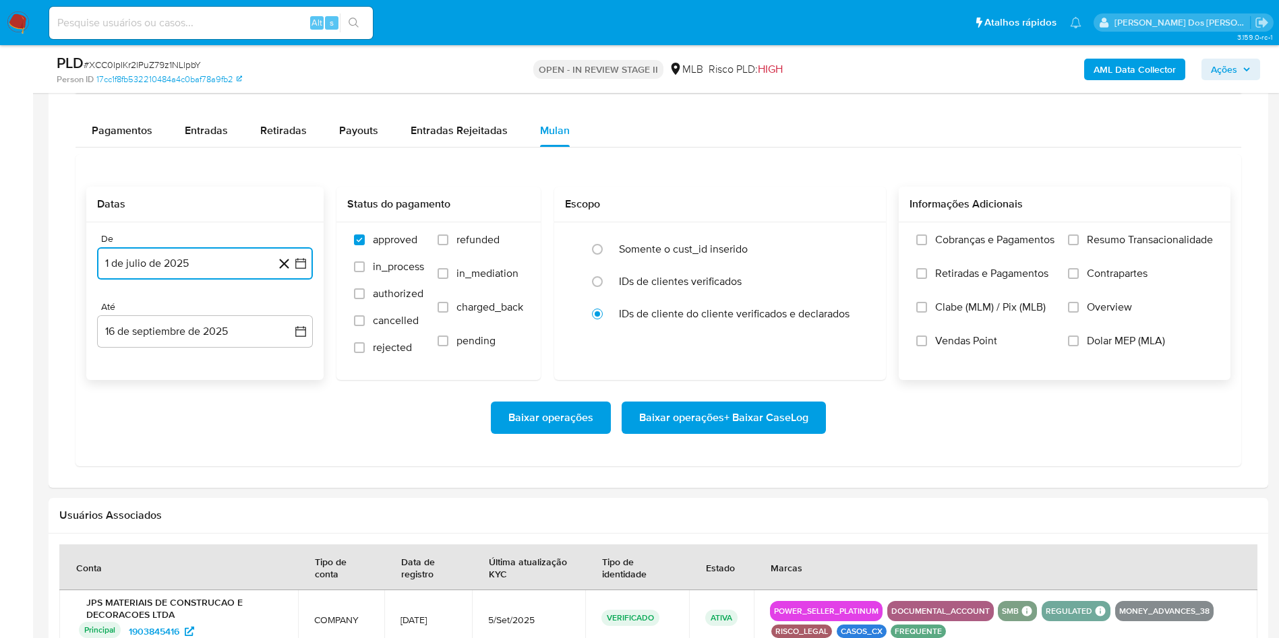
scroll to position [1112, 0]
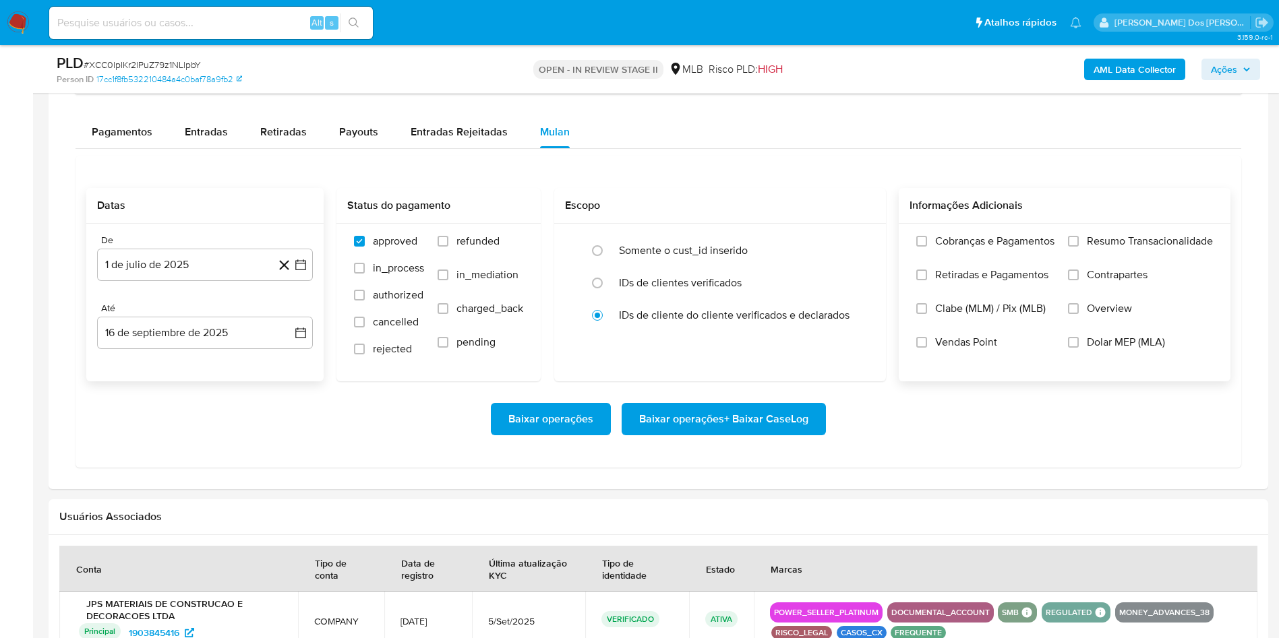
click at [1085, 268] on label "Resumo Transacionalidade" at bounding box center [1140, 252] width 145 height 34
click at [1079, 247] on input "Resumo Transacionalidade" at bounding box center [1073, 241] width 11 height 11
click at [756, 434] on span "Baixar operações + Baixar CaseLog" at bounding box center [723, 419] width 169 height 30
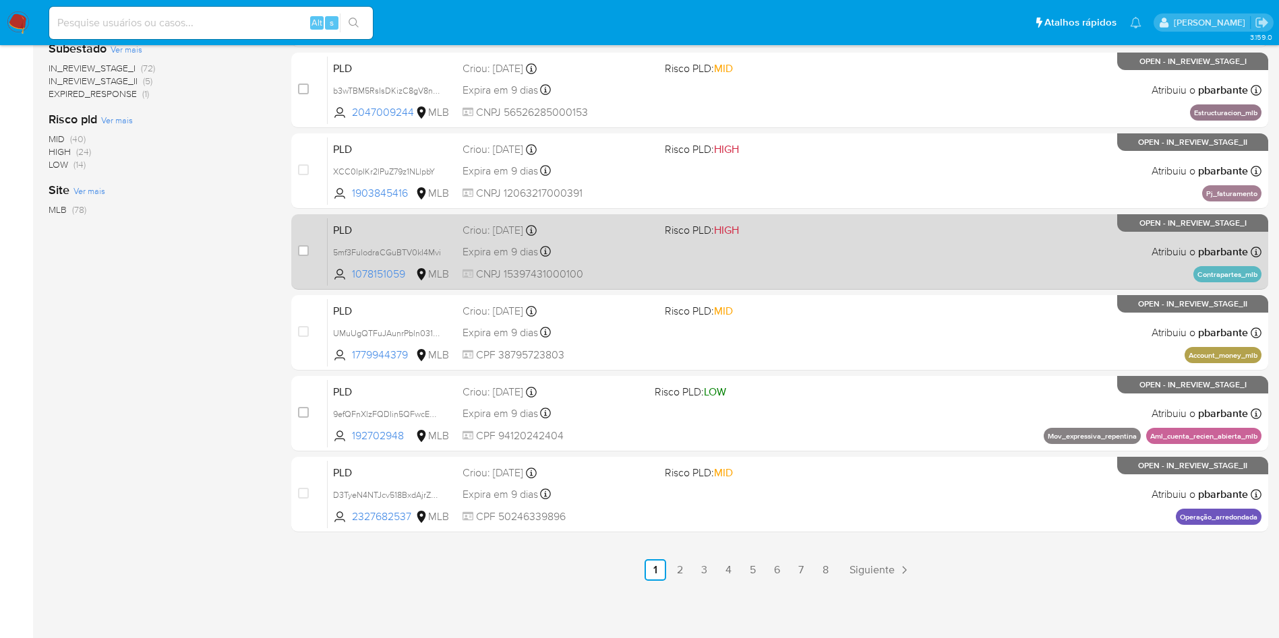
scroll to position [582, 0]
click at [856, 220] on span "Risco PLD: HIGH" at bounding box center [760, 229] width 191 height 18
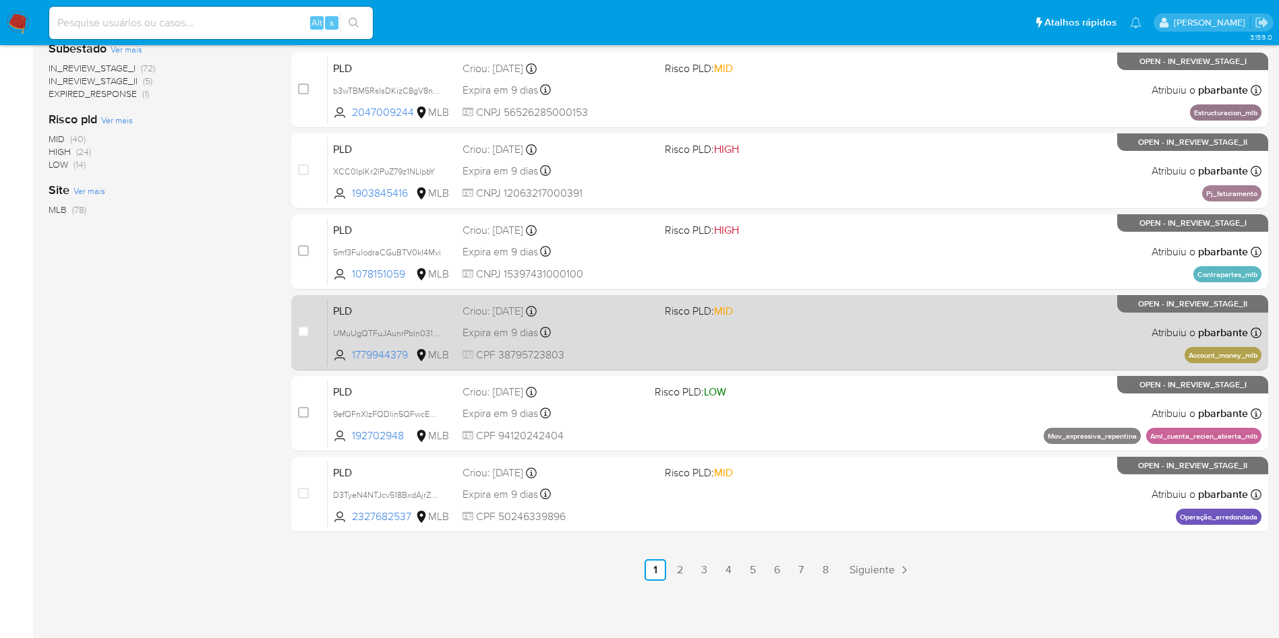
click at [847, 307] on div "PLD UMuUgQTFuJAunrPbln031y7i 1779944379 MLB Risco PLD: MID Criou: [DATE] Criou:…" at bounding box center [795, 333] width 934 height 68
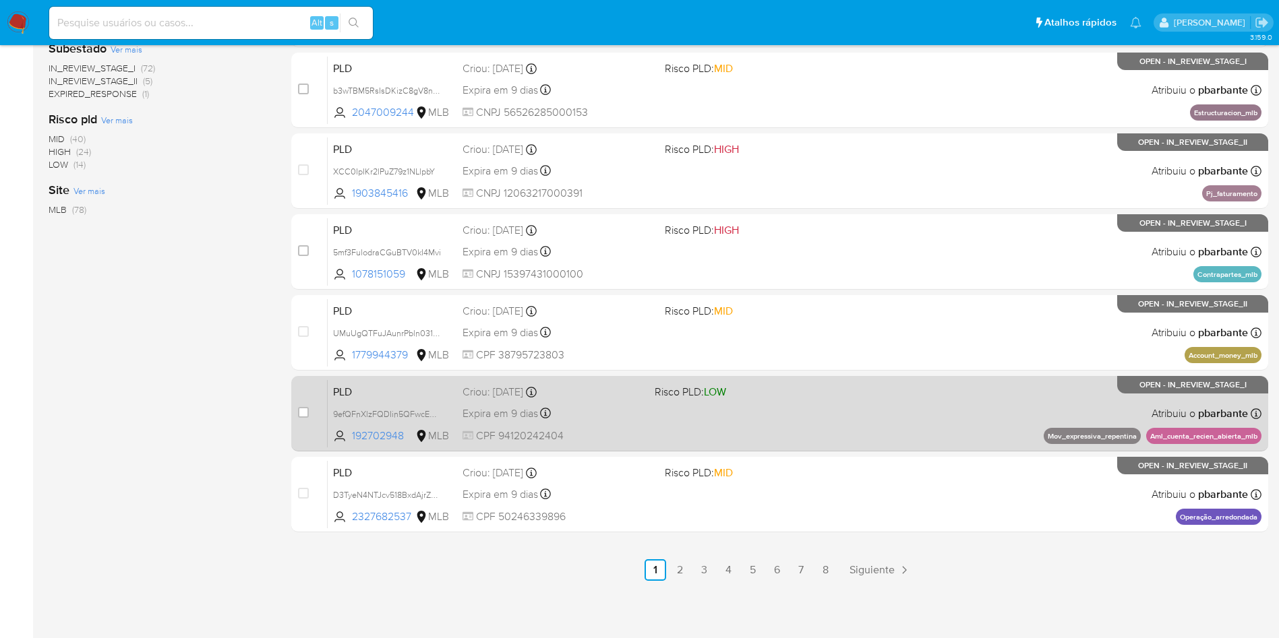
click at [843, 388] on div "PLD 9efQFnXlzFQDIin5QFwcERHp 192702948 MLB Risco PLD: LOW Criou: [DATE] Criou: …" at bounding box center [795, 414] width 934 height 68
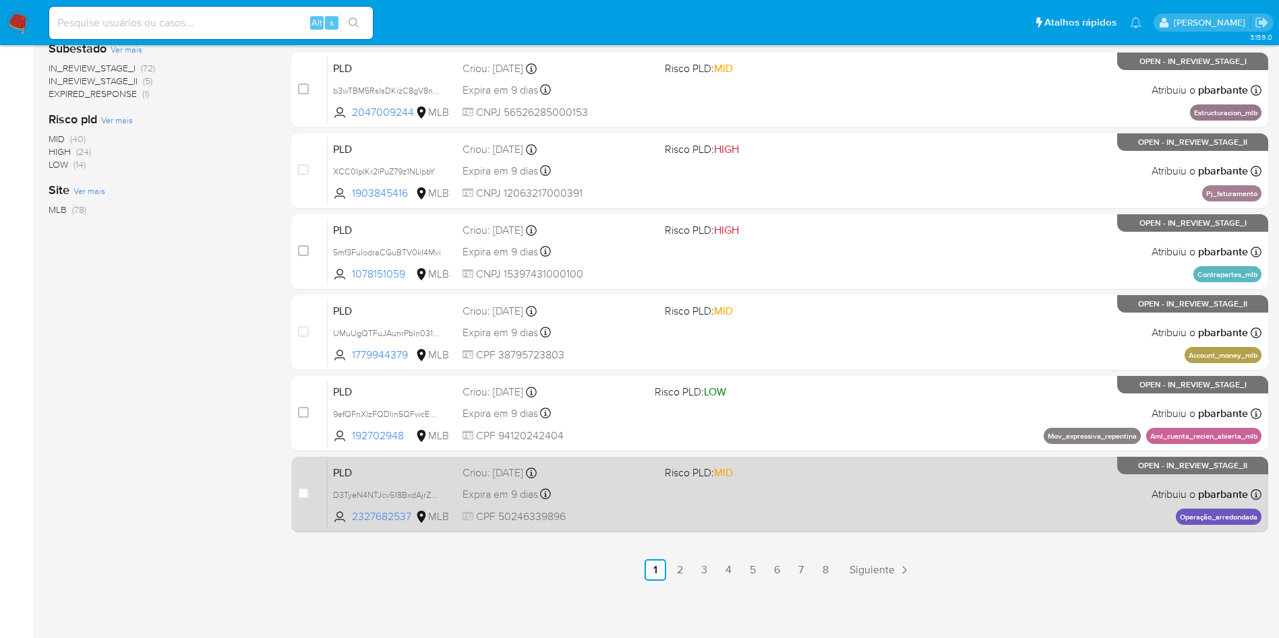
click at [833, 472] on div "PLD D3TyeN4NTJcv518BxdAjrZ3W 2327682537 MLB Risco PLD: MID Criou: [DATE] Criou:…" at bounding box center [795, 494] width 934 height 68
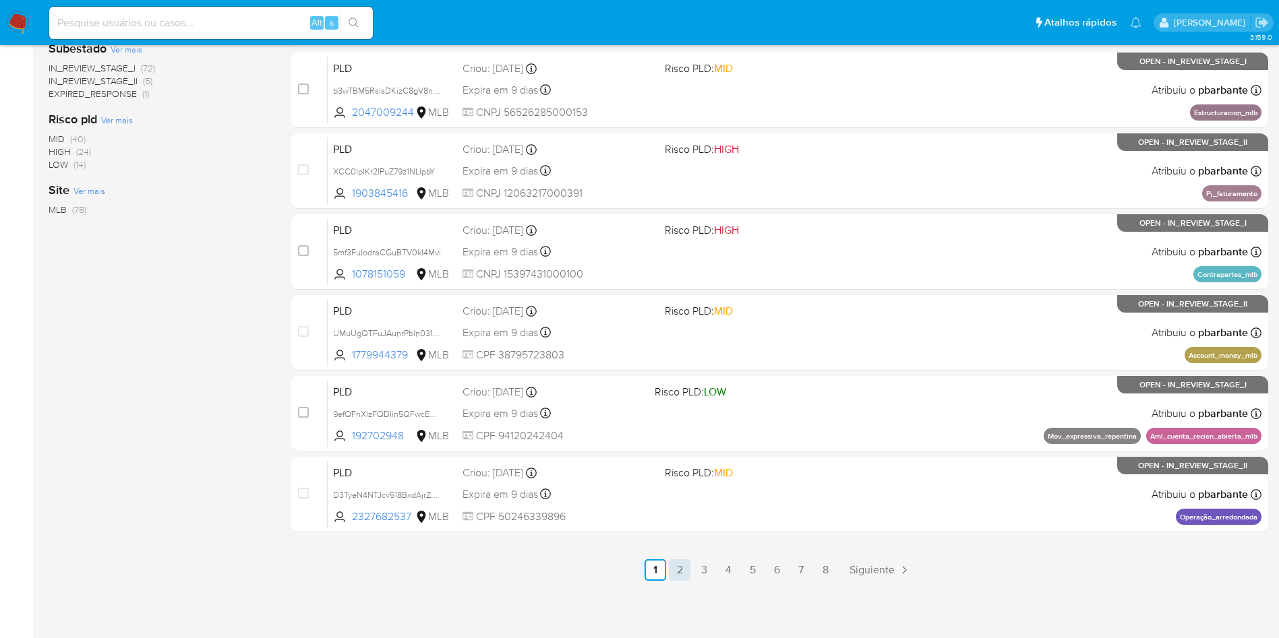
click at [690, 568] on link "2" at bounding box center [680, 571] width 22 height 22
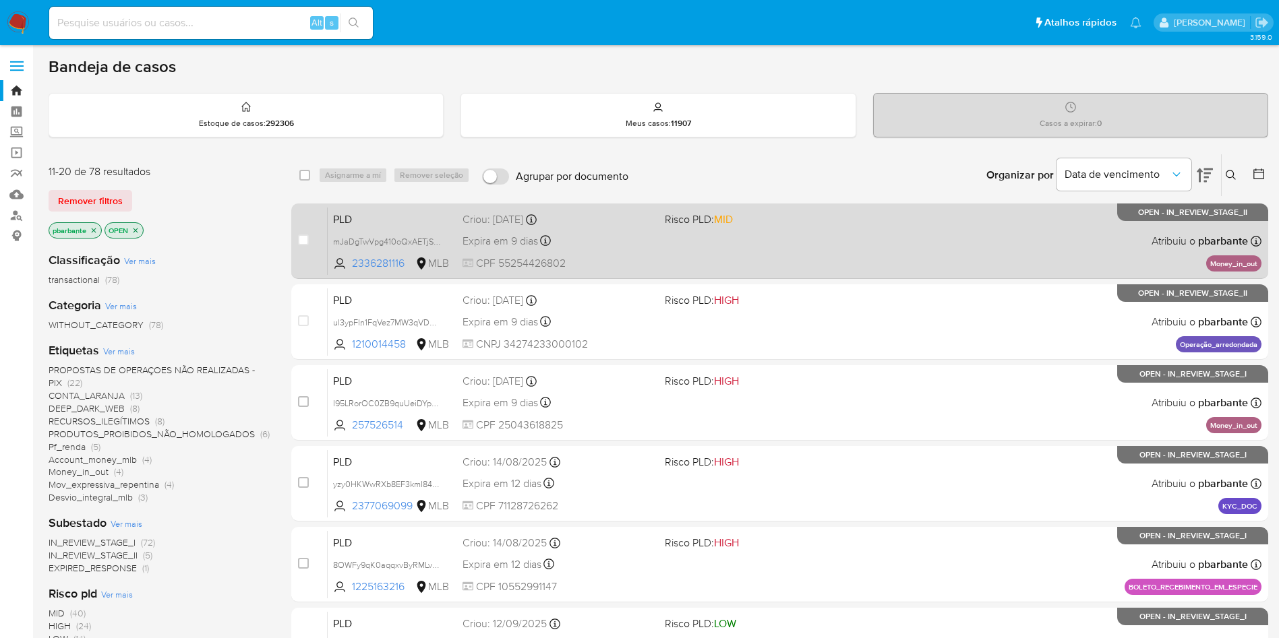
click at [846, 275] on div "PLD mJaDgTwVpg410oQxAETjSY3n 2336281116 MLB Risco PLD: MID Criou: [DATE] Criou:…" at bounding box center [795, 241] width 934 height 68
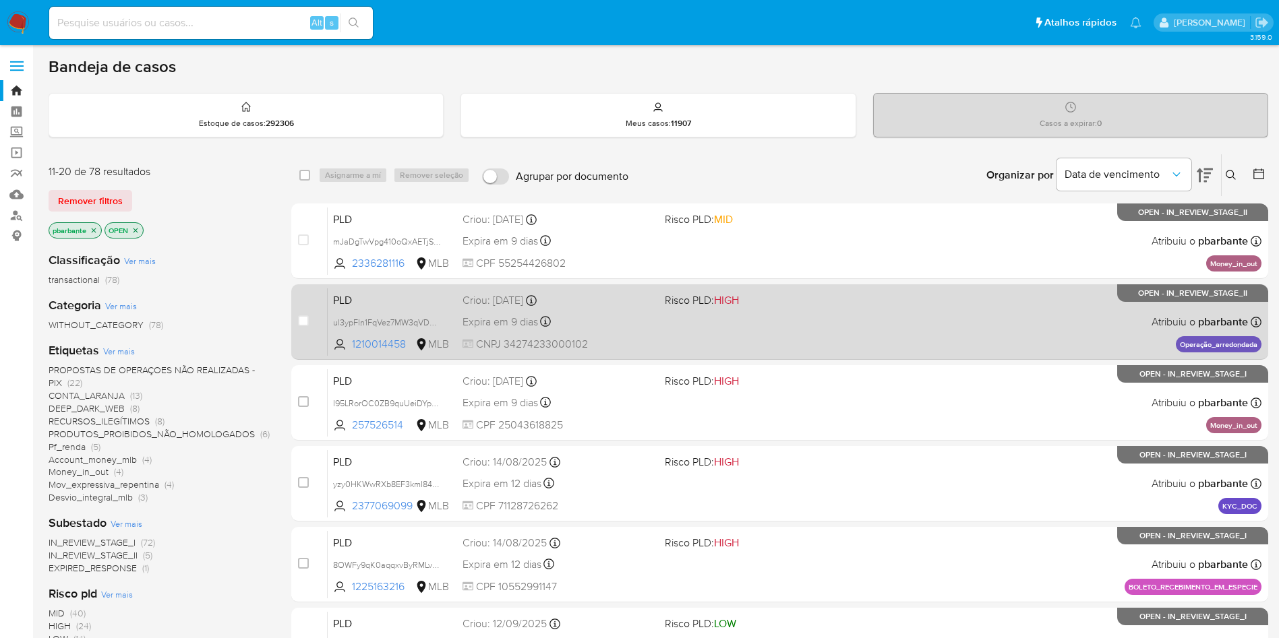
click at [827, 346] on div "PLD ul3ypFIn1FqVez7MW3qVDaP8 1210014458 MLB Risco PLD: HIGH Criou: [DATE] Criou…" at bounding box center [795, 322] width 934 height 68
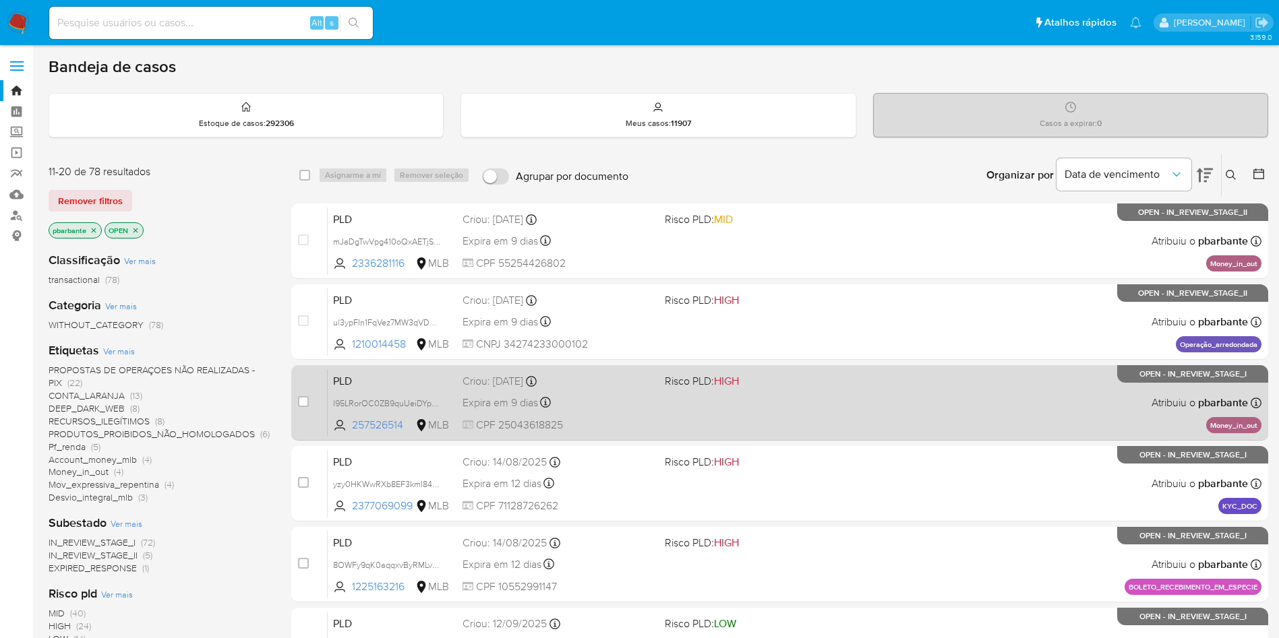
click at [818, 389] on span "Risco PLD: HIGH" at bounding box center [760, 380] width 191 height 18
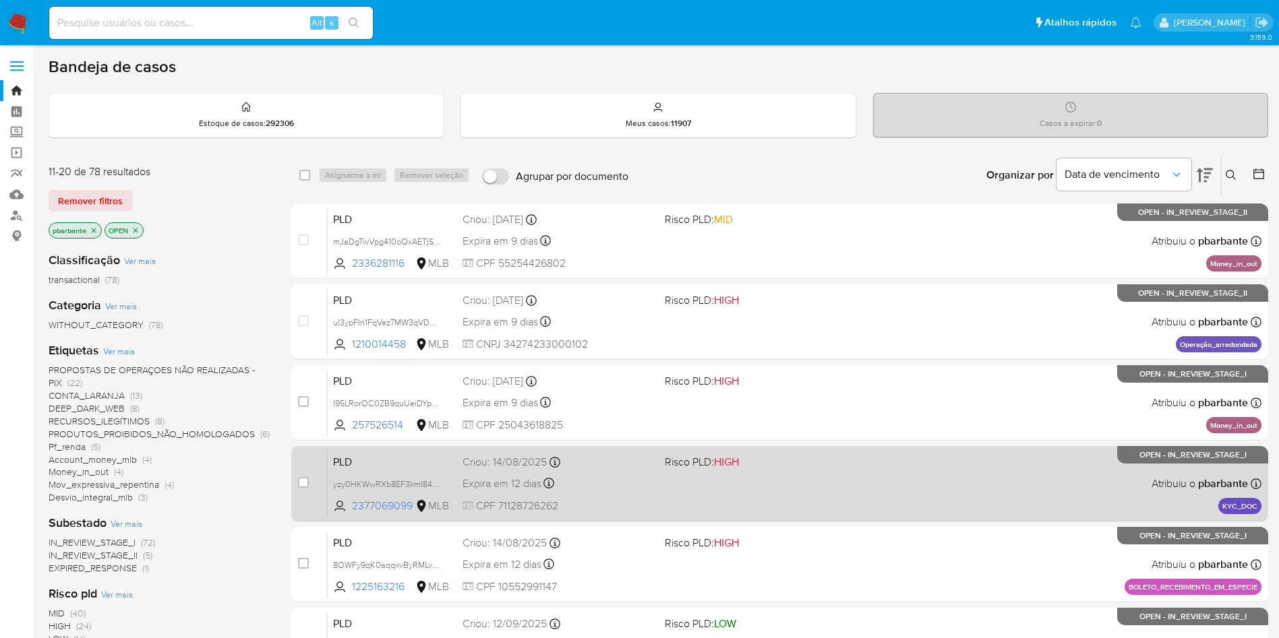
click at [823, 470] on span "Risco PLD: HIGH" at bounding box center [760, 461] width 191 height 18
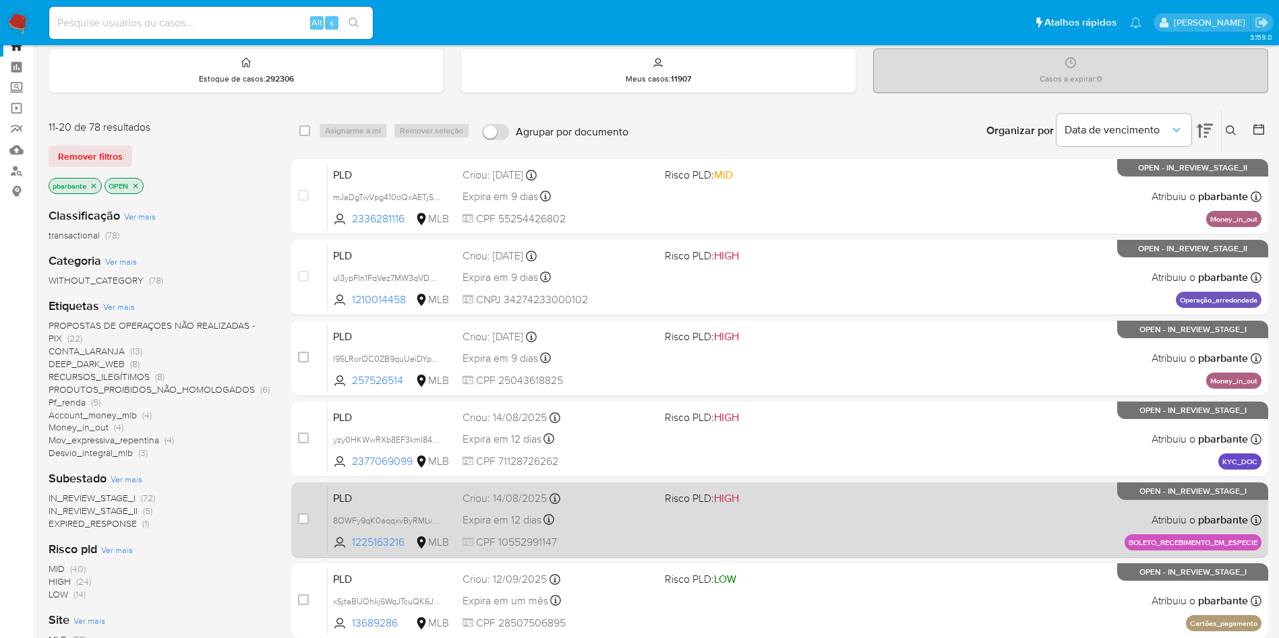
scroll to position [101, 0]
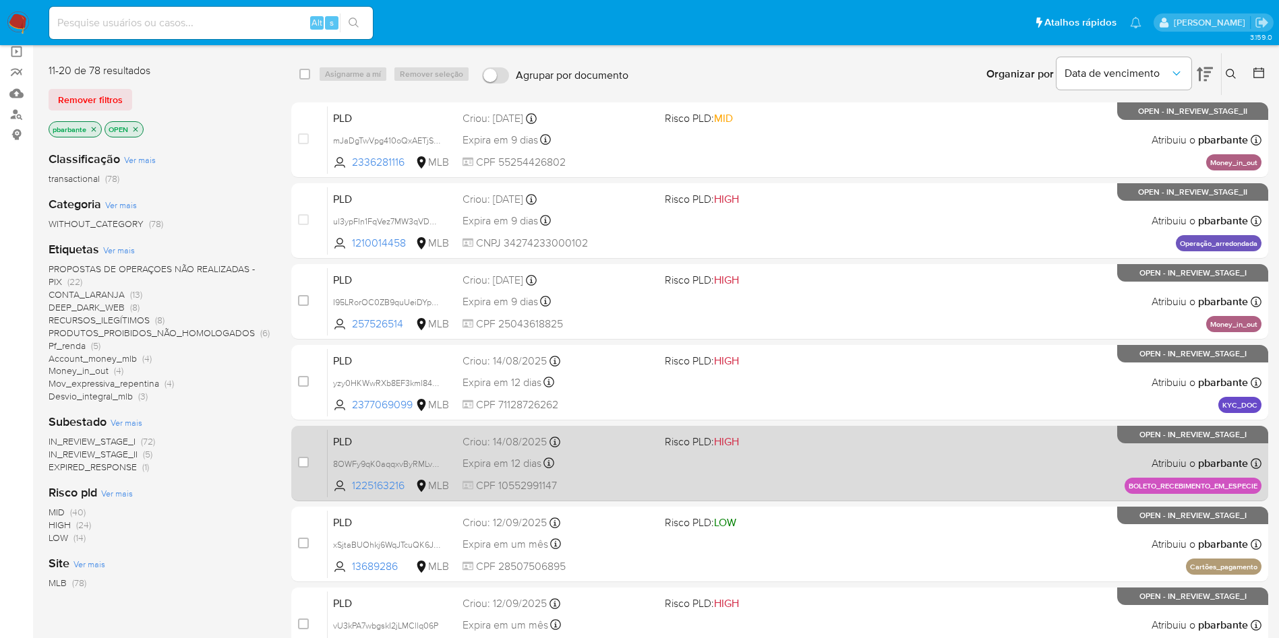
click at [832, 450] on span "Risco PLD: HIGH" at bounding box center [760, 441] width 191 height 18
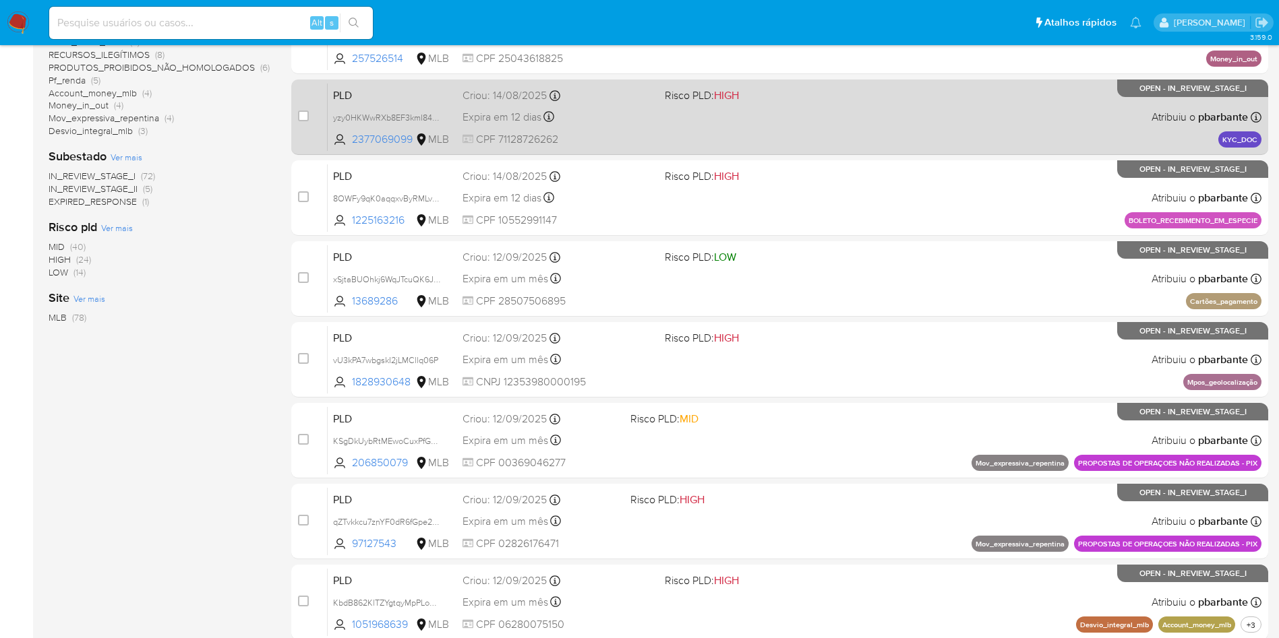
scroll to position [582, 0]
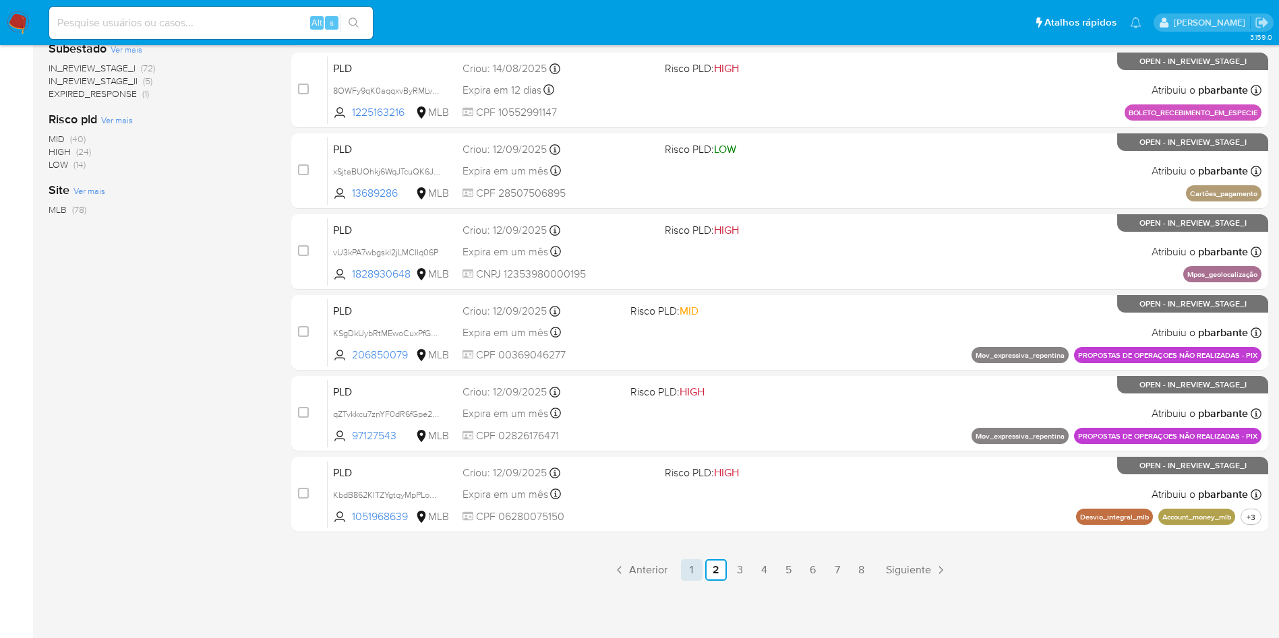
click at [699, 567] on link "1" at bounding box center [692, 571] width 22 height 22
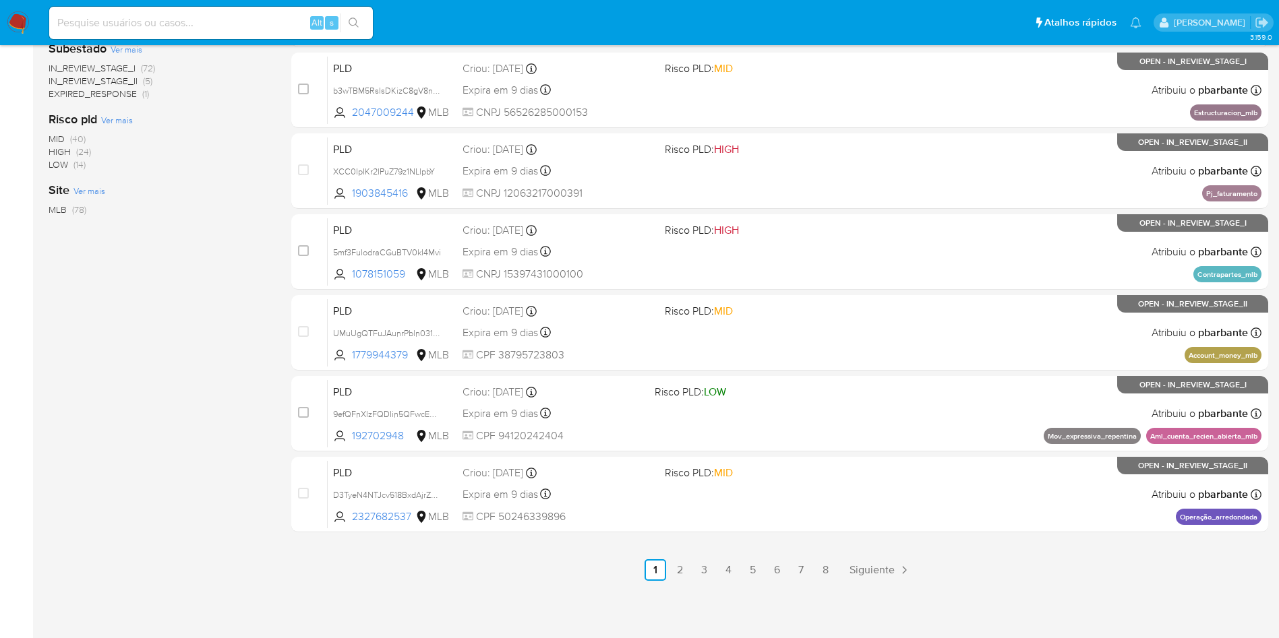
scroll to position [481, 0]
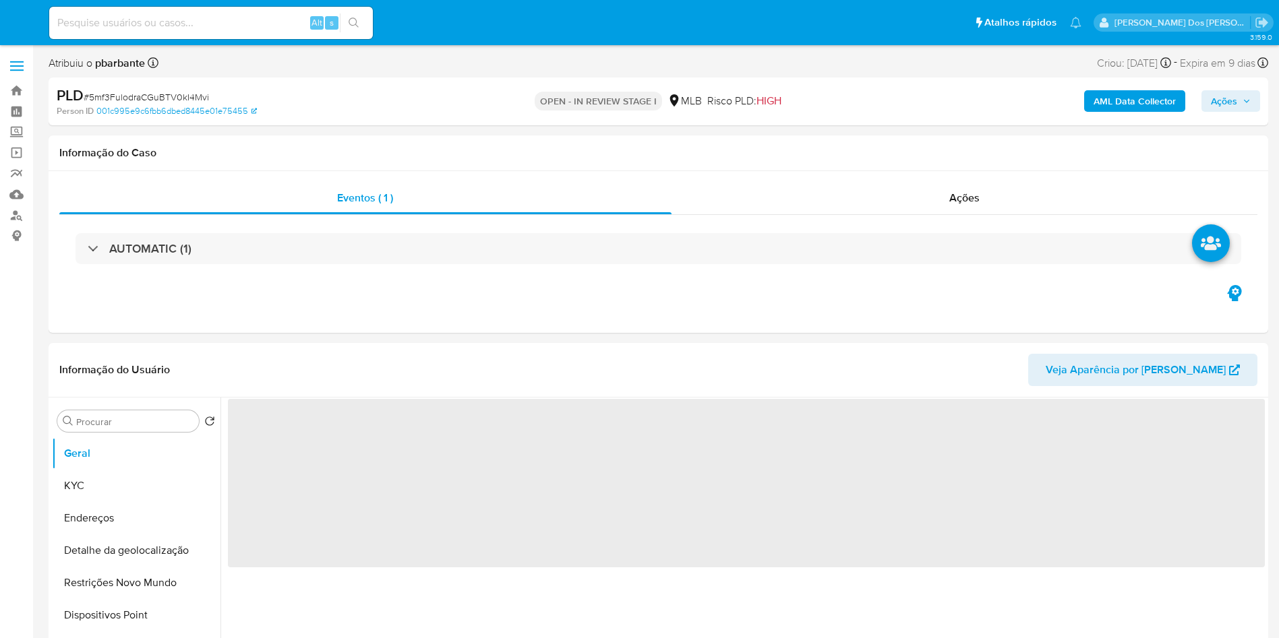
select select "10"
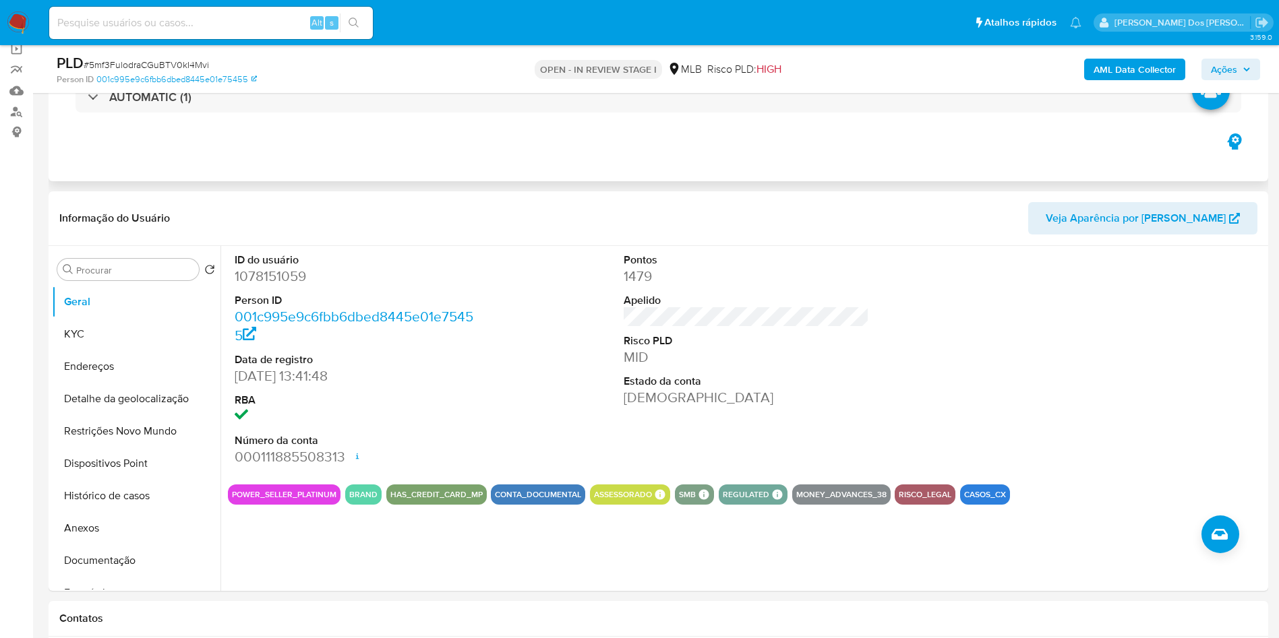
scroll to position [202, 0]
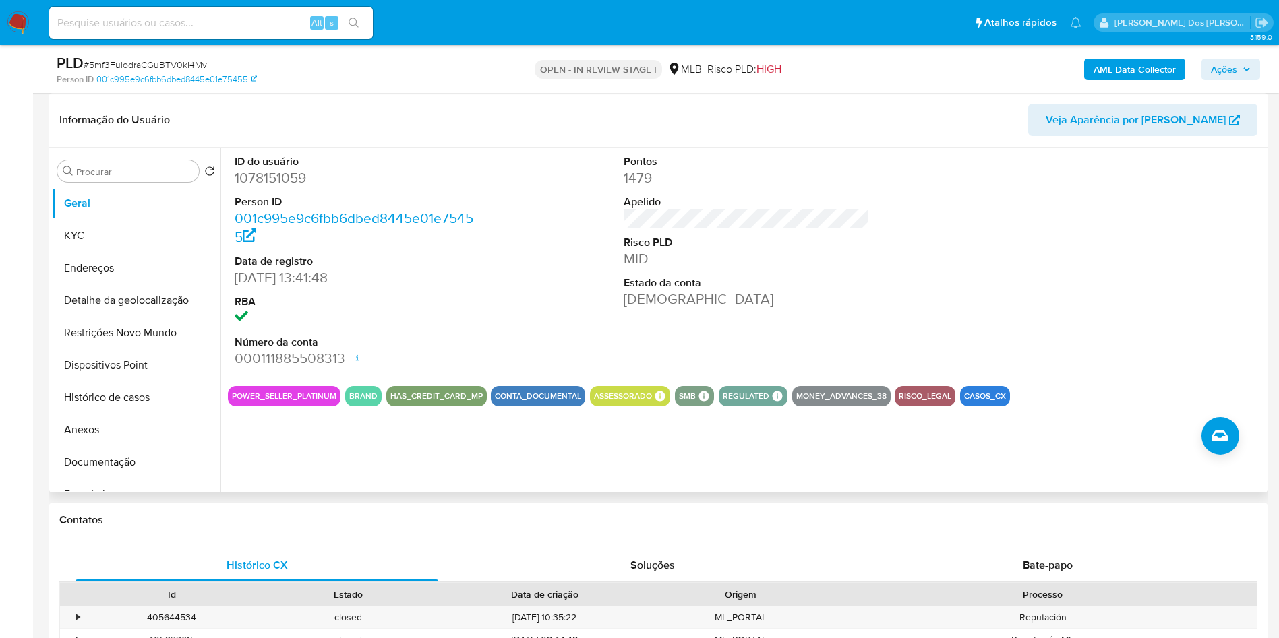
click at [281, 187] on dd "1078151059" at bounding box center [358, 178] width 246 height 19
copy dd "1078151059"
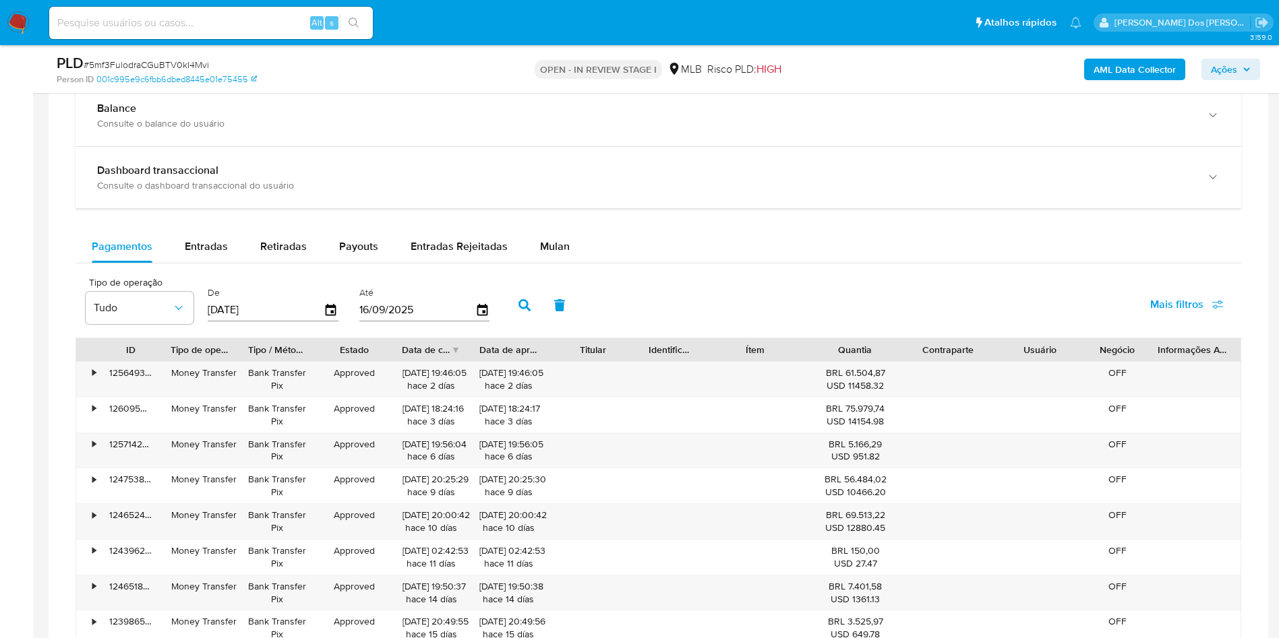
scroll to position [1011, 0]
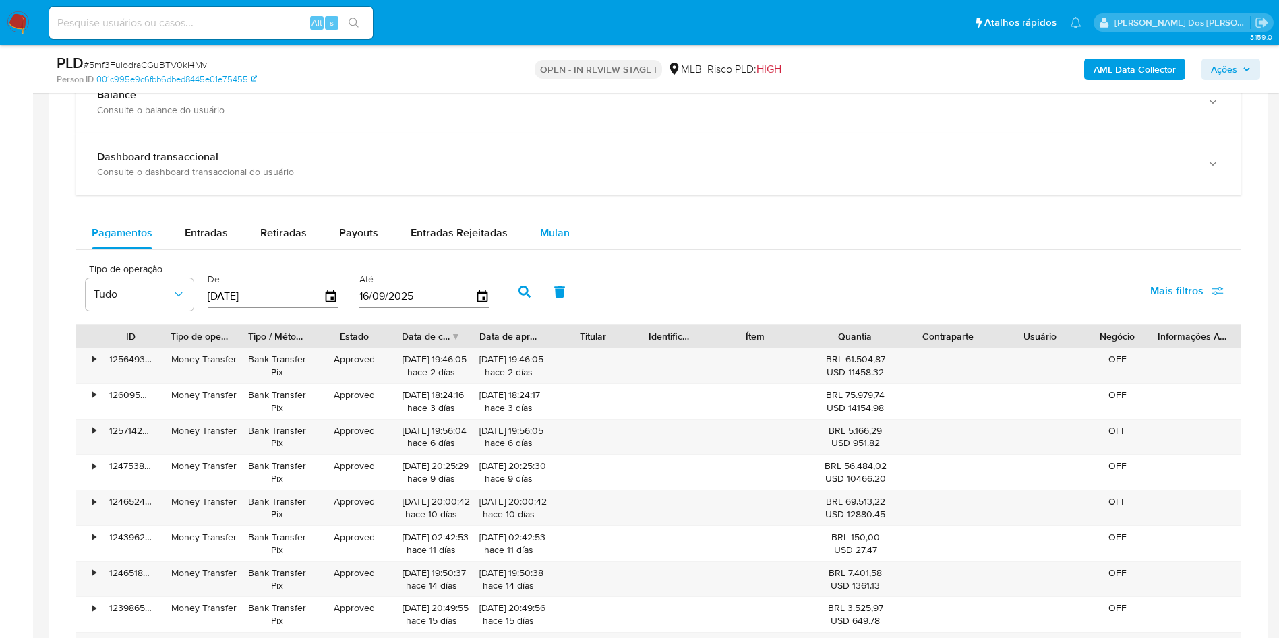
click at [551, 241] on span "Mulan" at bounding box center [555, 233] width 30 height 16
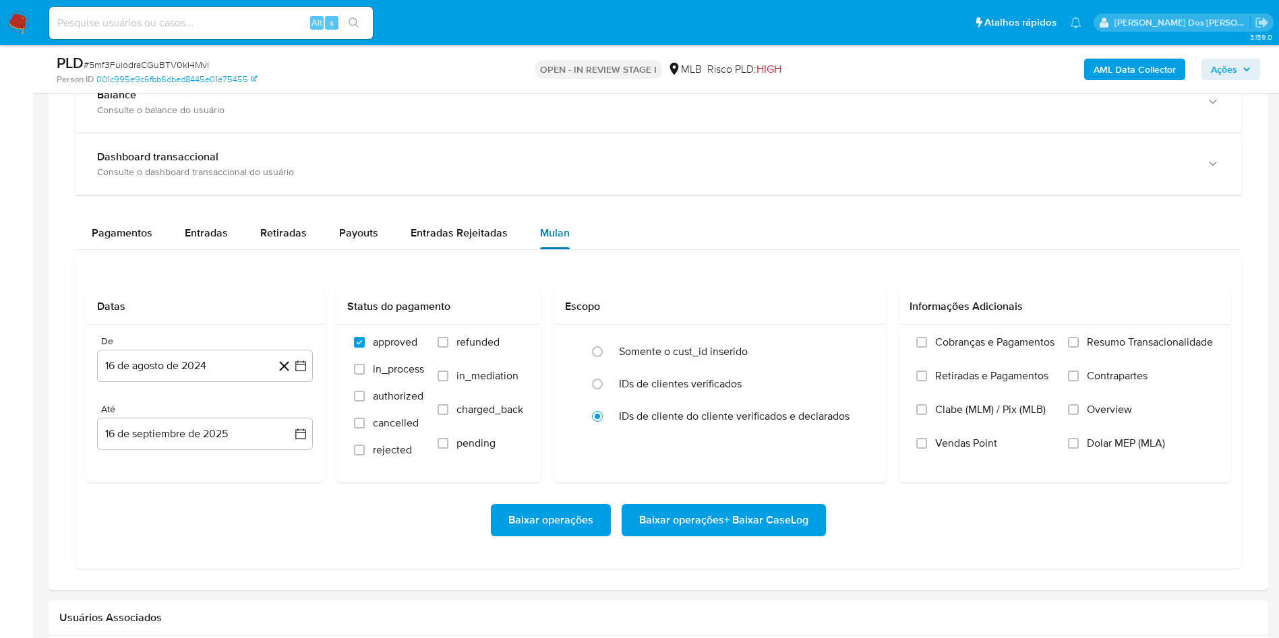
scroll to position [1213, 0]
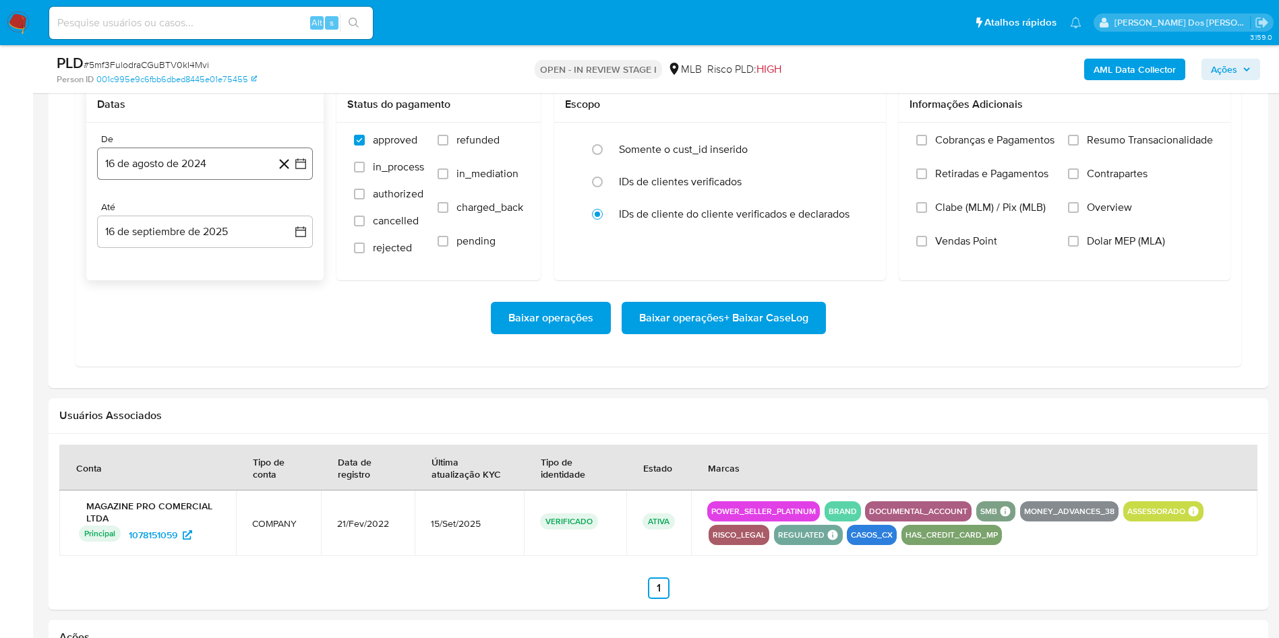
click at [302, 171] on icon "button" at bounding box center [300, 163] width 13 height 13
click at [290, 217] on icon "Mes siguiente" at bounding box center [288, 212] width 5 height 9
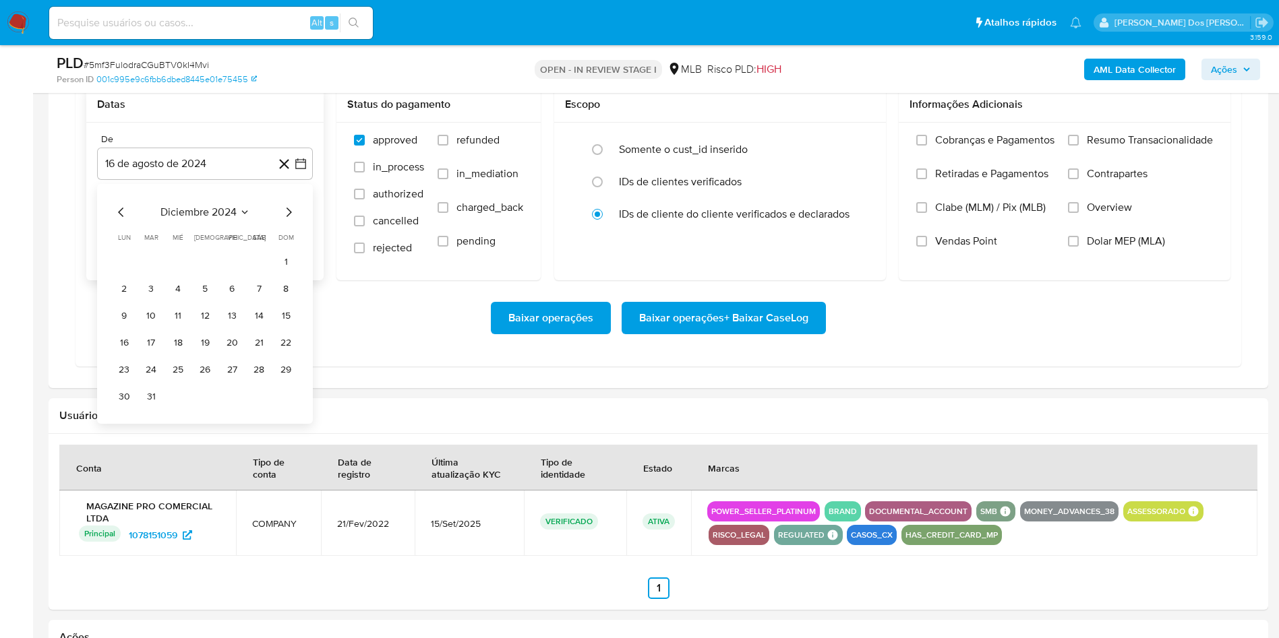
click at [290, 217] on icon "Mes siguiente" at bounding box center [288, 212] width 5 height 9
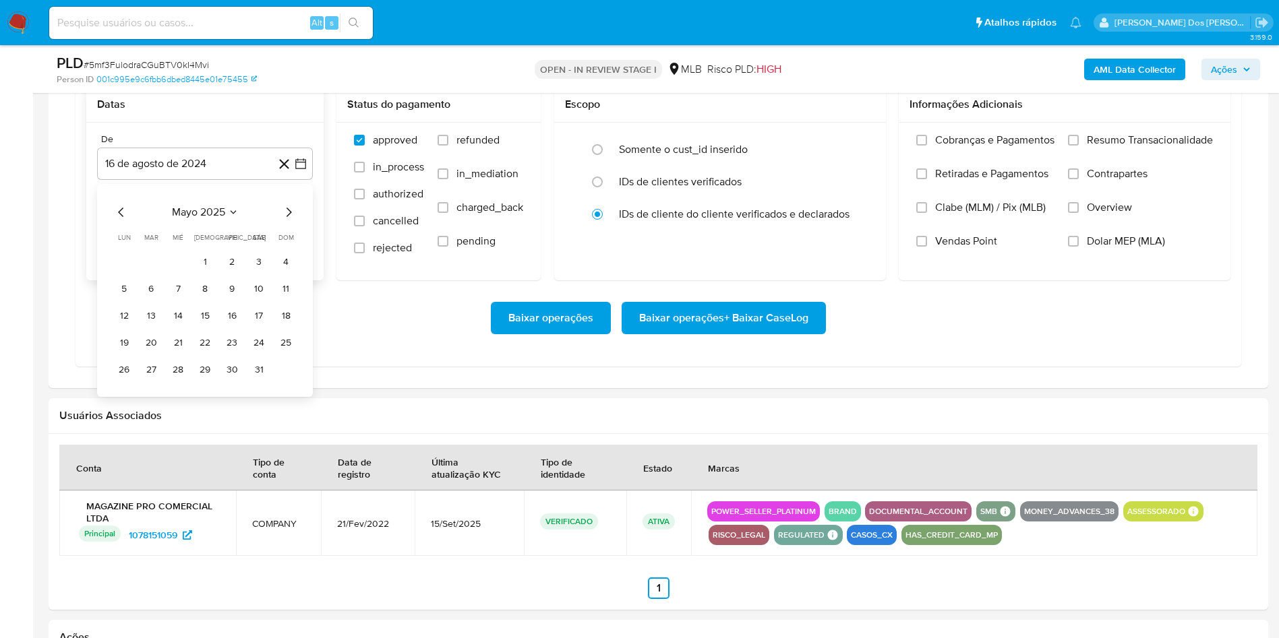
click at [290, 217] on icon "Mes siguiente" at bounding box center [288, 212] width 5 height 9
click at [162, 273] on tr "1 2 3 4 5 6" at bounding box center [204, 262] width 183 height 22
click at [150, 273] on button "1" at bounding box center [151, 262] width 22 height 22
click at [1161, 167] on label "Resumo Transacionalidade" at bounding box center [1140, 150] width 145 height 34
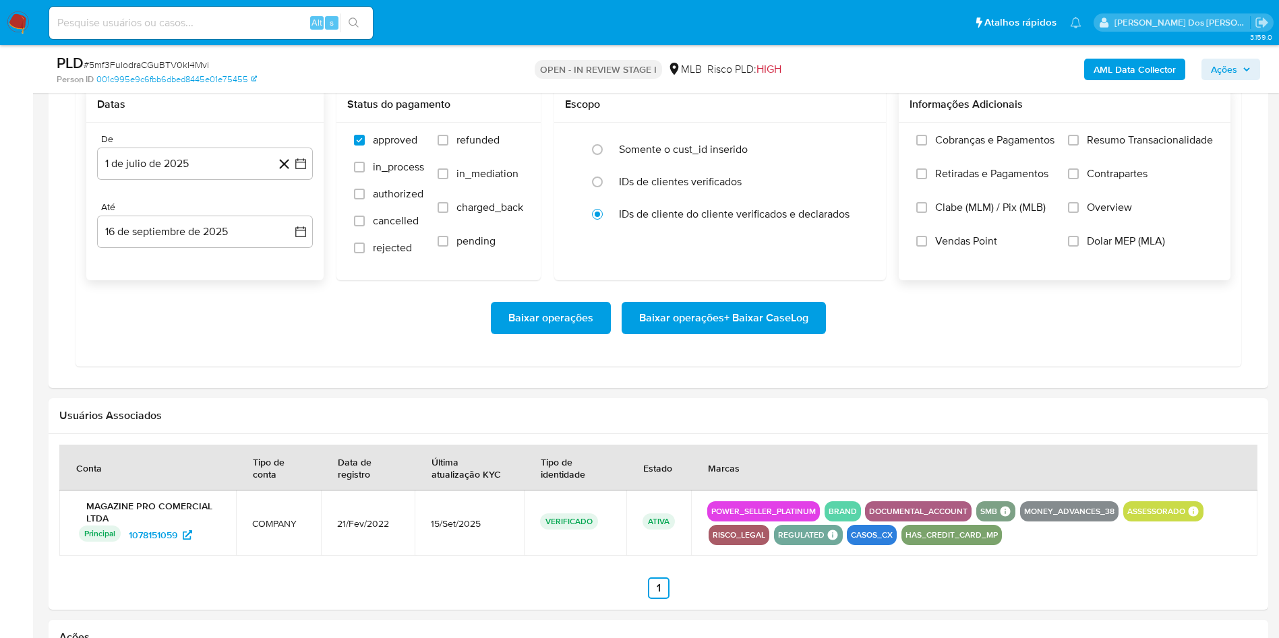
click at [1079, 146] on input "Resumo Transacionalidade" at bounding box center [1073, 140] width 11 height 11
click at [708, 333] on span "Baixar operações + Baixar CaseLog" at bounding box center [723, 318] width 169 height 30
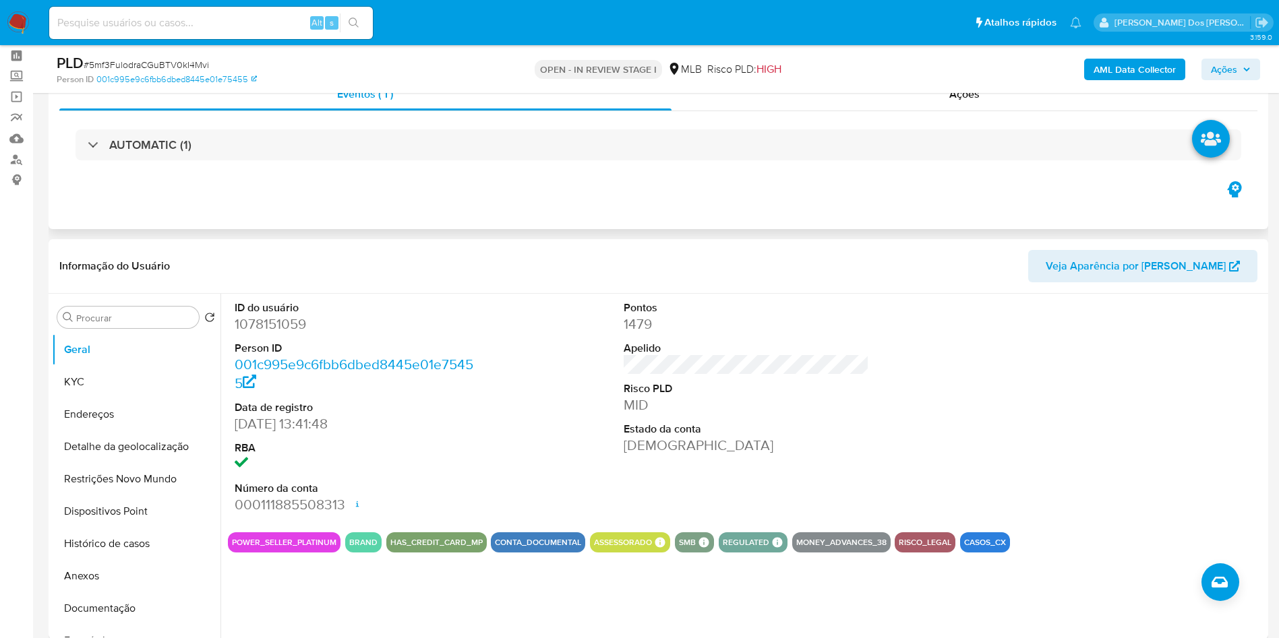
scroll to position [0, 0]
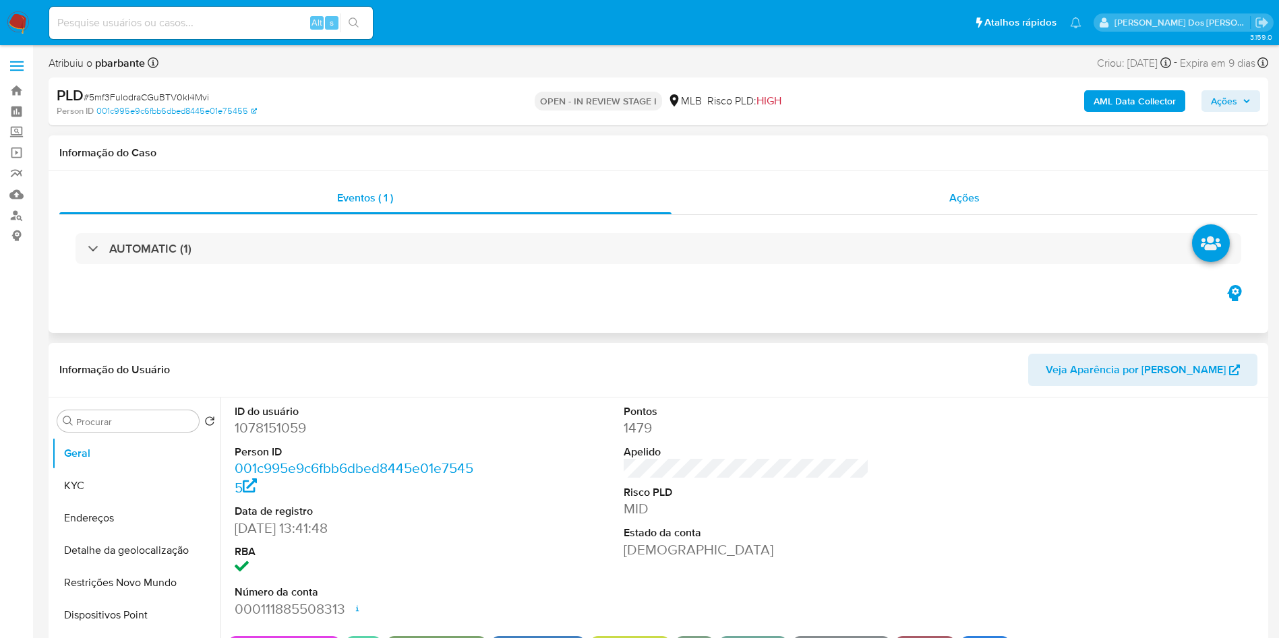
click at [987, 203] on div "Ações" at bounding box center [964, 198] width 586 height 32
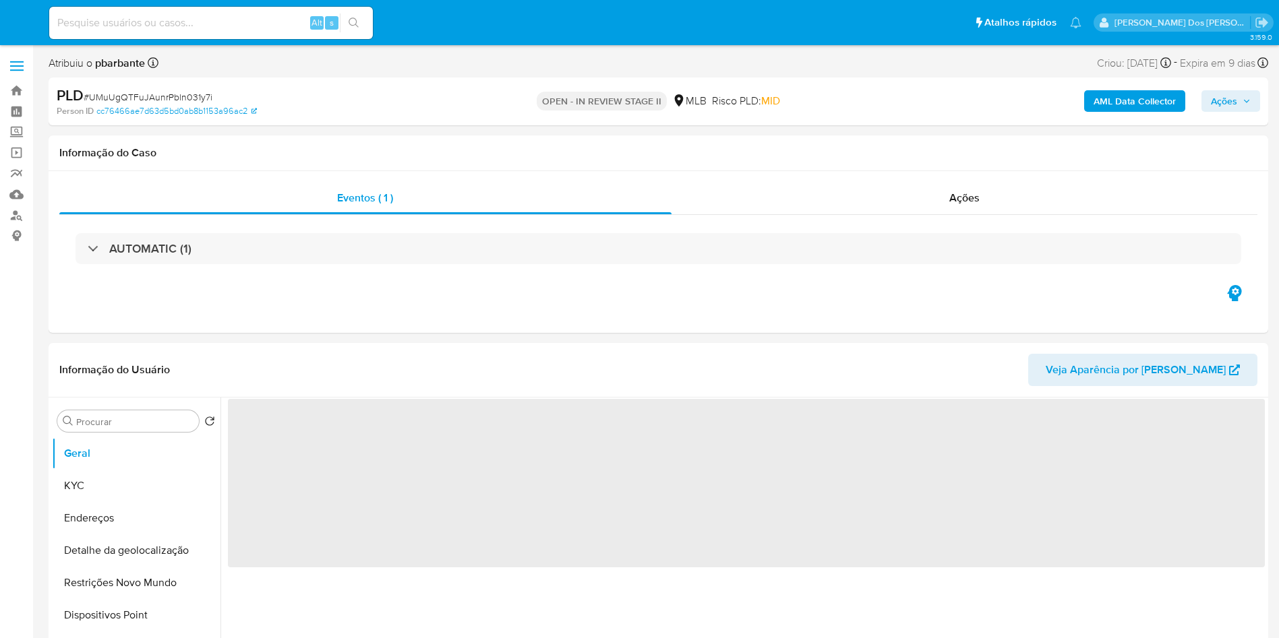
select select "10"
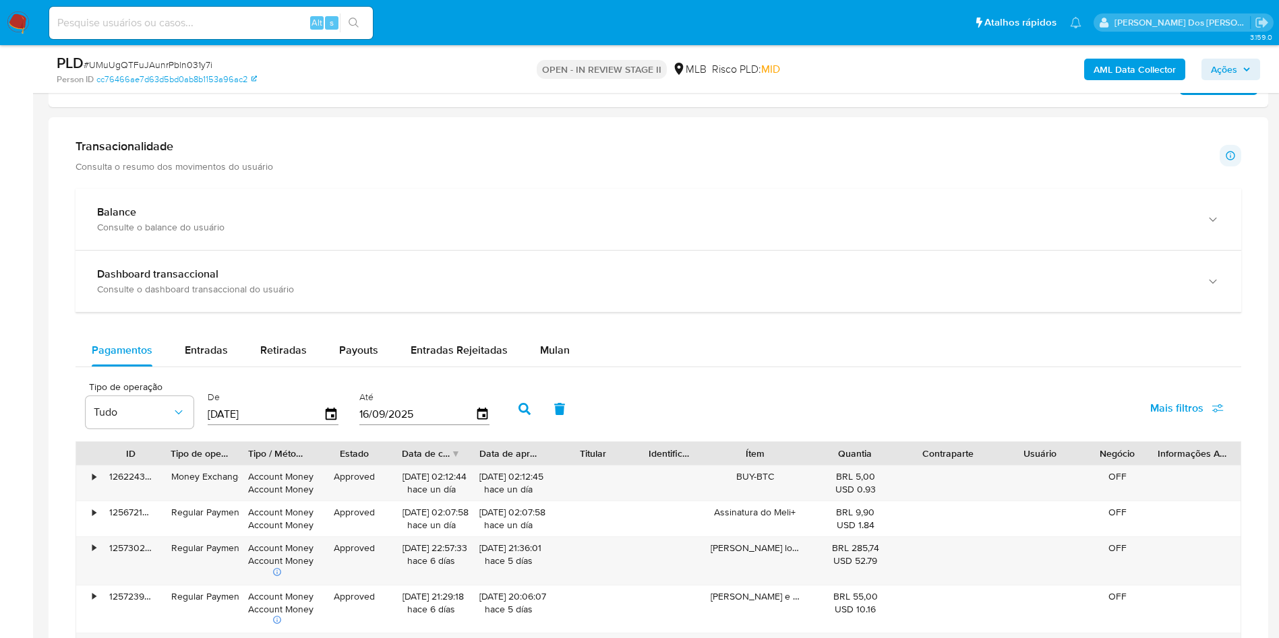
scroll to position [910, 0]
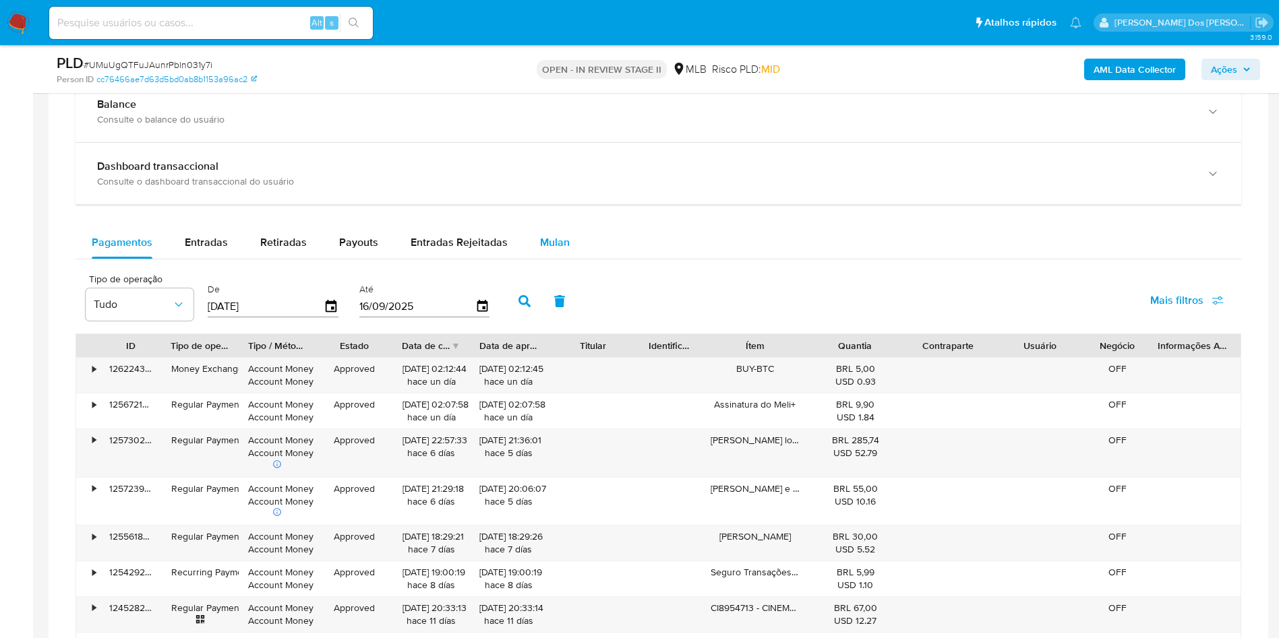
click at [541, 250] on span "Mulan" at bounding box center [555, 243] width 30 height 16
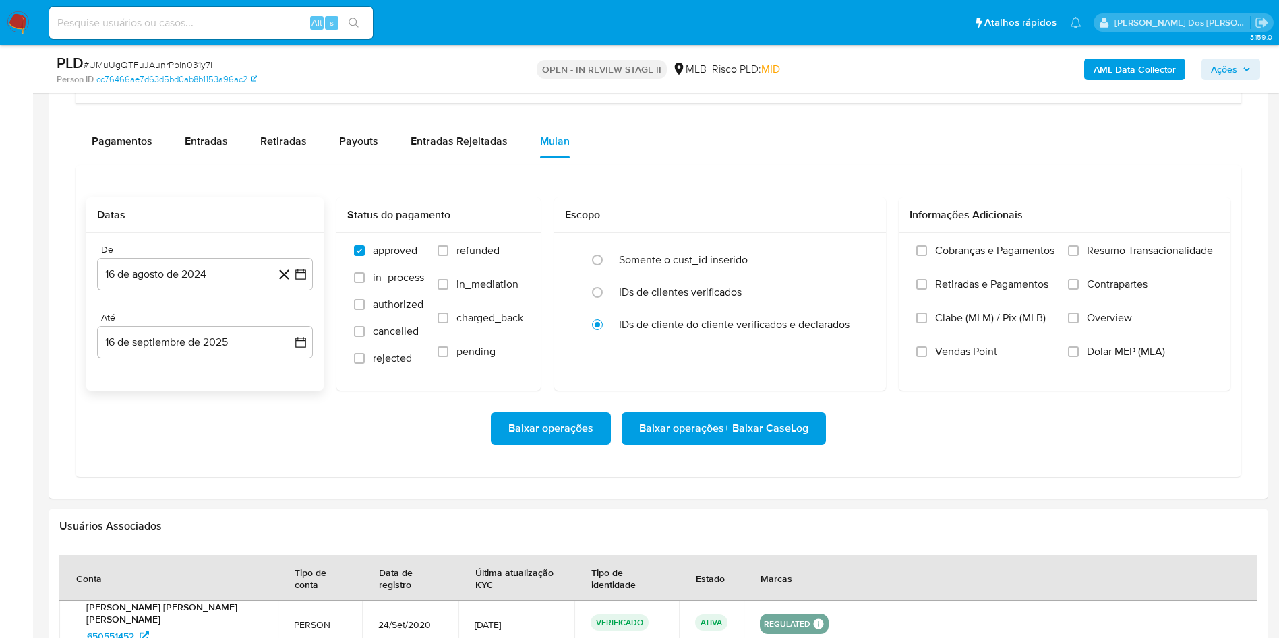
scroll to position [1112, 0]
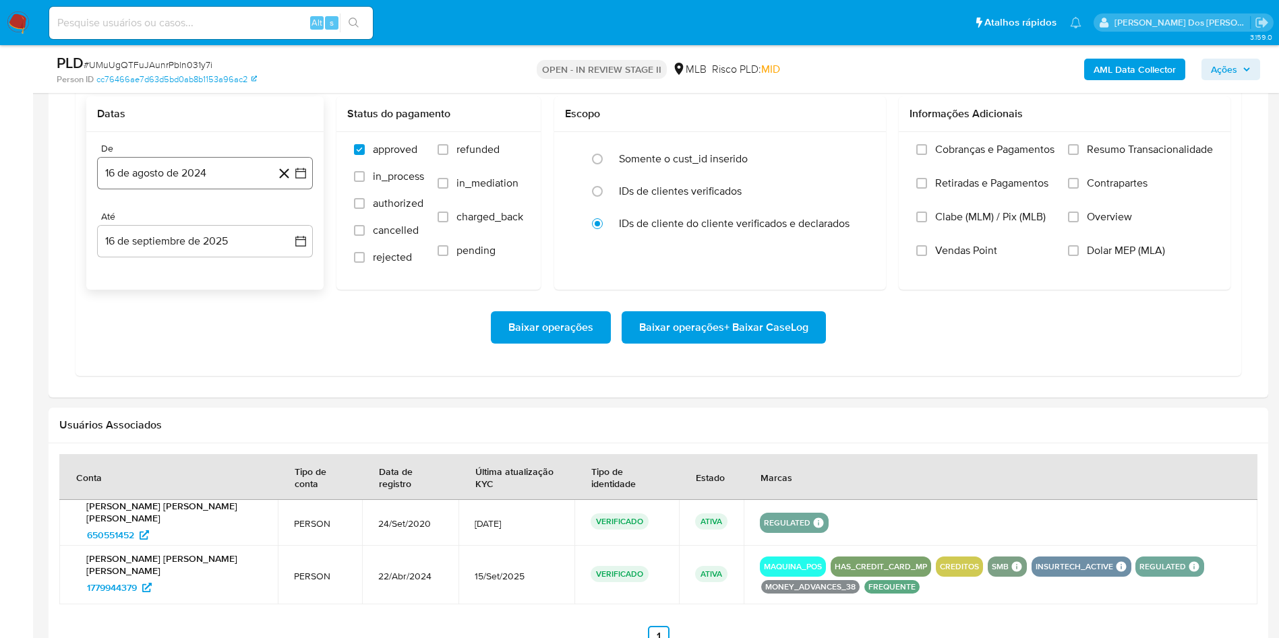
click at [295, 180] on icon "button" at bounding box center [300, 173] width 13 height 13
click at [291, 230] on icon "Mes siguiente" at bounding box center [288, 222] width 16 height 16
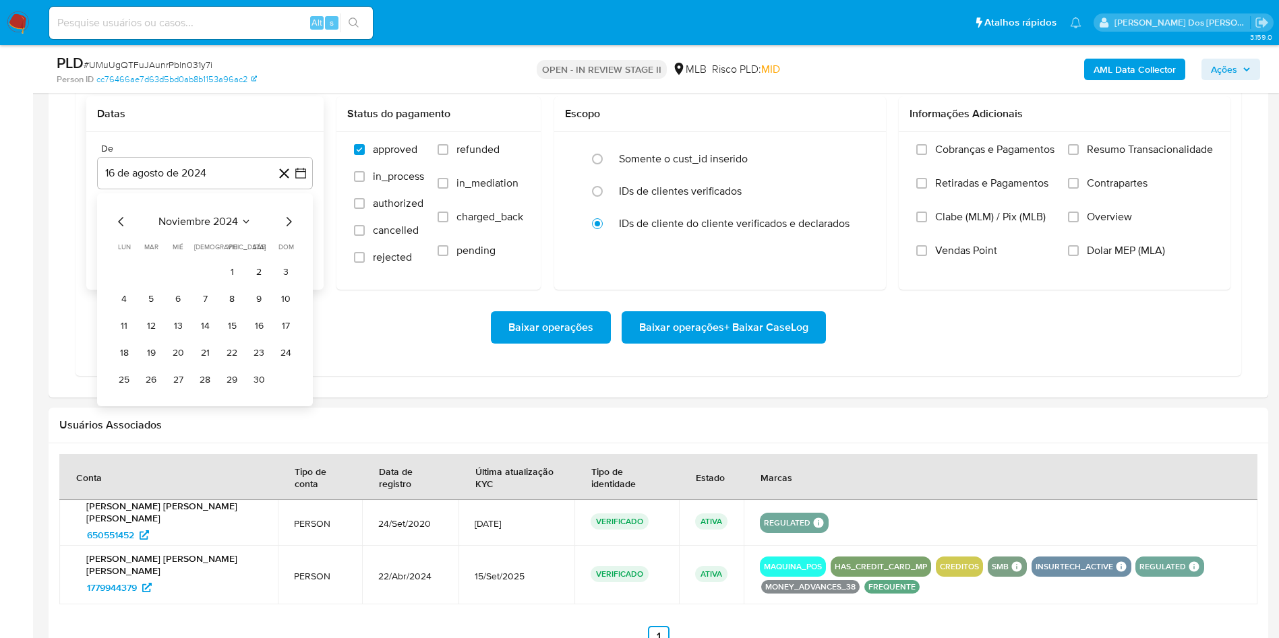
click at [291, 230] on icon "Mes siguiente" at bounding box center [288, 222] width 16 height 16
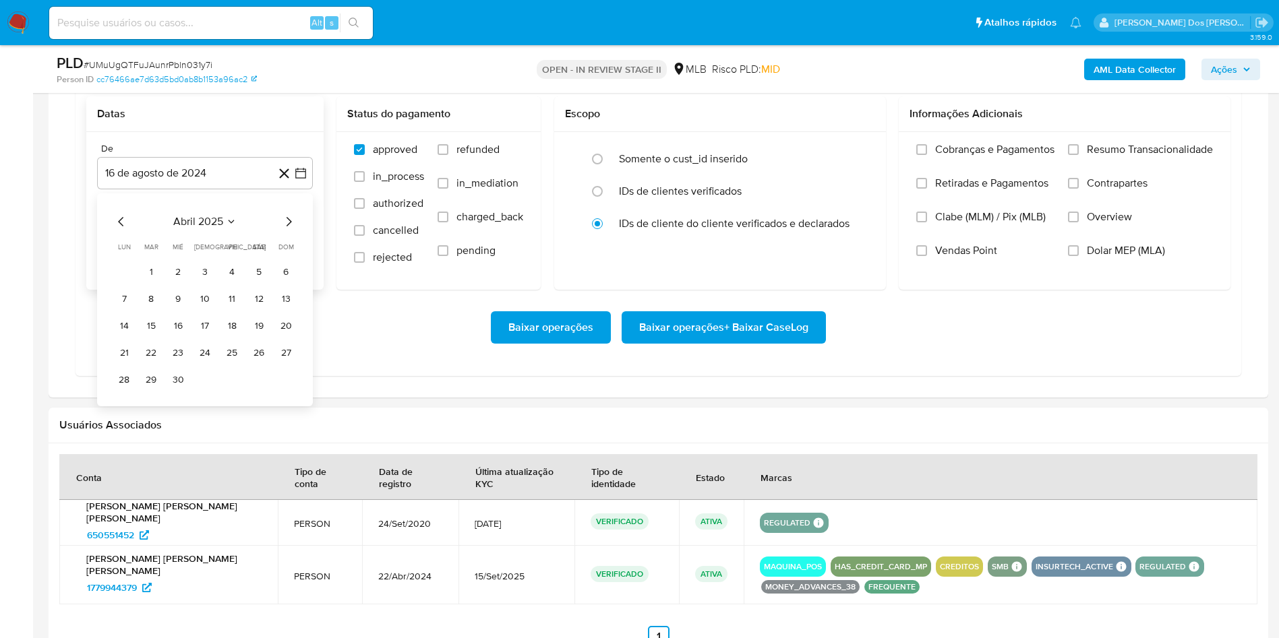
click at [291, 230] on icon "Mes siguiente" at bounding box center [288, 222] width 16 height 16
click at [119, 226] on icon "Mes anterior" at bounding box center [120, 221] width 5 height 9
click at [142, 282] on button "1" at bounding box center [151, 272] width 22 height 22
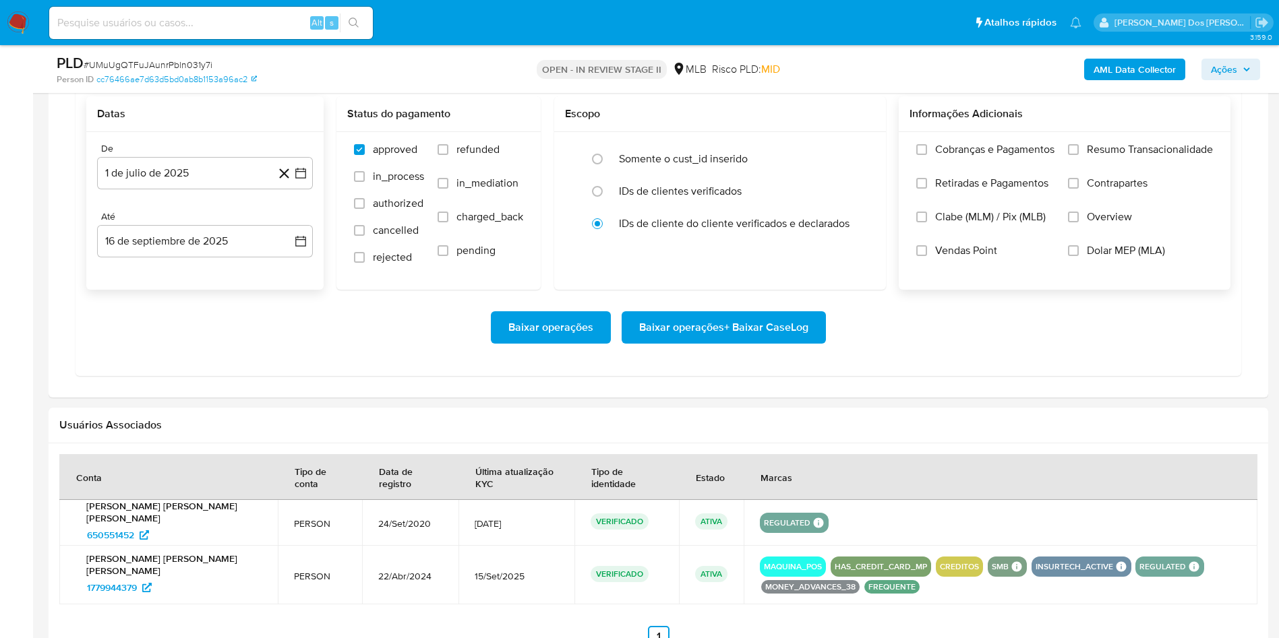
click at [1097, 161] on div "Cobranças e Pagamentos Retiradas e Pagamentos Clabe (MLM) / Pix (MLB) Vendas Po…" at bounding box center [1065, 210] width 332 height 156
click at [1093, 156] on span "Resumo Transacionalidade" at bounding box center [1150, 149] width 126 height 13
click at [1079, 155] on input "Resumo Transacionalidade" at bounding box center [1073, 149] width 11 height 11
click at [760, 342] on span "Baixar operações + Baixar CaseLog" at bounding box center [723, 328] width 169 height 30
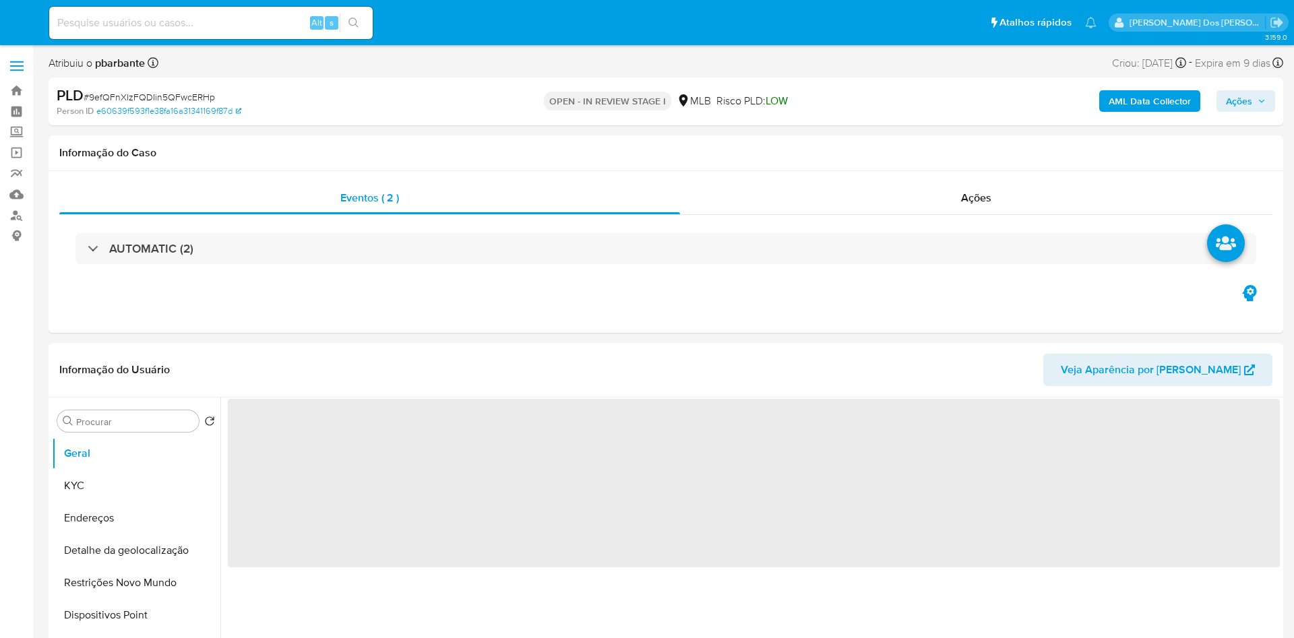
select select "10"
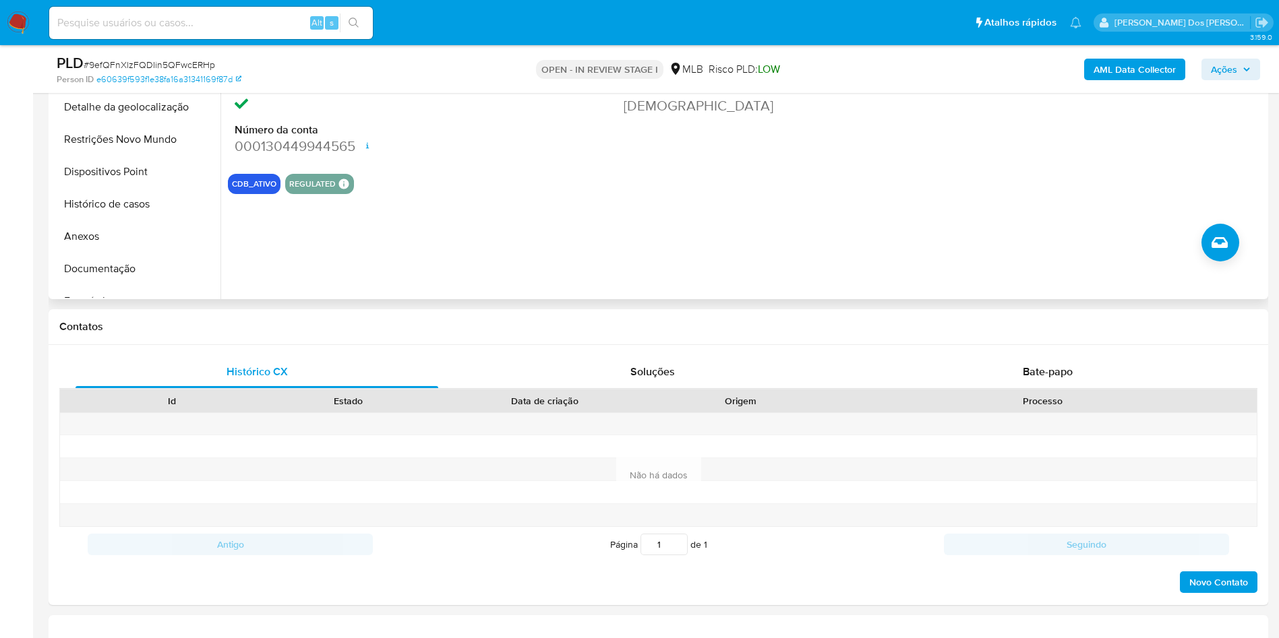
scroll to position [404, 0]
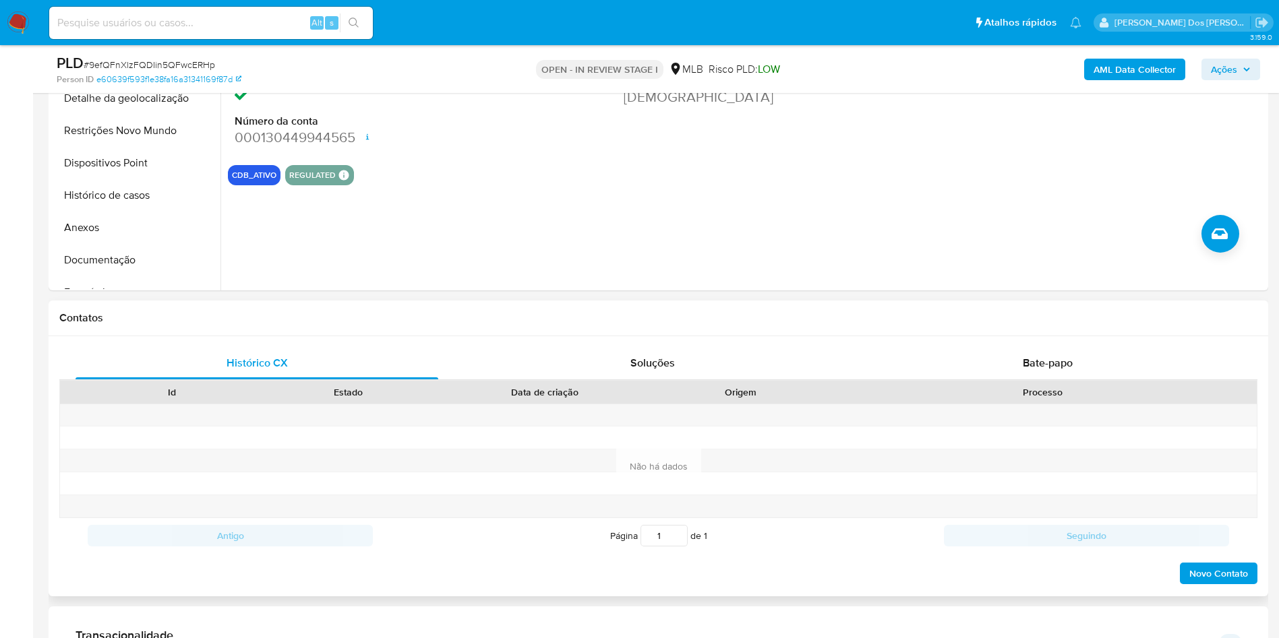
click at [1018, 361] on div "Histórico CX Soluções Bate-papo Id Estado Data de criação Origem Processo Antig…" at bounding box center [658, 466] width 1219 height 260
click at [1031, 371] on span "Bate-papo" at bounding box center [1048, 363] width 50 height 16
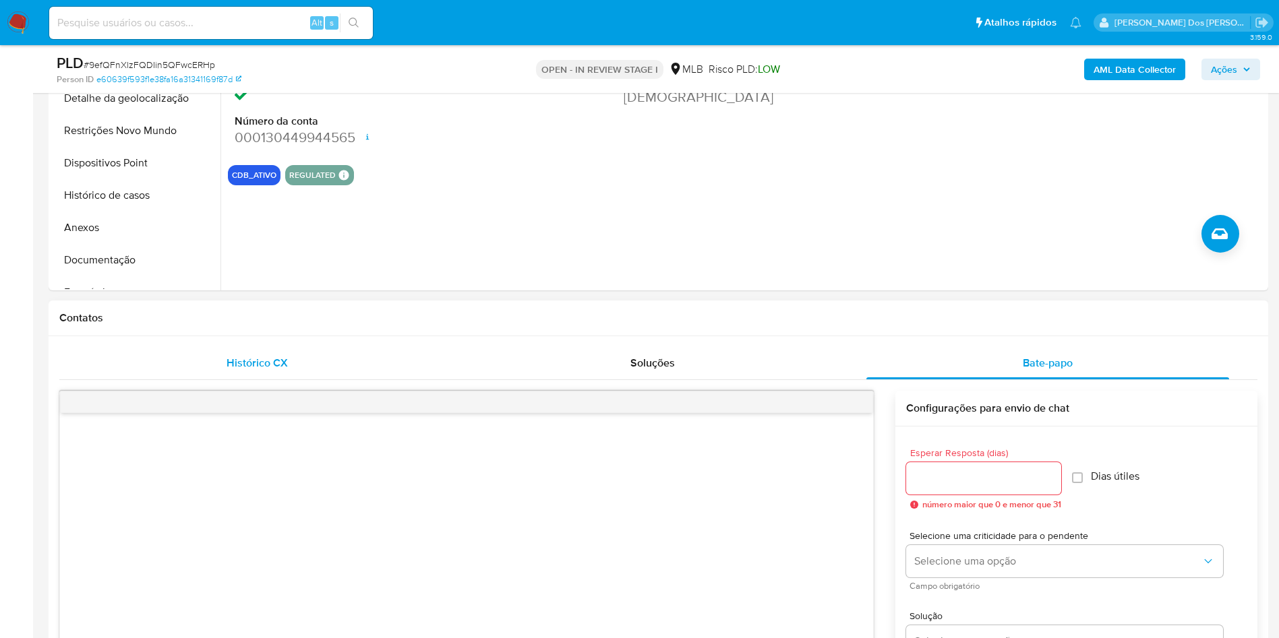
click at [216, 380] on div "Histórico CX" at bounding box center [256, 363] width 363 height 32
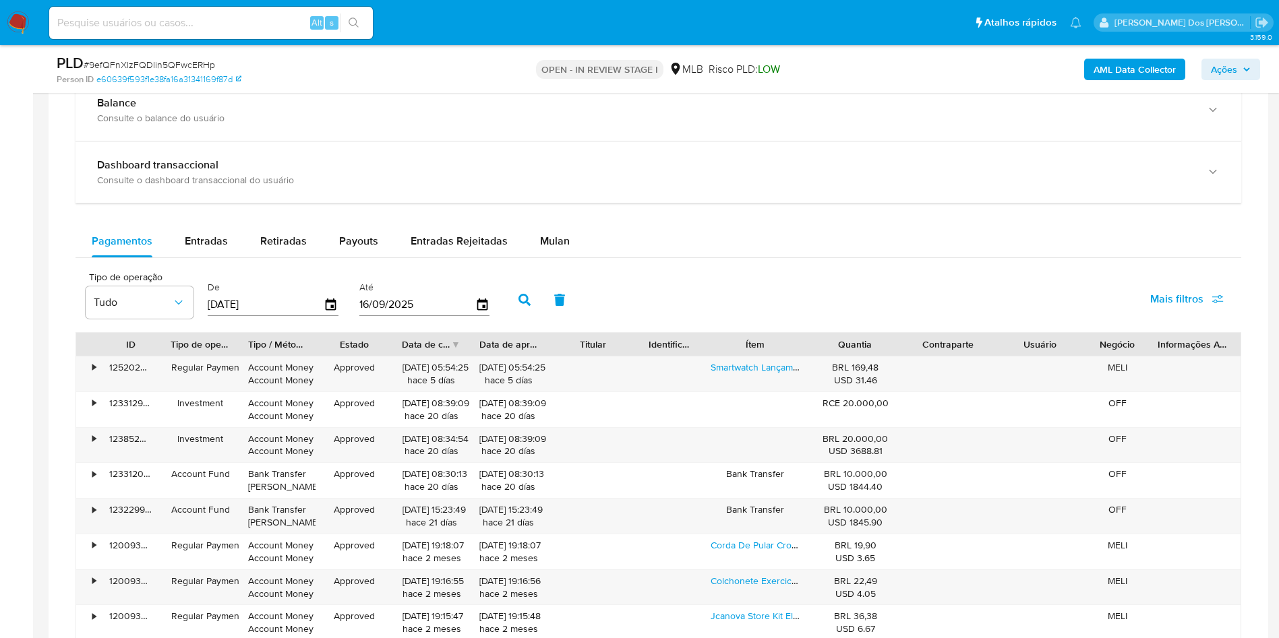
scroll to position [1011, 0]
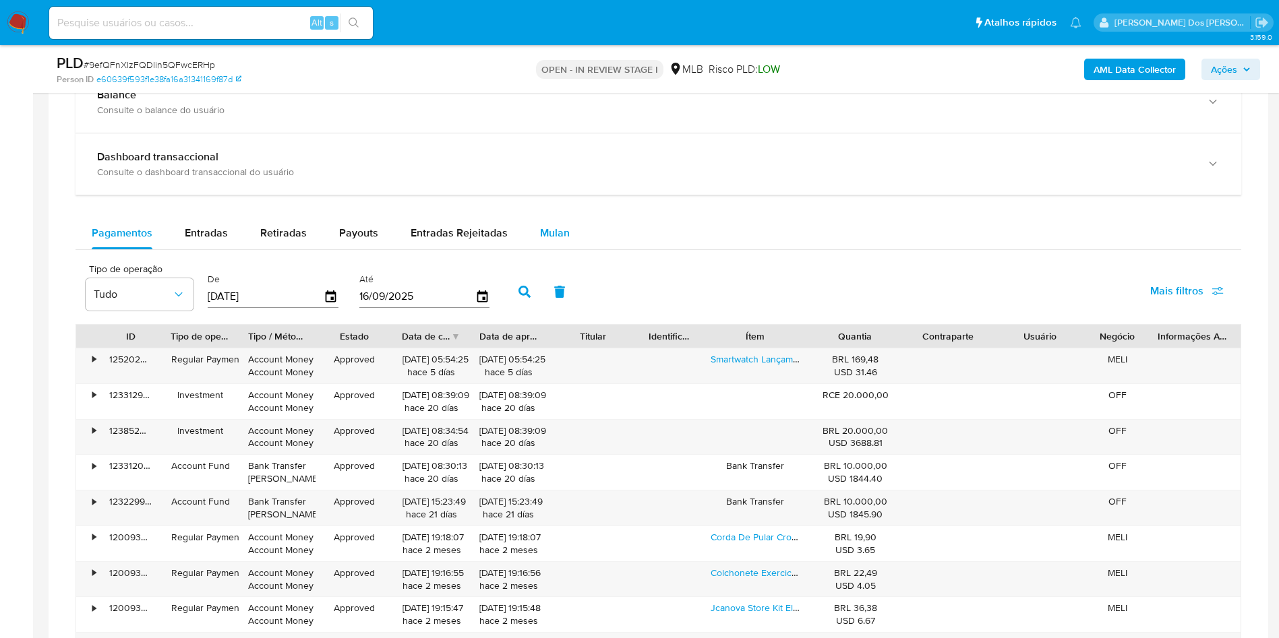
click at [568, 249] on button "Mulan" at bounding box center [555, 233] width 62 height 32
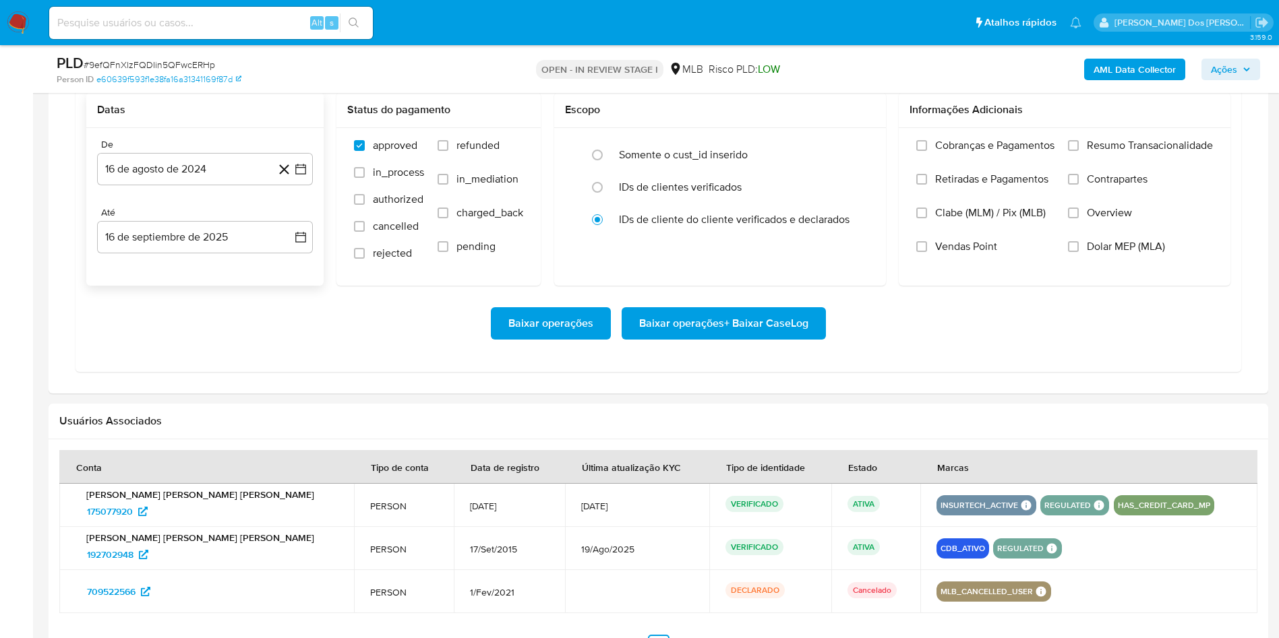
scroll to position [1213, 0]
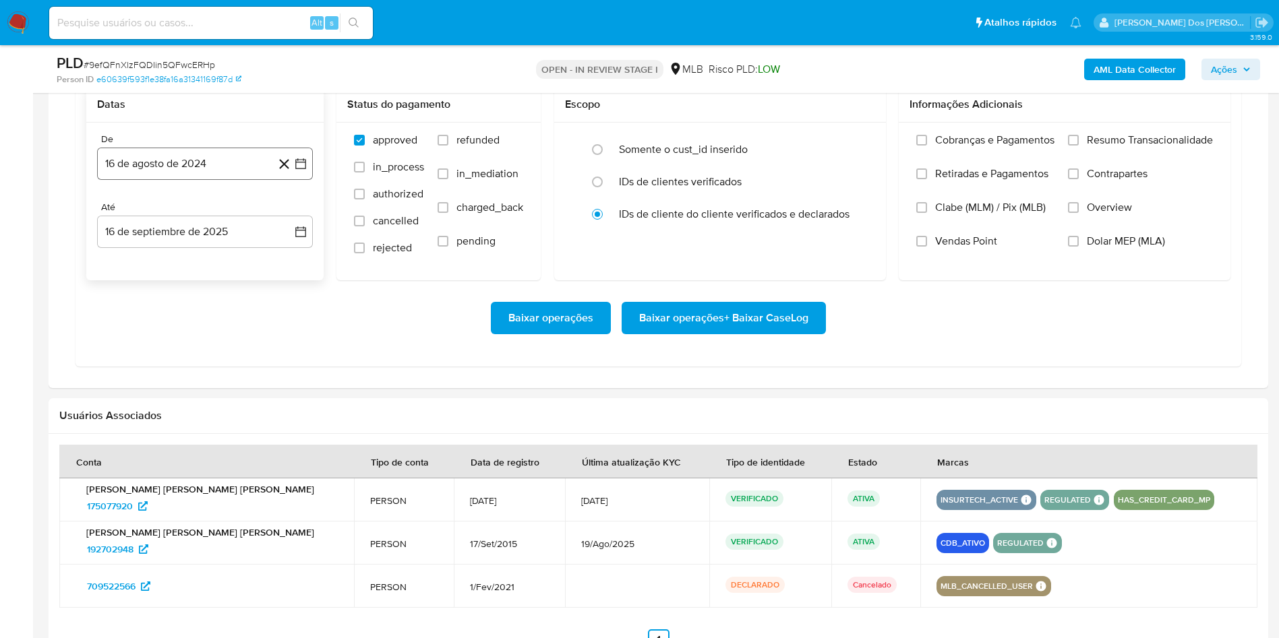
click at [312, 180] on button "16 de agosto de 2024" at bounding box center [205, 164] width 216 height 32
click at [291, 220] on icon "Mes siguiente" at bounding box center [288, 212] width 16 height 16
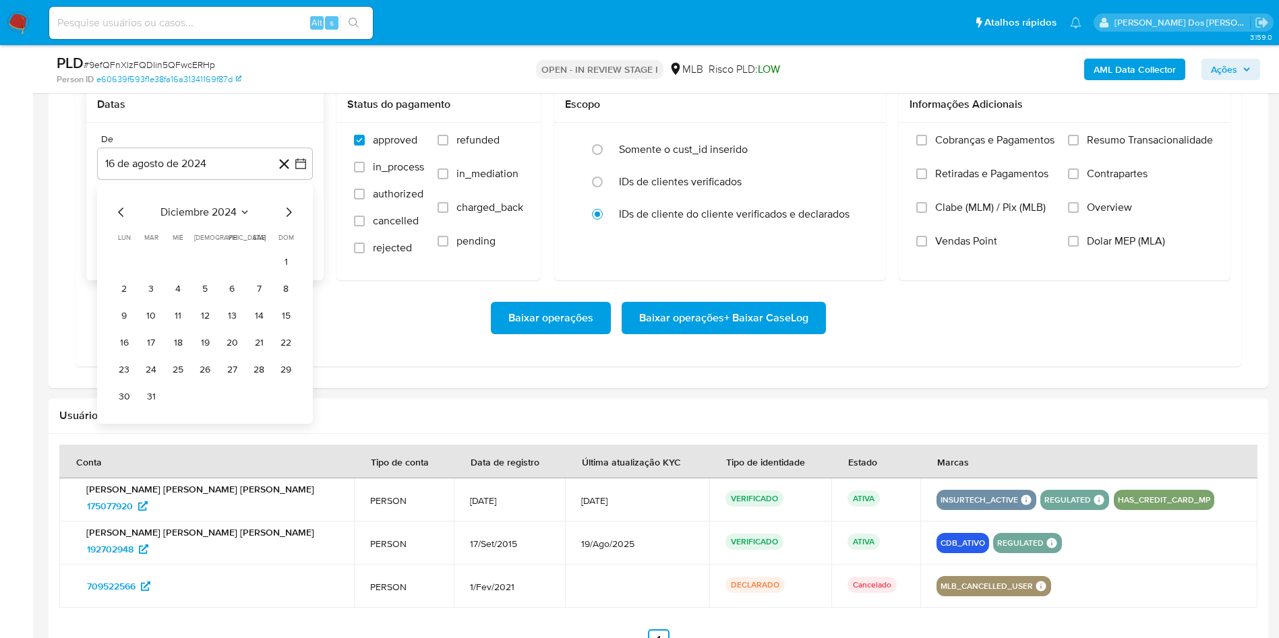
click at [291, 220] on icon "Mes siguiente" at bounding box center [288, 212] width 16 height 16
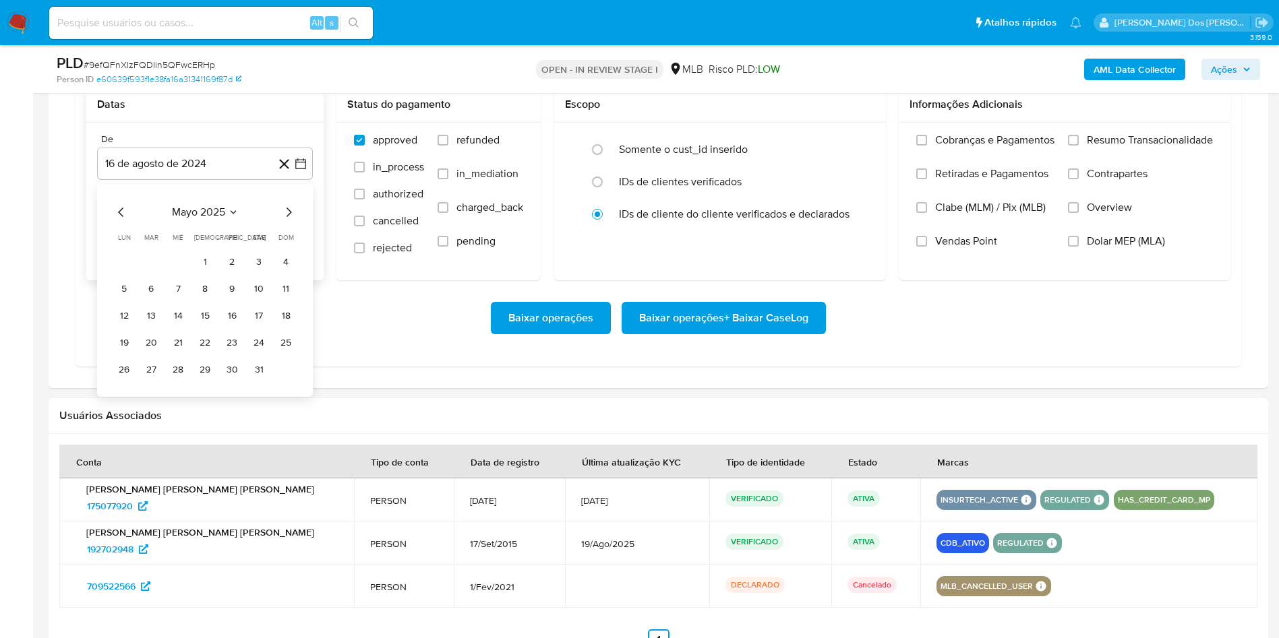
click at [291, 220] on icon "Mes siguiente" at bounding box center [288, 212] width 16 height 16
click at [122, 220] on icon "Mes anterior" at bounding box center [121, 212] width 16 height 16
click at [148, 273] on button "1" at bounding box center [151, 262] width 22 height 22
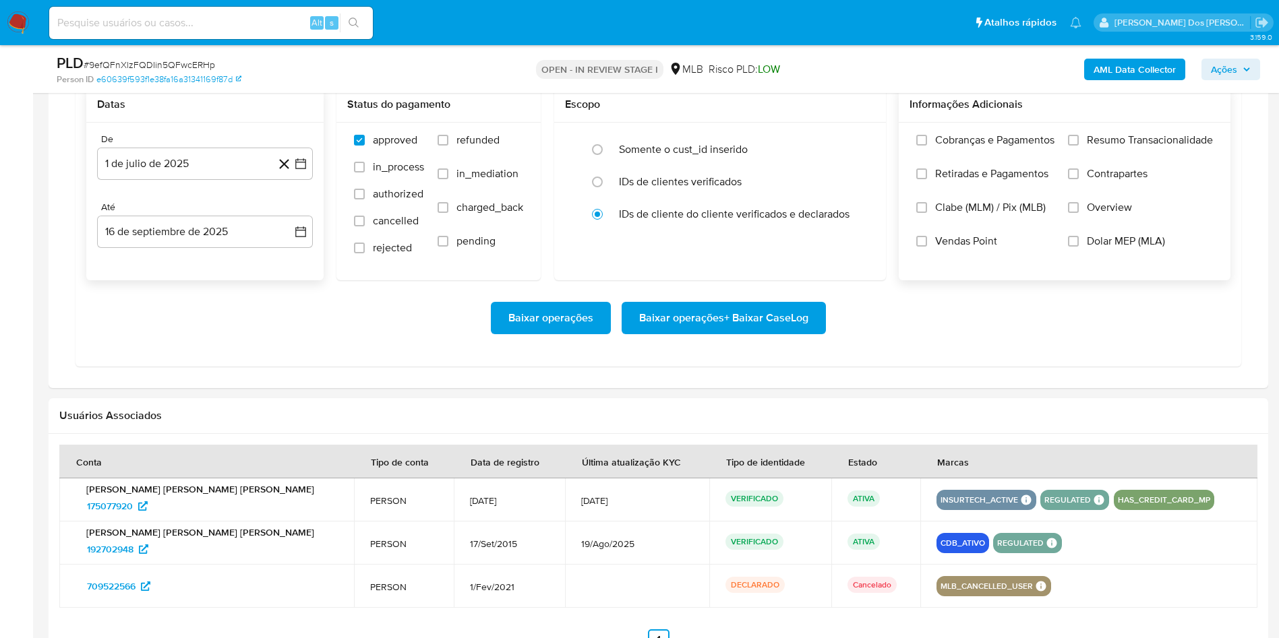
click at [1131, 147] on span "Resumo Transacionalidade" at bounding box center [1150, 139] width 126 height 13
click at [1079, 146] on input "Resumo Transacionalidade" at bounding box center [1073, 140] width 11 height 11
click at [746, 333] on span "Baixar operações + Baixar CaseLog" at bounding box center [723, 318] width 169 height 30
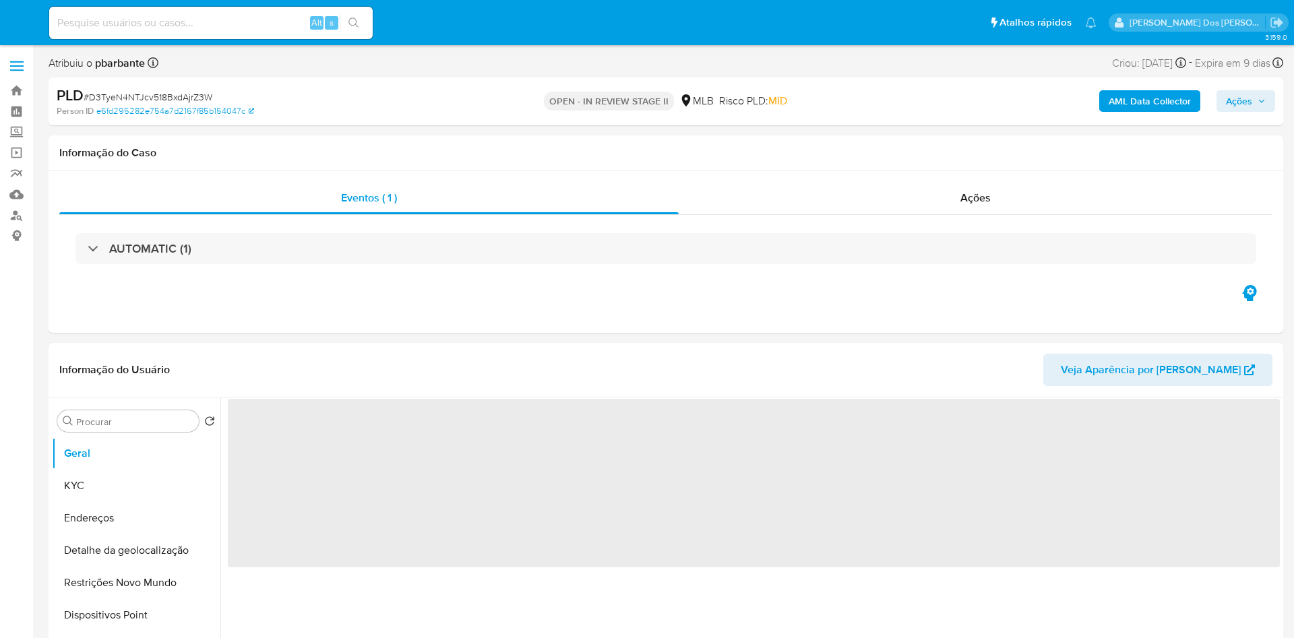
select select "10"
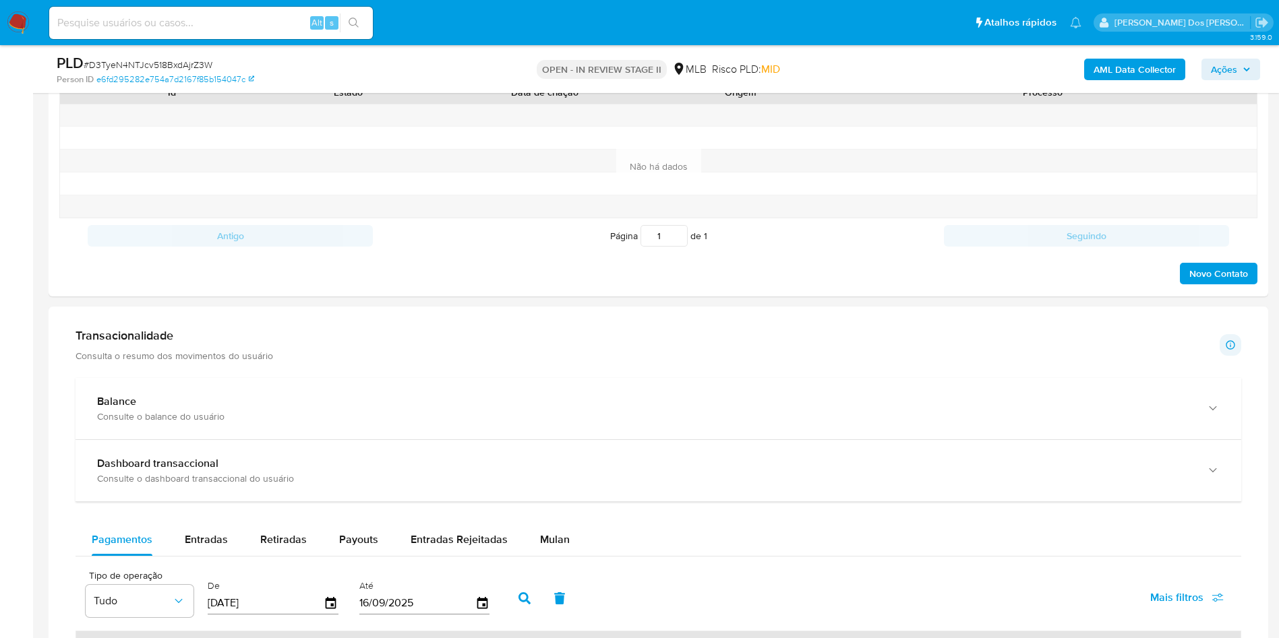
scroll to position [708, 0]
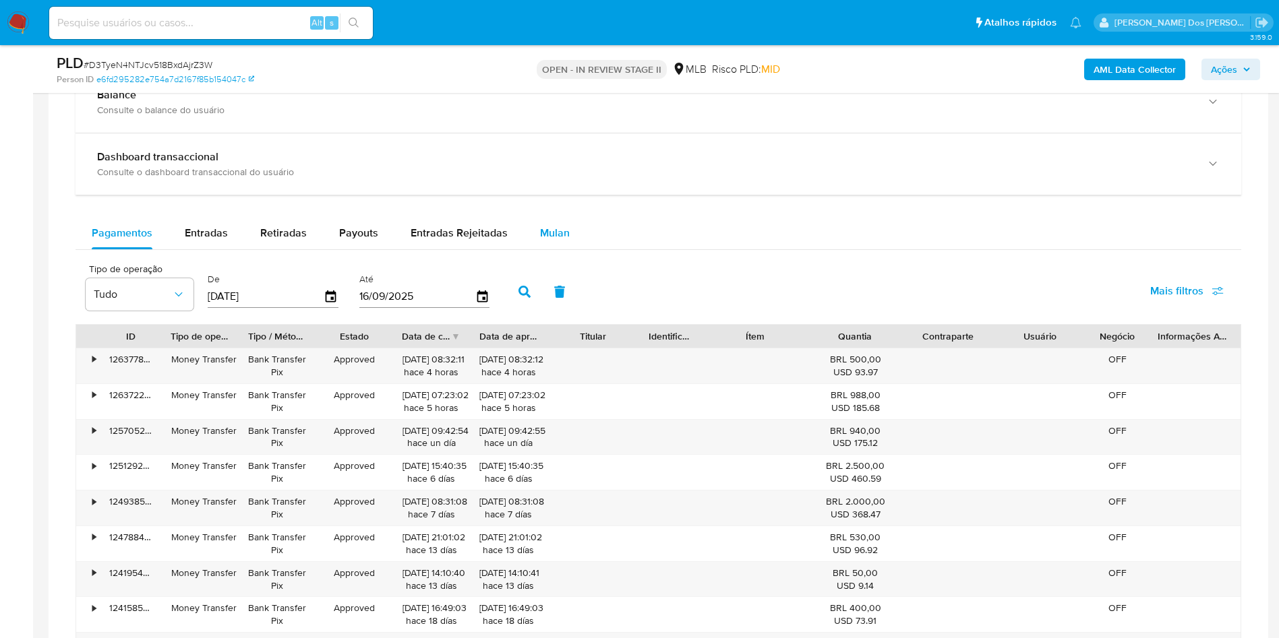
click at [554, 241] on span "Mulan" at bounding box center [555, 233] width 30 height 16
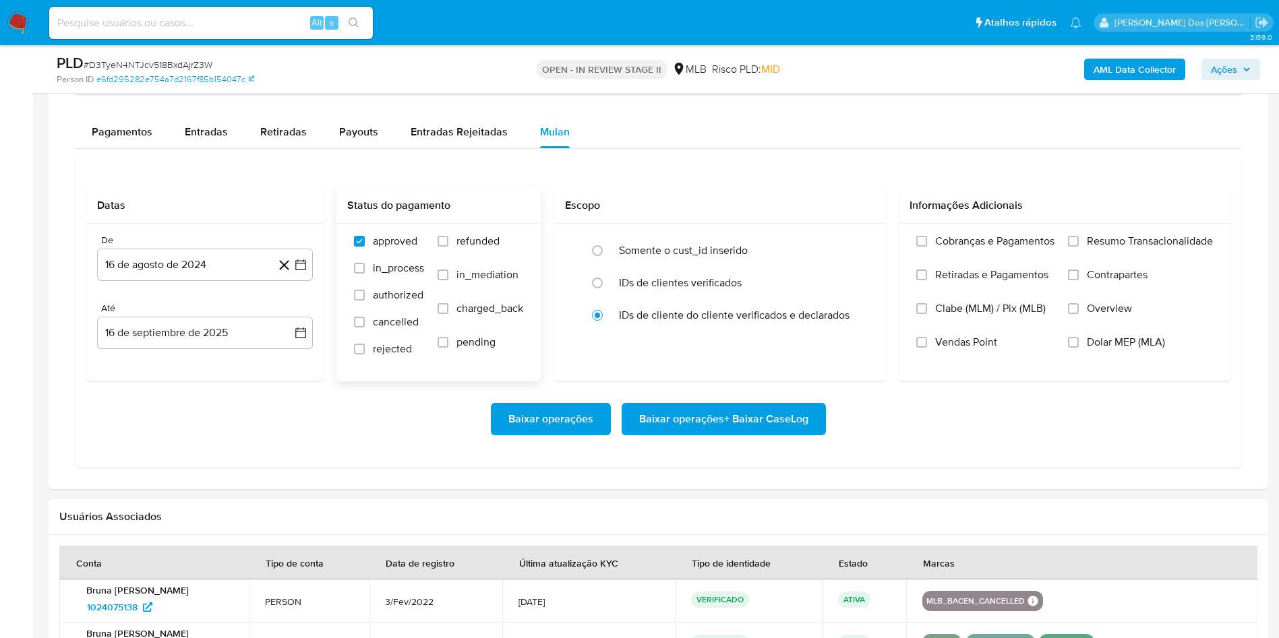
scroll to position [1213, 0]
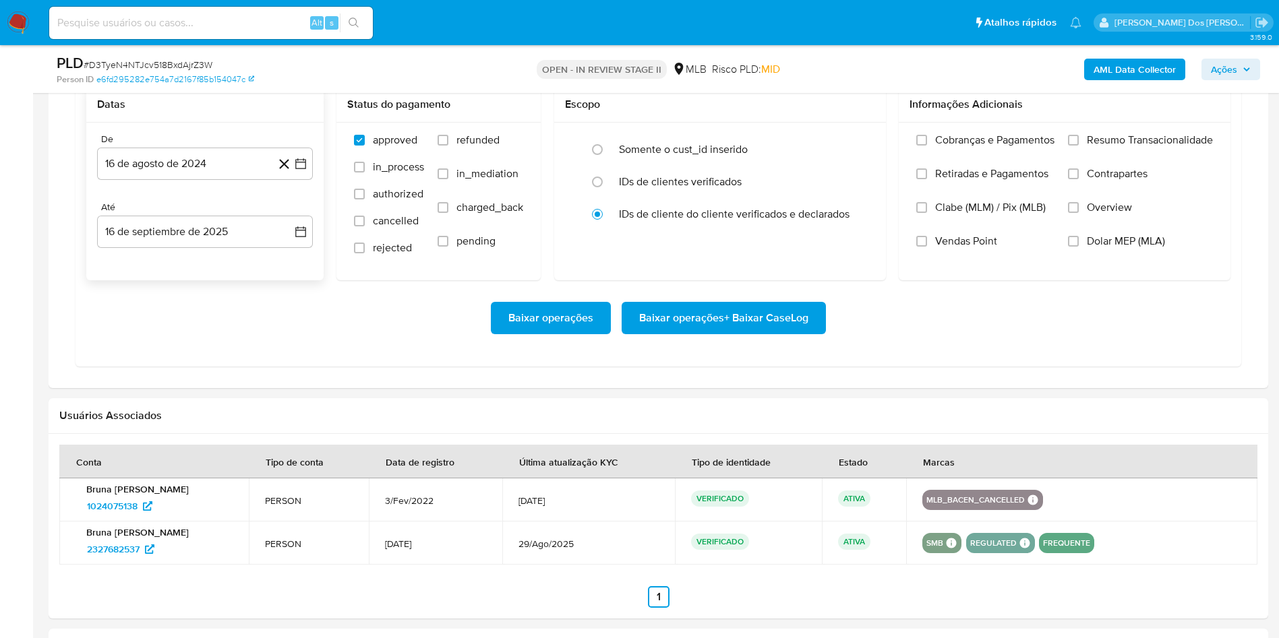
click at [292, 173] on icon at bounding box center [284, 164] width 17 height 17
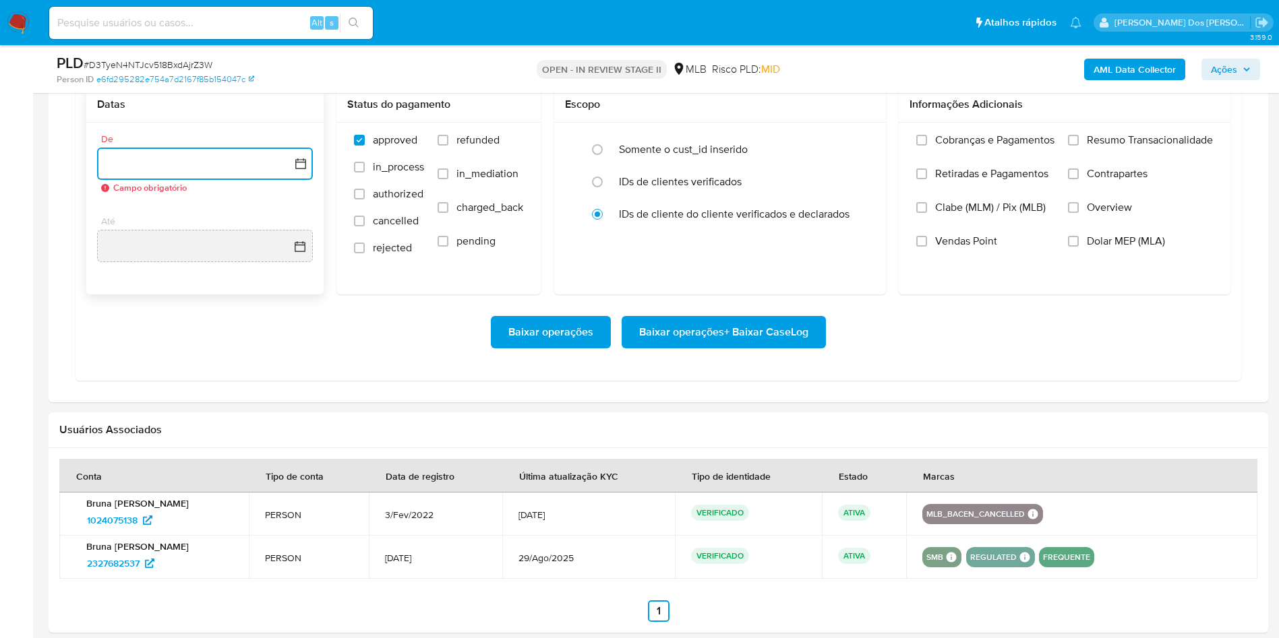
click at [301, 180] on button "button" at bounding box center [205, 164] width 216 height 32
click at [281, 220] on icon "Mes siguiente" at bounding box center [288, 212] width 16 height 16
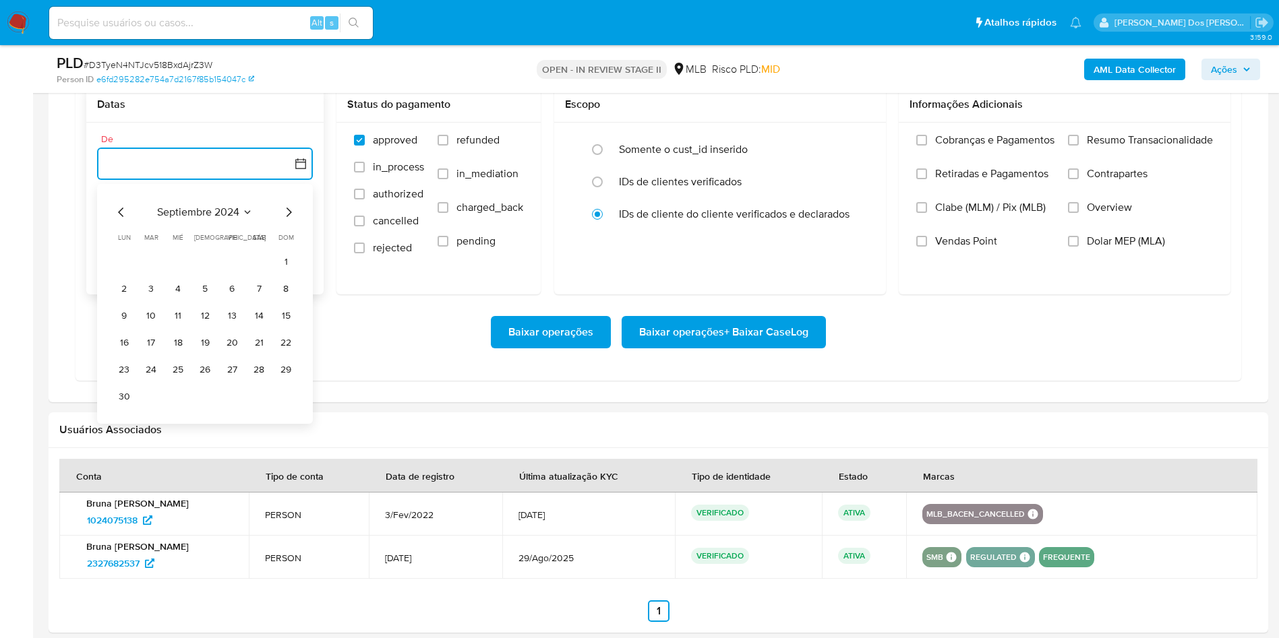
click at [287, 220] on icon "Mes siguiente" at bounding box center [288, 212] width 16 height 16
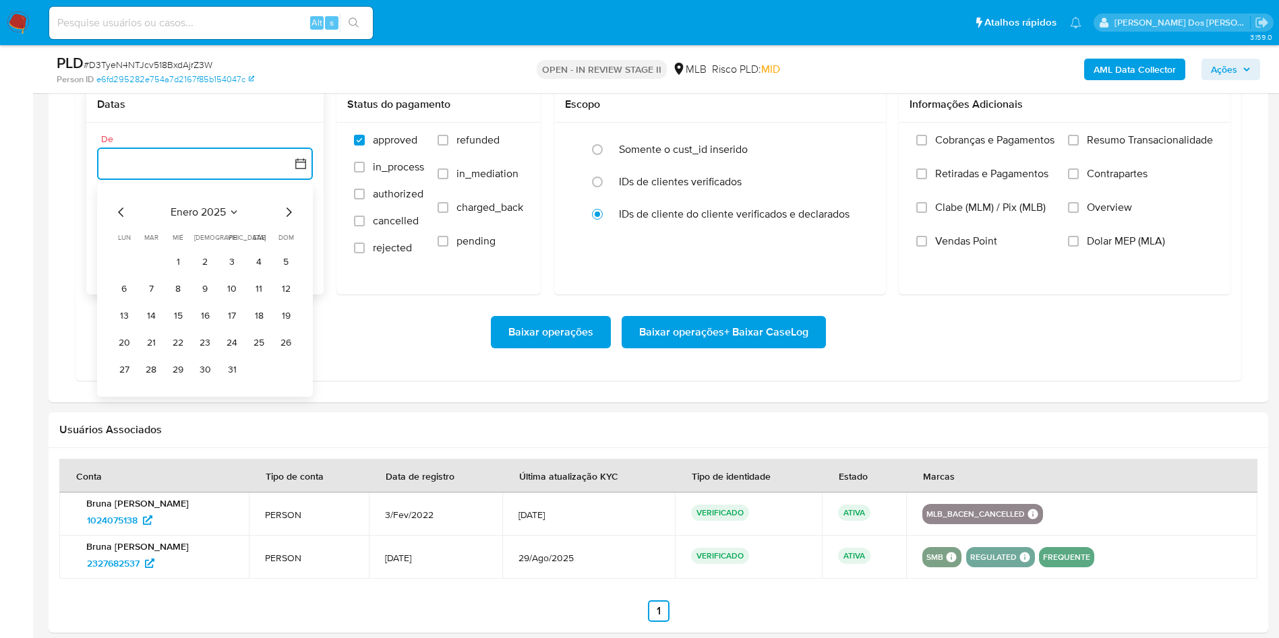
click at [287, 220] on icon "Mes siguiente" at bounding box center [288, 212] width 16 height 16
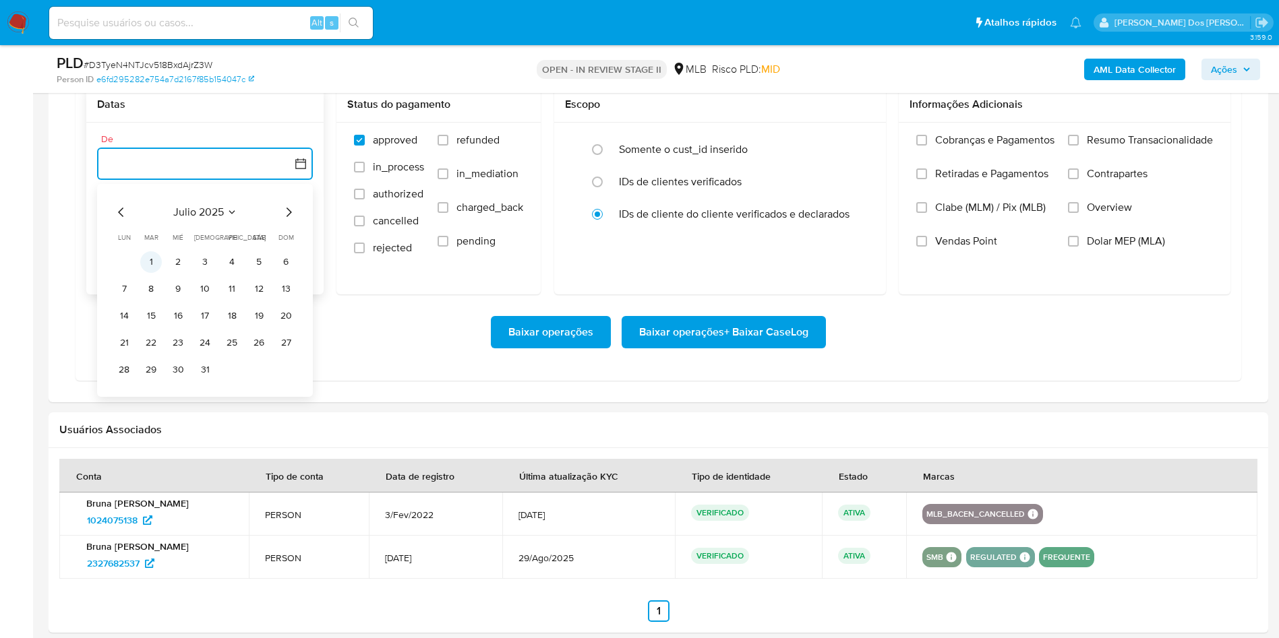
click at [149, 273] on button "1" at bounding box center [151, 262] width 22 height 22
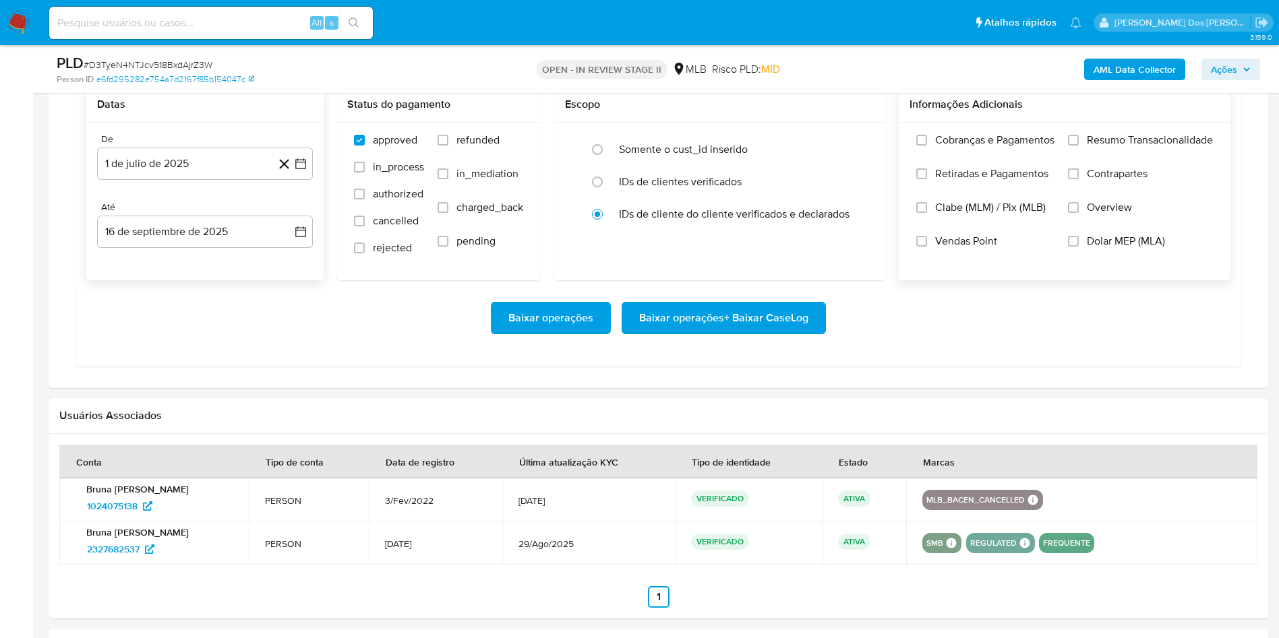
click at [1150, 167] on label "Resumo Transacionalidade" at bounding box center [1140, 150] width 145 height 34
click at [1079, 146] on input "Resumo Transacionalidade" at bounding box center [1073, 140] width 11 height 11
click at [746, 333] on span "Baixar operações + Baixar CaseLog" at bounding box center [723, 318] width 169 height 30
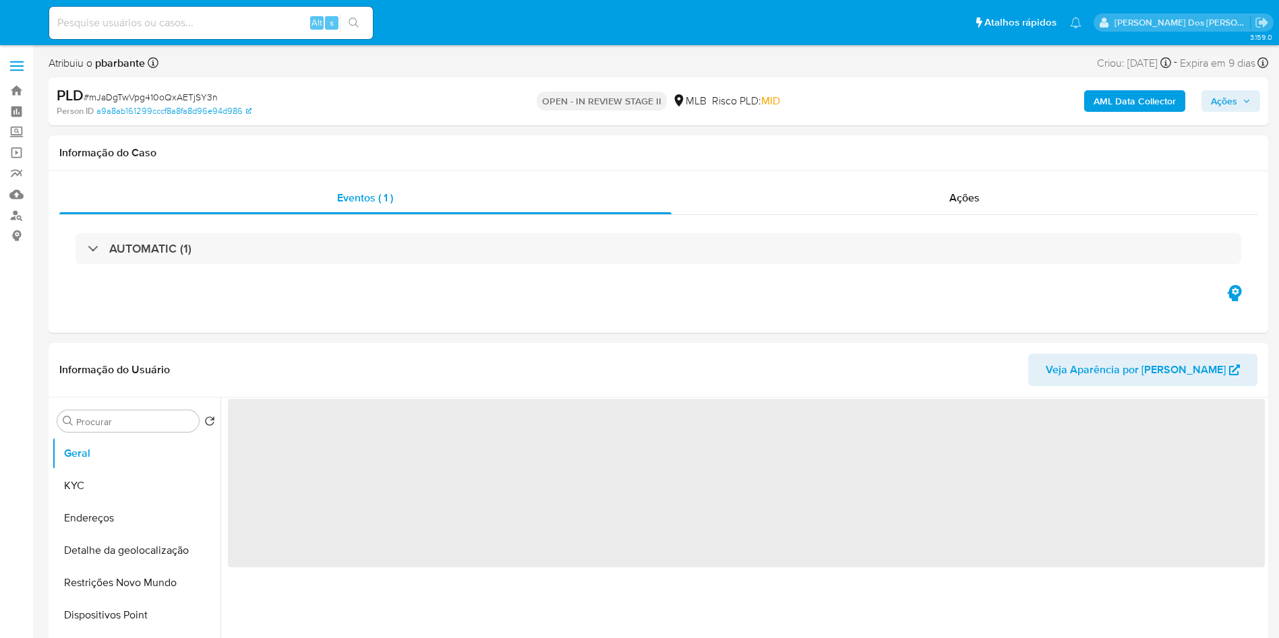
select select "10"
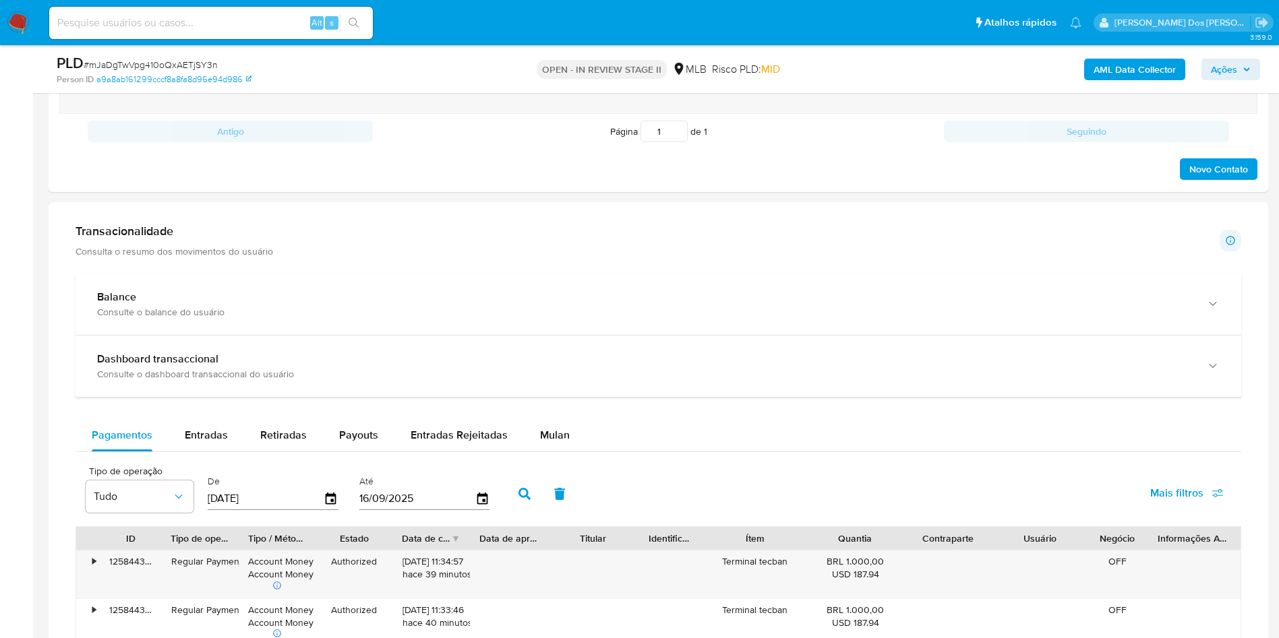
scroll to position [910, 0]
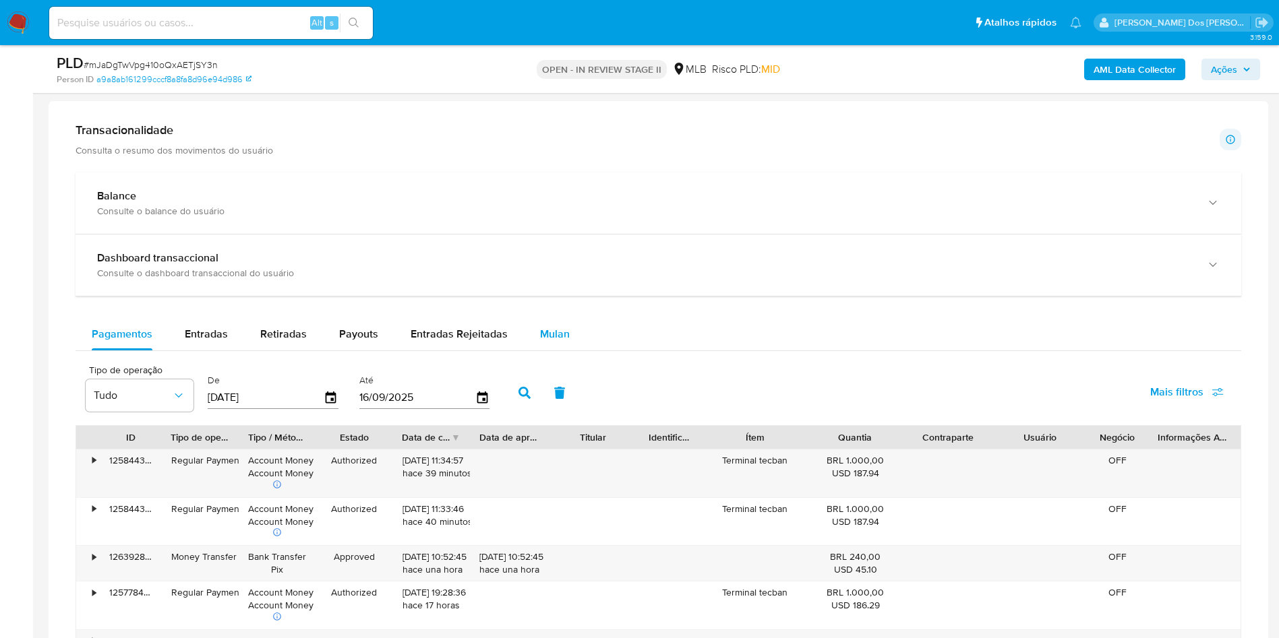
click at [528, 349] on button "Mulan" at bounding box center [555, 334] width 62 height 32
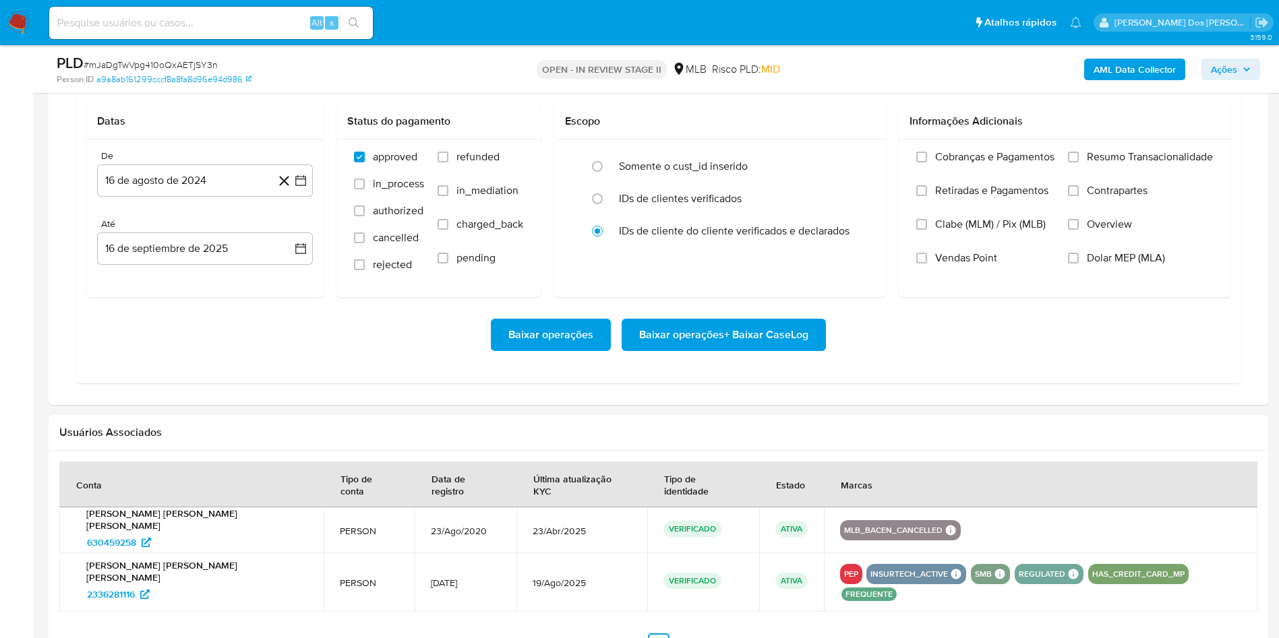
scroll to position [1213, 0]
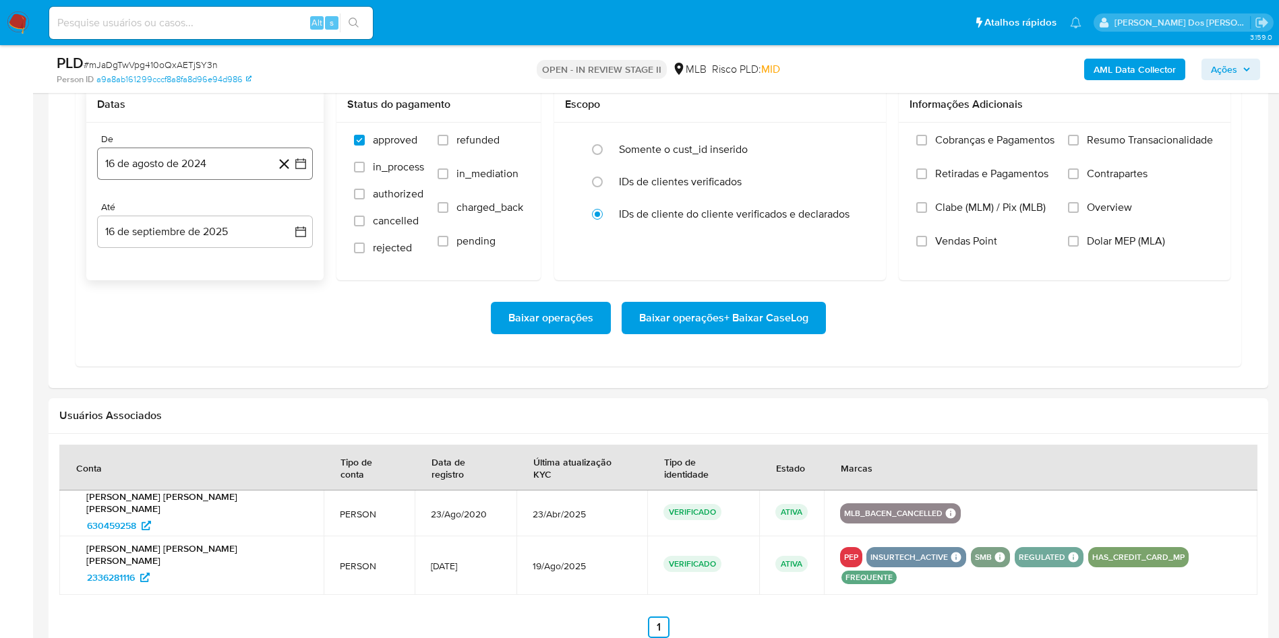
click at [295, 178] on button "16 de agosto de 2024" at bounding box center [205, 164] width 216 height 32
click at [291, 220] on icon "Mes siguiente" at bounding box center [288, 212] width 16 height 16
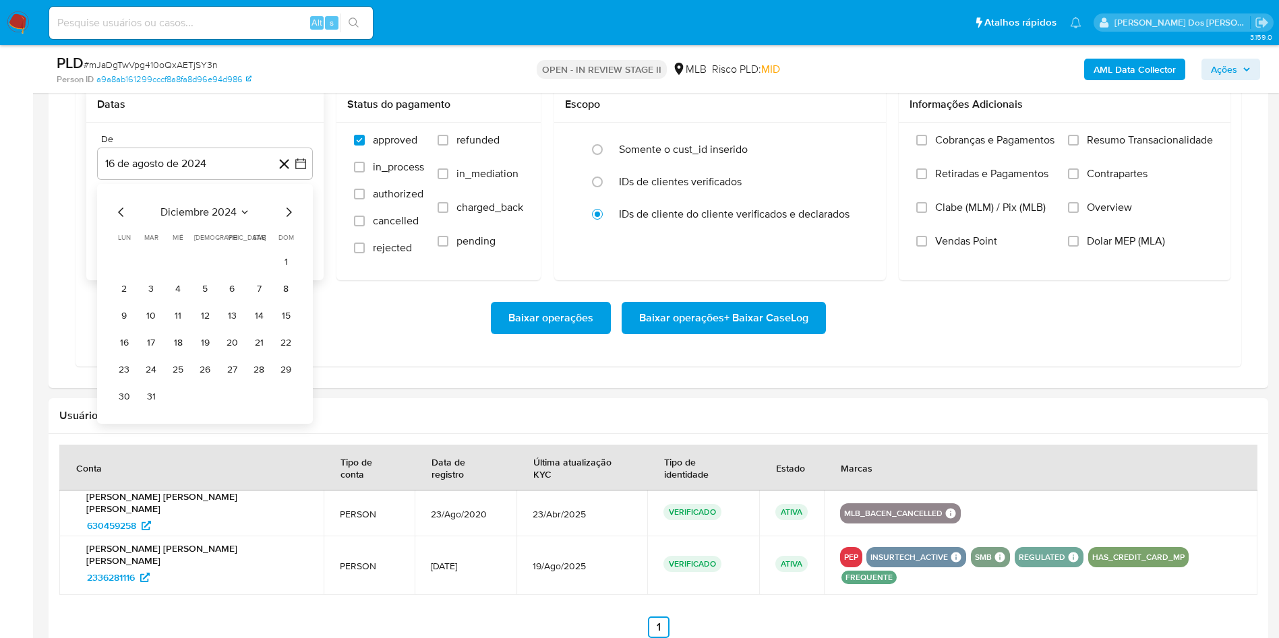
click at [291, 220] on icon "Mes siguiente" at bounding box center [288, 212] width 16 height 16
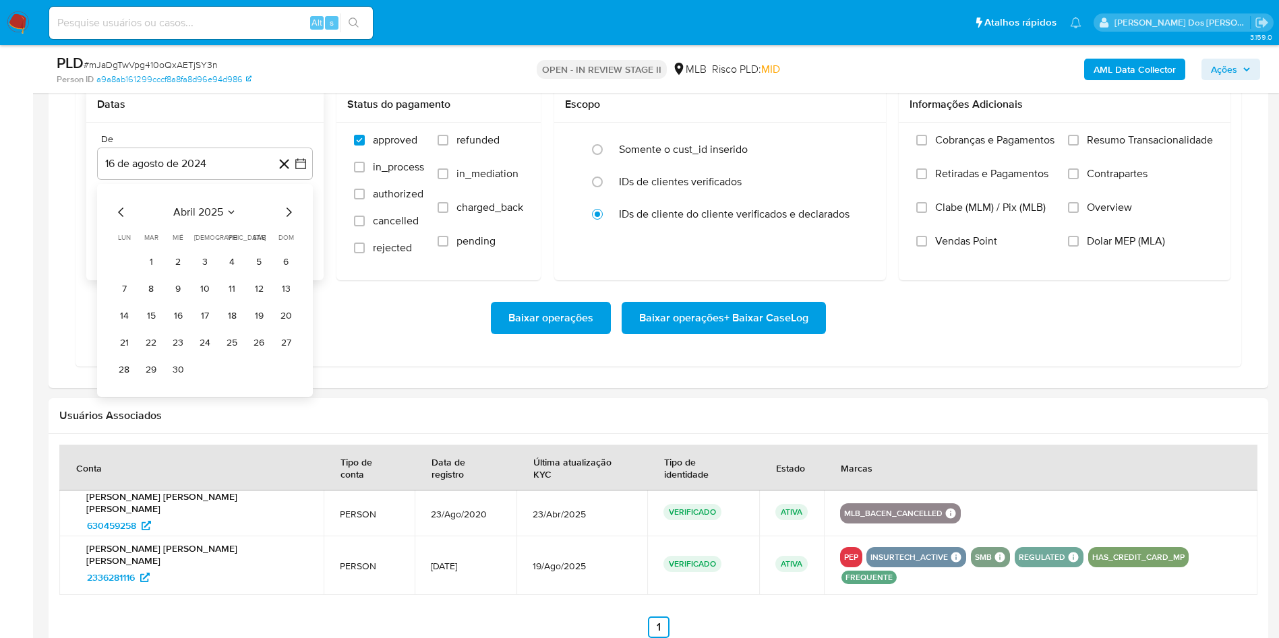
click at [291, 220] on icon "Mes siguiente" at bounding box center [288, 212] width 16 height 16
click at [293, 220] on icon "Mes siguiente" at bounding box center [288, 212] width 16 height 16
click at [148, 273] on button "1" at bounding box center [151, 262] width 22 height 22
click at [1107, 147] on span "Resumo Transacionalidade" at bounding box center [1150, 139] width 126 height 13
click at [1079, 146] on input "Resumo Transacionalidade" at bounding box center [1073, 140] width 11 height 11
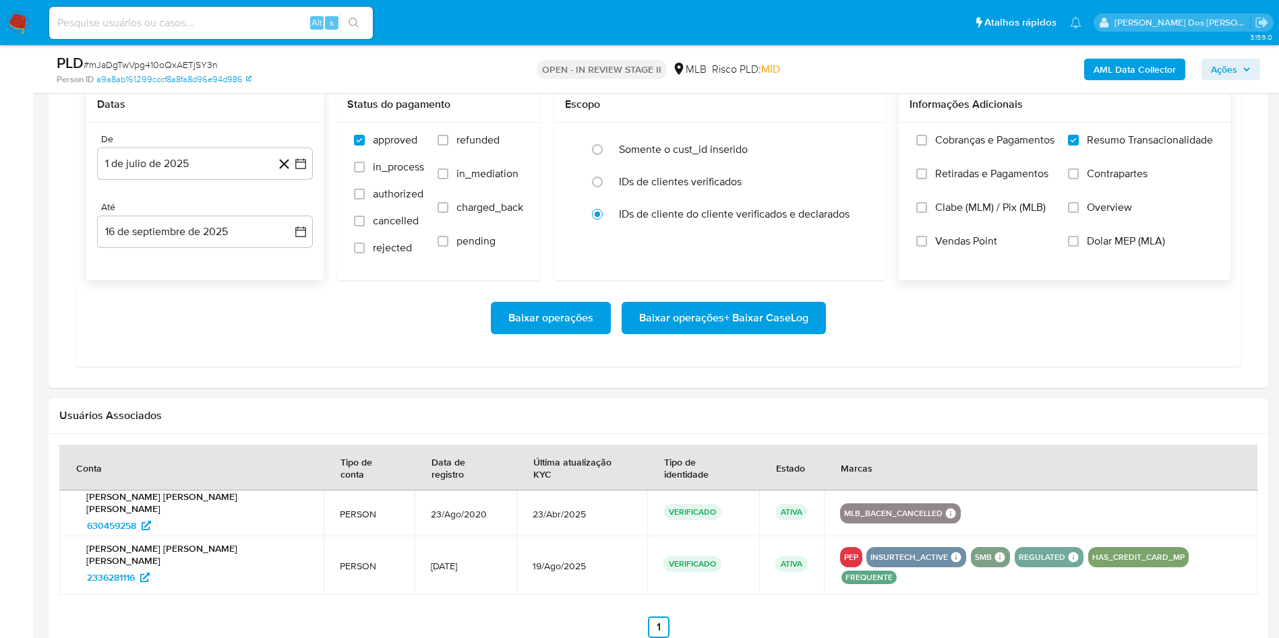
click at [723, 333] on span "Baixar operações + Baixar CaseLog" at bounding box center [723, 318] width 169 height 30
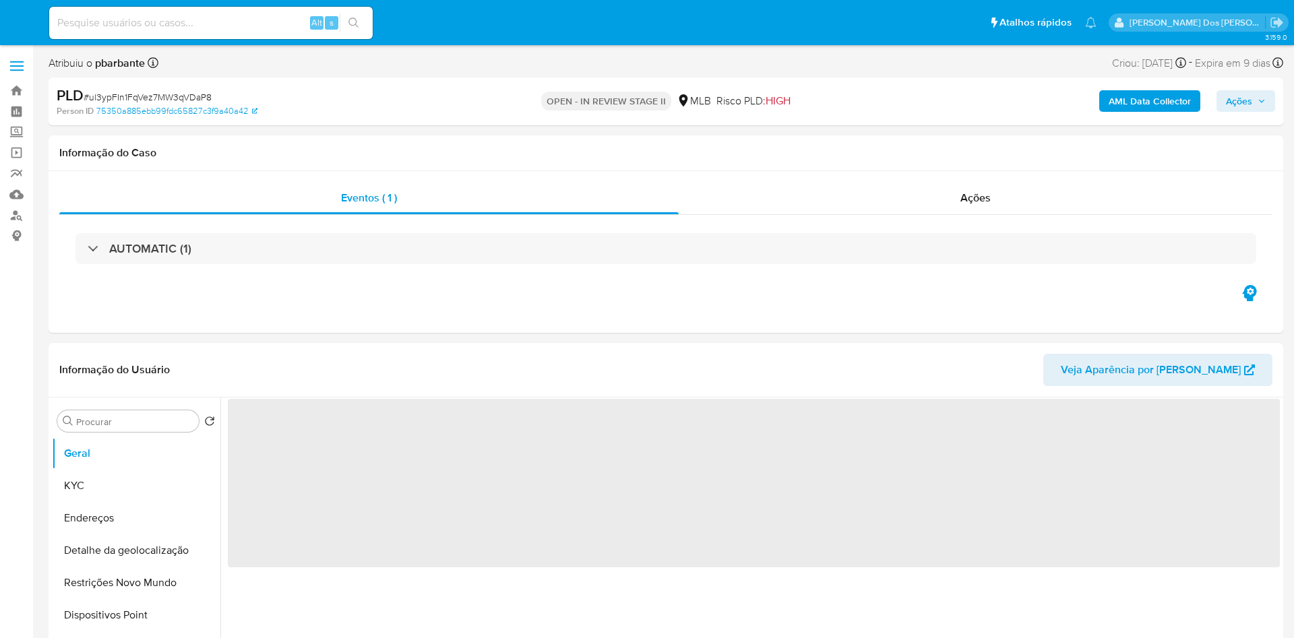
select select "10"
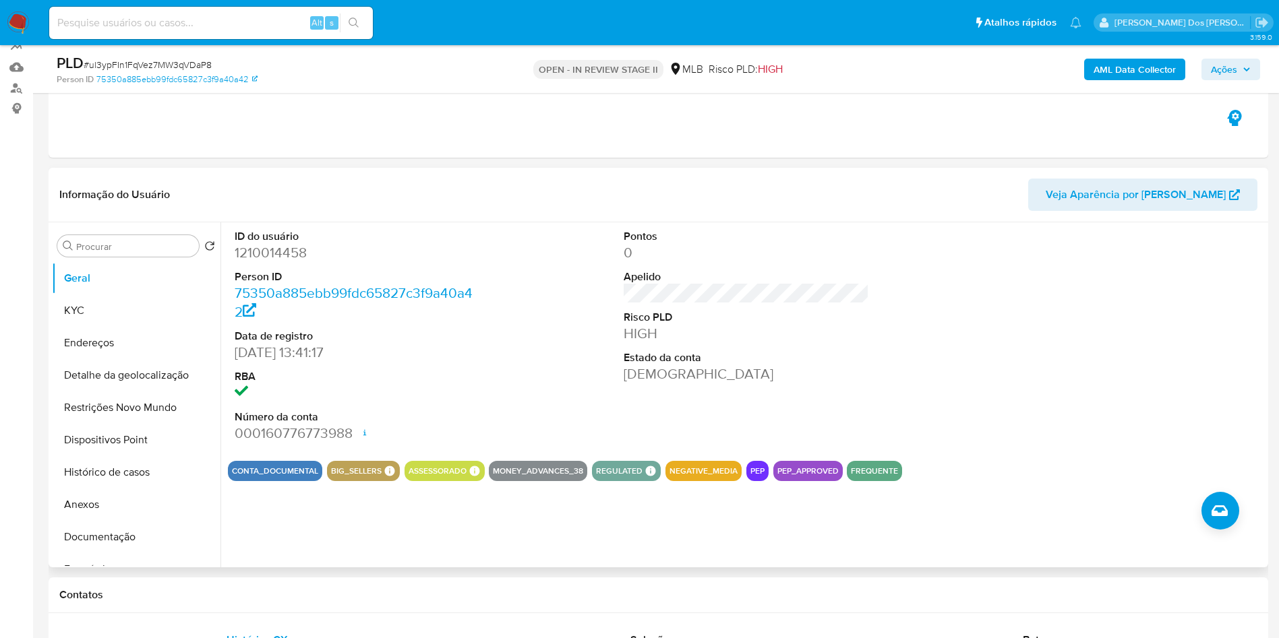
scroll to position [202, 0]
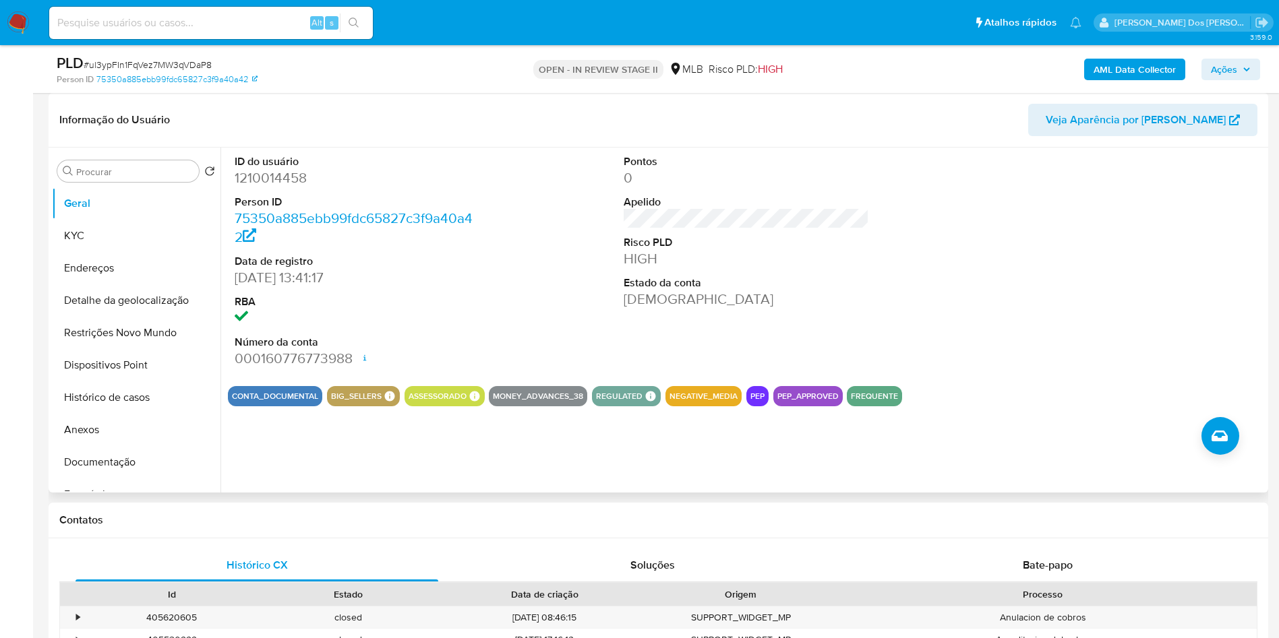
click at [299, 187] on dd "1210014458" at bounding box center [358, 178] width 246 height 19
copy dd "1210014458"
click at [117, 414] on button "Histórico de casos" at bounding box center [131, 398] width 158 height 32
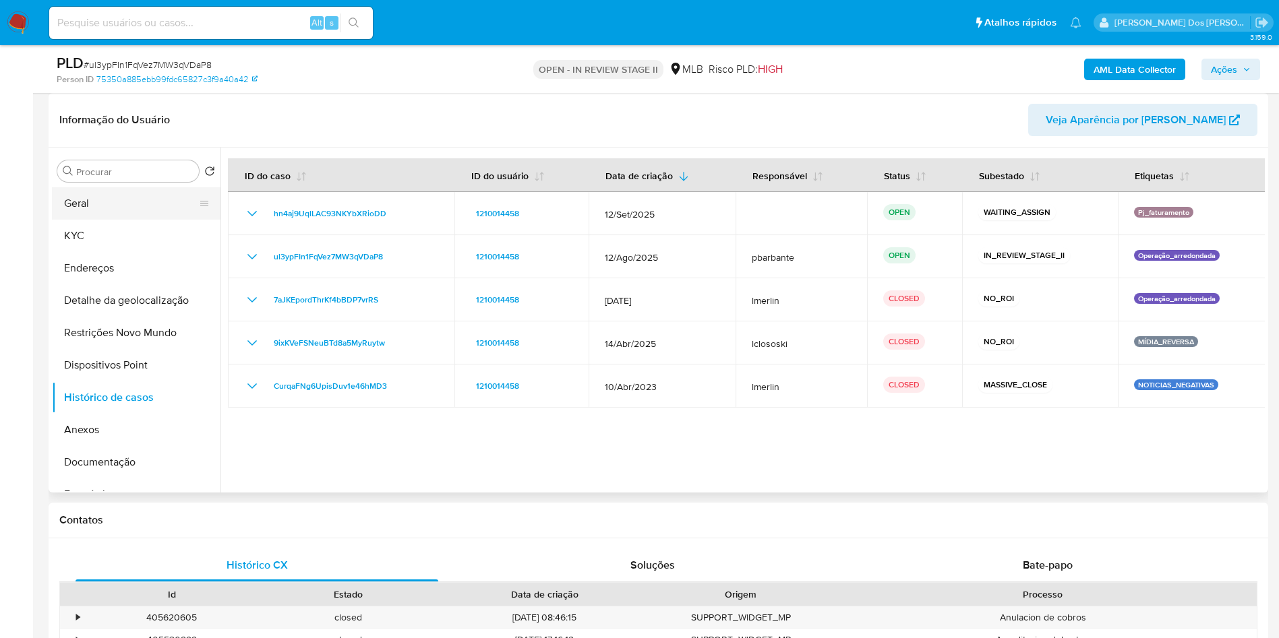
click at [118, 220] on button "Geral" at bounding box center [131, 203] width 158 height 32
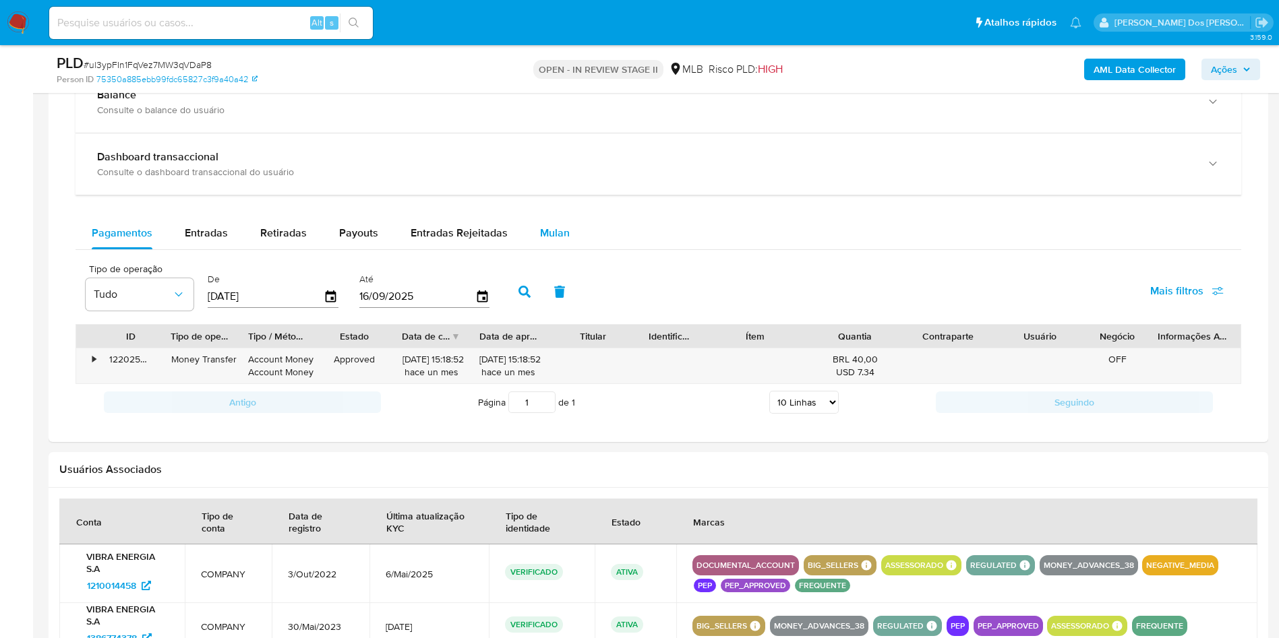
click at [543, 241] on span "Mulan" at bounding box center [555, 233] width 30 height 16
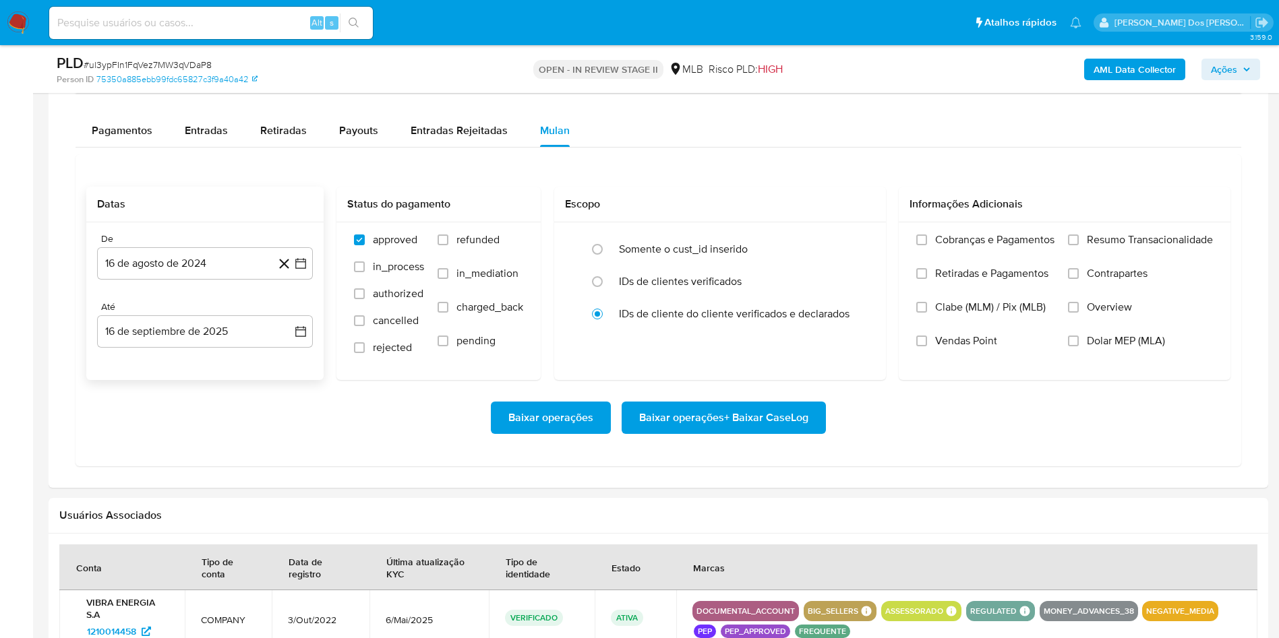
scroll to position [1213, 0]
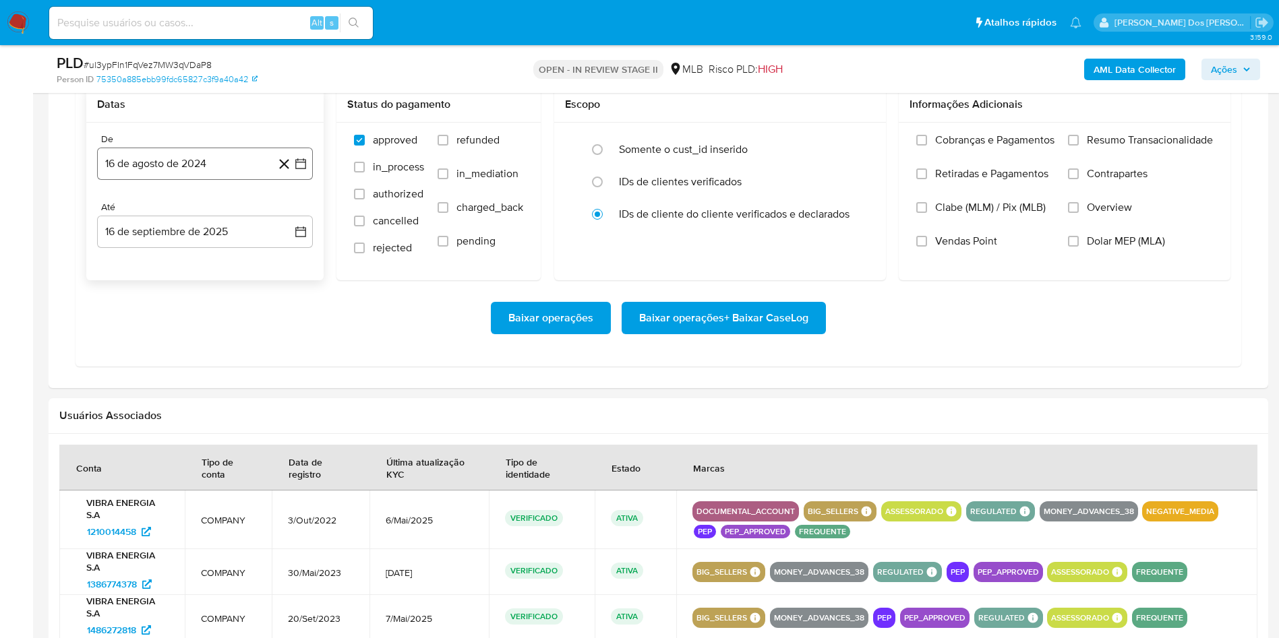
click at [308, 180] on button "16 de agosto de 2024" at bounding box center [205, 164] width 216 height 32
click at [293, 220] on icon "Mes siguiente" at bounding box center [288, 212] width 16 height 16
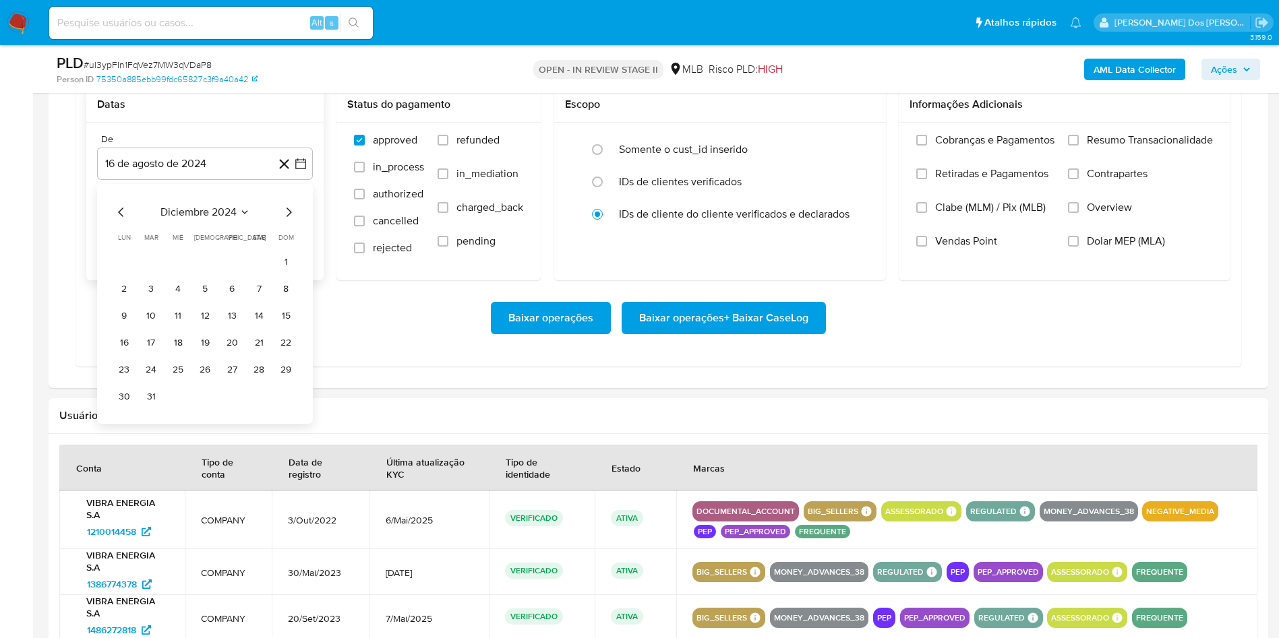
click at [293, 220] on icon "Mes siguiente" at bounding box center [288, 212] width 16 height 16
click at [294, 220] on icon "Mes siguiente" at bounding box center [288, 212] width 16 height 16
click at [292, 220] on icon "Mes siguiente" at bounding box center [288, 212] width 16 height 16
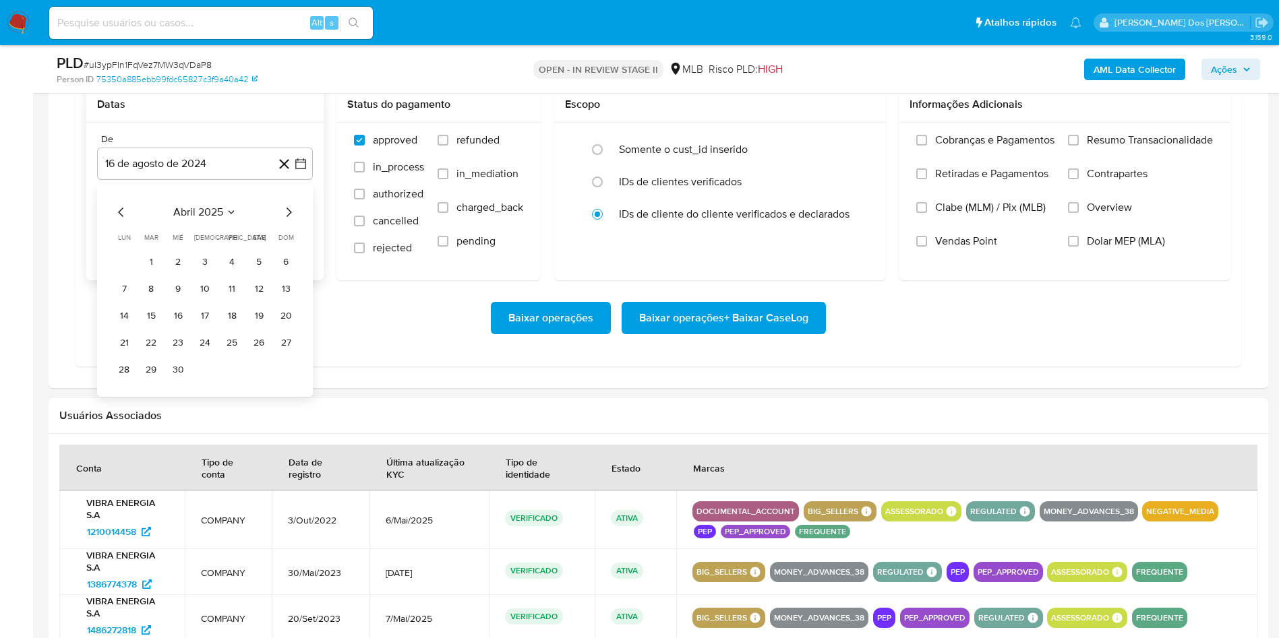
click at [292, 220] on icon "Mes siguiente" at bounding box center [288, 212] width 16 height 16
click at [154, 273] on button "1" at bounding box center [151, 262] width 22 height 22
click at [1152, 147] on span "Resumo Transacionalidade" at bounding box center [1150, 139] width 126 height 13
click at [1079, 146] on input "Resumo Transacionalidade" at bounding box center [1073, 140] width 11 height 11
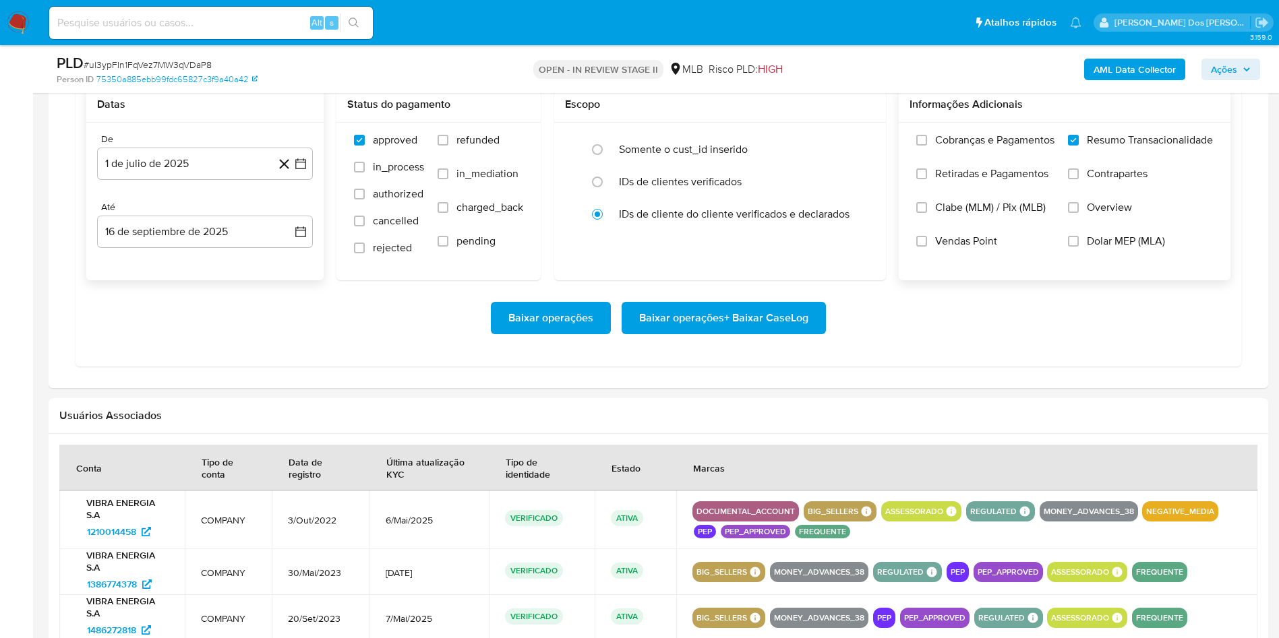
click at [715, 333] on span "Baixar operações + Baixar CaseLog" at bounding box center [723, 318] width 169 height 30
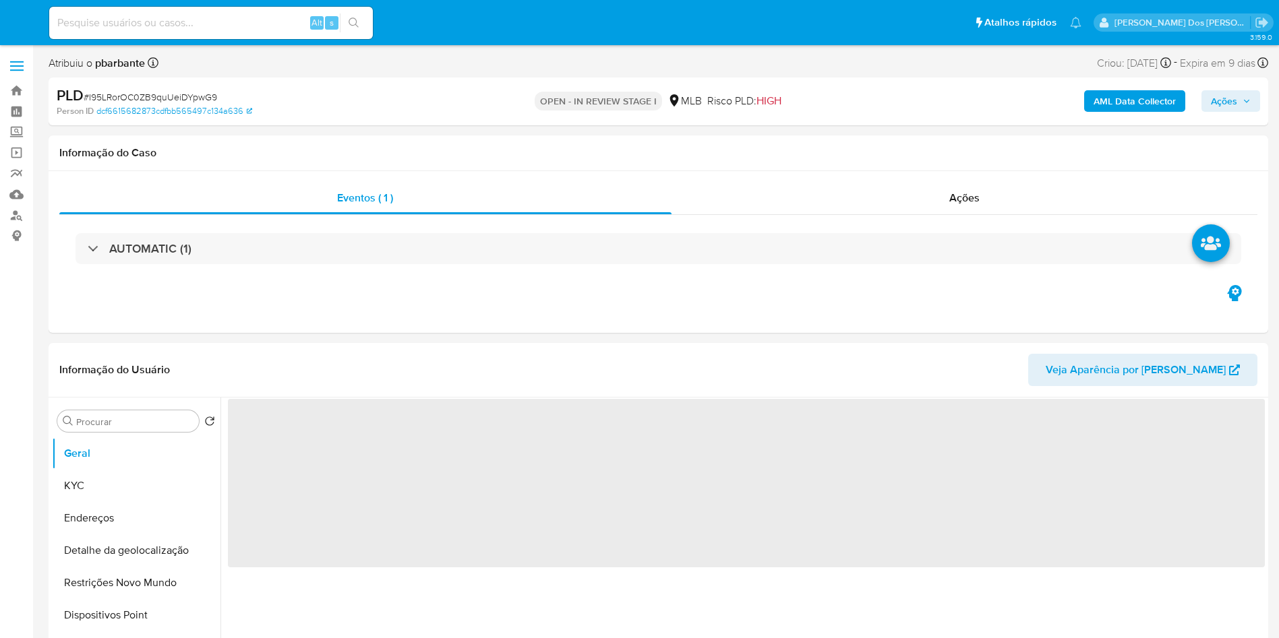
select select "10"
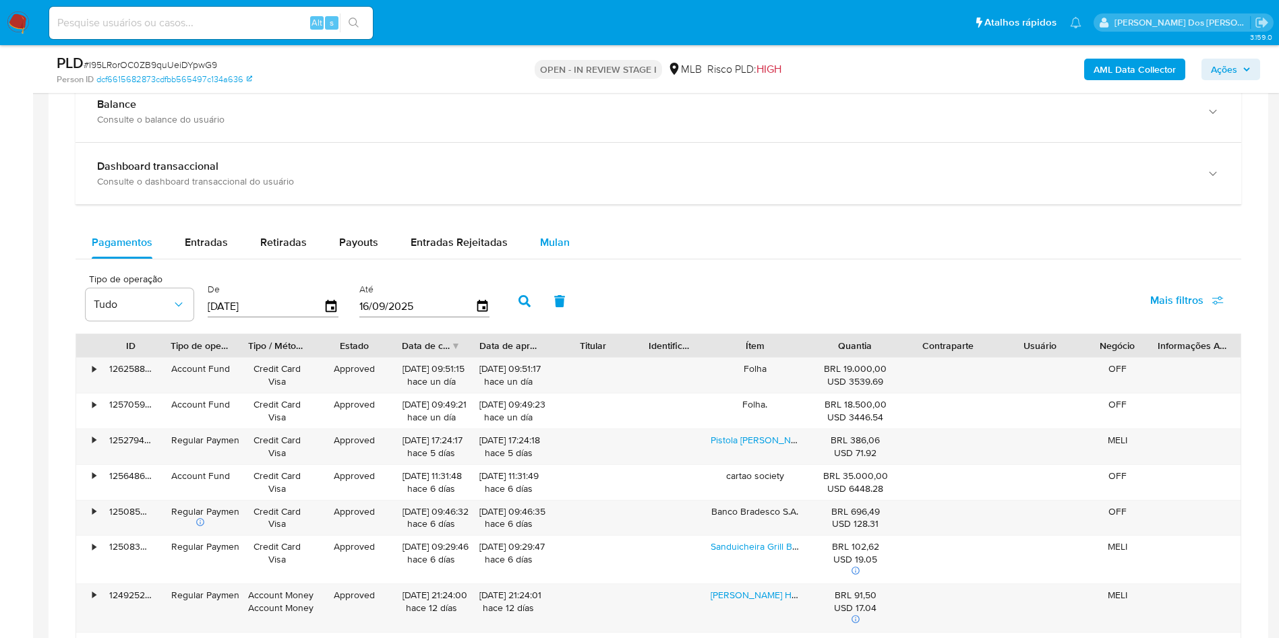
click at [553, 250] on span "Mulan" at bounding box center [555, 243] width 30 height 16
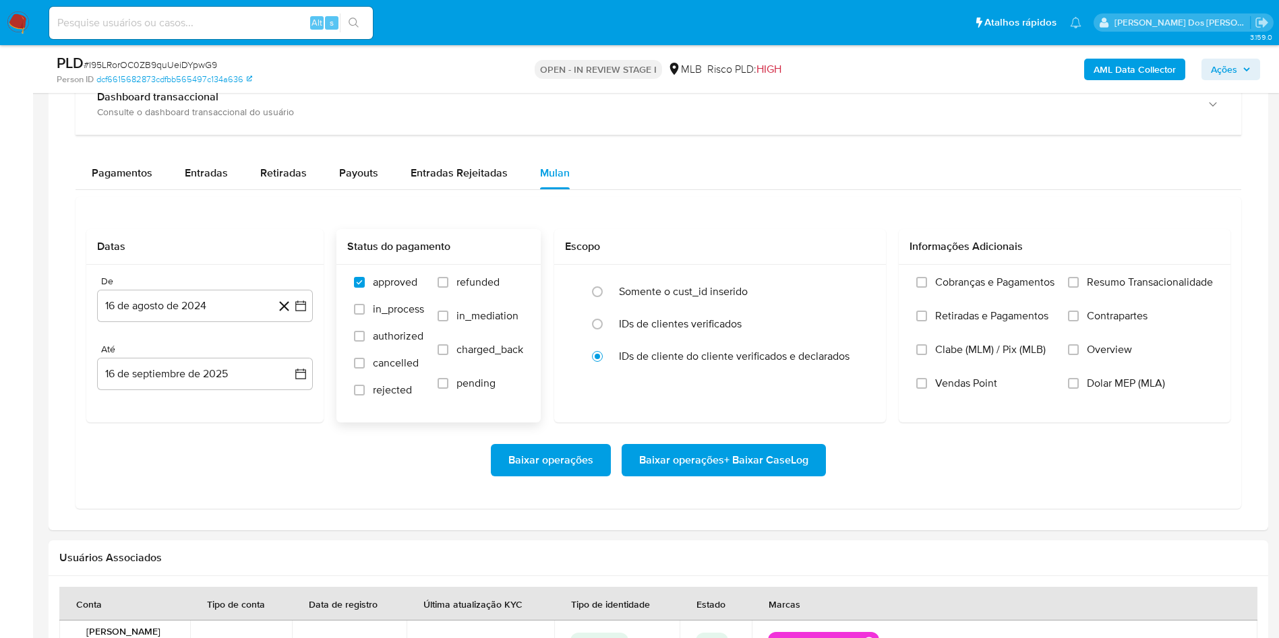
scroll to position [1011, 0]
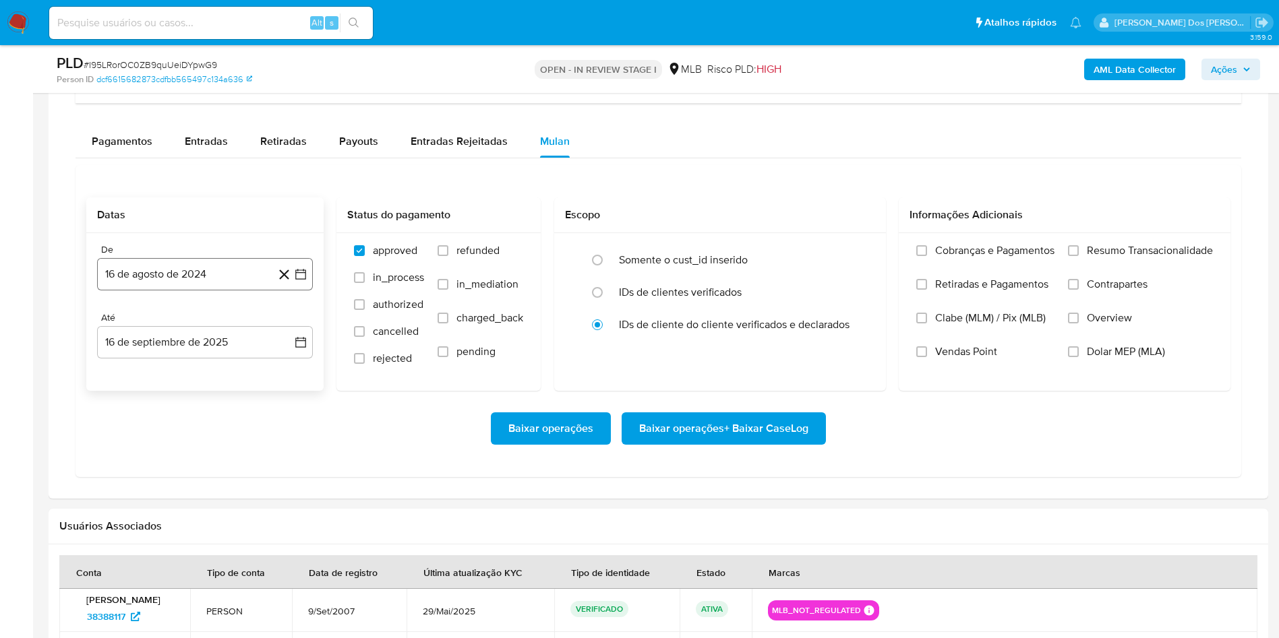
click at [302, 291] on button "16 de agosto de 2024" at bounding box center [205, 274] width 216 height 32
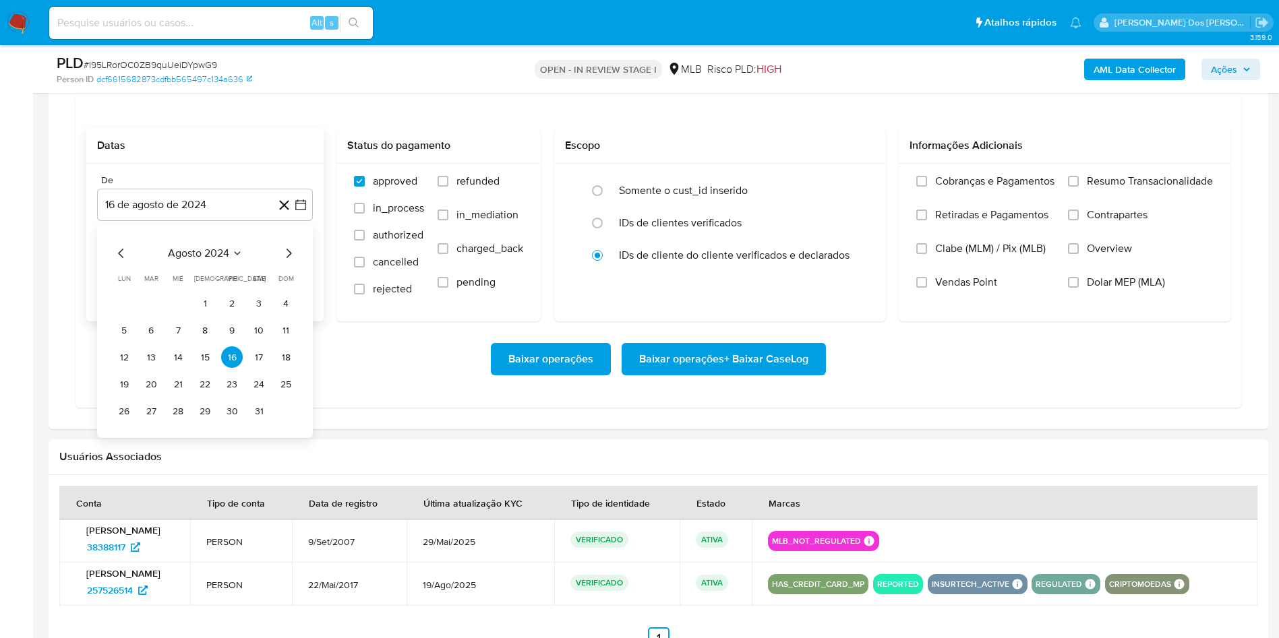
scroll to position [1112, 0]
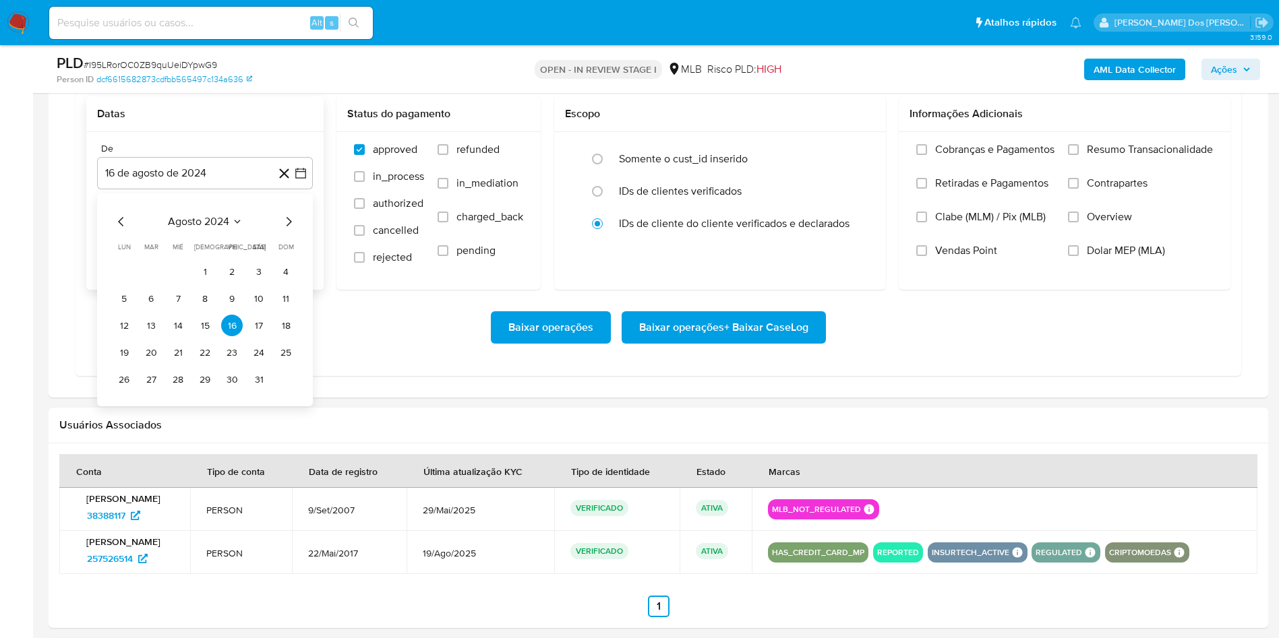
click at [293, 230] on icon "Mes siguiente" at bounding box center [288, 222] width 16 height 16
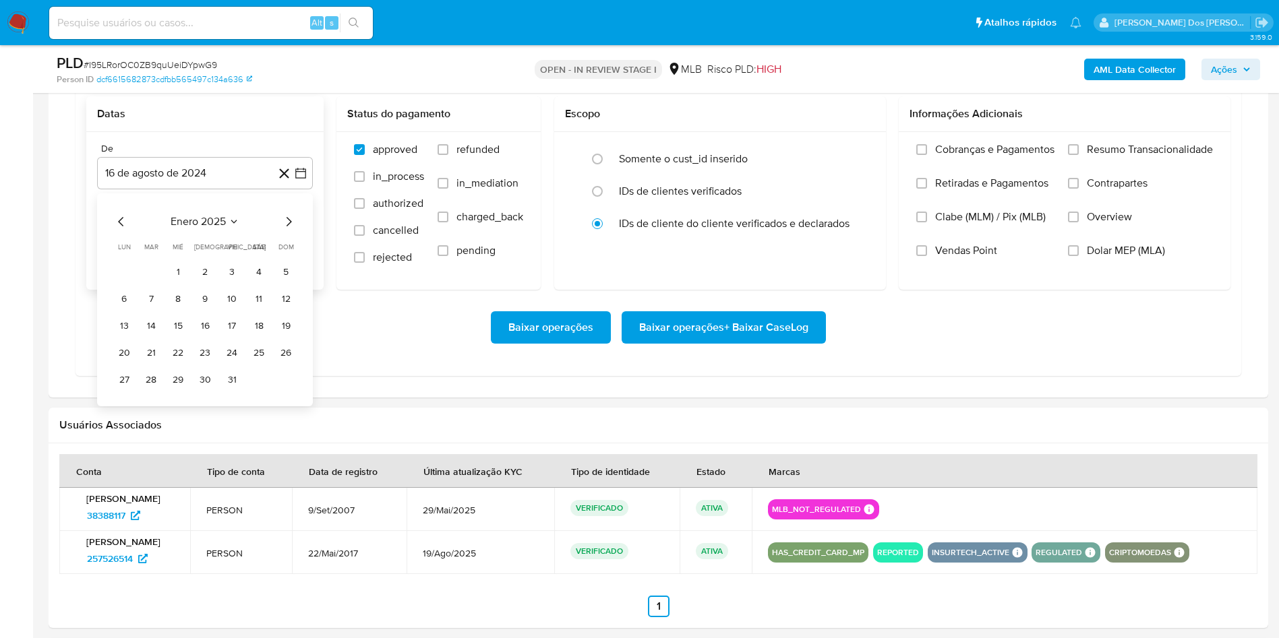
click at [293, 230] on icon "Mes siguiente" at bounding box center [288, 222] width 16 height 16
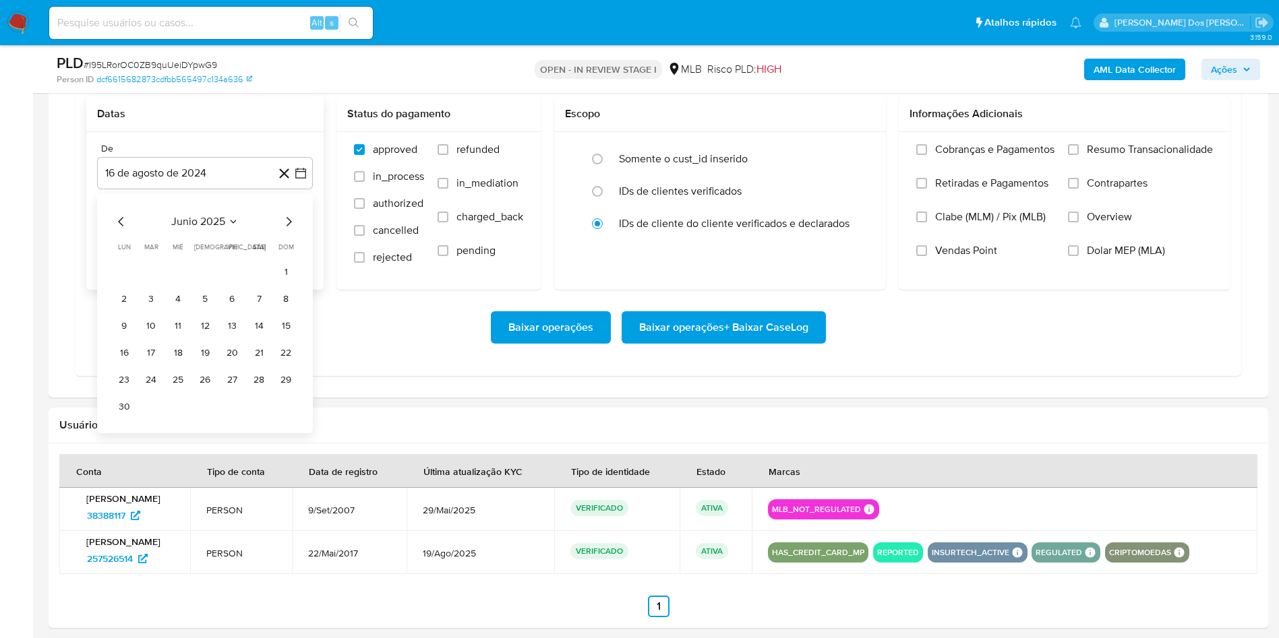
click at [293, 230] on icon "Mes siguiente" at bounding box center [288, 222] width 16 height 16
click at [152, 282] on button "1" at bounding box center [151, 272] width 22 height 22
click at [1130, 156] on span "Resumo Transacionalidade" at bounding box center [1150, 149] width 126 height 13
click at [1079, 155] on input "Resumo Transacionalidade" at bounding box center [1073, 149] width 11 height 11
click at [735, 342] on span "Baixar operações + Baixar CaseLog" at bounding box center [723, 328] width 169 height 30
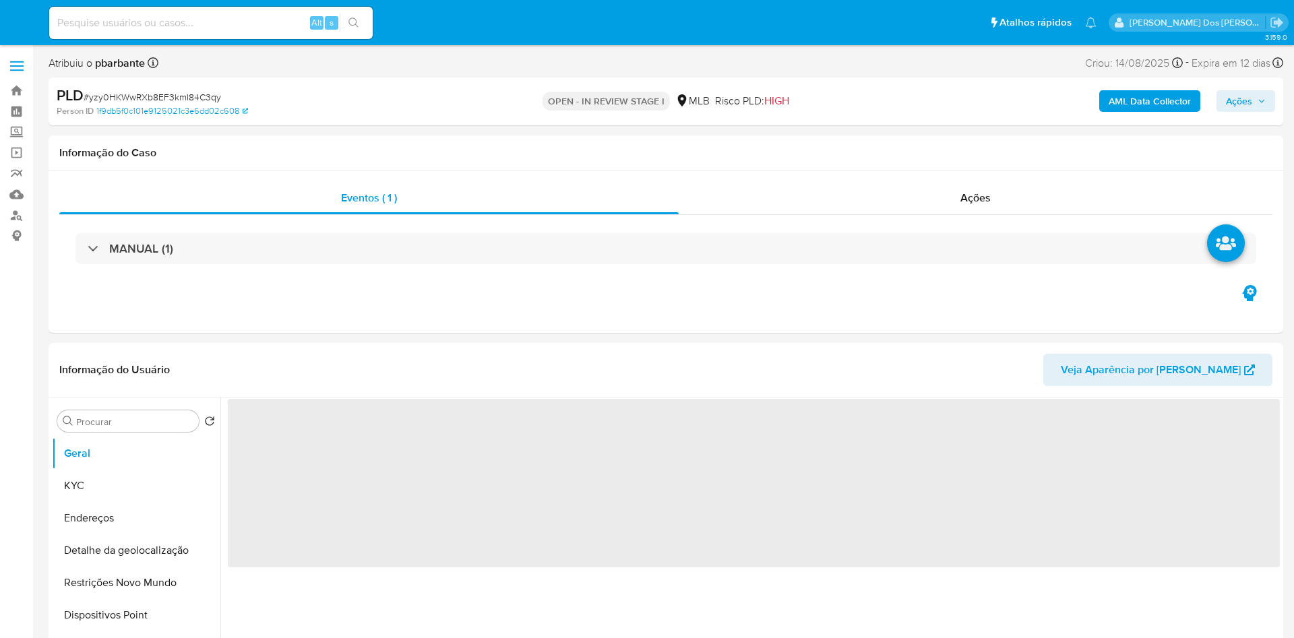
select select "10"
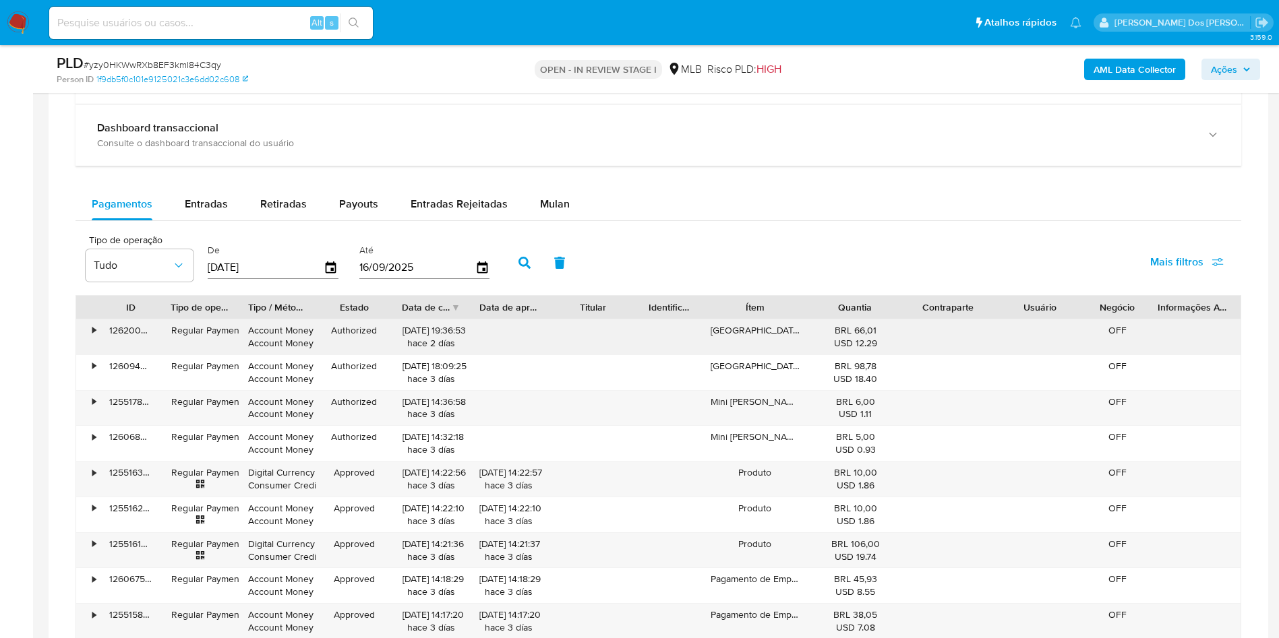
scroll to position [1112, 0]
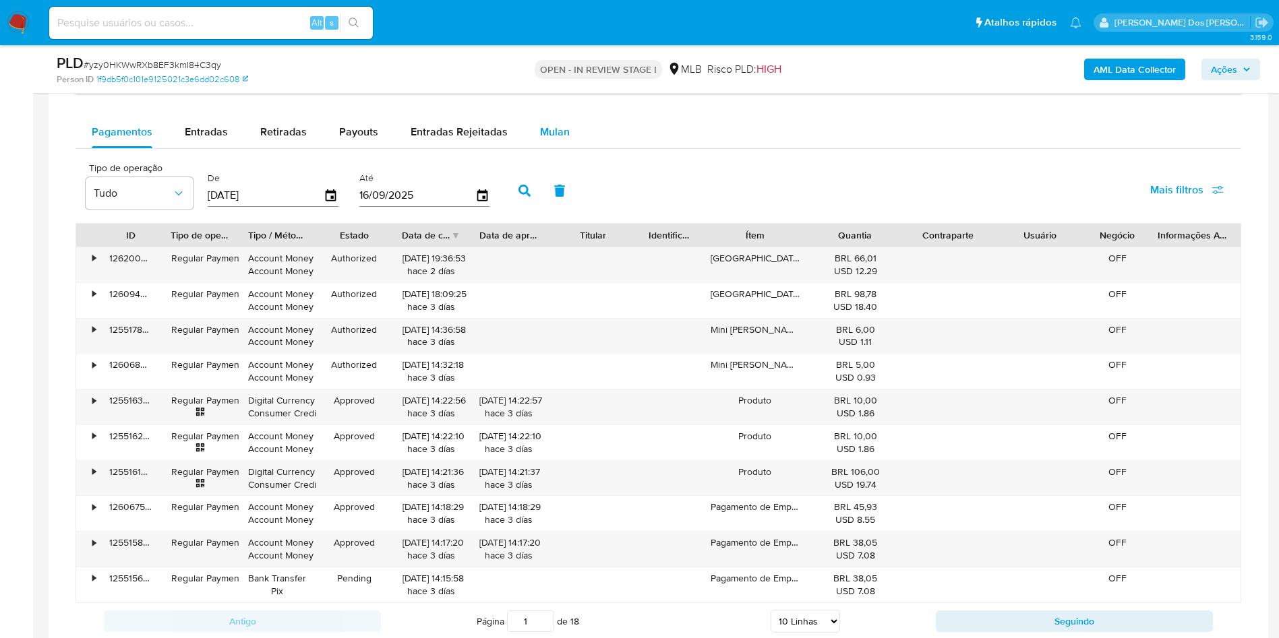
click at [524, 148] on button "Mulan" at bounding box center [555, 132] width 62 height 32
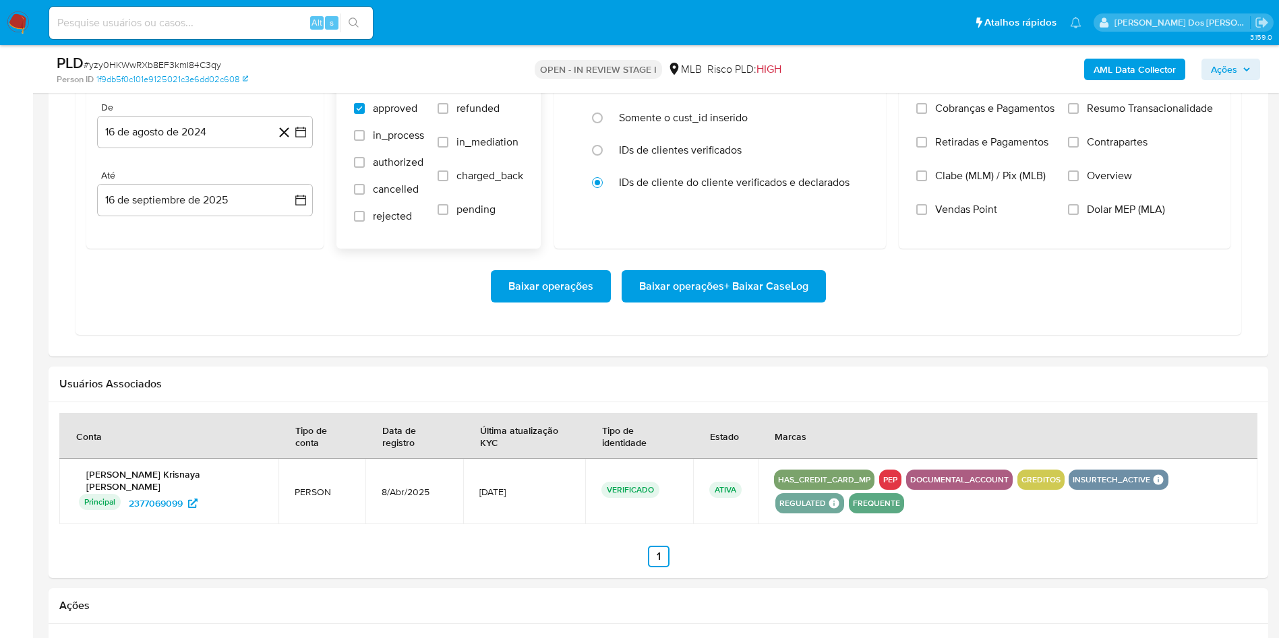
scroll to position [1213, 0]
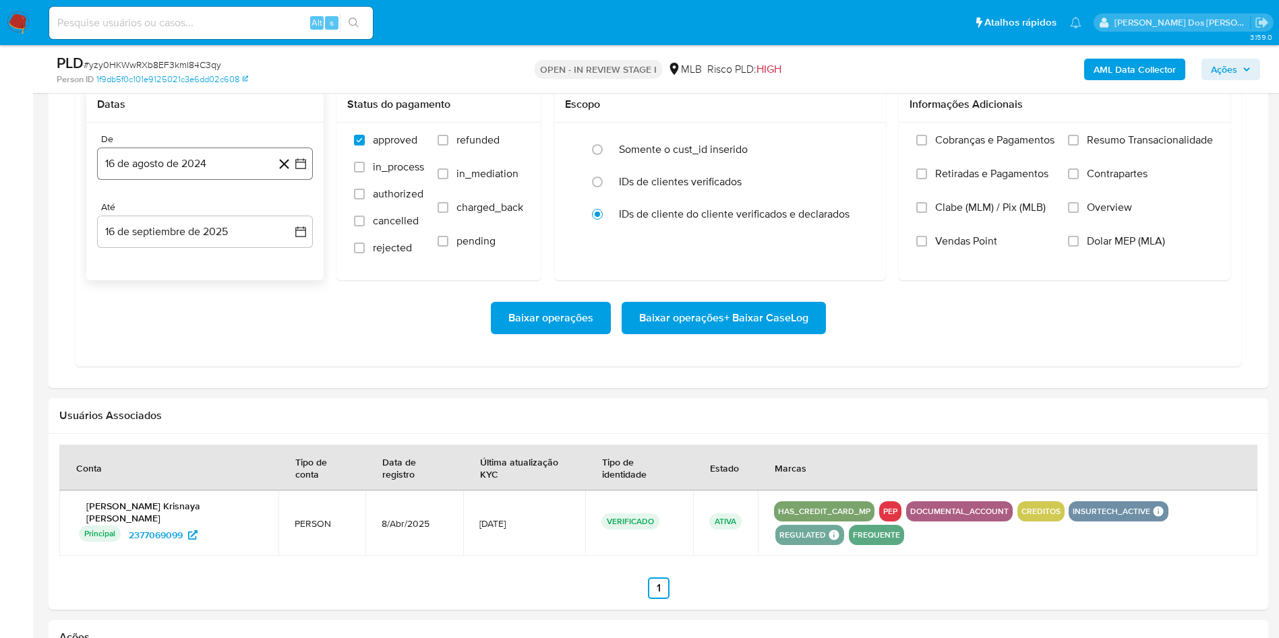
click at [302, 171] on icon "button" at bounding box center [300, 163] width 13 height 13
click at [289, 220] on icon "Mes siguiente" at bounding box center [288, 212] width 16 height 16
click at [289, 217] on icon "Mes siguiente" at bounding box center [288, 212] width 5 height 9
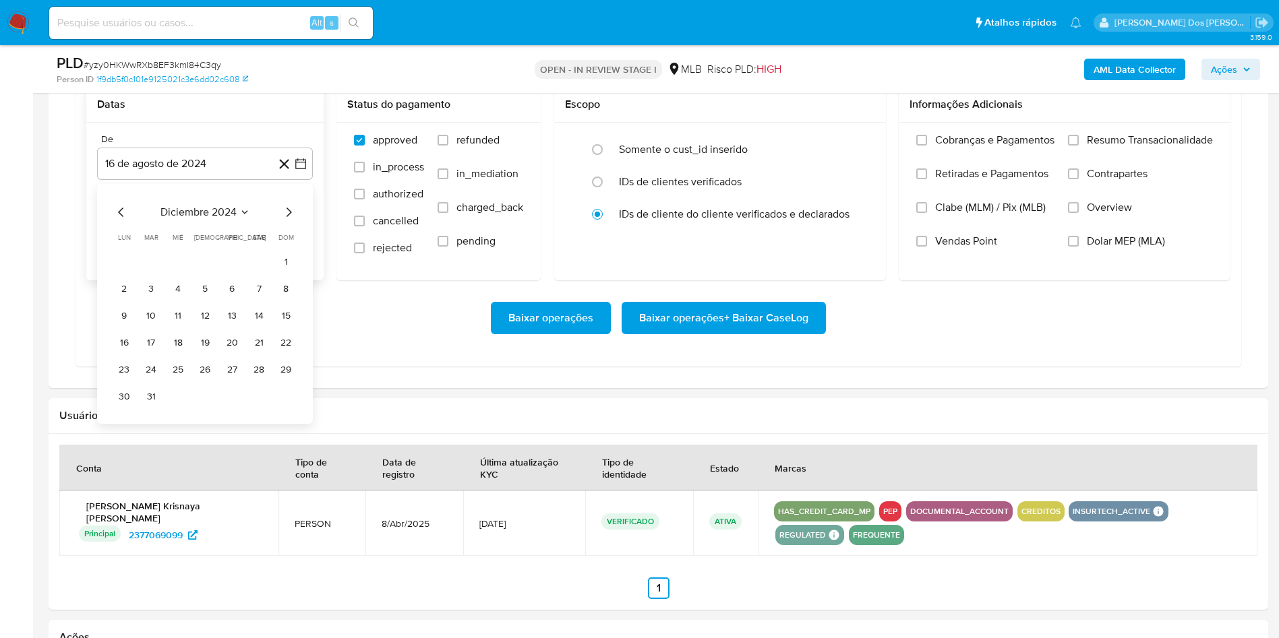
click at [289, 217] on icon "Mes siguiente" at bounding box center [288, 212] width 5 height 9
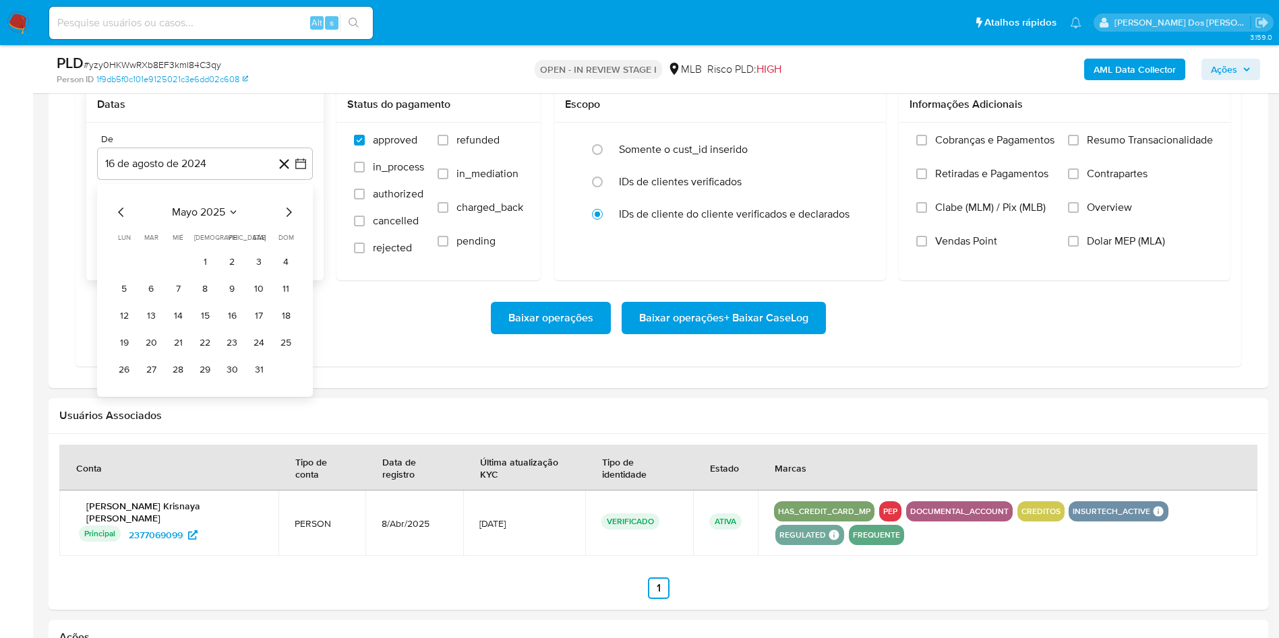
click at [289, 217] on icon "Mes siguiente" at bounding box center [288, 212] width 5 height 9
click at [149, 273] on button "1" at bounding box center [151, 262] width 22 height 22
click at [1106, 147] on span "Resumo Transacionalidade" at bounding box center [1150, 139] width 126 height 13
click at [1079, 146] on input "Resumo Transacionalidade" at bounding box center [1073, 140] width 11 height 11
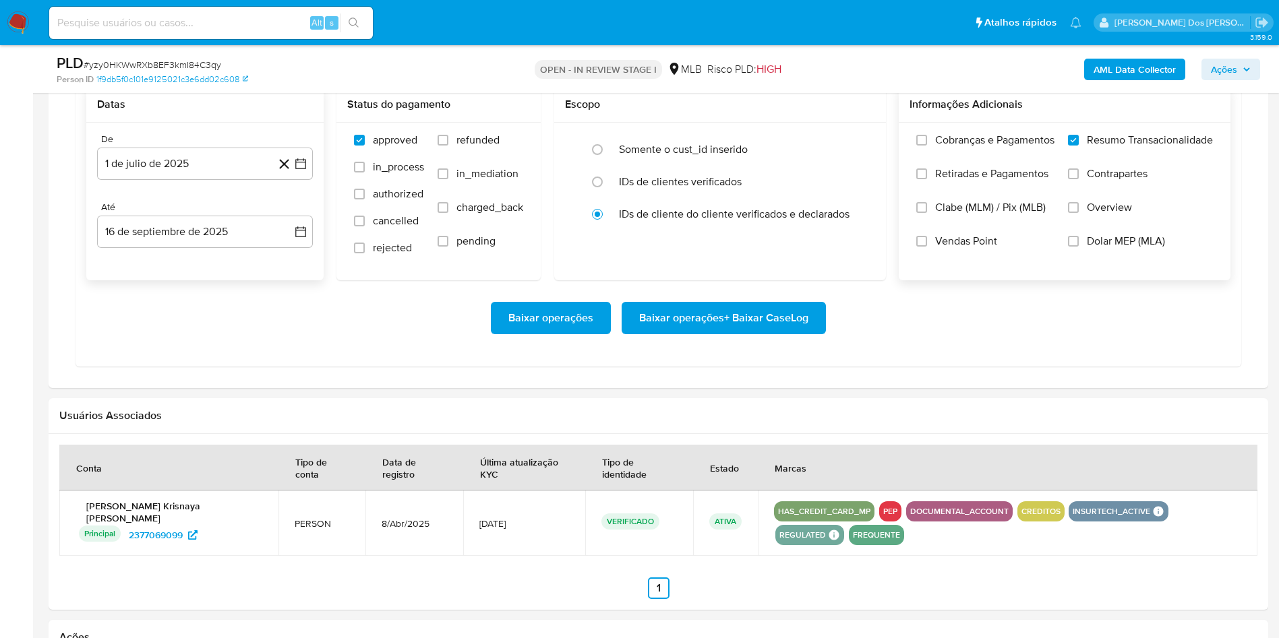
click at [735, 333] on span "Baixar operações + Baixar CaseLog" at bounding box center [723, 318] width 169 height 30
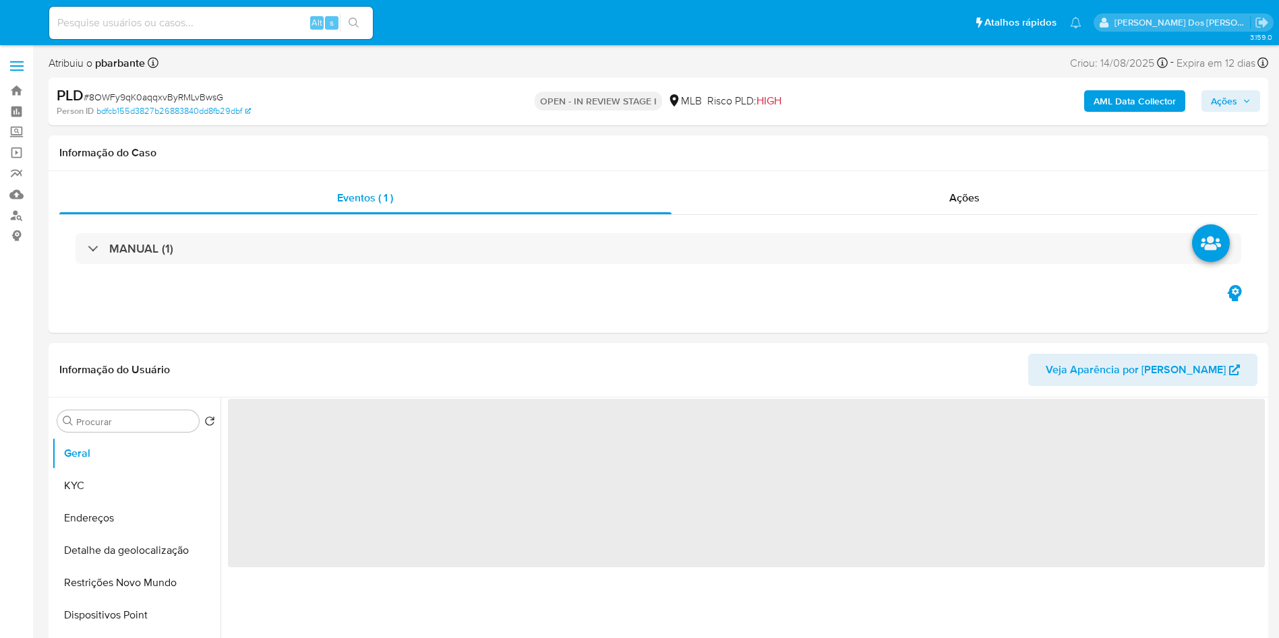
select select "10"
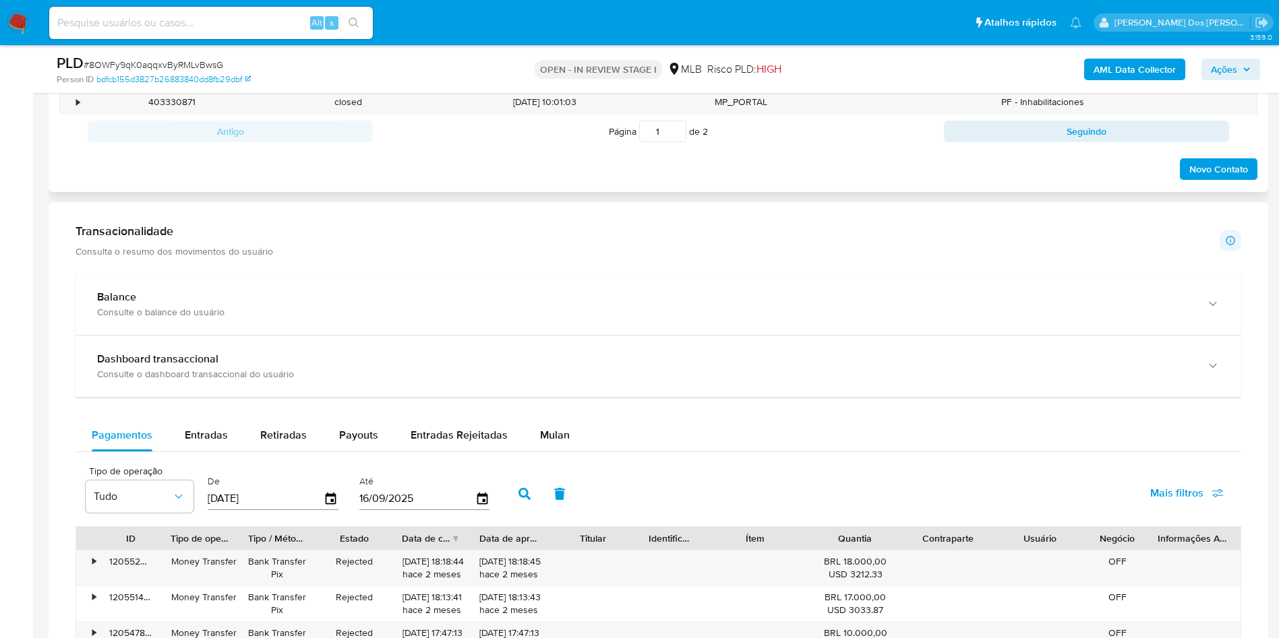
scroll to position [910, 0]
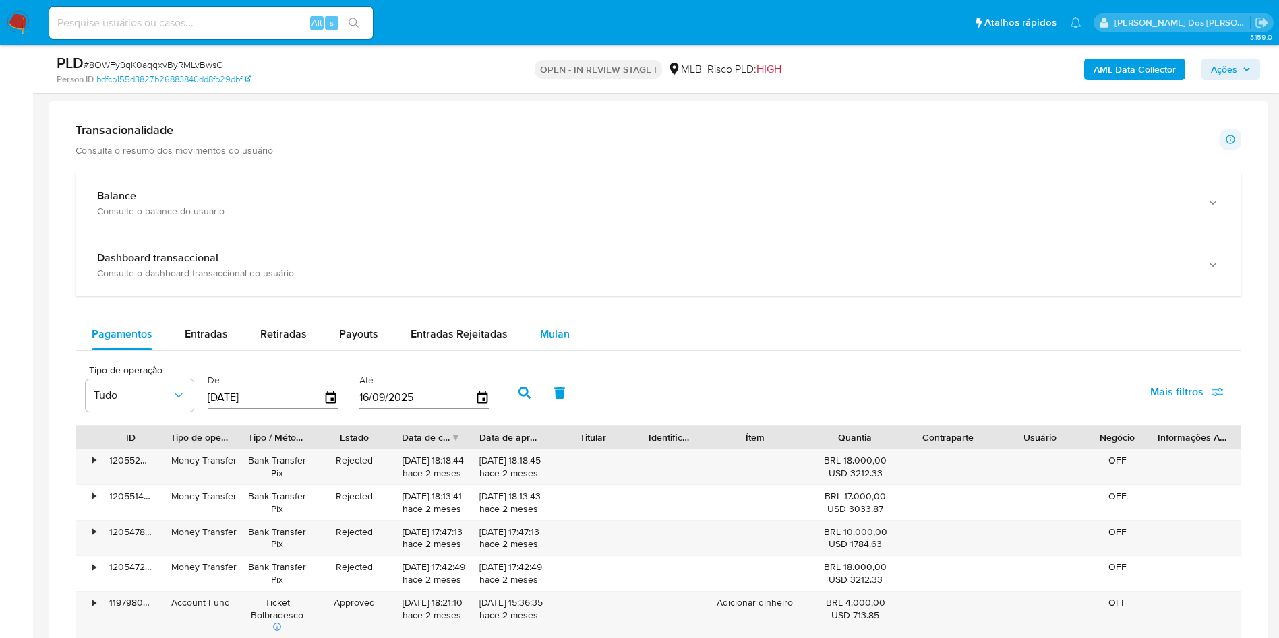
click at [555, 342] on span "Mulan" at bounding box center [555, 334] width 30 height 16
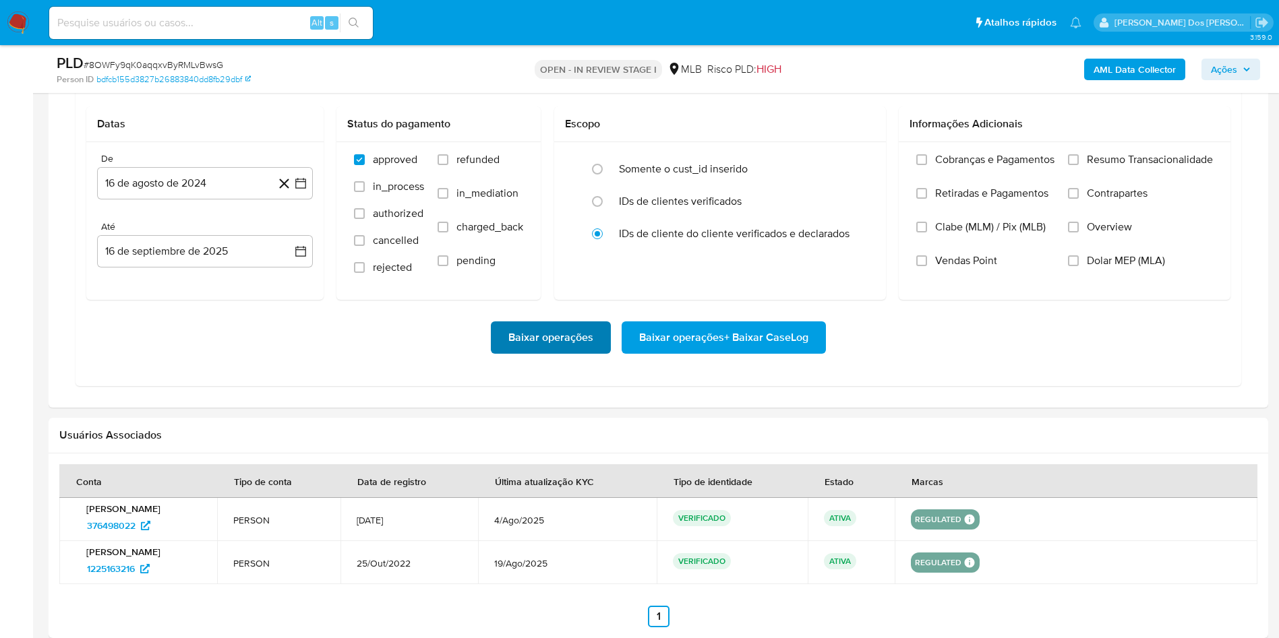
scroll to position [1213, 0]
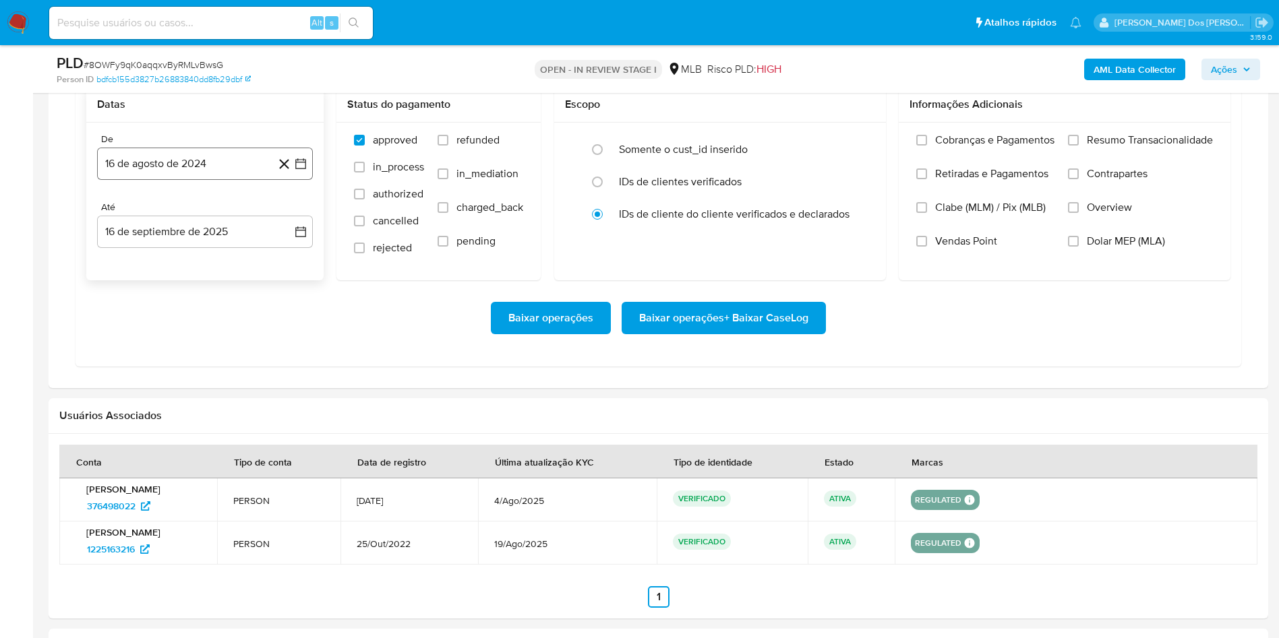
click at [305, 169] on icon "button" at bounding box center [300, 163] width 11 height 11
click at [289, 220] on icon "Mes siguiente" at bounding box center [288, 212] width 16 height 16
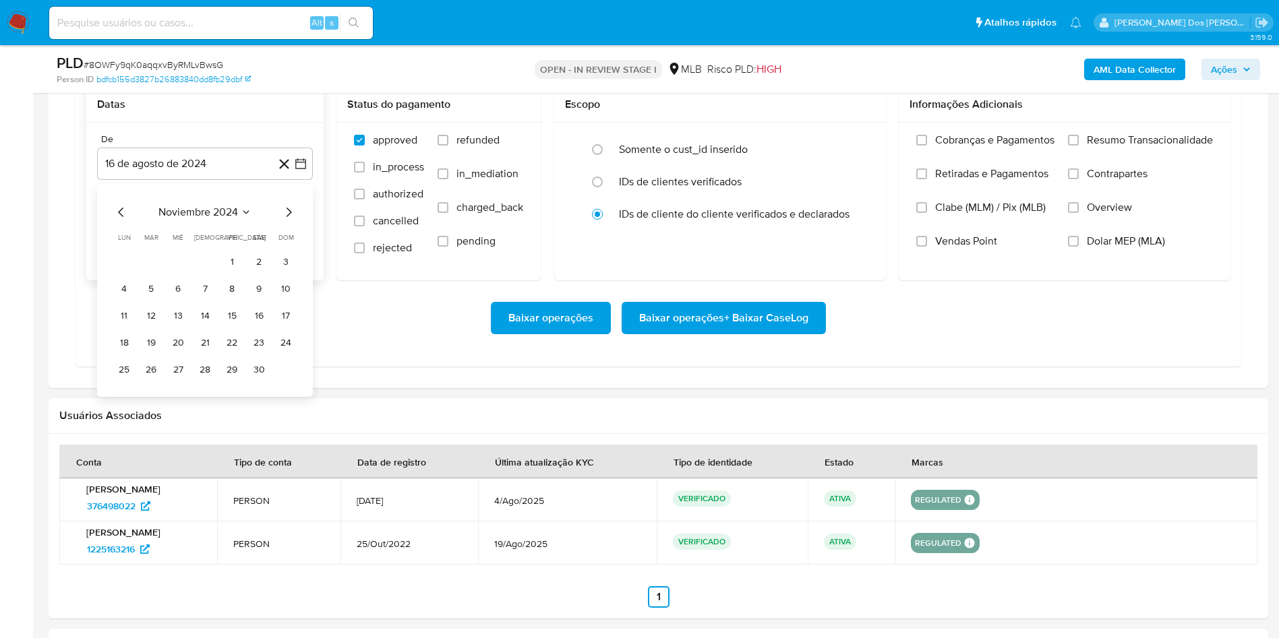
click at [289, 220] on icon "Mes siguiente" at bounding box center [288, 212] width 16 height 16
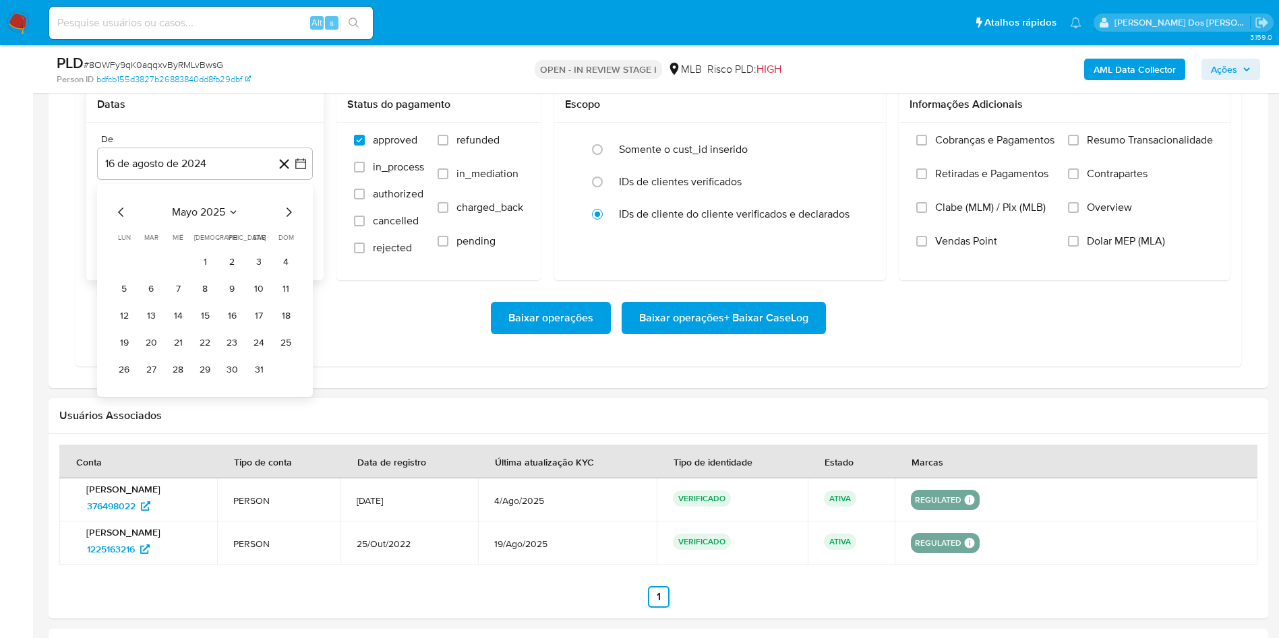
click at [289, 220] on icon "Mes siguiente" at bounding box center [288, 212] width 16 height 16
click at [147, 273] on button "1" at bounding box center [151, 262] width 22 height 22
click at [1139, 147] on span "Resumo Transacionalidade" at bounding box center [1150, 139] width 126 height 13
click at [1079, 146] on input "Resumo Transacionalidade" at bounding box center [1073, 140] width 11 height 11
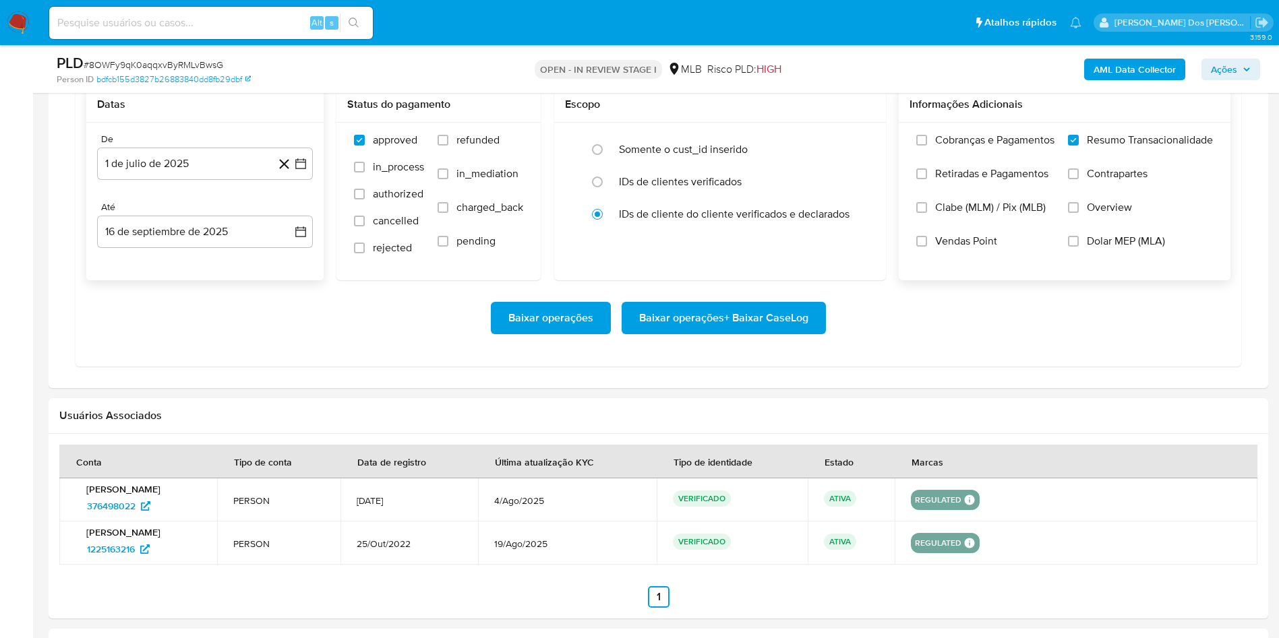
click at [675, 333] on span "Baixar operações + Baixar CaseLog" at bounding box center [723, 318] width 169 height 30
